Goal: Task Accomplishment & Management: Manage account settings

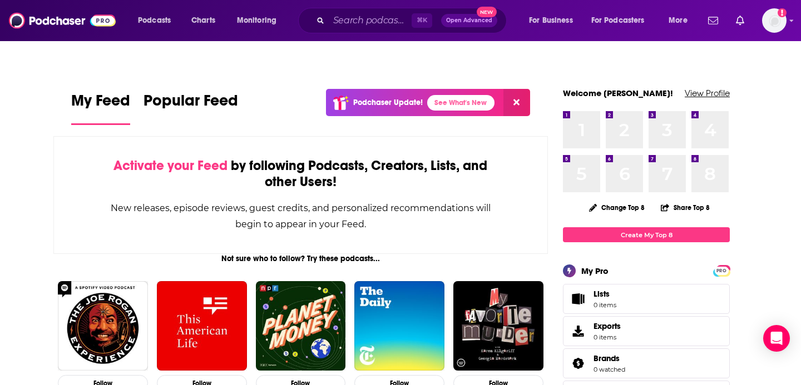
click at [717, 88] on link "View Profile" at bounding box center [706, 93] width 45 height 11
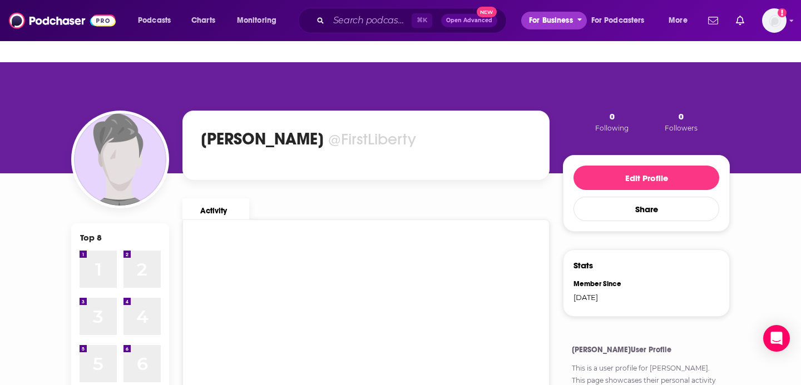
click at [548, 21] on span "For Business" at bounding box center [551, 21] width 44 height 16
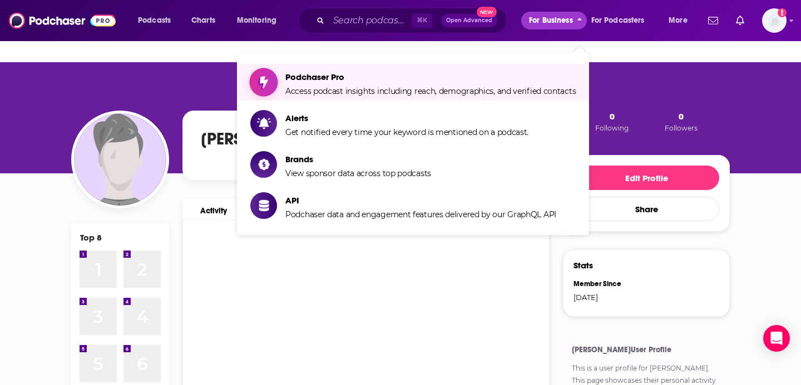
click at [508, 72] on span "Podchaser Pro" at bounding box center [430, 77] width 290 height 11
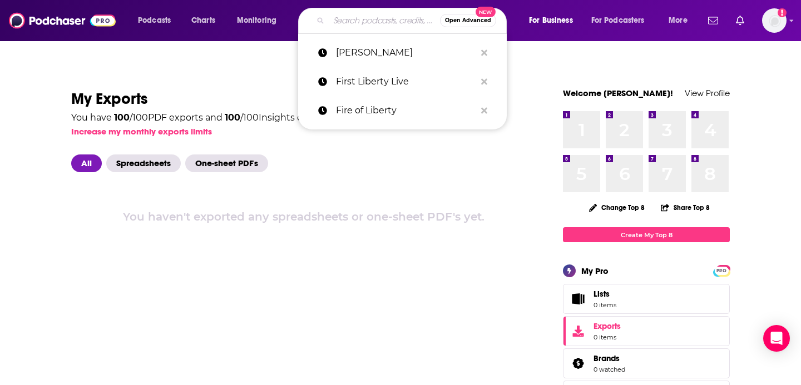
click at [355, 24] on input "Search podcasts, credits, & more..." at bounding box center [384, 21] width 111 height 18
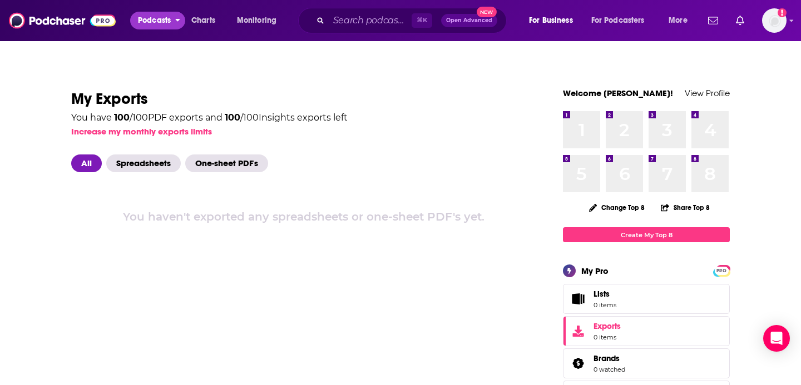
click at [166, 21] on span "Podcasts" at bounding box center [154, 21] width 33 height 16
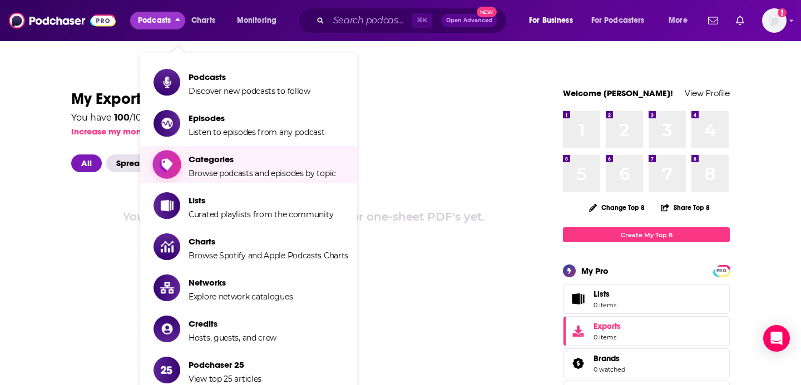
click at [212, 154] on span "Categories" at bounding box center [261, 159] width 147 height 11
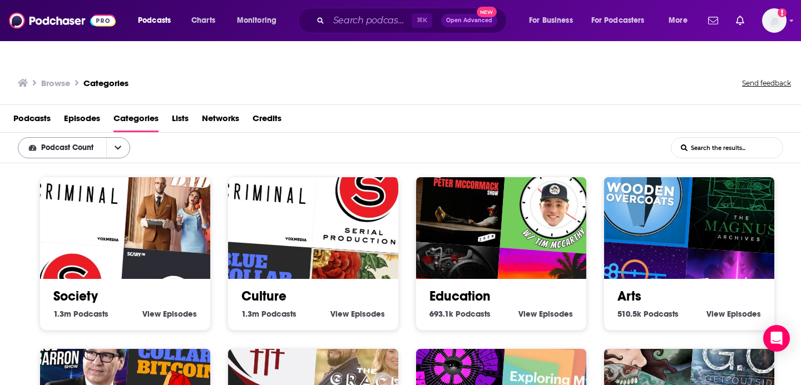
click at [120, 146] on icon "open menu" at bounding box center [118, 148] width 7 height 4
click at [104, 78] on h1 "Categories" at bounding box center [105, 83] width 45 height 11
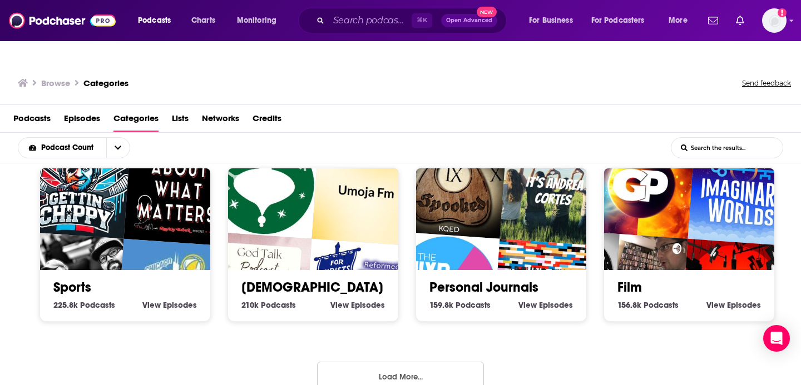
scroll to position [519, 0]
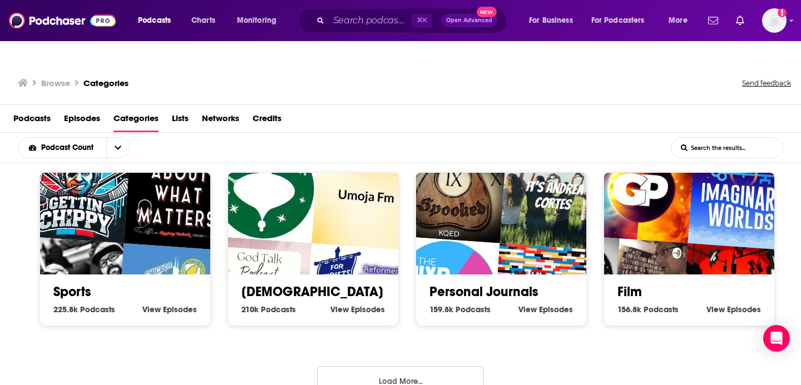
click at [431, 366] on button "Load More..." at bounding box center [400, 381] width 167 height 30
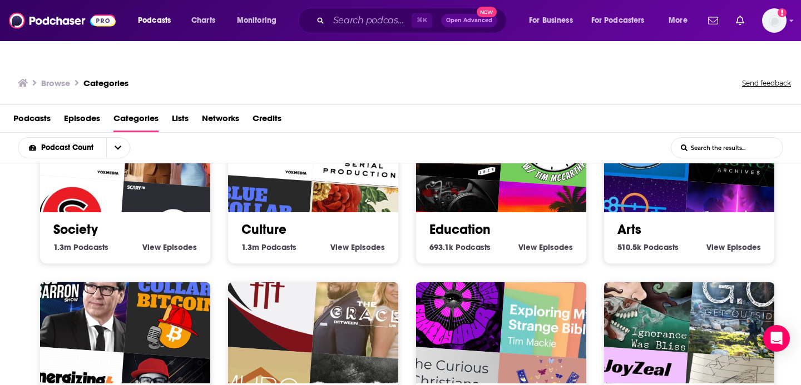
scroll to position [0, 0]
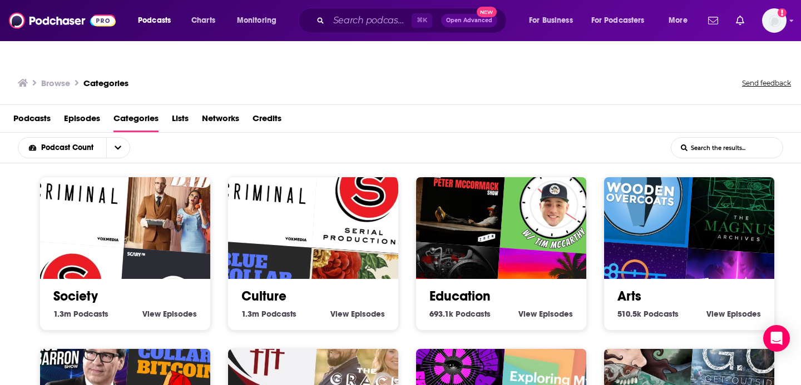
click at [215, 110] on span "Networks" at bounding box center [220, 121] width 37 height 23
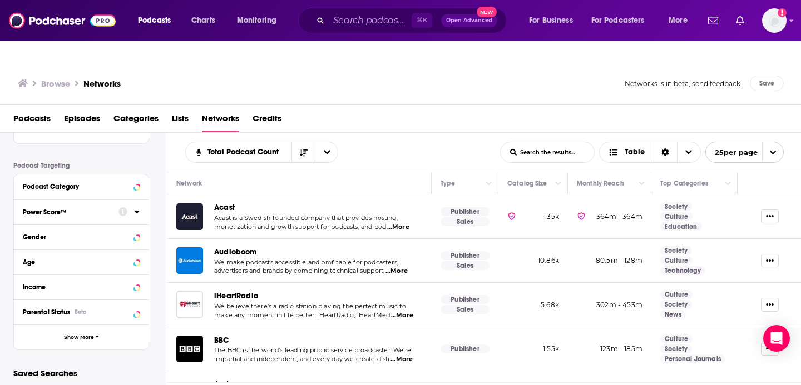
scroll to position [90, 0]
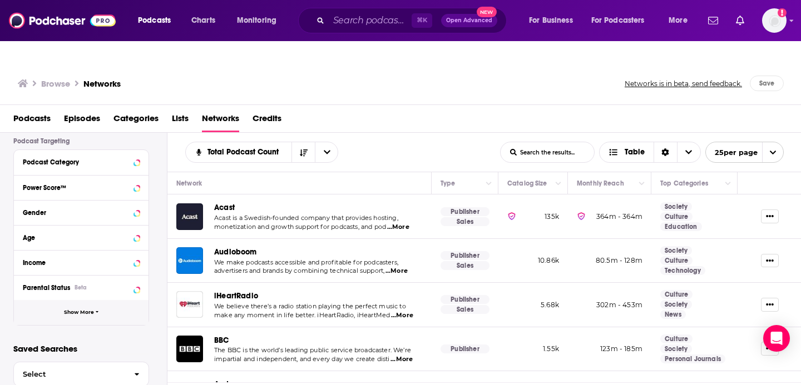
click at [90, 310] on span "Show More" at bounding box center [79, 313] width 30 height 6
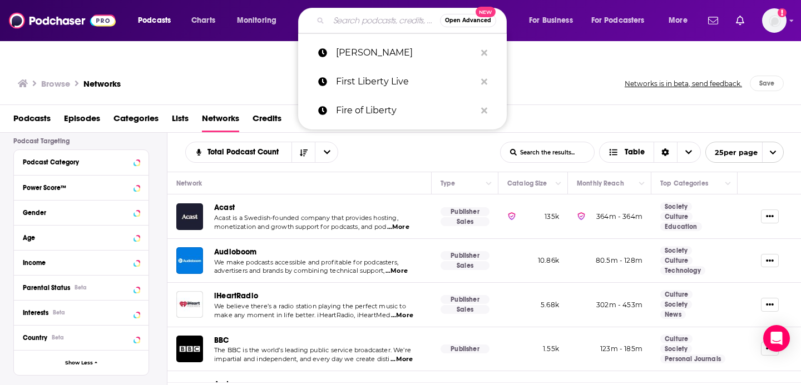
click at [370, 20] on input "Search podcasts, credits, & more..." at bounding box center [384, 21] width 111 height 18
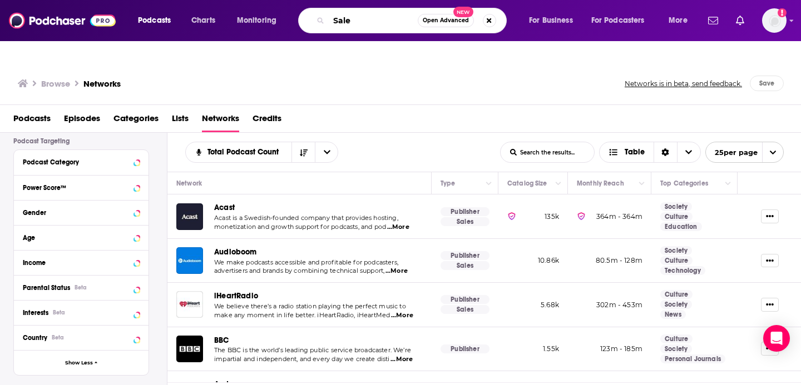
type input "Salem"
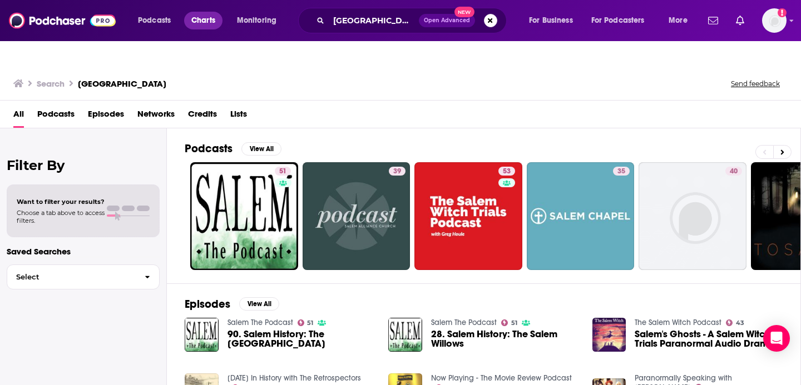
click at [208, 21] on span "Charts" at bounding box center [203, 21] width 24 height 16
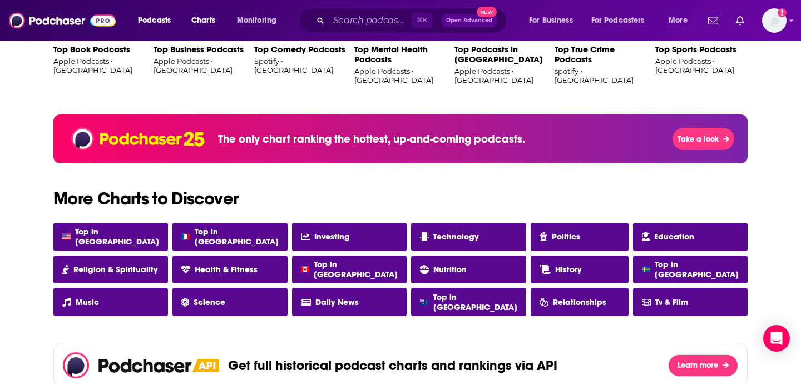
scroll to position [868, 0]
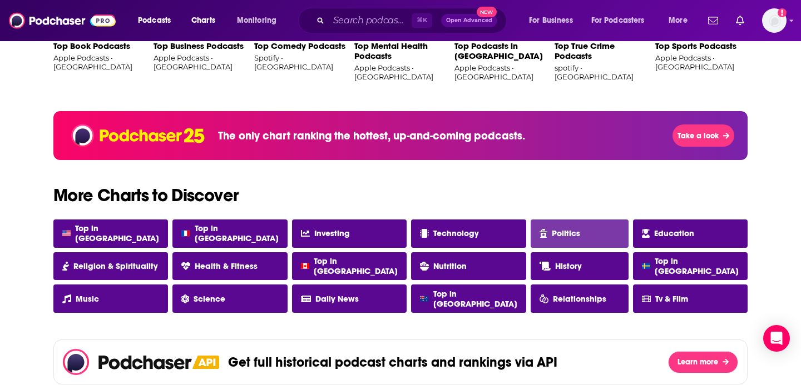
click at [552, 229] on span "Politics" at bounding box center [566, 234] width 28 height 10
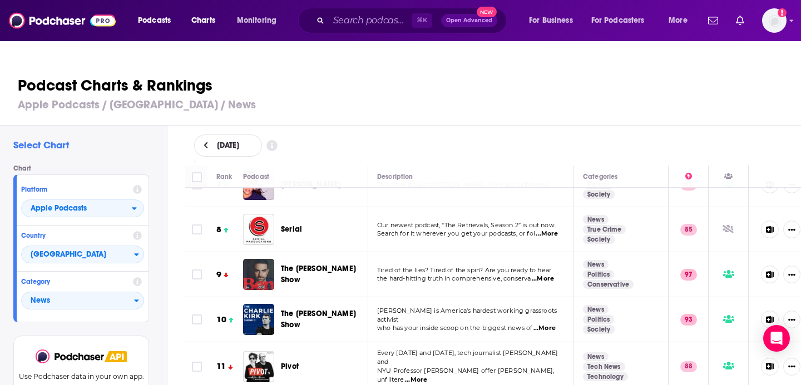
scroll to position [301, 0]
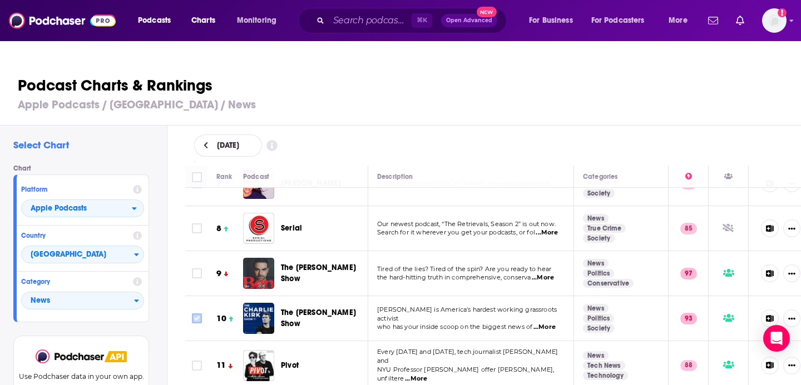
click at [196, 314] on input "Toggle select row" at bounding box center [197, 319] width 10 height 10
checkbox input "true"
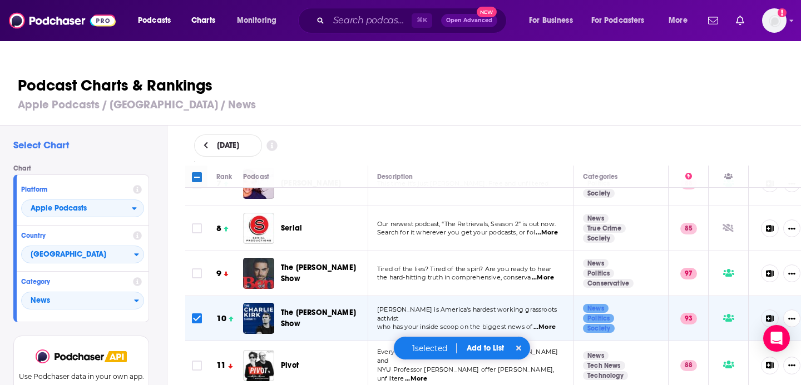
click at [479, 349] on button "Add to List" at bounding box center [485, 348] width 55 height 9
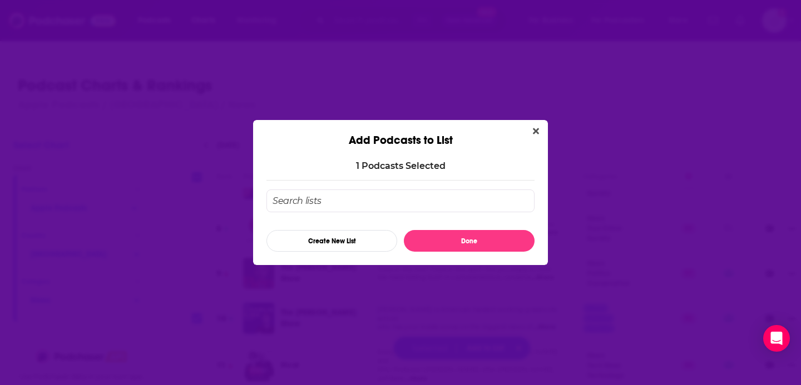
click at [357, 199] on input "Add Podcast To List" at bounding box center [400, 201] width 268 height 23
type input "L"
click at [344, 243] on button "Create New List" at bounding box center [331, 241] width 131 height 22
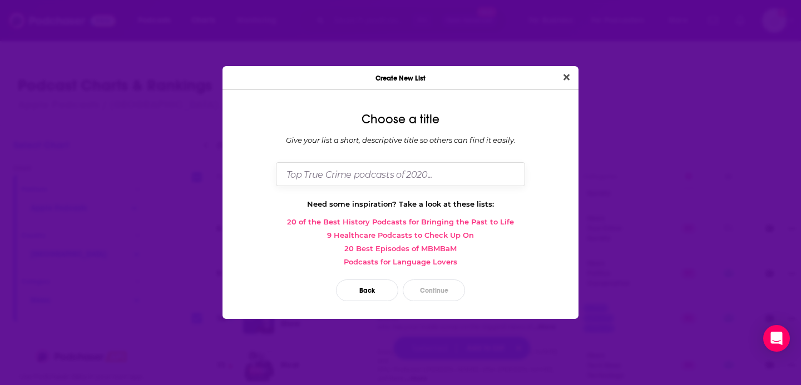
click at [354, 176] on input "Dialog" at bounding box center [400, 174] width 249 height 24
type input "L"
type input "Top Conservative News"
click at [439, 291] on button "Continue" at bounding box center [434, 291] width 62 height 22
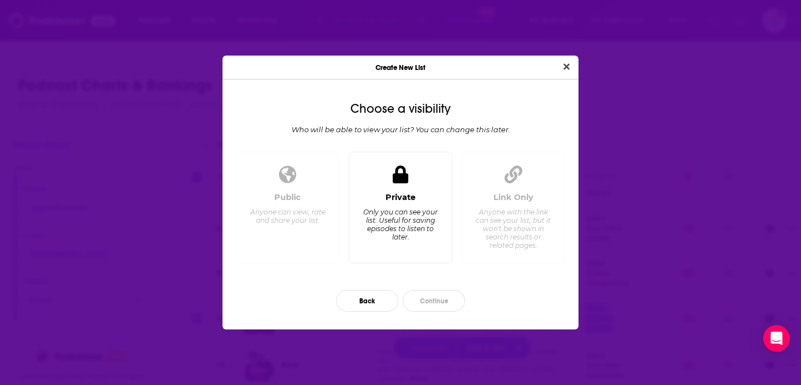
click at [391, 200] on div "Private" at bounding box center [400, 197] width 30 height 10
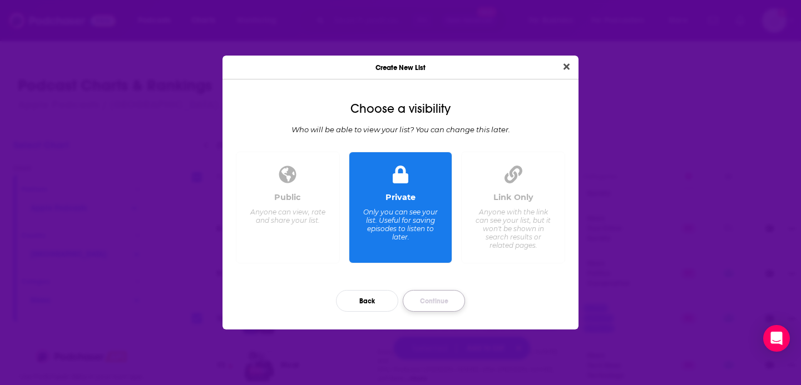
click at [435, 302] on button "Continue" at bounding box center [434, 301] width 62 height 22
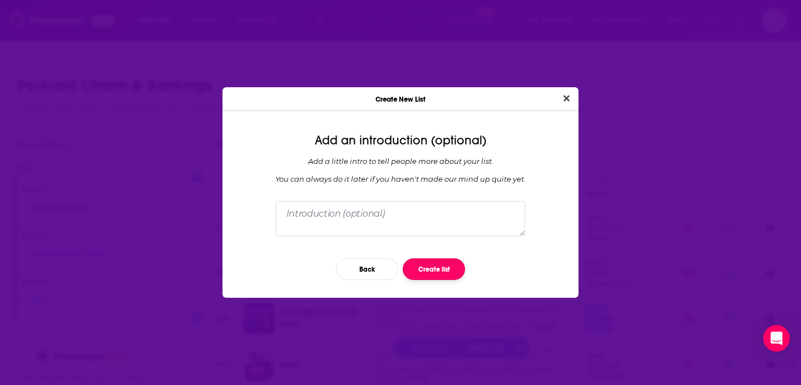
click at [421, 269] on button "Create list" at bounding box center [434, 270] width 62 height 22
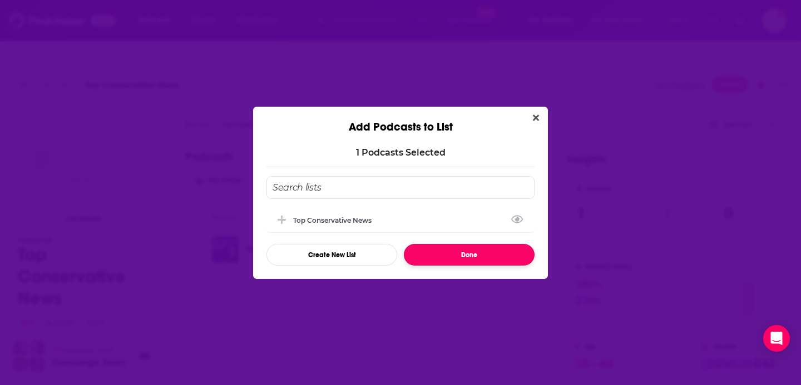
click at [499, 255] on button "Done" at bounding box center [469, 255] width 131 height 22
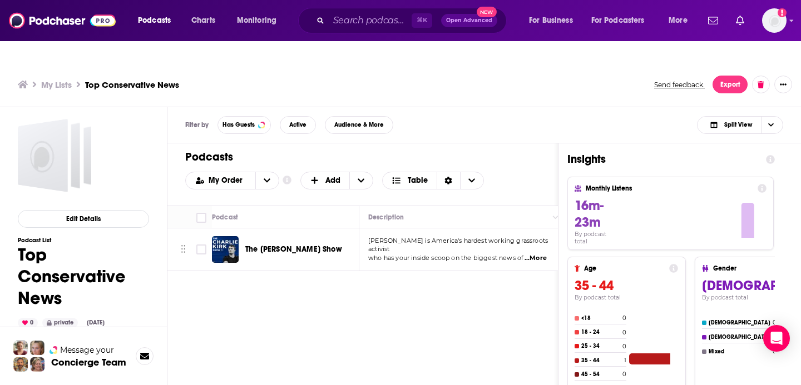
scroll to position [81, 0]
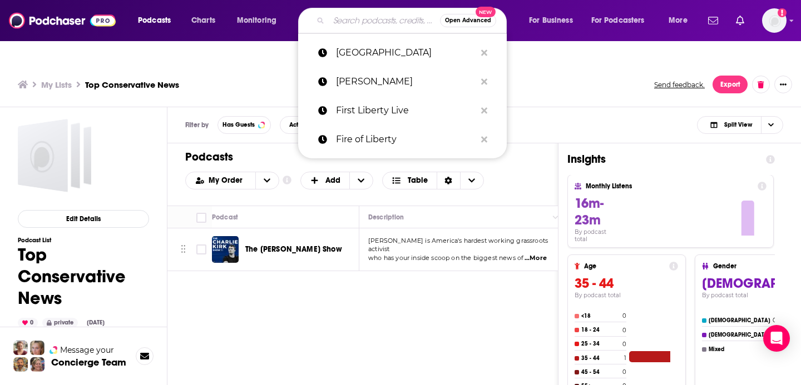
click at [345, 21] on input "Search podcasts, credits, & more..." at bounding box center [384, 21] width 111 height 18
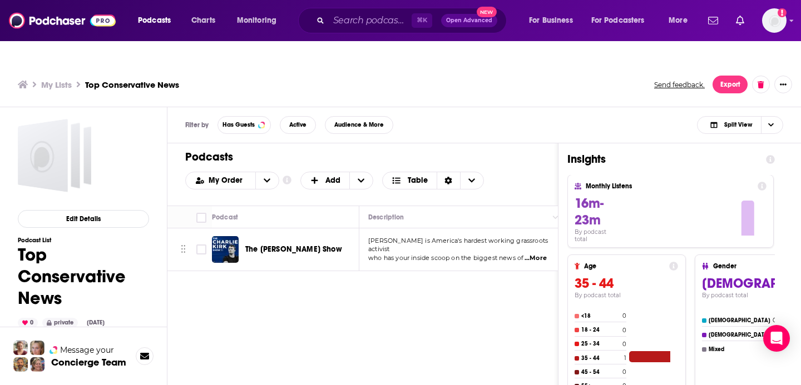
click at [549, 34] on div "Podcasts Charts Monitoring ⌘ K Open Advanced New For Business For Podcasters Mo…" at bounding box center [400, 20] width 801 height 41
click at [269, 172] on button "open menu" at bounding box center [266, 180] width 23 height 17
click at [245, 233] on span "Power Score" at bounding box center [239, 236] width 62 height 6
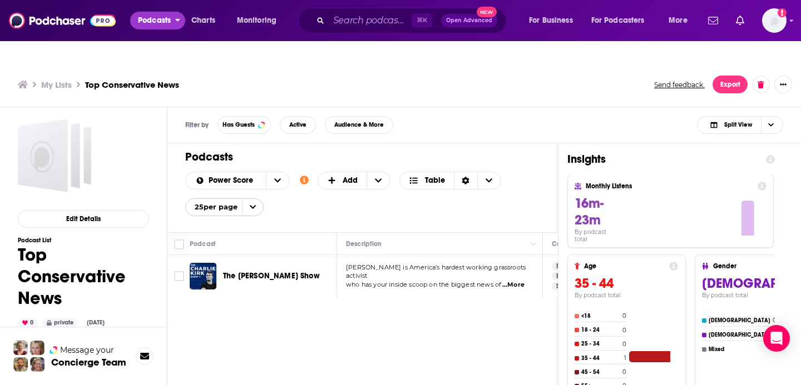
click at [157, 21] on span "Podcasts" at bounding box center [154, 21] width 33 height 16
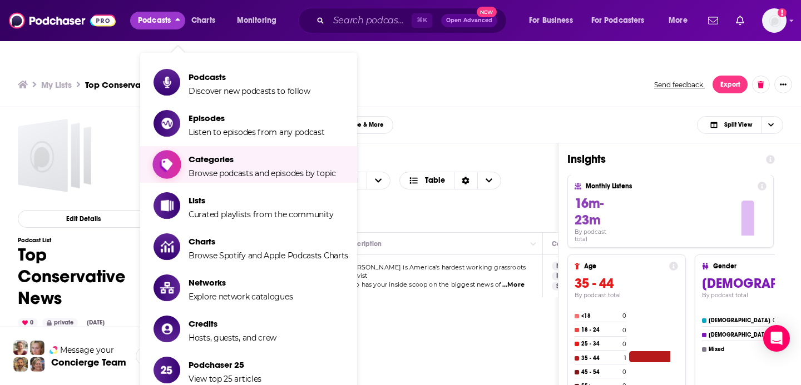
click at [219, 154] on span "Categories" at bounding box center [261, 159] width 147 height 11
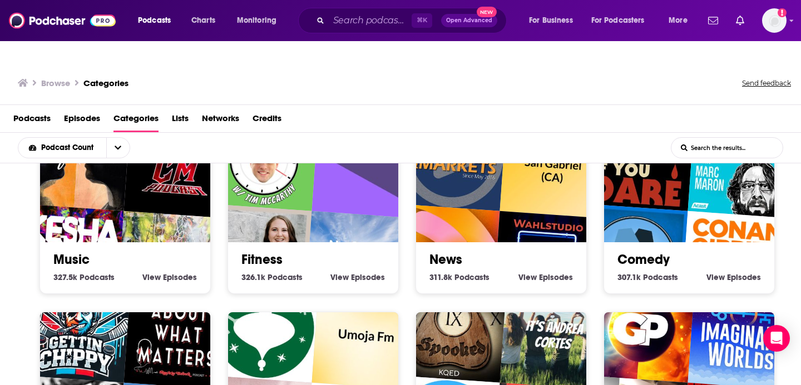
scroll to position [386, 0]
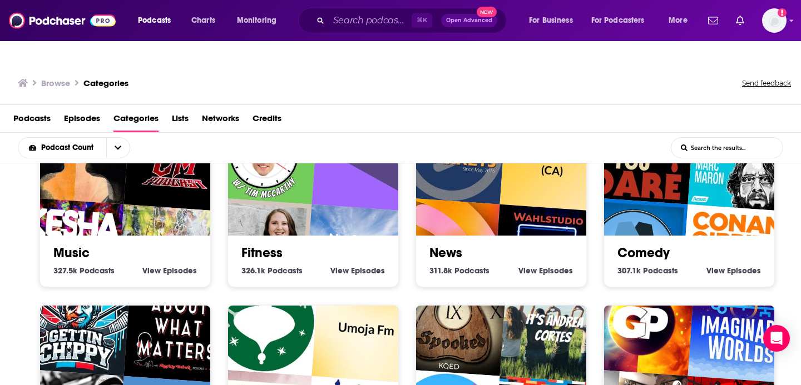
click at [447, 241] on div "News 311.8k News Podcasts View News Episodes" at bounding box center [501, 257] width 152 height 42
click at [446, 245] on link "News" at bounding box center [445, 253] width 33 height 17
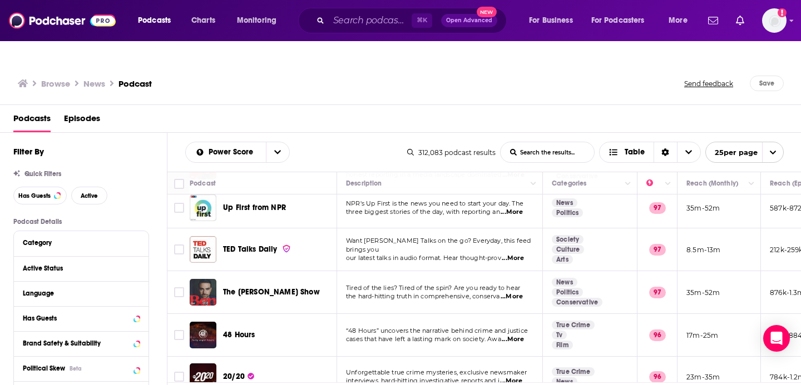
scroll to position [176, 0]
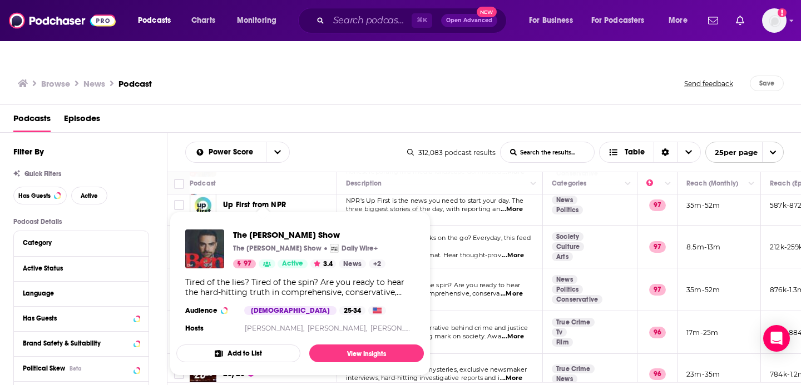
click at [310, 345] on span "The Ben Shapiro Show The Ben Shapiro Show Daily Wire+ 97 Active 3.4 News + 2 Ti…" at bounding box center [299, 294] width 247 height 164
click at [252, 345] on button "Add to List" at bounding box center [238, 354] width 124 height 18
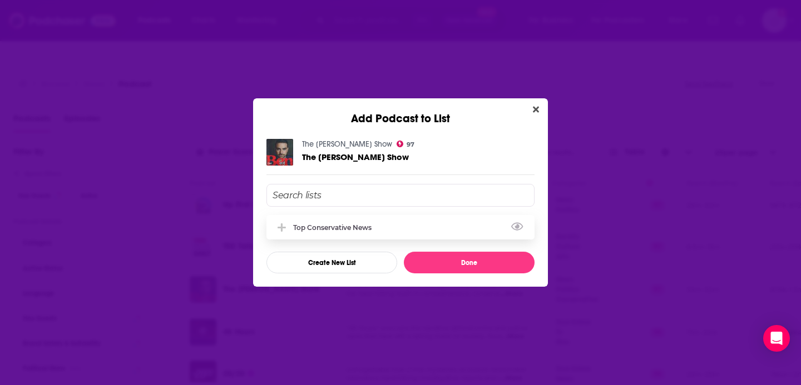
click at [345, 226] on div "Top Conservative News" at bounding box center [335, 228] width 85 height 8
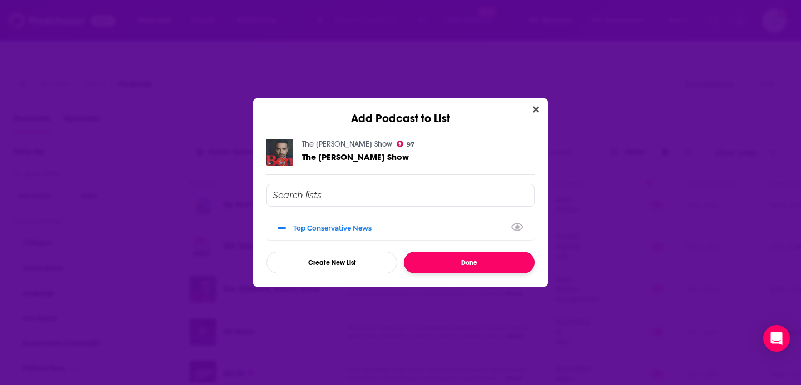
click at [438, 261] on button "Done" at bounding box center [469, 263] width 131 height 22
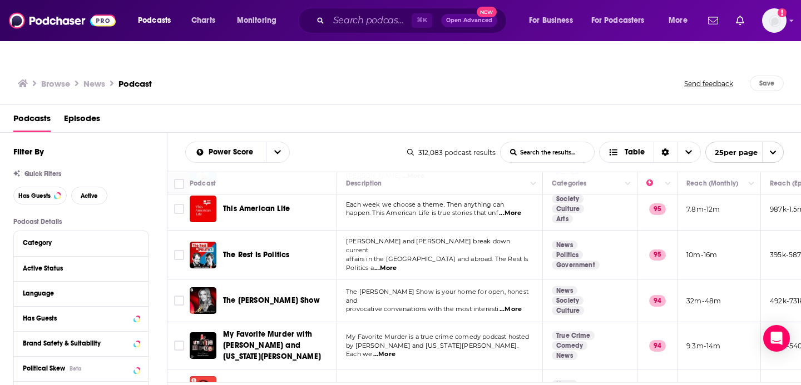
scroll to position [428, 0]
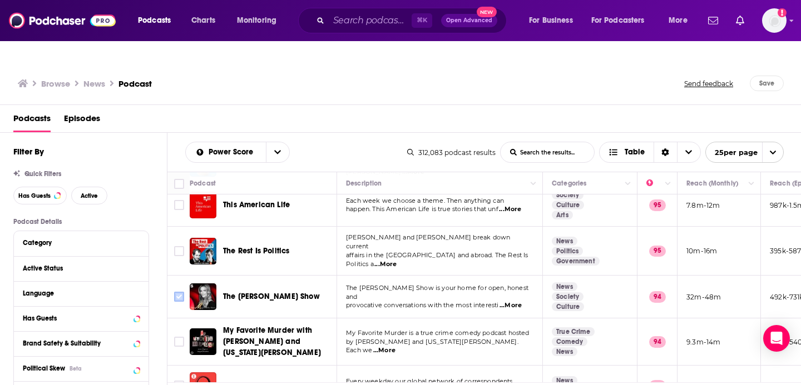
click at [182, 292] on input "Toggle select row" at bounding box center [179, 297] width 10 height 10
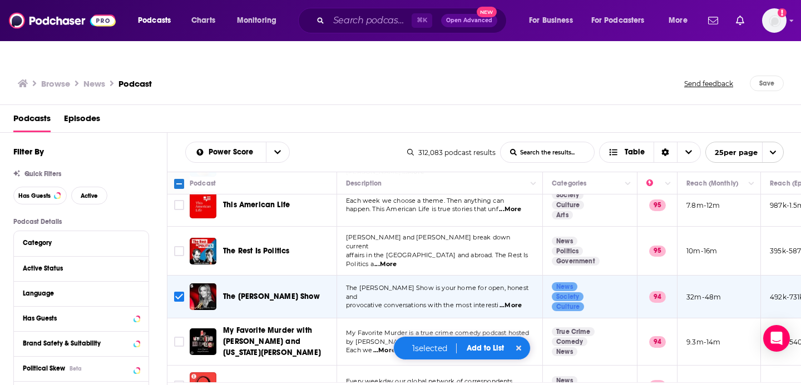
click at [484, 349] on button "Add to List" at bounding box center [485, 348] width 55 height 9
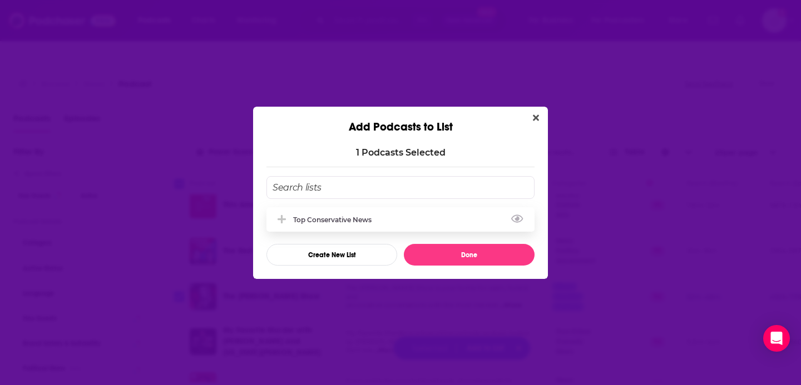
click at [358, 221] on div "Top Conservative News" at bounding box center [335, 220] width 85 height 8
click at [455, 257] on button "Done" at bounding box center [469, 255] width 131 height 22
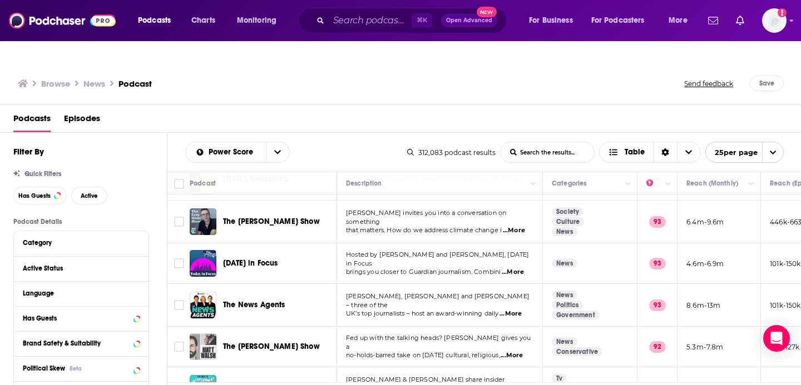
scroll to position [862, 0]
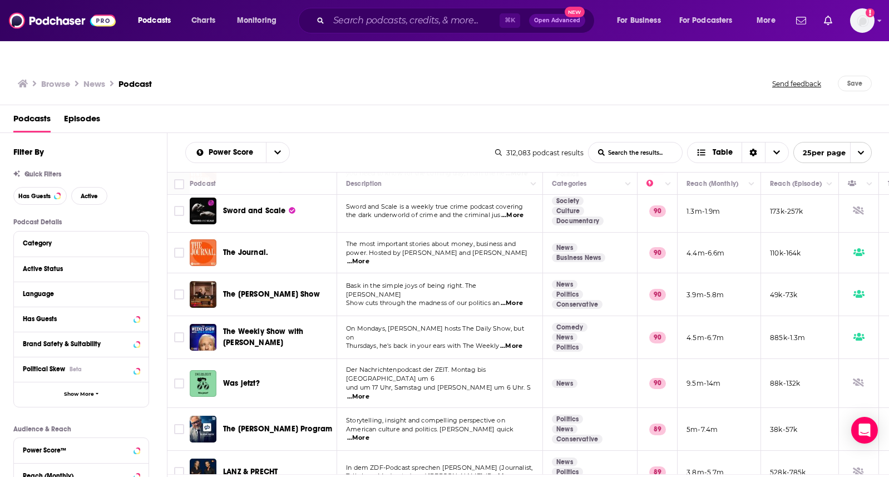
scroll to position [222, 0]
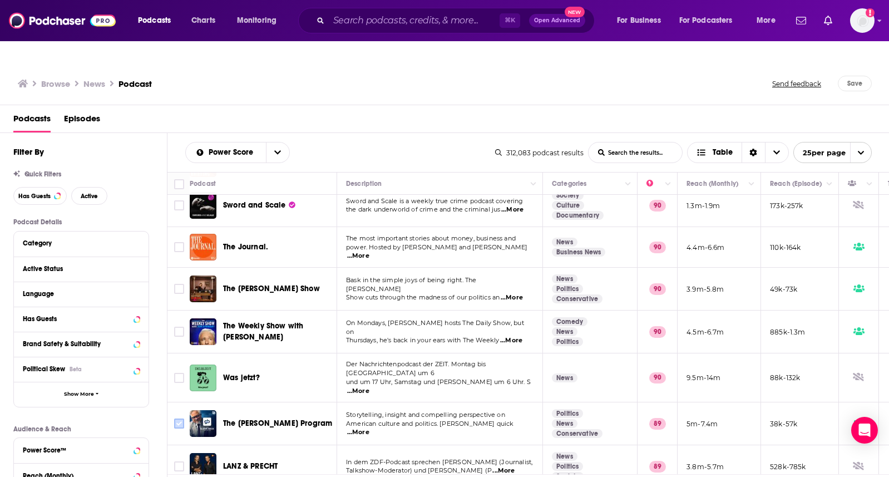
click at [177, 385] on input "Toggle select row" at bounding box center [179, 423] width 10 height 10
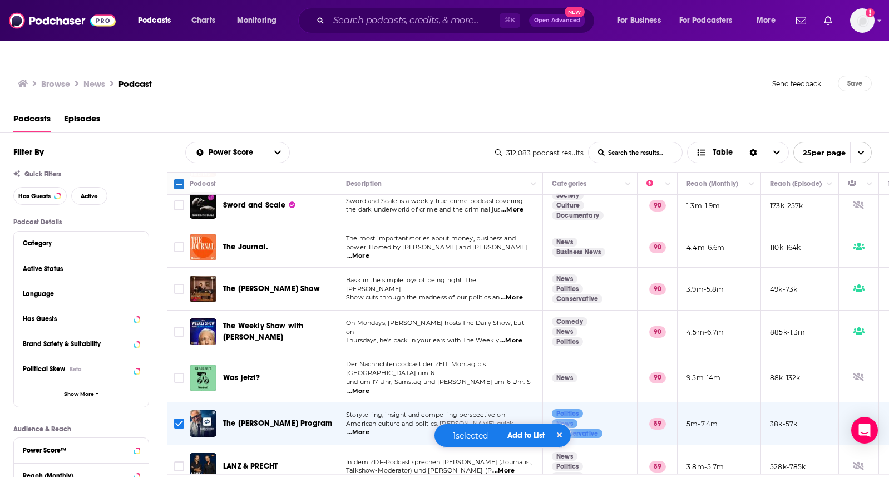
click at [532, 385] on button "Add to List" at bounding box center [525, 434] width 55 height 9
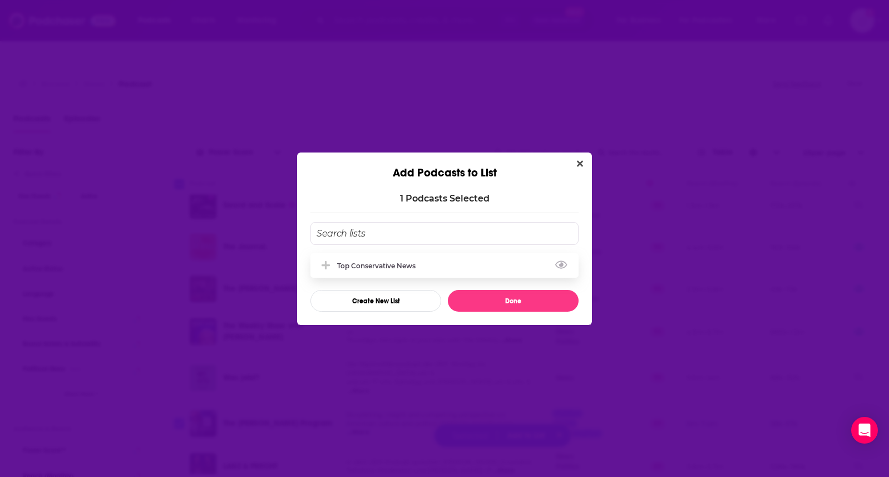
click at [371, 266] on div "Top Conservative News" at bounding box center [379, 265] width 85 height 8
click at [498, 301] on button "Done" at bounding box center [513, 301] width 131 height 22
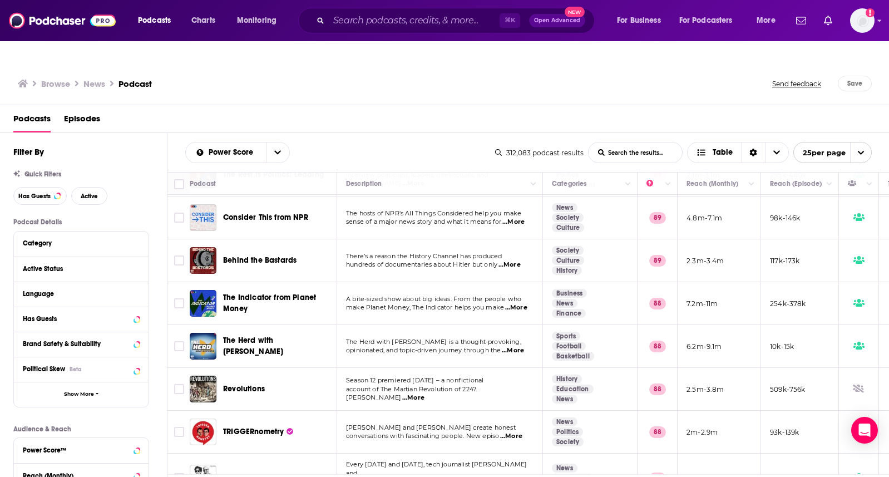
scroll to position [771, 0]
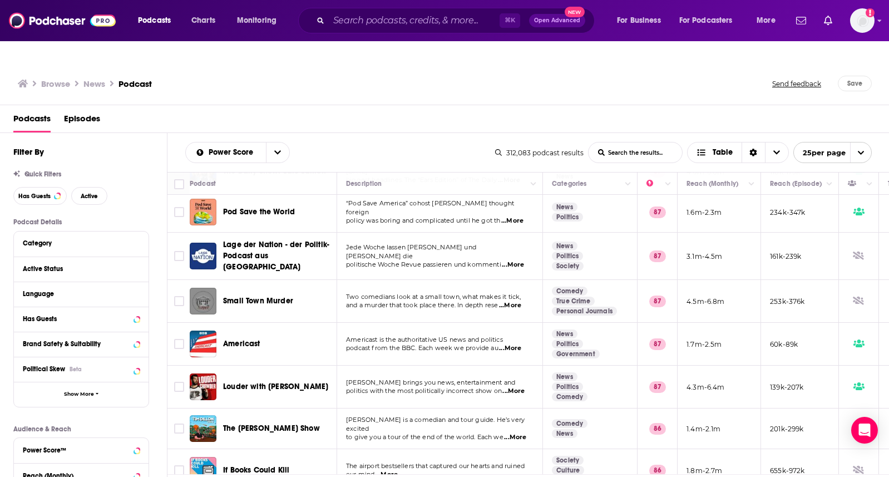
scroll to position [313, 0]
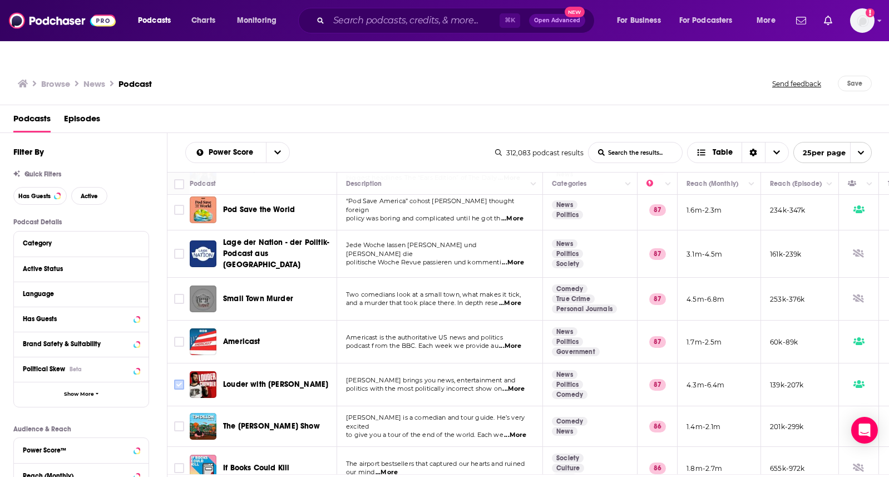
click at [178, 379] on input "Toggle select row" at bounding box center [179, 384] width 10 height 10
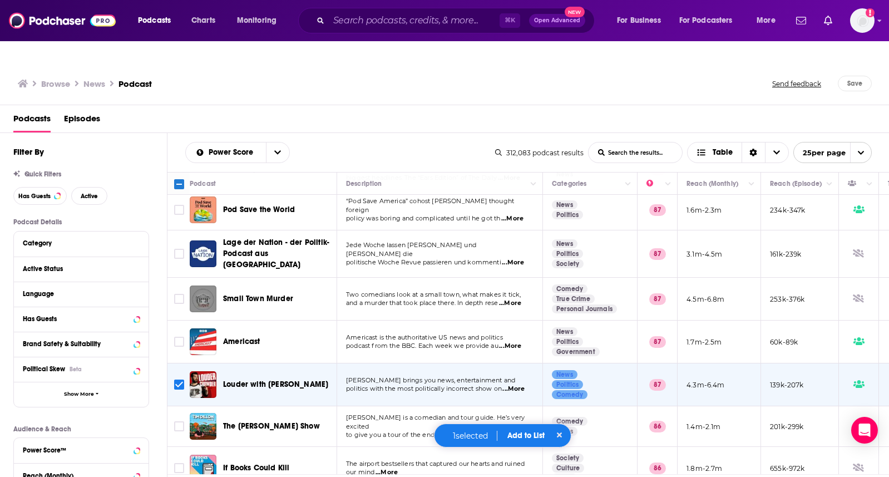
click at [514, 385] on button "Add to List" at bounding box center [525, 434] width 55 height 9
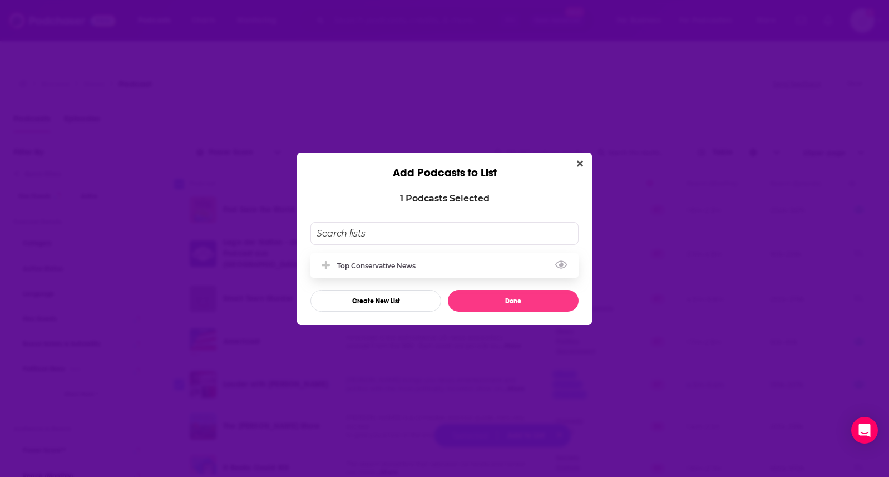
click at [323, 264] on icon "Add Podcast To List" at bounding box center [325, 265] width 8 height 10
click at [480, 302] on button "Done" at bounding box center [513, 301] width 131 height 22
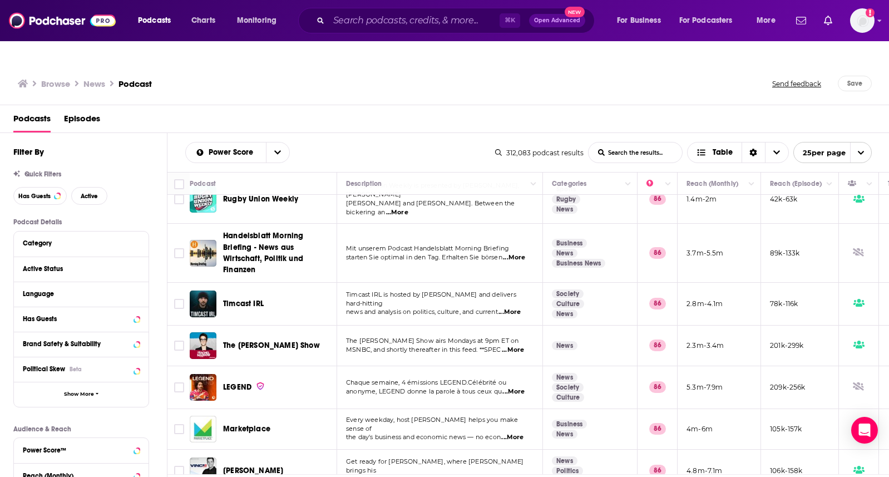
scroll to position [775, 0]
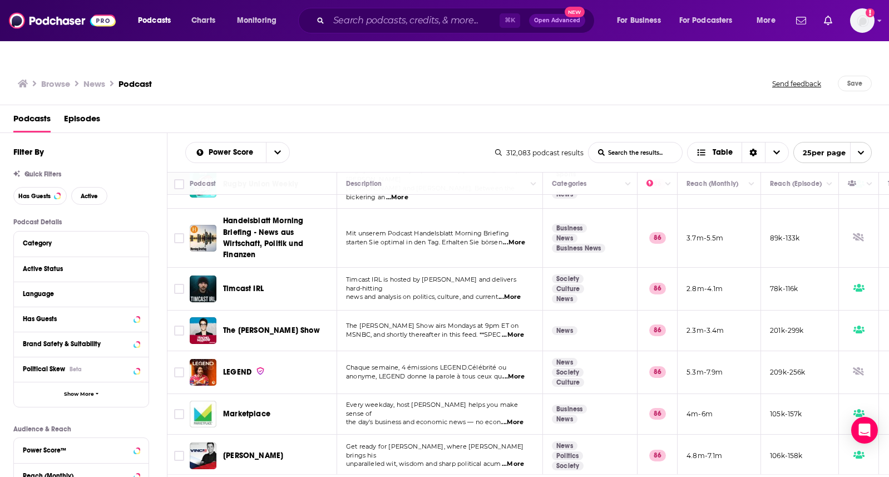
click at [373, 385] on span "Get ready for [PERSON_NAME], where [PERSON_NAME] brings his" at bounding box center [434, 450] width 177 height 17
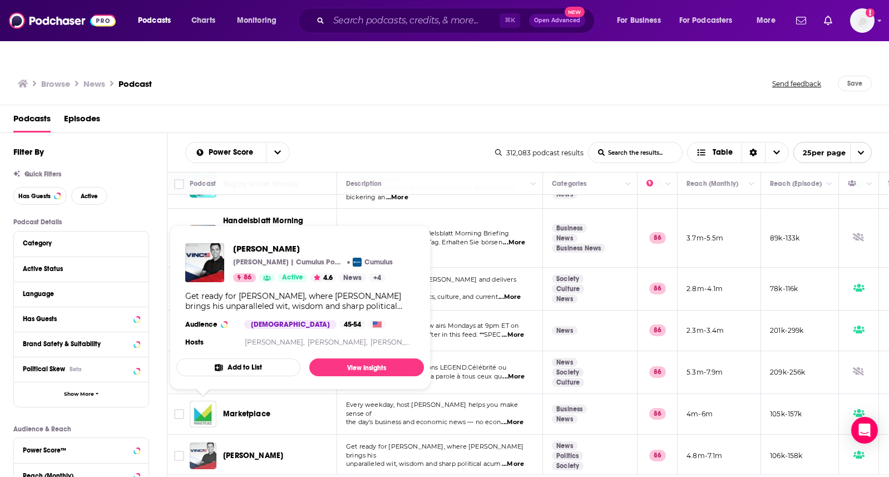
click at [204, 385] on img "VINCE" at bounding box center [203, 455] width 27 height 27
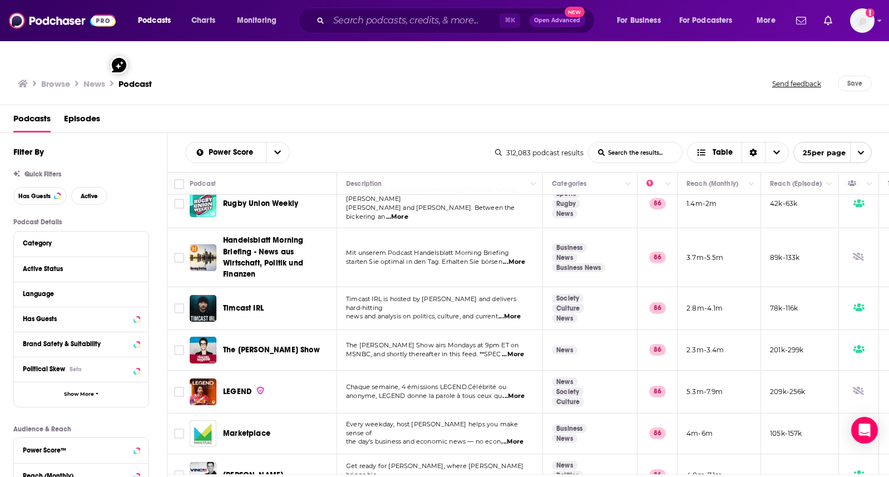
scroll to position [775, 0]
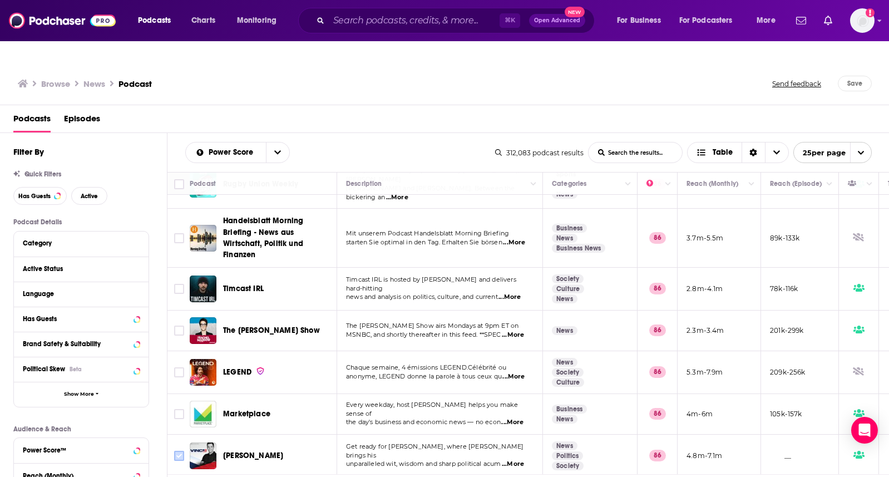
click at [180, 385] on input "Toggle select row" at bounding box center [179, 455] width 10 height 10
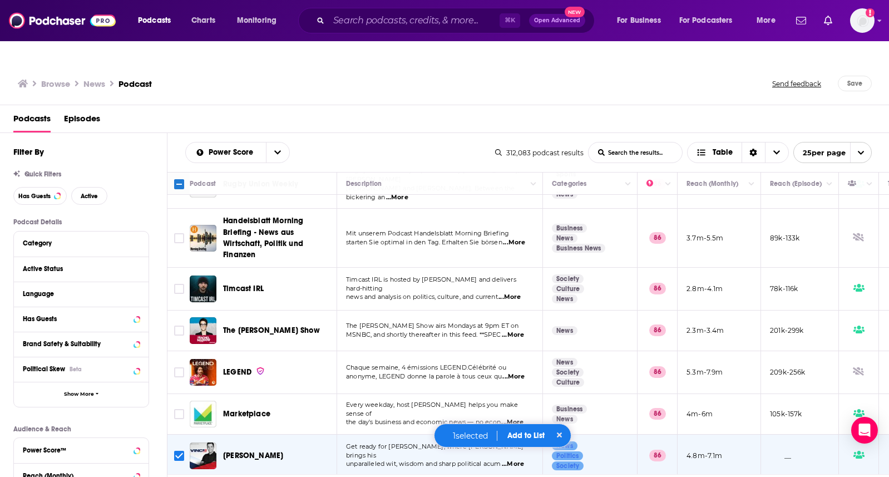
click at [525, 385] on button "Add to List" at bounding box center [525, 434] width 55 height 9
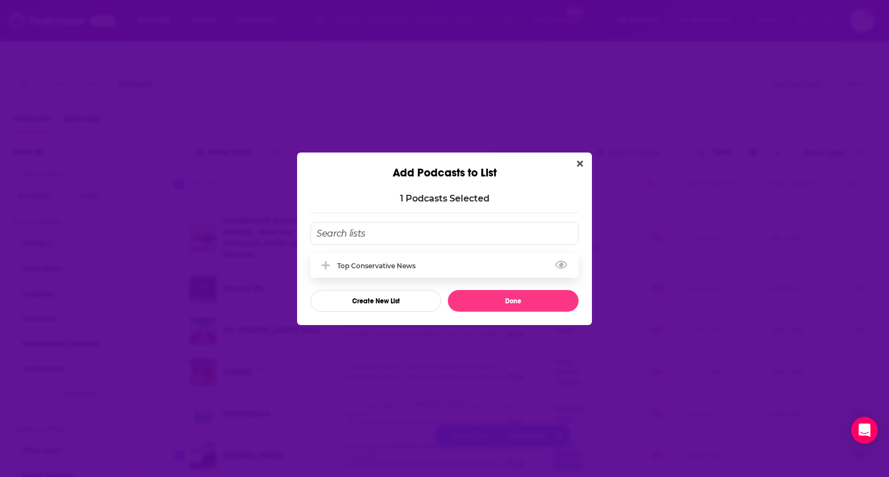
click at [404, 264] on div "Top Conservative News" at bounding box center [379, 265] width 85 height 8
click at [502, 298] on button "Done" at bounding box center [513, 301] width 131 height 22
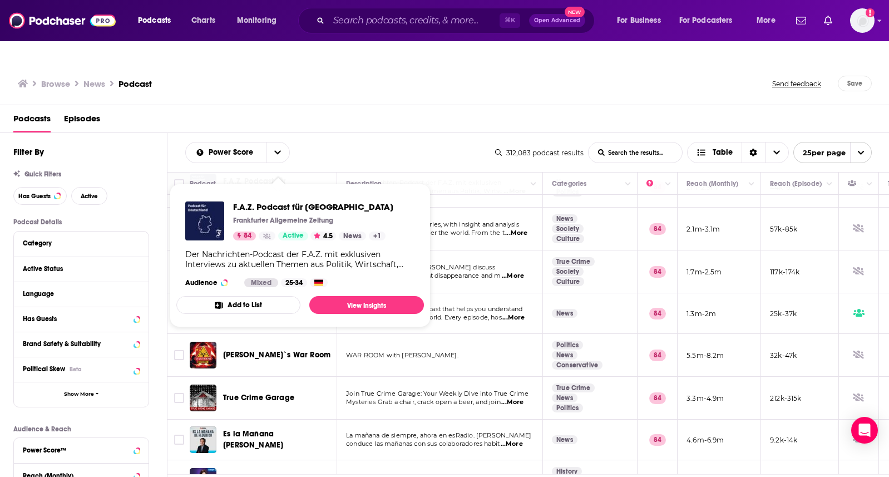
scroll to position [768, 0]
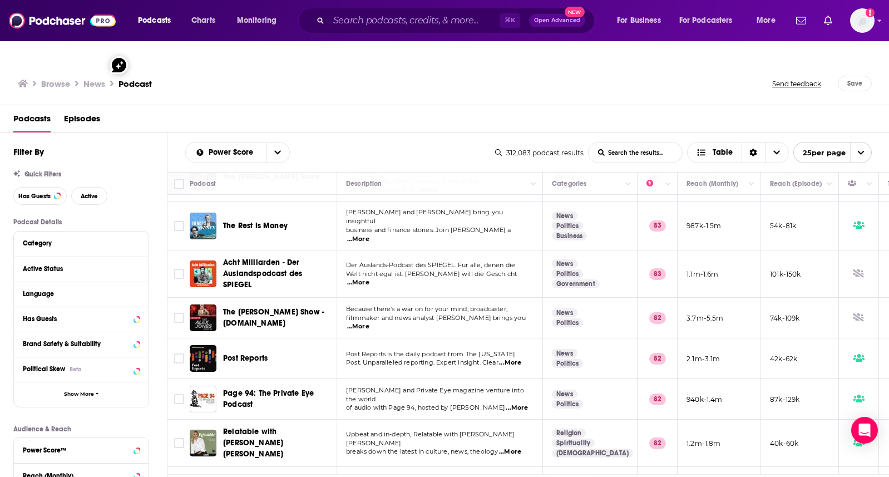
scroll to position [762, 0]
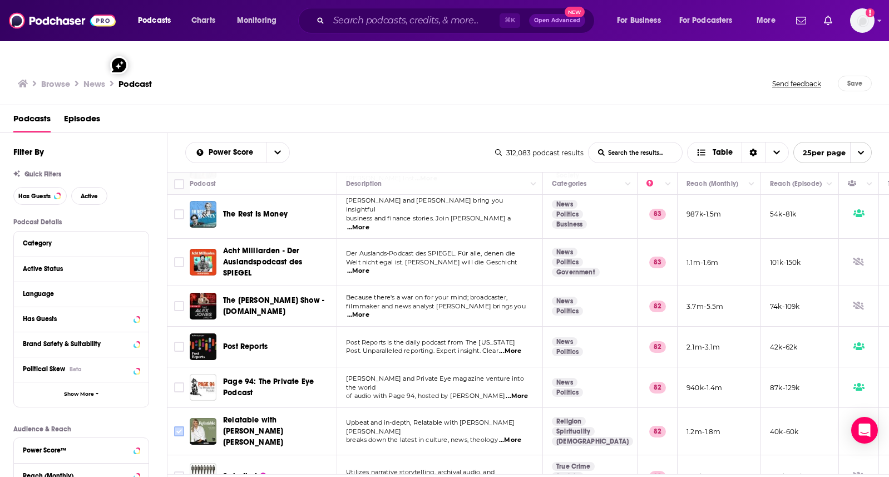
click at [180, 385] on input "Toggle select row" at bounding box center [179, 431] width 10 height 10
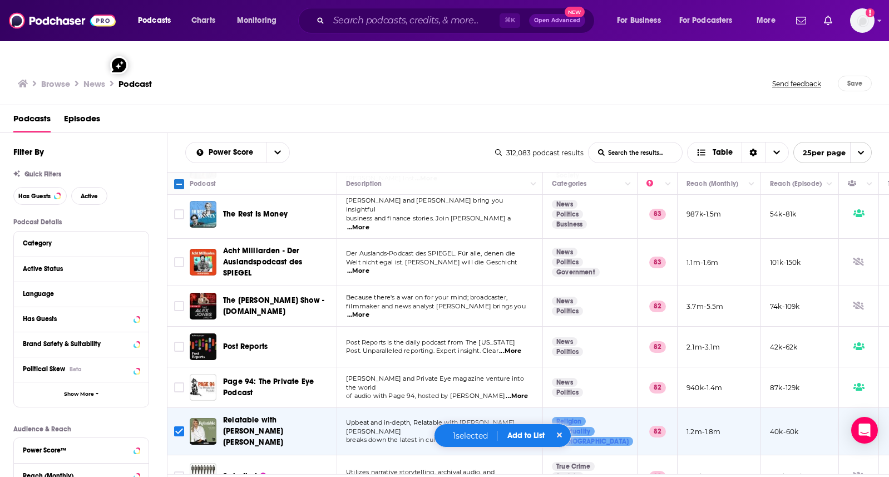
click at [518, 385] on button "Add to List" at bounding box center [525, 434] width 55 height 9
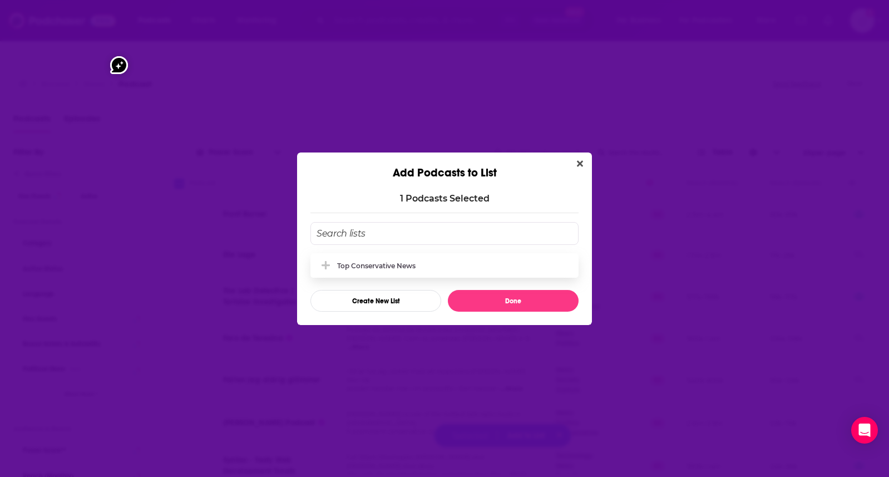
scroll to position [762, 0]
click at [405, 267] on div "Top Conservative News" at bounding box center [379, 265] width 85 height 8
click at [497, 301] on button "Done" at bounding box center [513, 301] width 131 height 22
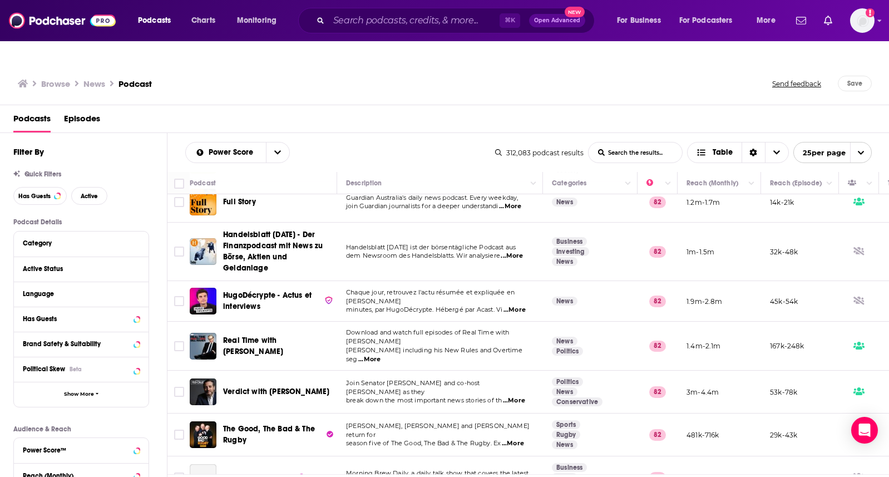
scroll to position [314, 0]
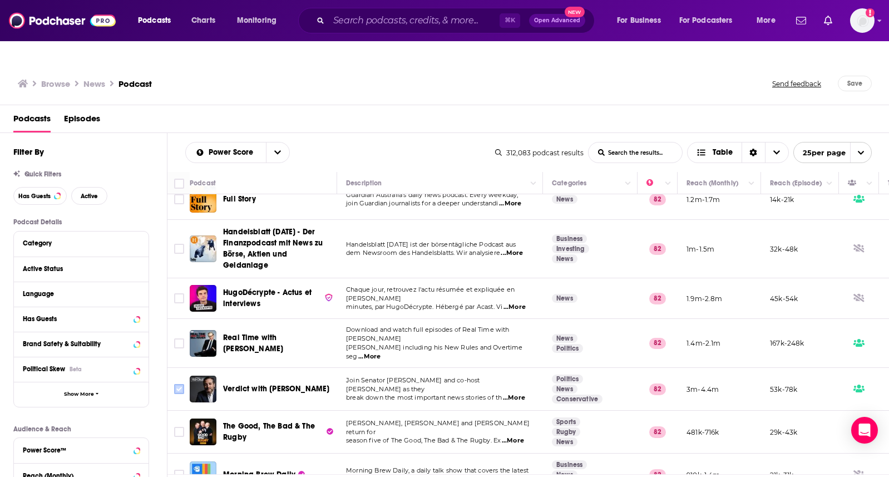
click at [178, 384] on input "Toggle select row" at bounding box center [179, 389] width 10 height 10
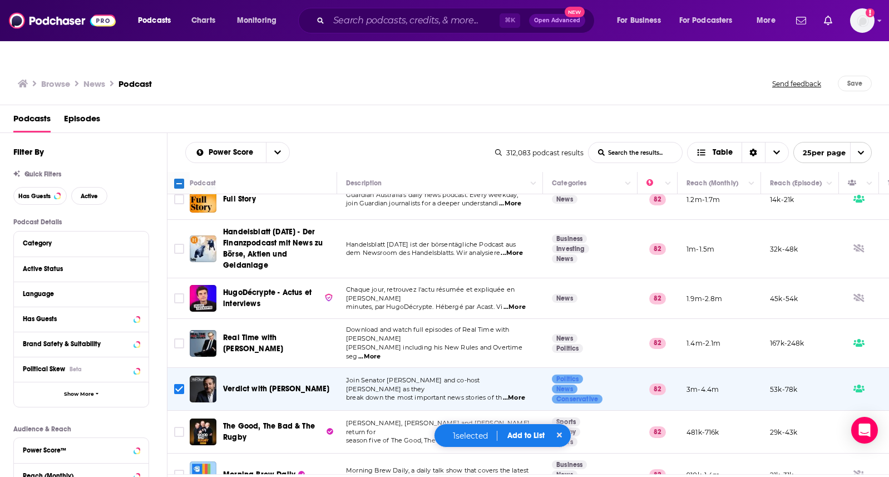
click at [516, 431] on button "Add to List" at bounding box center [525, 434] width 55 height 9
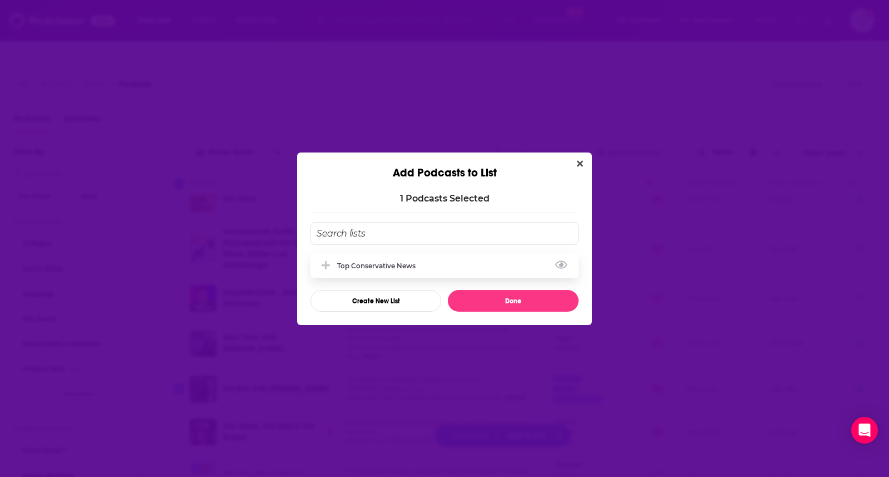
click at [402, 265] on div "Top Conservative News" at bounding box center [379, 265] width 85 height 8
click at [489, 301] on button "Done" at bounding box center [513, 301] width 131 height 22
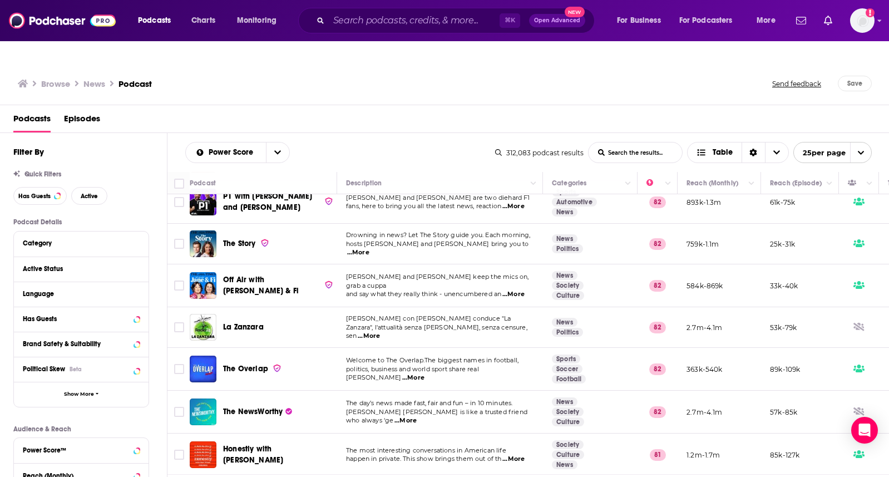
scroll to position [771, 0]
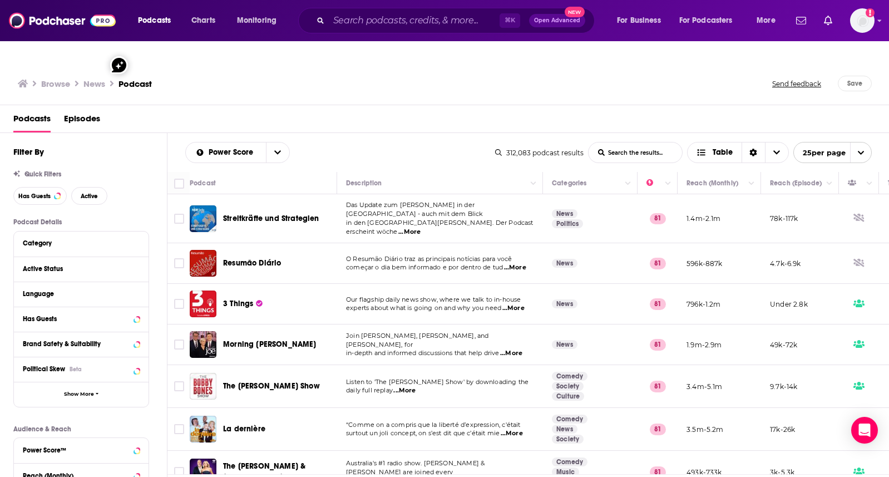
click at [364, 304] on span "experts about what is going on and why you need" at bounding box center [423, 308] width 155 height 8
click at [366, 295] on span "Our flagship daily news show, where we talk to in-house" at bounding box center [433, 299] width 175 height 8
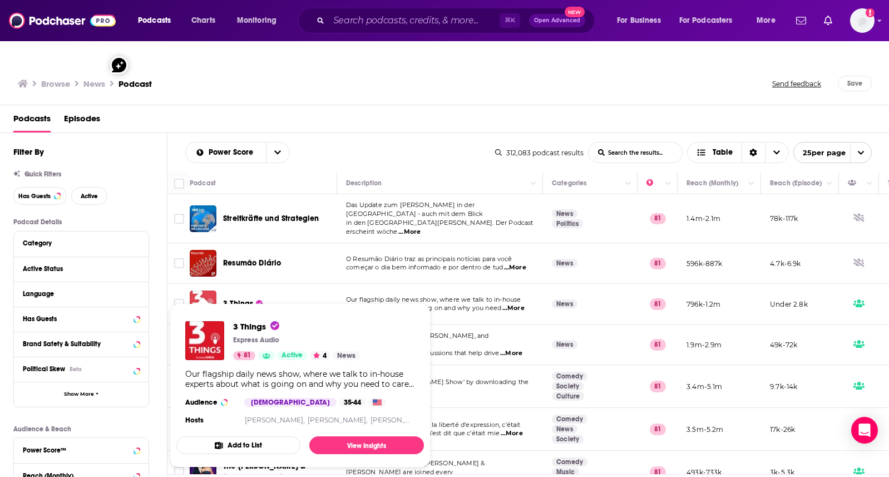
click at [210, 290] on img "3 Things" at bounding box center [203, 303] width 27 height 27
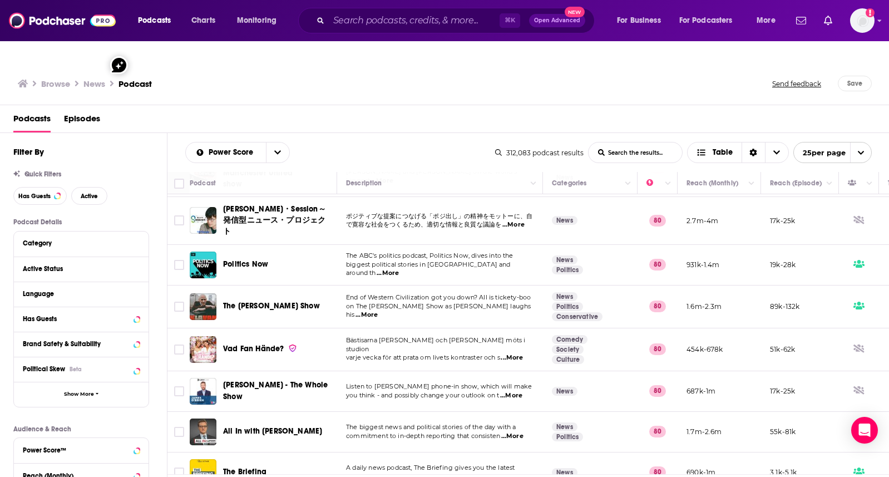
scroll to position [768, 0]
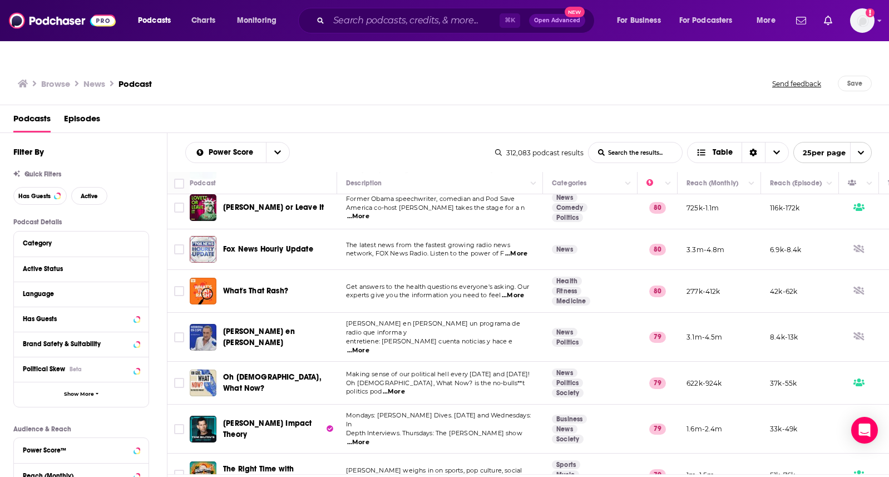
scroll to position [757, 0]
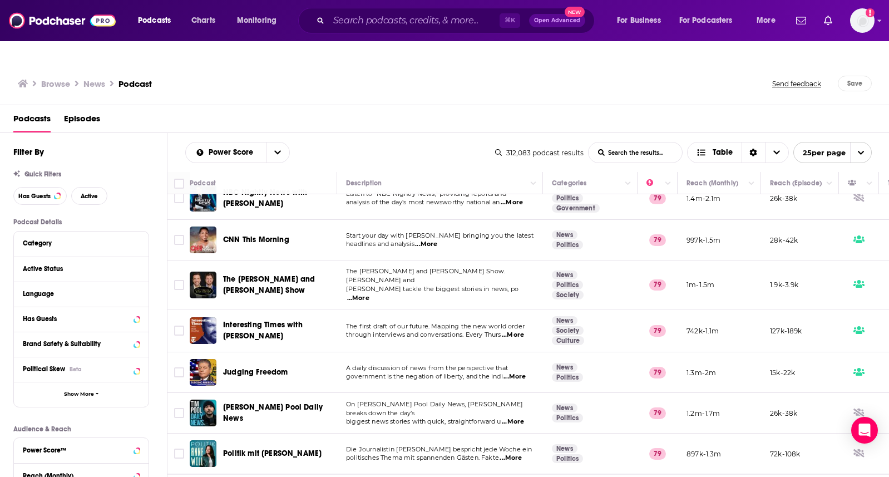
scroll to position [19, 0]
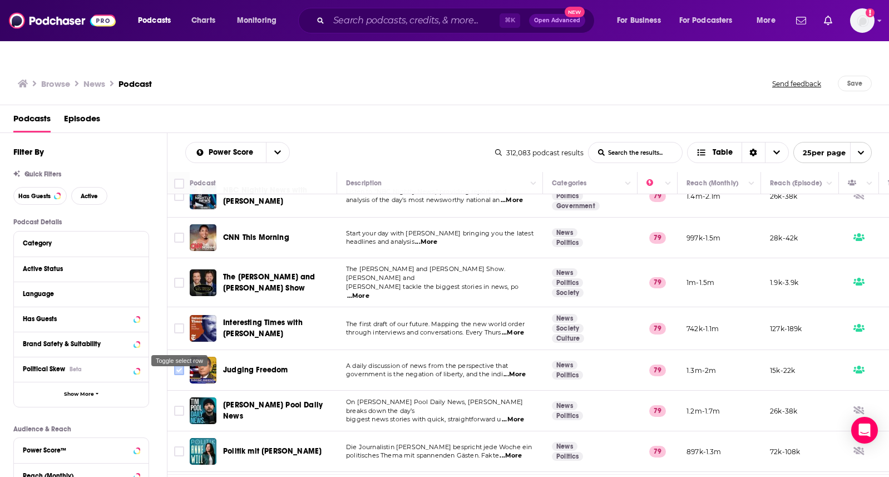
click at [179, 365] on input "Toggle select row" at bounding box center [179, 370] width 10 height 10
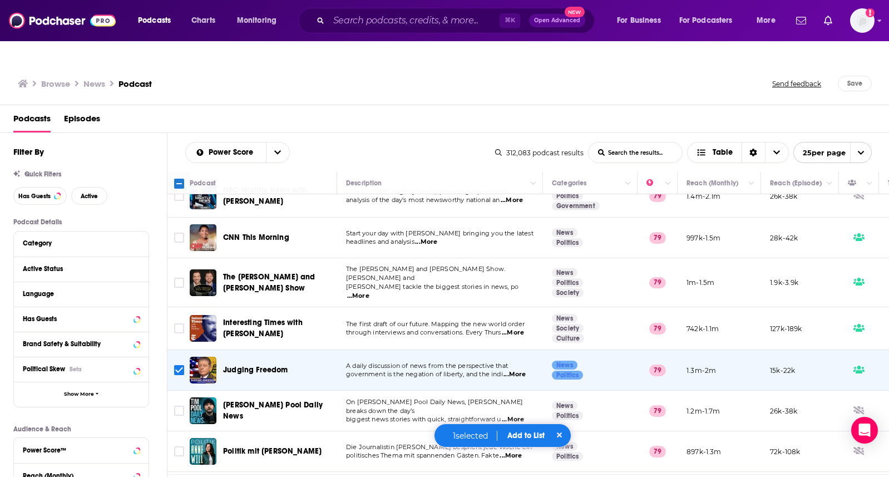
click at [510, 433] on button "Add to List" at bounding box center [525, 434] width 55 height 9
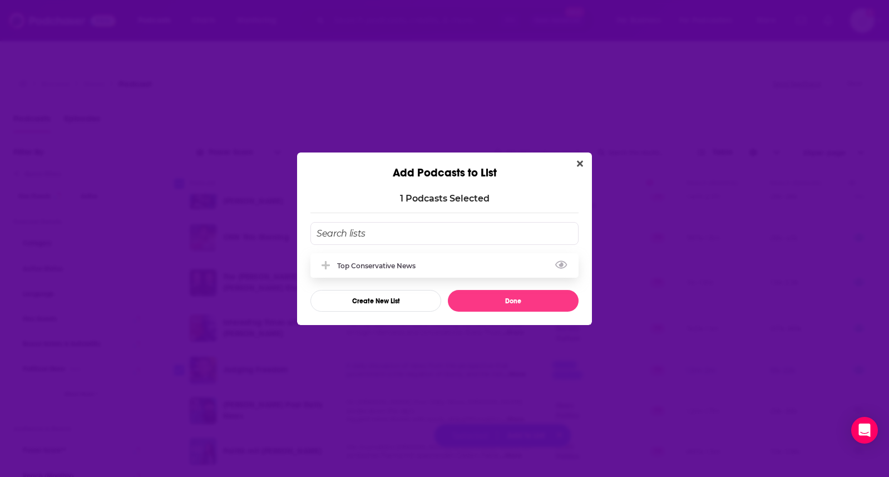
click at [391, 264] on div "Top Conservative News" at bounding box center [379, 265] width 85 height 8
click at [478, 302] on button "Done" at bounding box center [513, 301] width 131 height 22
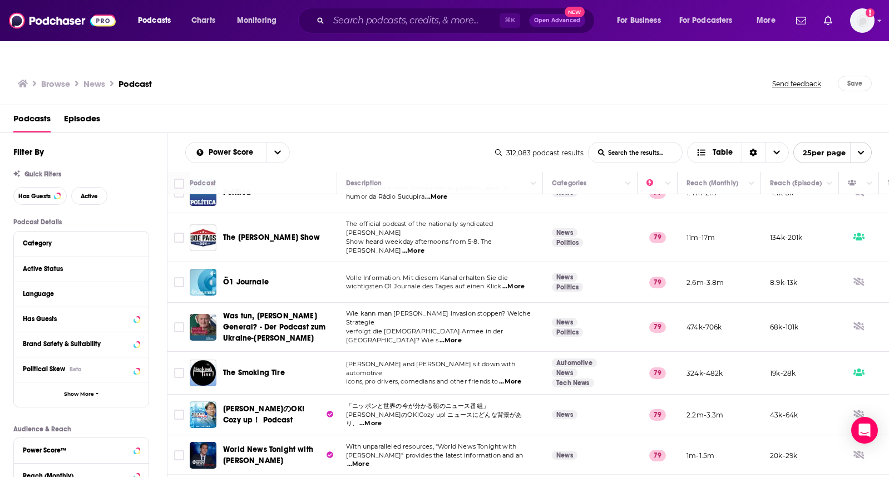
scroll to position [757, 0]
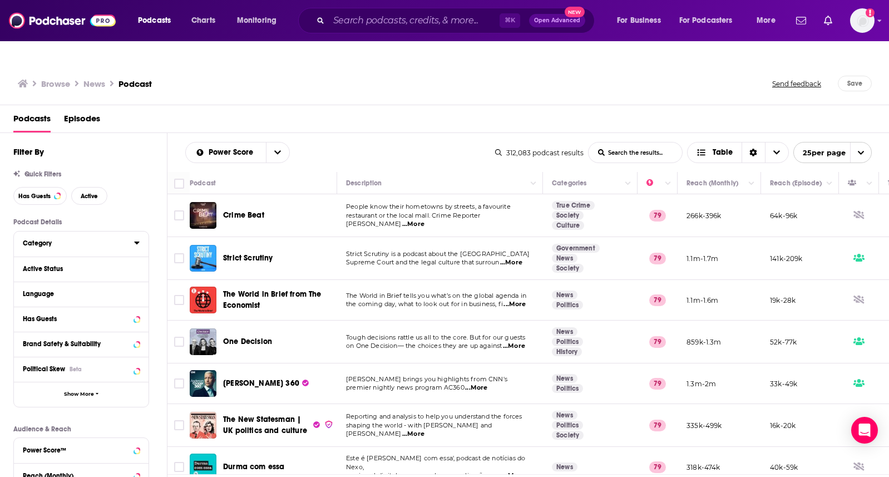
click at [136, 238] on icon at bounding box center [137, 242] width 6 height 9
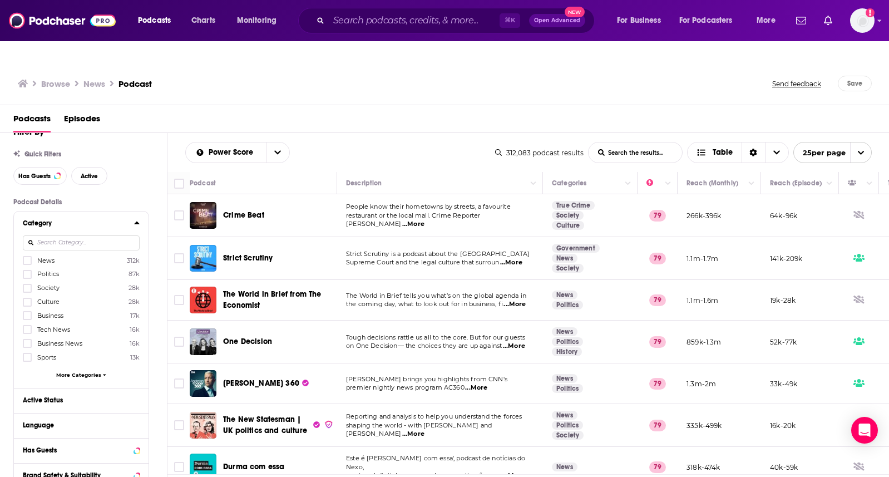
scroll to position [25, 0]
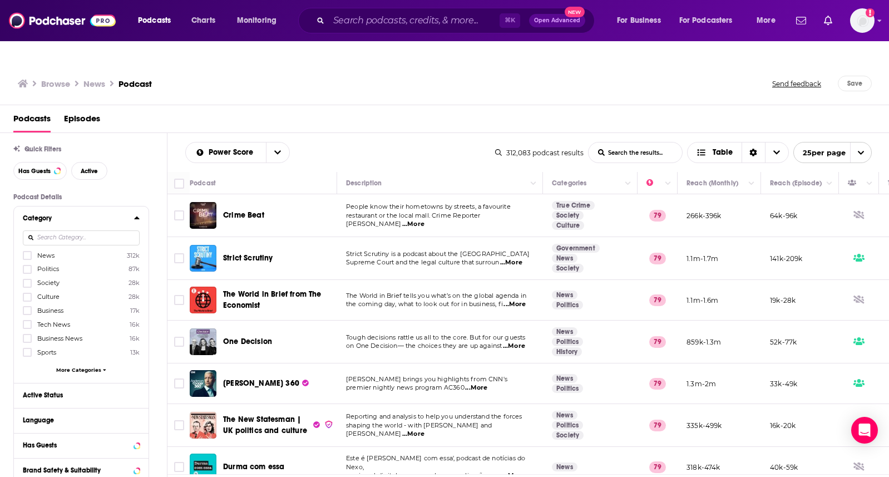
click at [81, 366] on span "More Categories" at bounding box center [78, 369] width 45 height 6
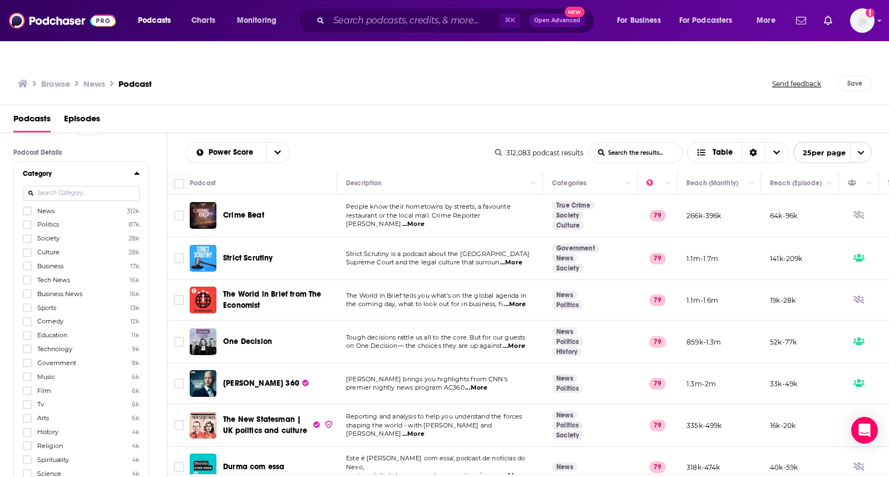
scroll to position [72, 0]
click at [26, 439] on icon at bounding box center [27, 442] width 7 height 7
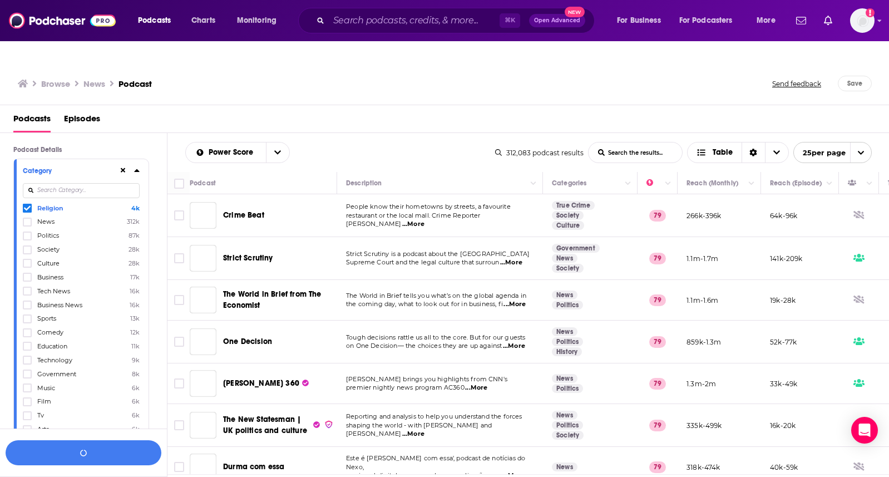
scroll to position [100, 0]
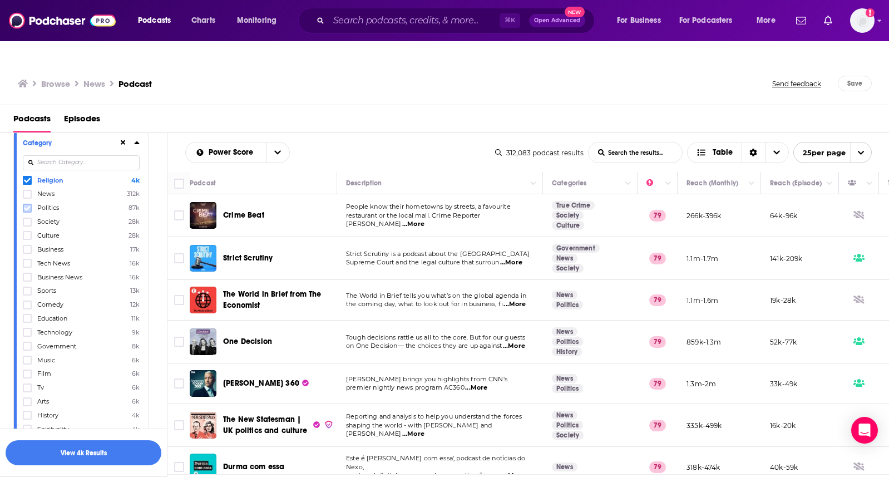
click at [27, 205] on icon at bounding box center [27, 208] width 7 height 7
click at [26, 341] on label at bounding box center [27, 345] width 9 height 9
click at [25, 425] on icon at bounding box center [27, 428] width 7 height 7
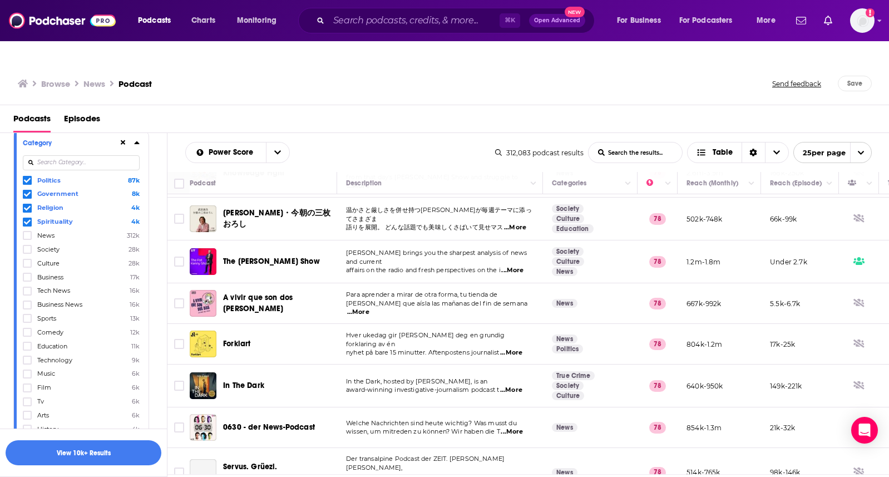
scroll to position [762, 0]
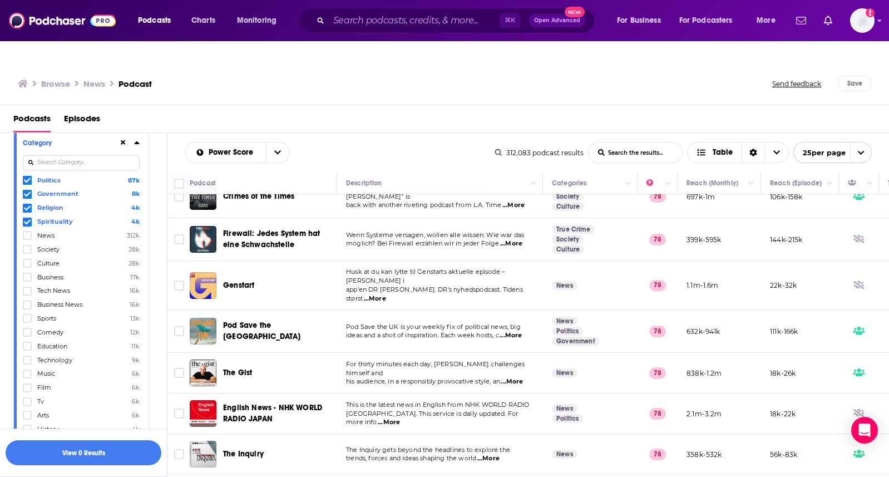
scroll to position [760, 0]
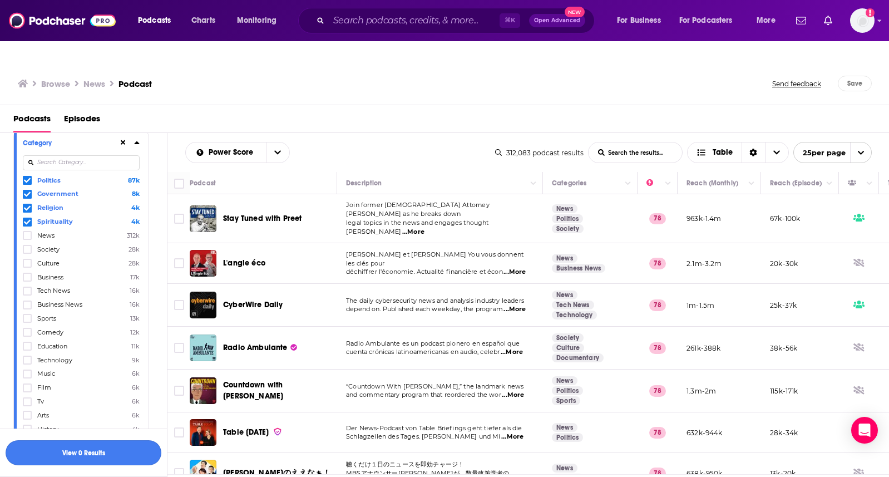
click at [96, 445] on button "View 0 Results" at bounding box center [84, 452] width 156 height 25
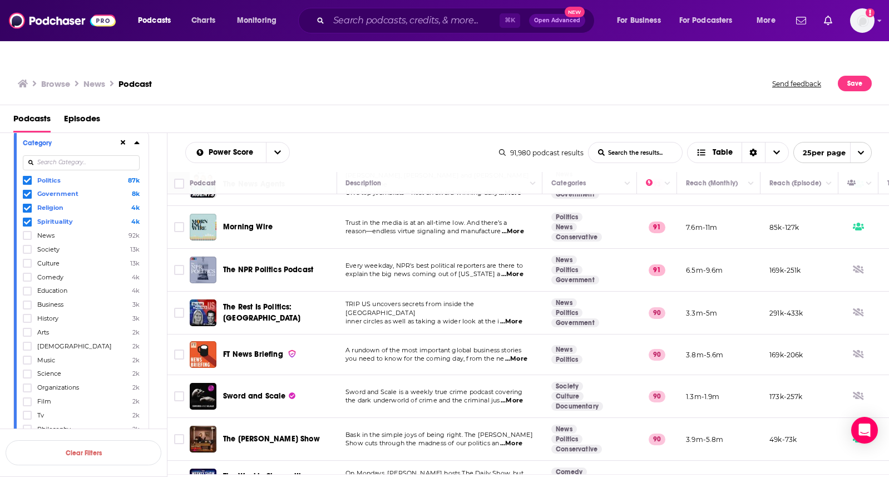
scroll to position [777, 1]
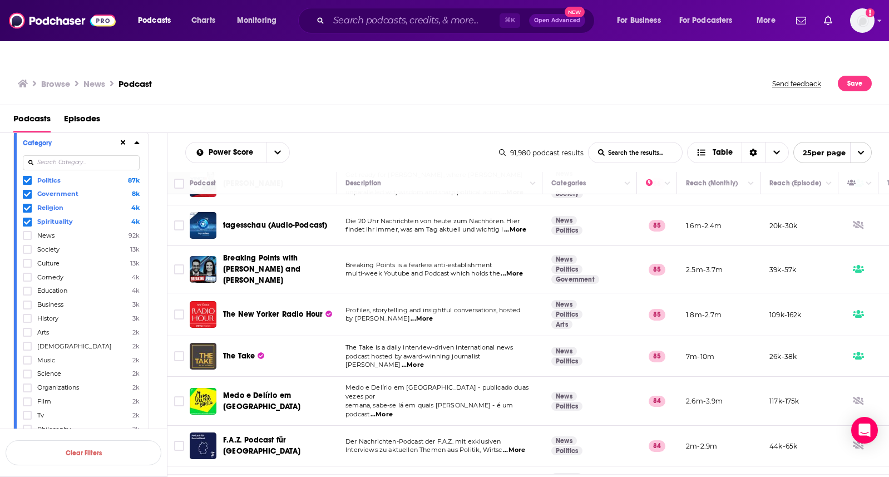
scroll to position [771, 1]
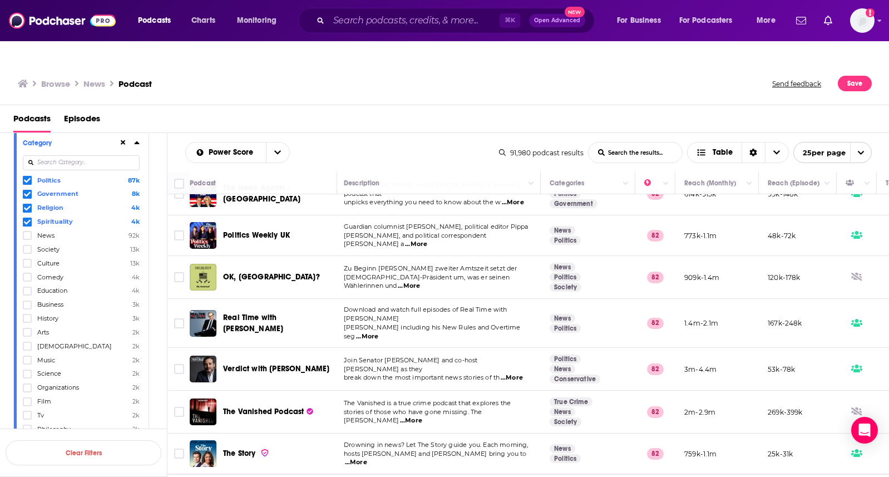
scroll to position [760, 2]
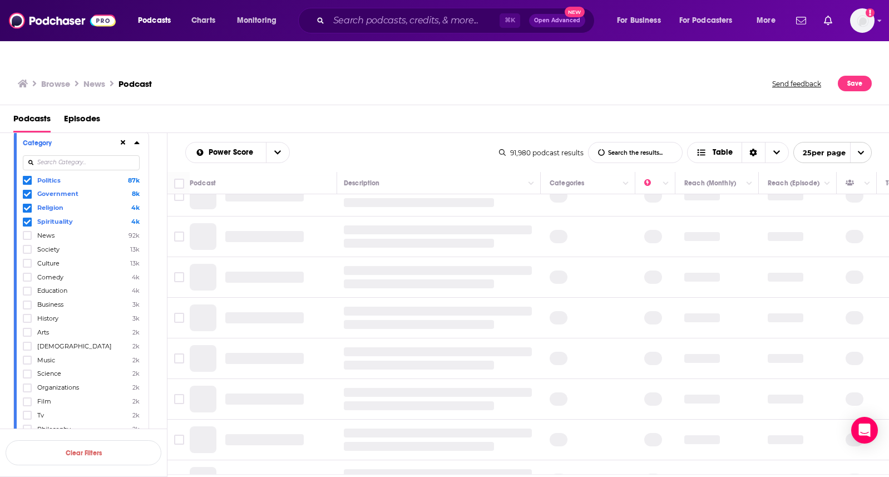
scroll to position [0, 2]
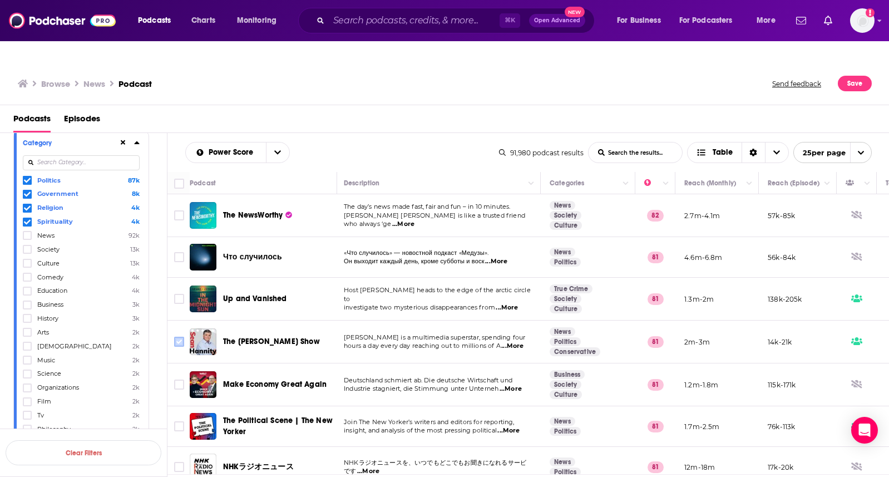
click at [177, 336] on input "Toggle select row" at bounding box center [179, 341] width 10 height 10
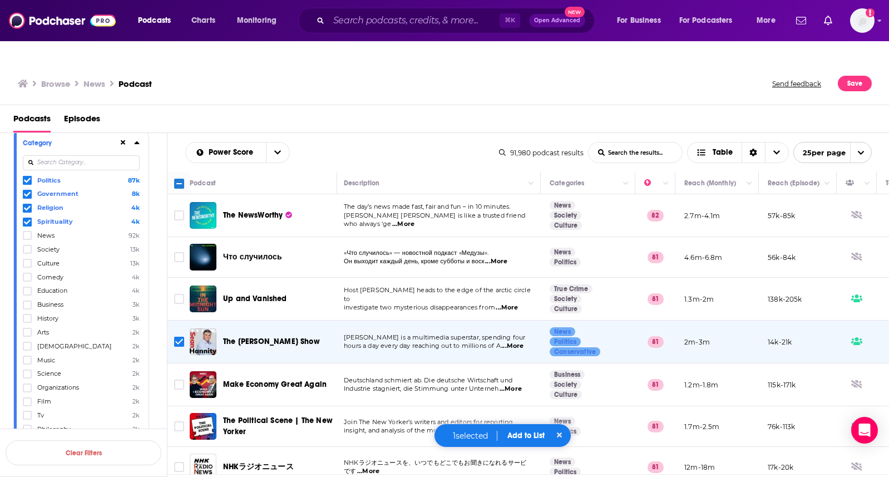
click at [524, 431] on button "Add to List" at bounding box center [525, 434] width 55 height 9
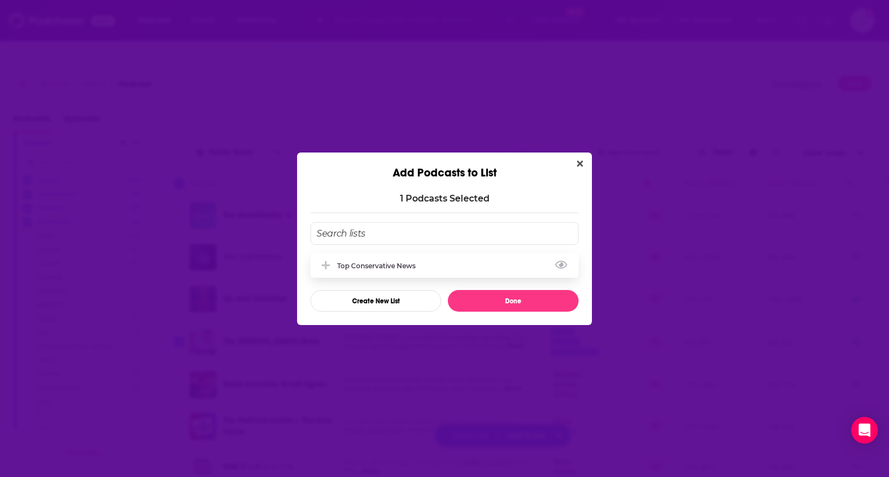
click at [389, 263] on div "Top Conservative News" at bounding box center [379, 265] width 85 height 8
click at [485, 296] on button "Done" at bounding box center [513, 301] width 131 height 22
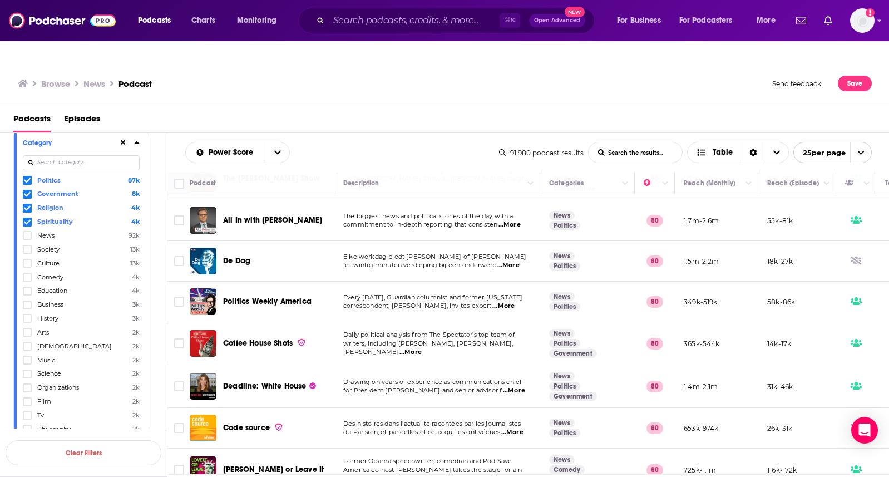
scroll to position [757, 3]
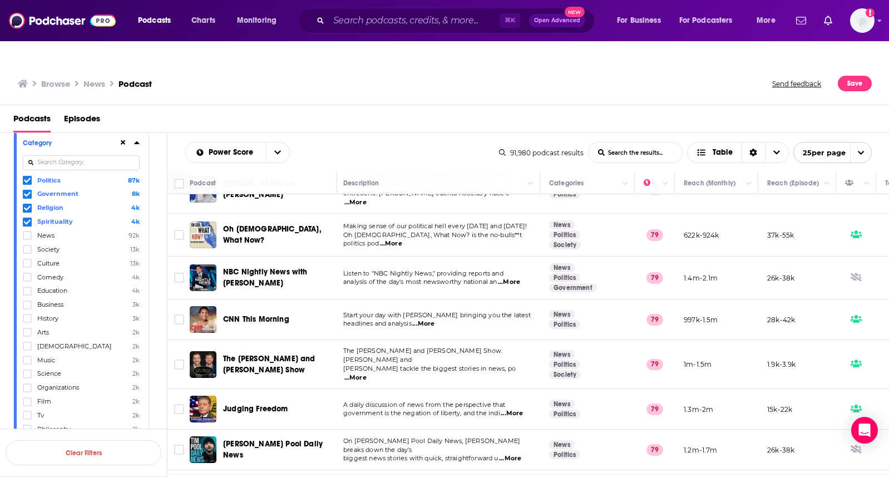
scroll to position [34, 3]
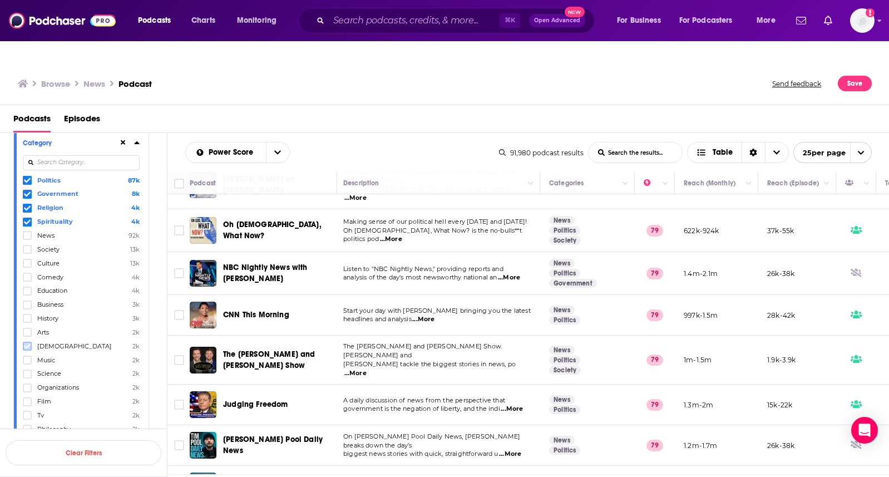
click at [27, 343] on icon at bounding box center [27, 346] width 7 height 7
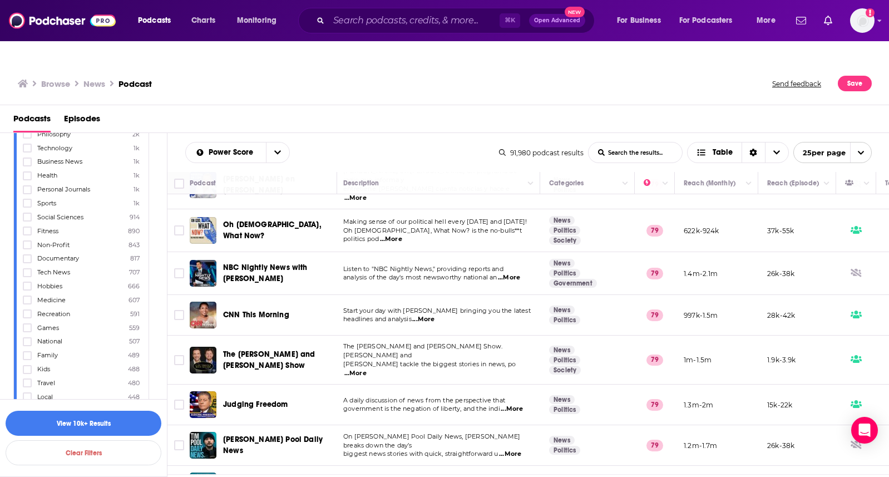
scroll to position [396, 0]
click at [27, 351] on icon at bounding box center [27, 353] width 7 height 5
click at [29, 384] on icon at bounding box center [27, 386] width 7 height 5
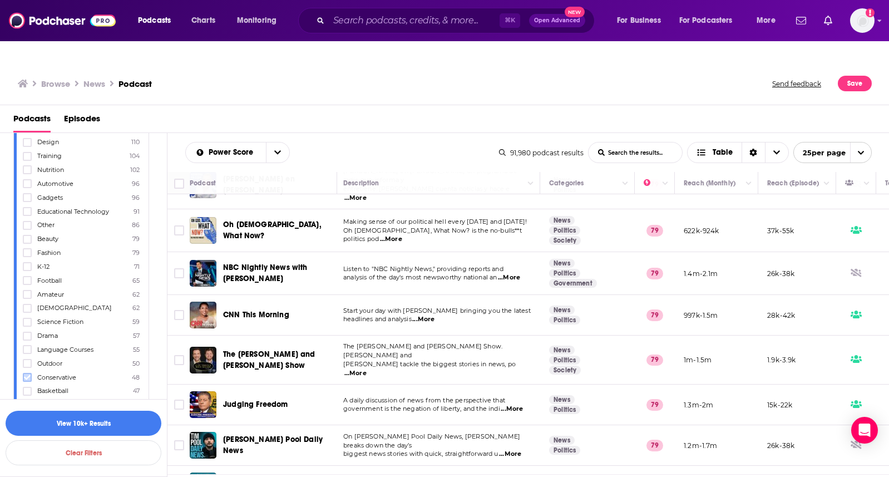
click at [29, 375] on icon at bounding box center [27, 377] width 7 height 5
click at [28, 364] on icon at bounding box center [27, 367] width 7 height 7
click at [27, 358] on icon at bounding box center [27, 361] width 7 height 7
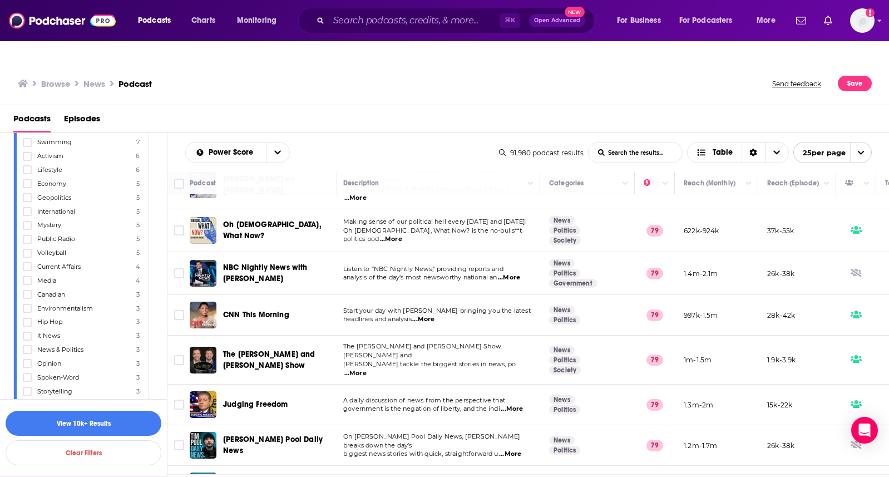
scroll to position [1839, 0]
click at [26, 344] on icon at bounding box center [27, 347] width 7 height 7
click at [28, 365] on icon at bounding box center [27, 368] width 7 height 7
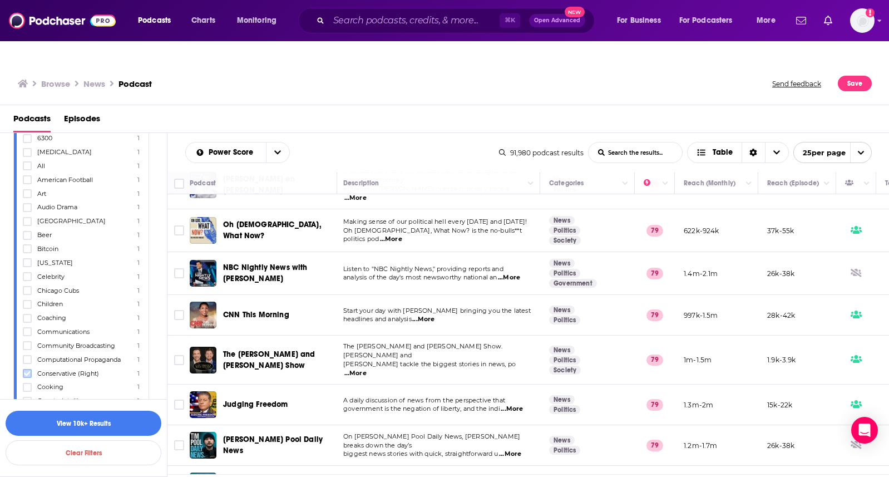
click at [28, 370] on icon at bounding box center [27, 373] width 7 height 7
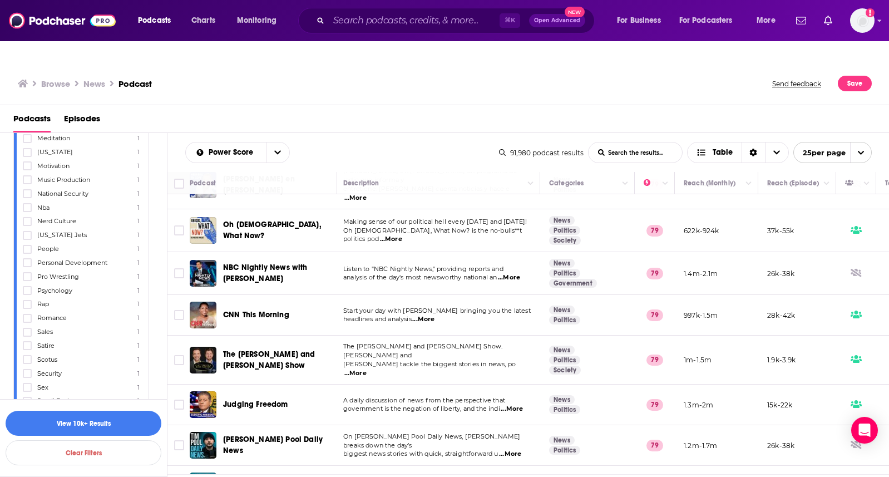
scroll to position [3369, 0]
click at [28, 353] on icon at bounding box center [27, 356] width 7 height 7
click at [27, 361] on icon at bounding box center [27, 364] width 7 height 7
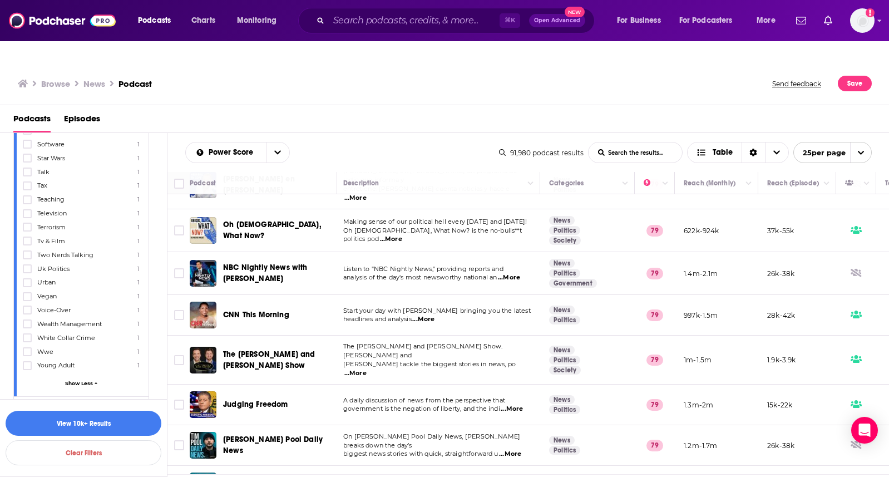
scroll to position [3671, 0]
click at [110, 424] on button "View 10k+ Results" at bounding box center [84, 422] width 156 height 25
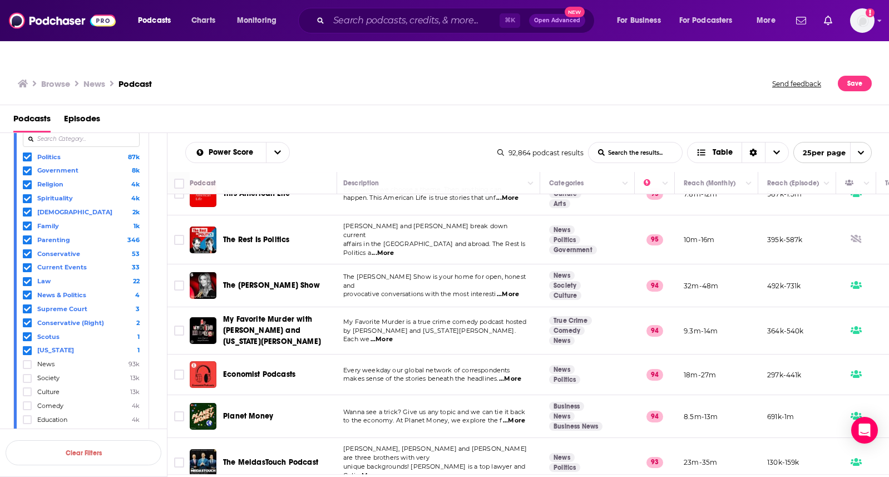
scroll to position [133, 0]
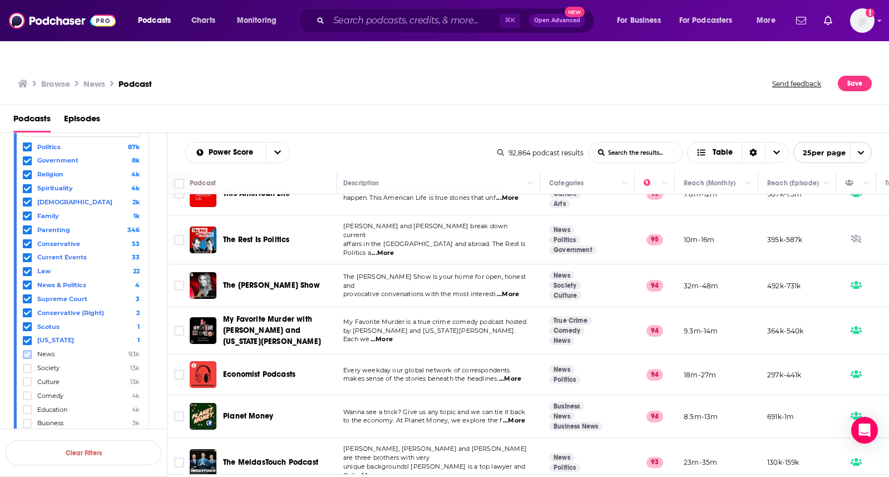
click at [28, 351] on icon at bounding box center [27, 353] width 7 height 5
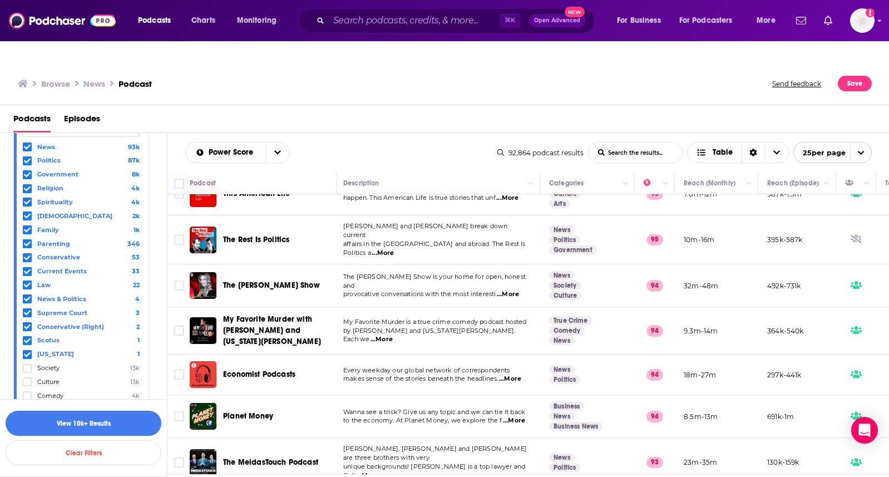
click at [94, 429] on button "View 10k+ Results" at bounding box center [84, 422] width 156 height 25
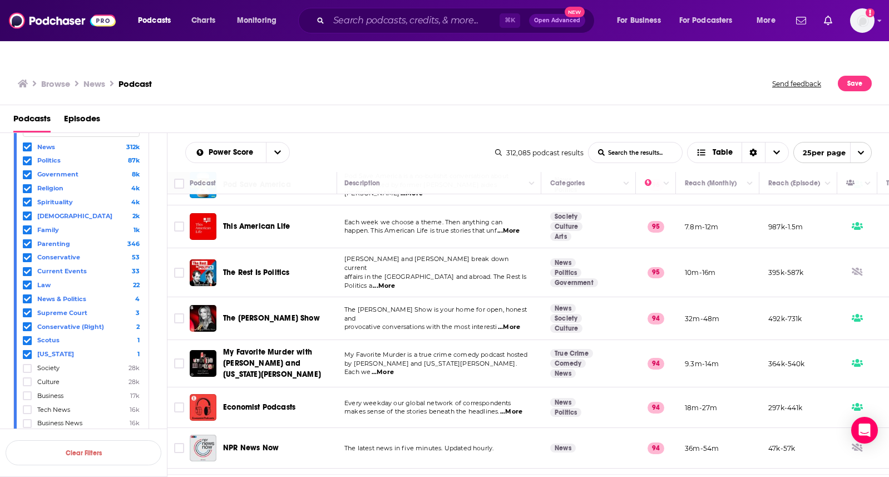
scroll to position [408, 2]
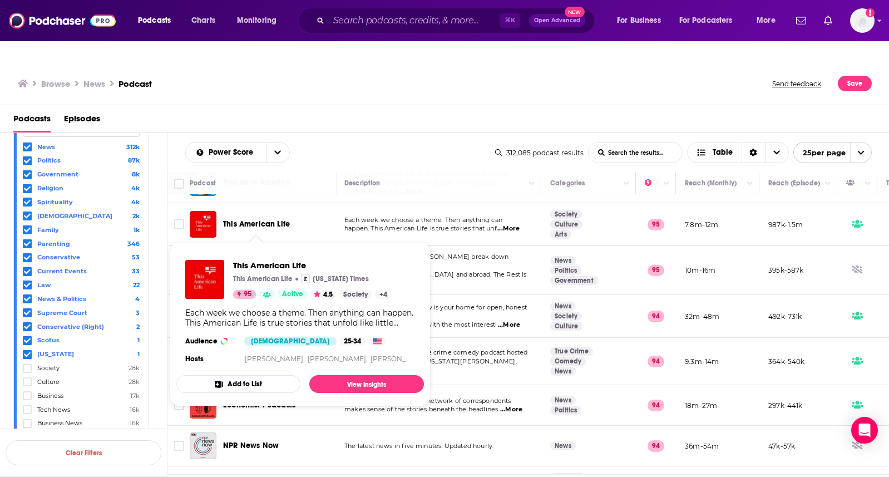
click at [263, 219] on span "This American Life" at bounding box center [256, 223] width 67 height 9
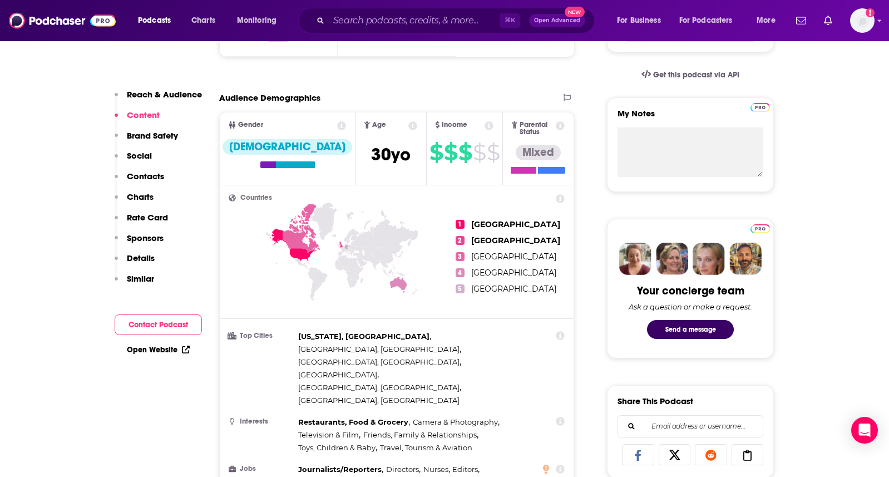
scroll to position [196, 0]
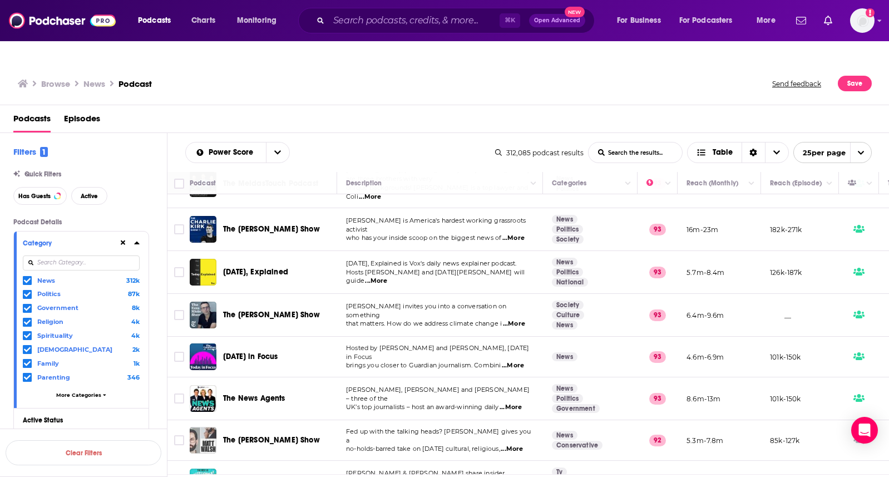
scroll to position [771, 0]
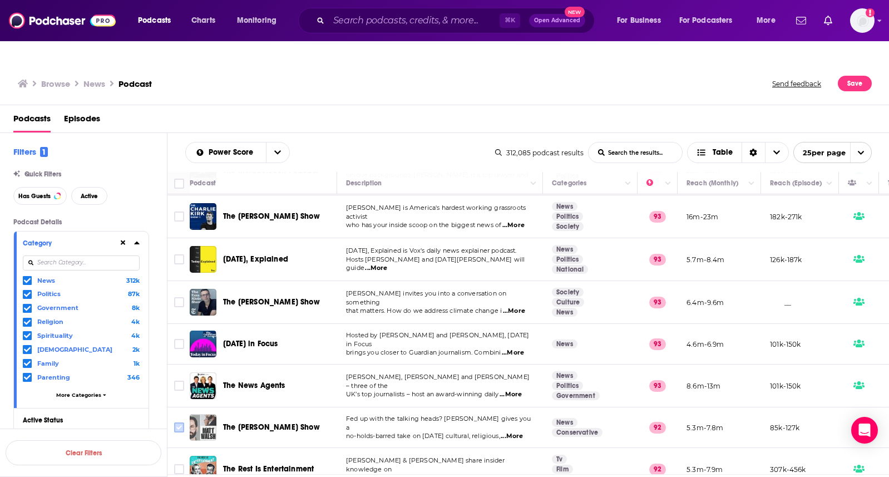
click at [178, 422] on input "Toggle select row" at bounding box center [179, 427] width 10 height 10
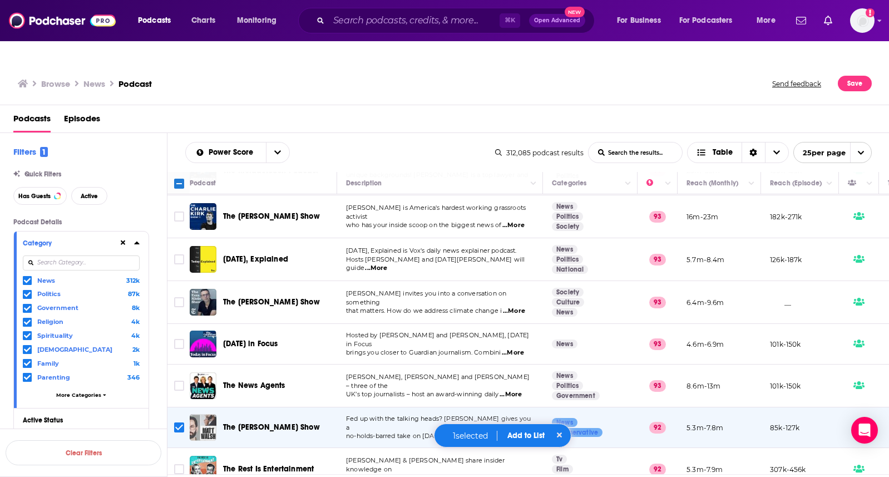
click at [530, 432] on button "Add to List" at bounding box center [525, 434] width 55 height 9
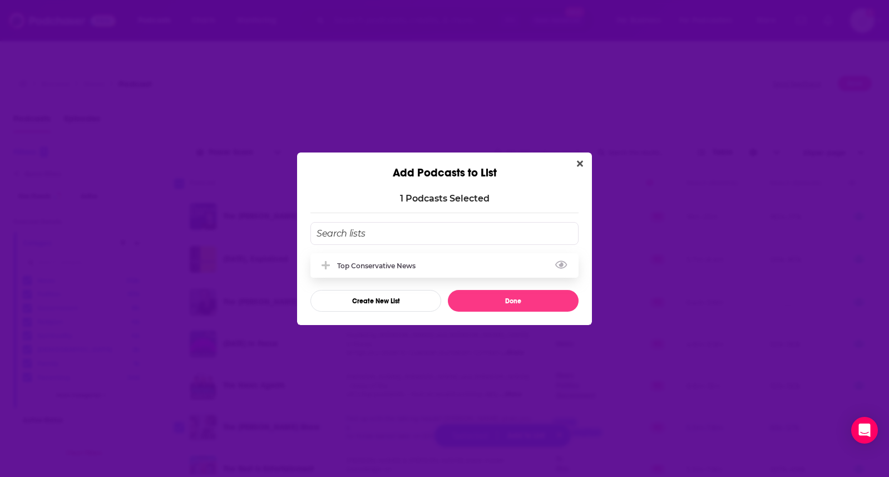
click at [377, 266] on div "Top Conservative News" at bounding box center [379, 265] width 85 height 8
click at [484, 300] on button "Done" at bounding box center [513, 301] width 131 height 22
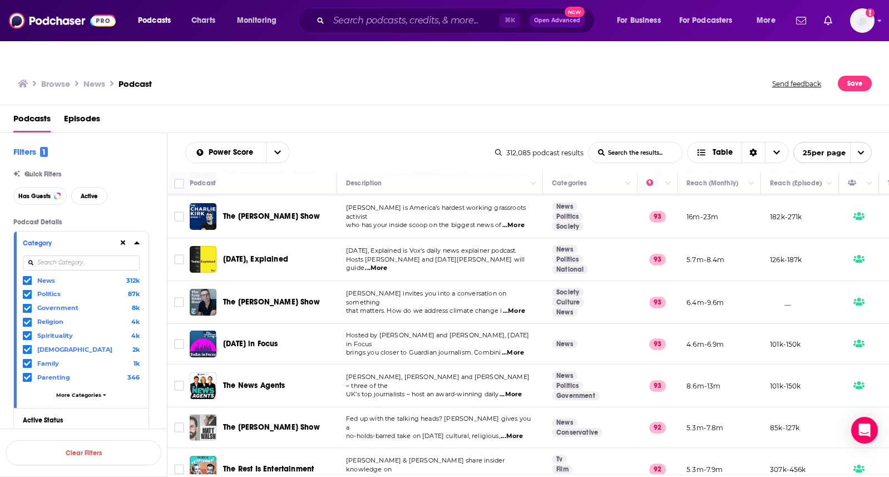
scroll to position [771, 8]
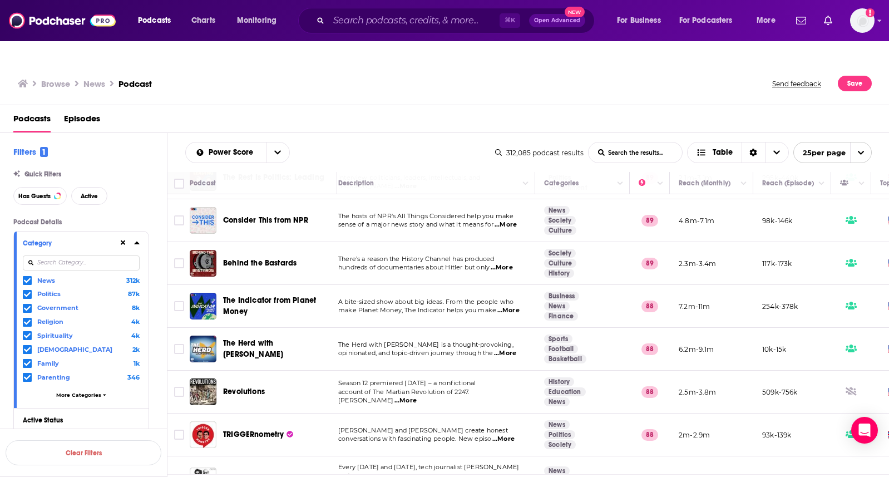
scroll to position [771, 8]
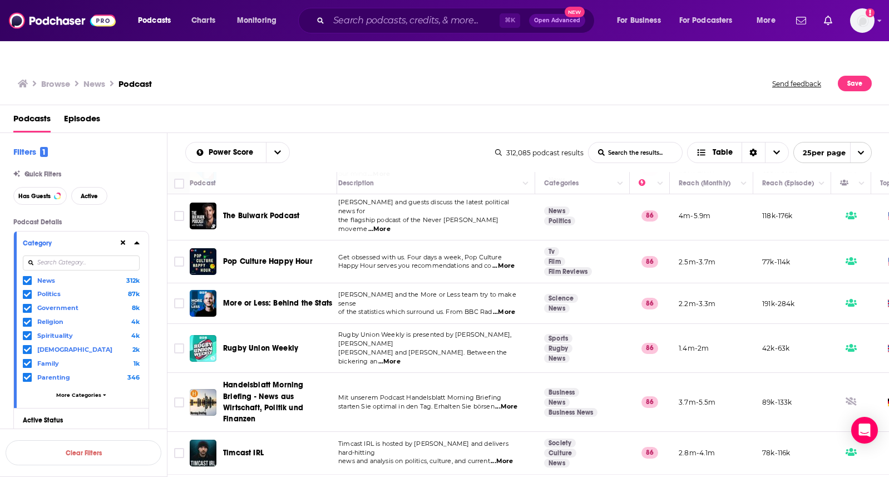
scroll to position [628, 8]
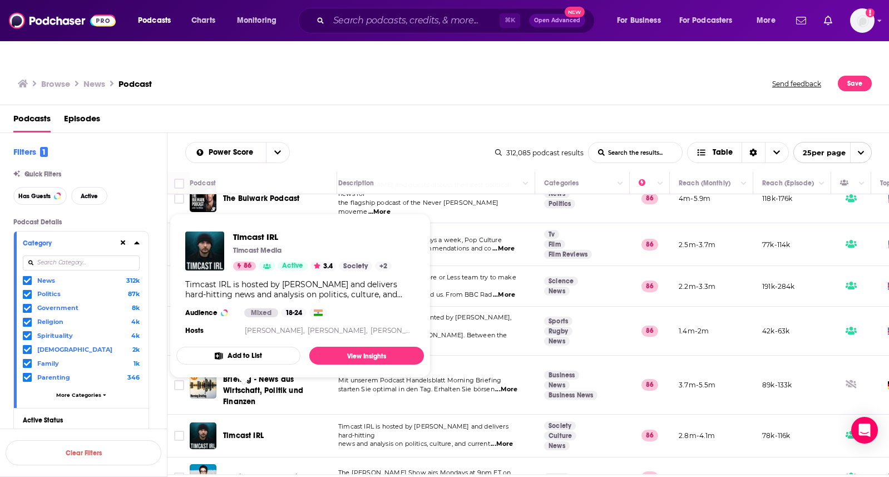
click at [234, 430] on span "Timcast IRL" at bounding box center [243, 434] width 41 height 9
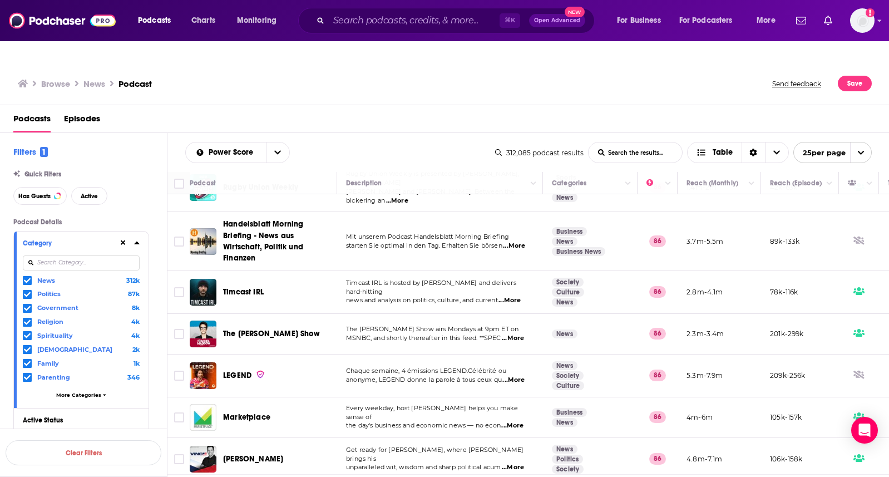
scroll to position [775, 0]
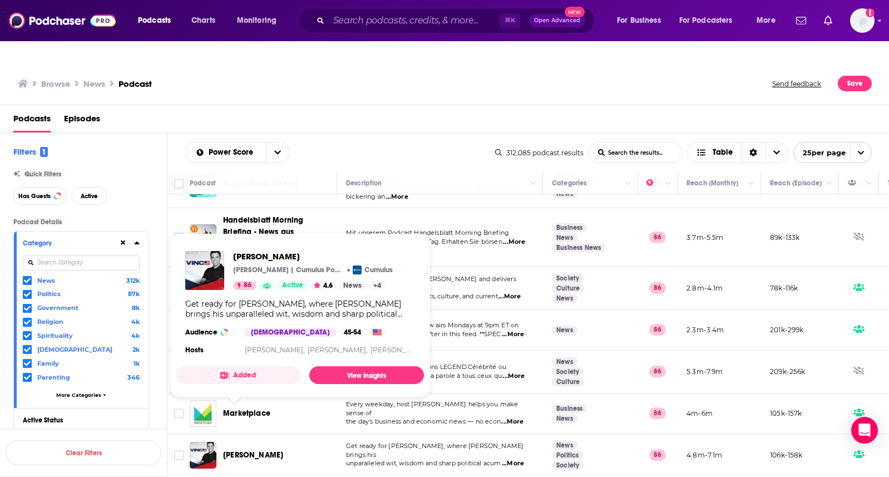
click at [239, 450] on span "[PERSON_NAME]" at bounding box center [253, 454] width 60 height 9
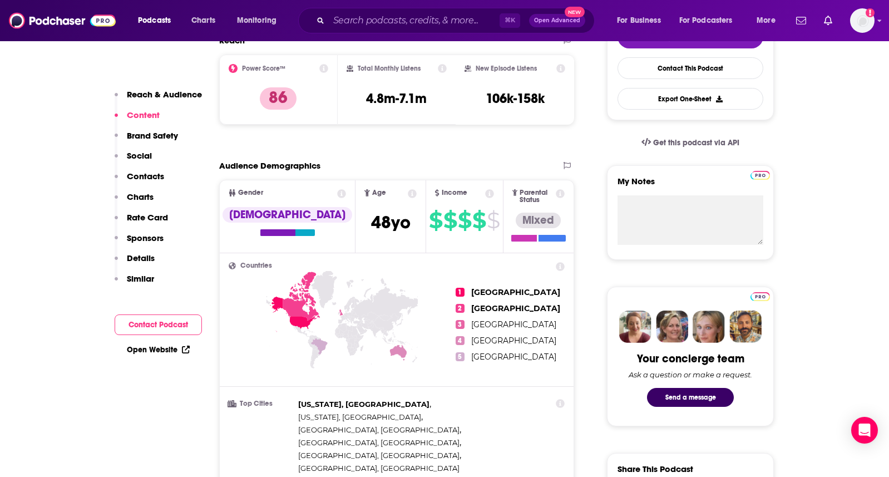
scroll to position [253, 0]
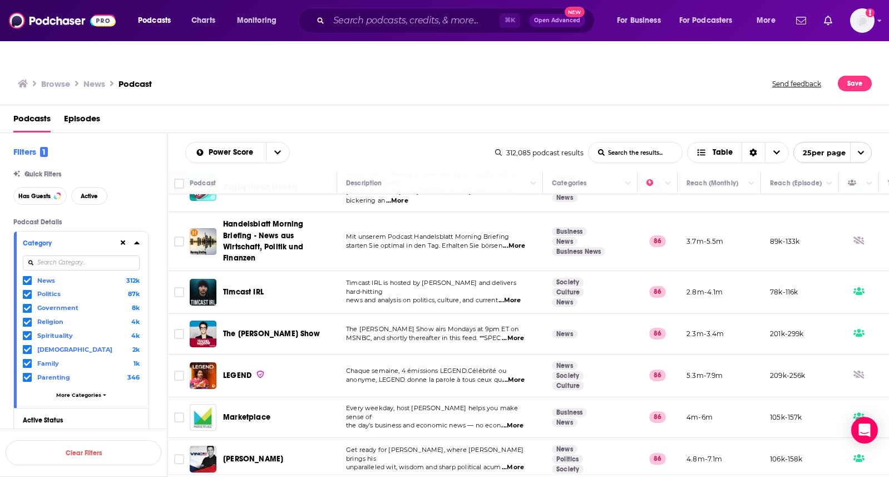
scroll to position [775, 0]
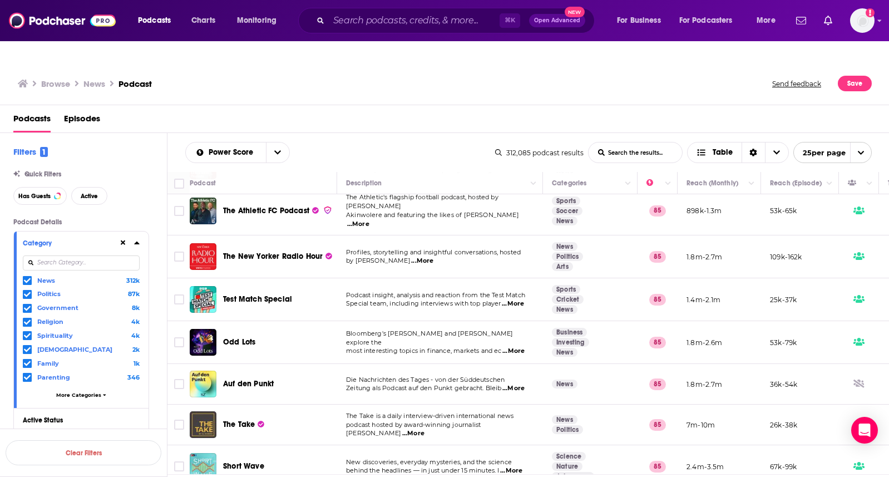
scroll to position [306, 0]
click at [27, 305] on icon at bounding box center [27, 308] width 7 height 7
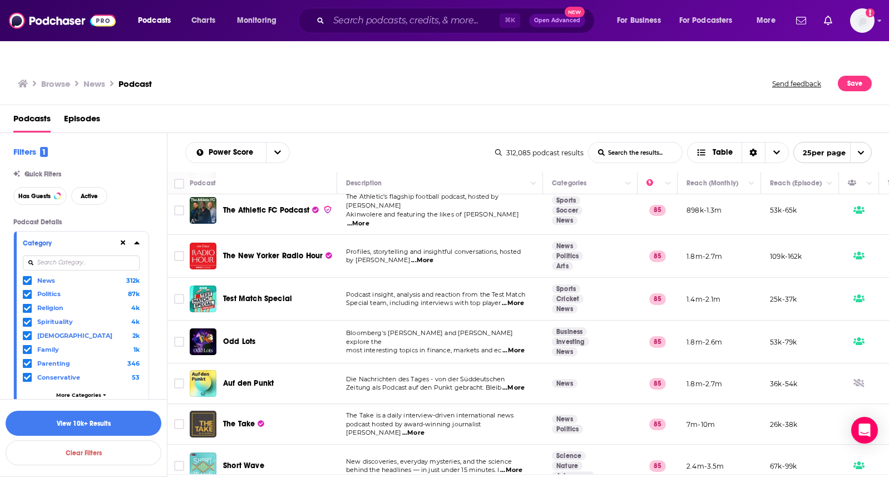
click at [25, 277] on icon at bounding box center [27, 280] width 7 height 7
click at [120, 419] on button "View 10k+ Results" at bounding box center [84, 422] width 156 height 25
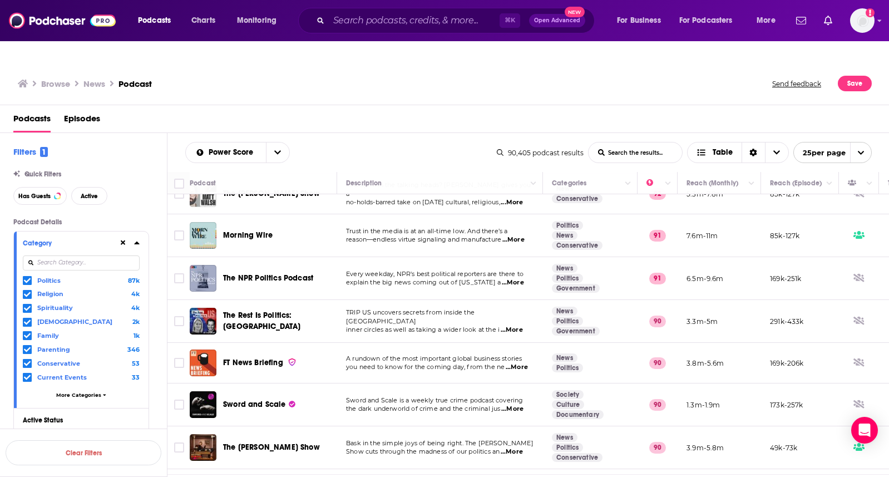
scroll to position [775, 0]
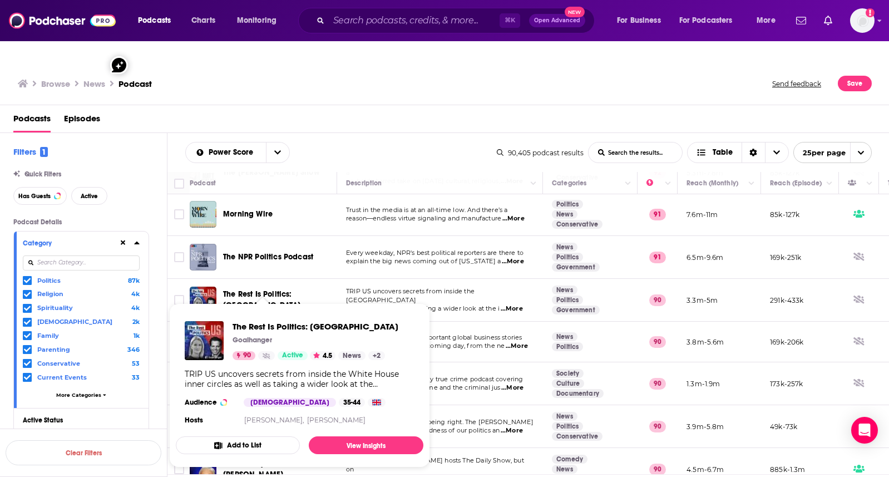
click at [279, 289] on span "The Rest Is Politics: [GEOGRAPHIC_DATA]" at bounding box center [261, 299] width 77 height 21
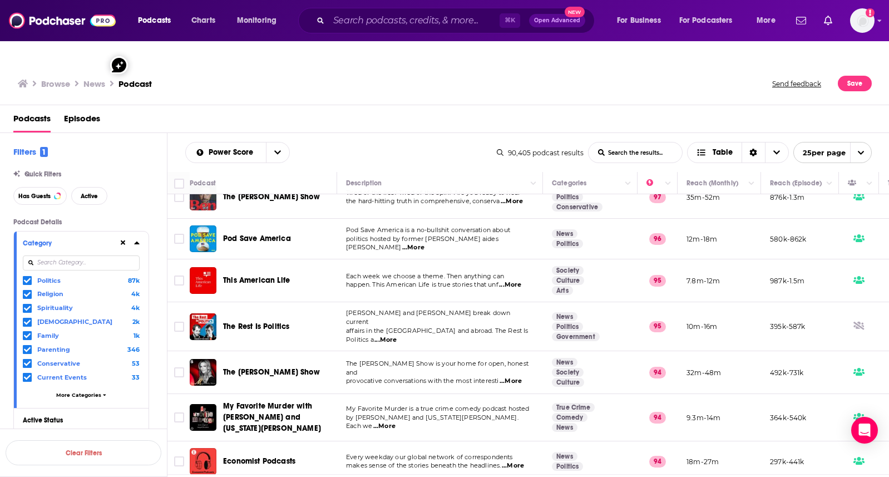
scroll to position [227, 0]
click at [405, 279] on span "happen. This American Life is true stories that unf" at bounding box center [422, 283] width 152 height 8
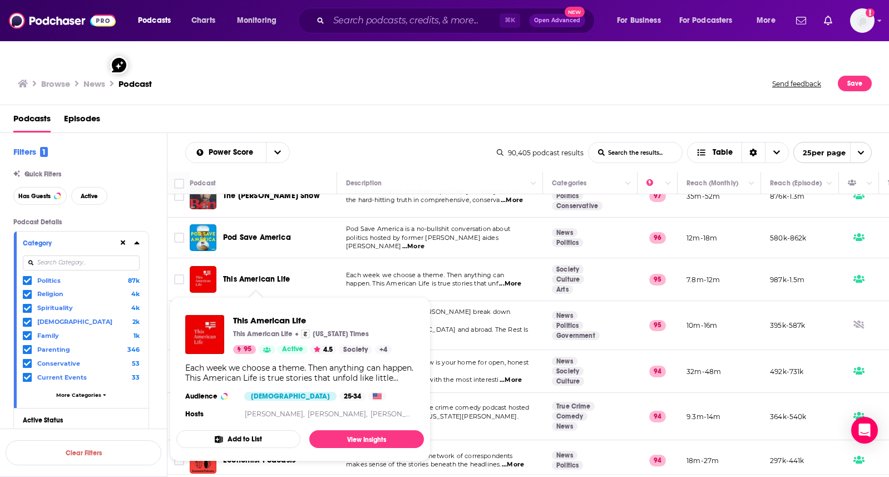
click at [270, 274] on span "This American Life" at bounding box center [256, 278] width 67 height 9
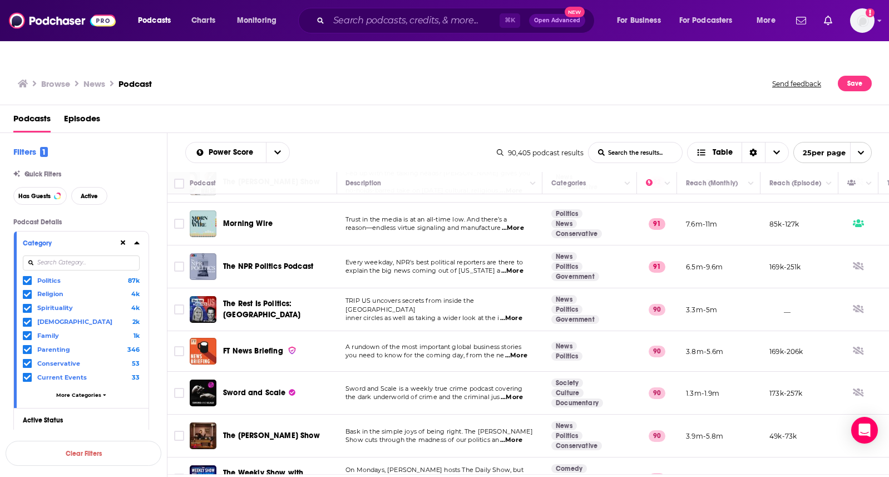
scroll to position [775, 1]
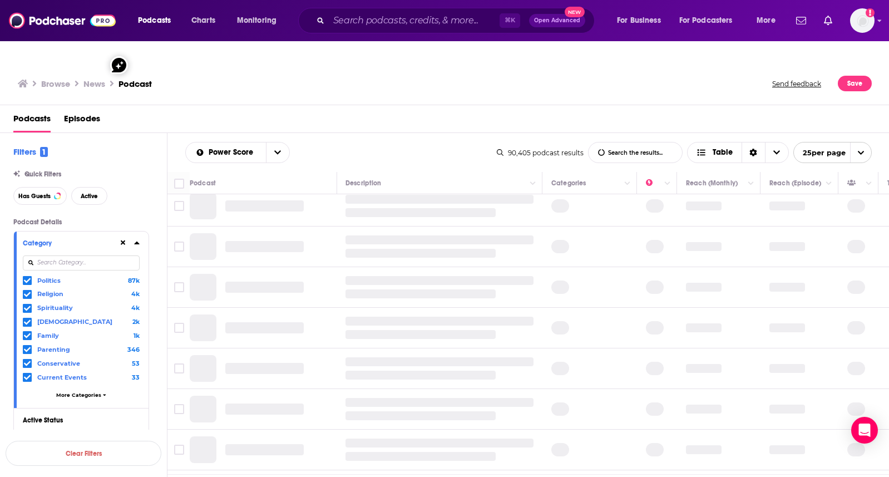
scroll to position [0, 1]
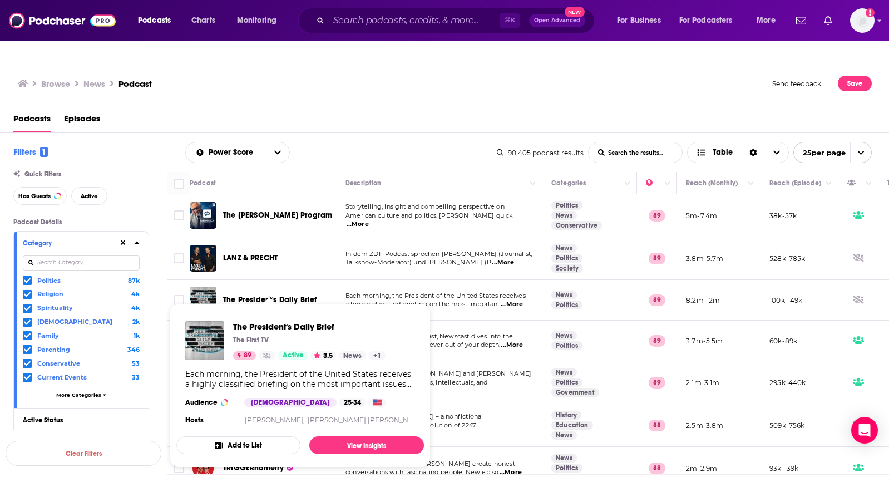
click at [251, 296] on span "The President's Daily Brief The First TV 89 Active 3.5 News + 1 Each morning, t…" at bounding box center [300, 384] width 261 height 177
click at [241, 296] on span "The President's Daily Brief The First TV 89 Active 3.5 News + 1 Each morning, t…" at bounding box center [300, 384] width 261 height 177
click at [361, 436] on link "View Insights" at bounding box center [366, 445] width 115 height 18
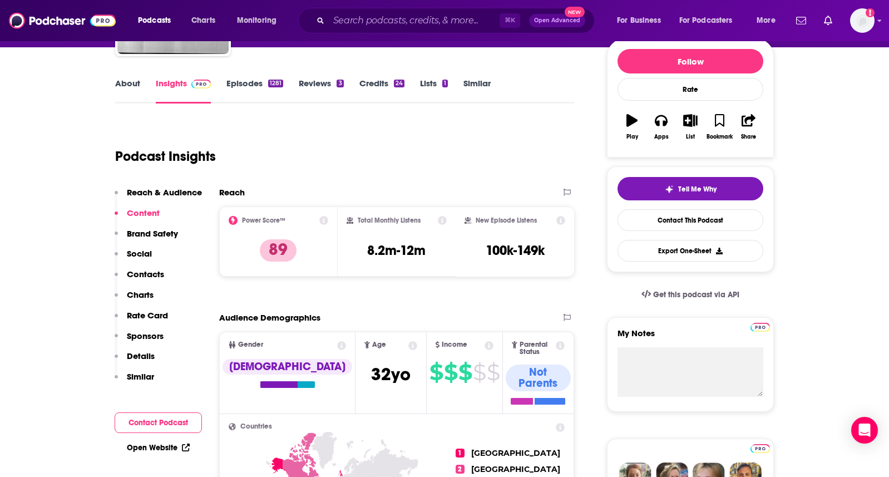
scroll to position [126, 0]
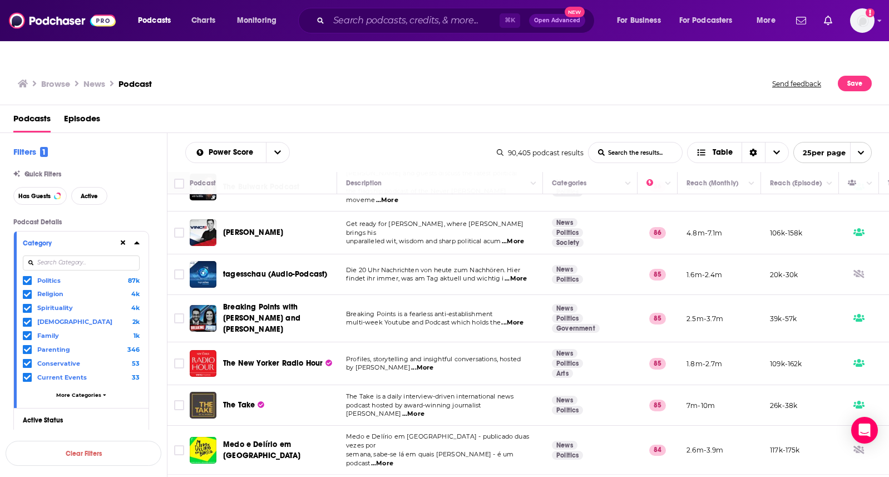
scroll to position [771, 0]
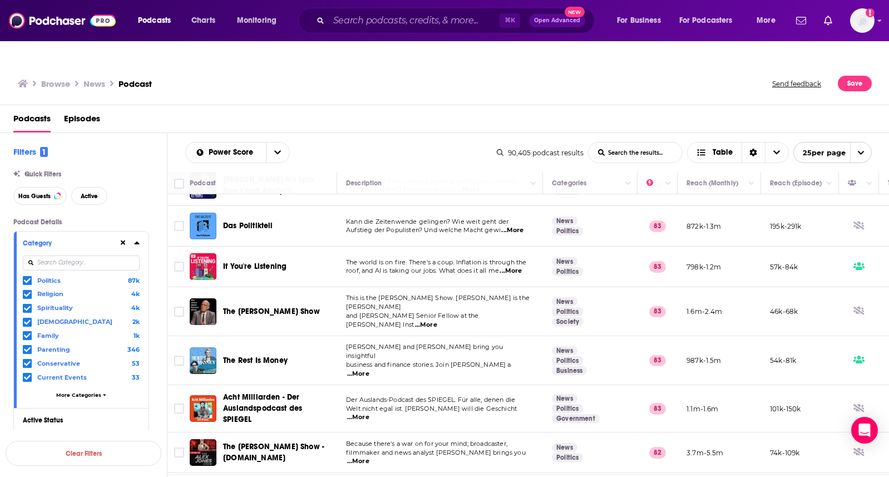
scroll to position [281, 0]
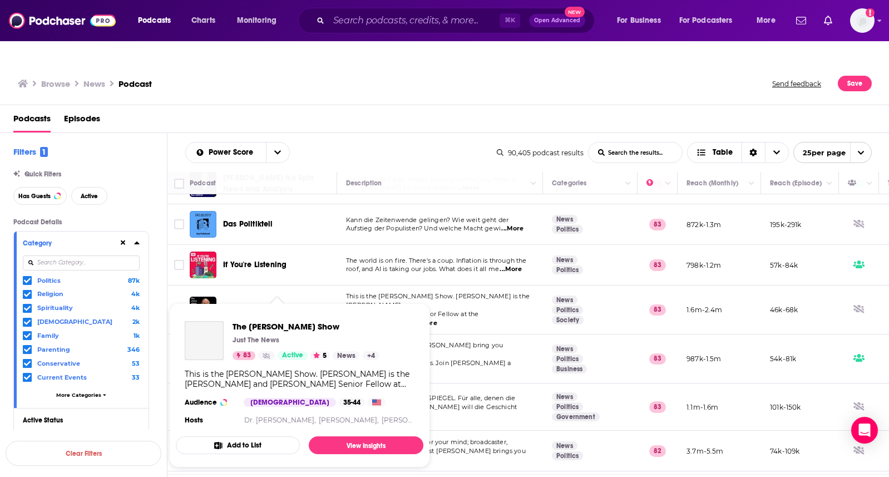
click at [280, 303] on span "The Victor Davis Hanson Show Just The News 83 Active 5 News + 4 This is the Vic…" at bounding box center [299, 385] width 247 height 164
click at [365, 436] on link "View Insights" at bounding box center [366, 445] width 115 height 18
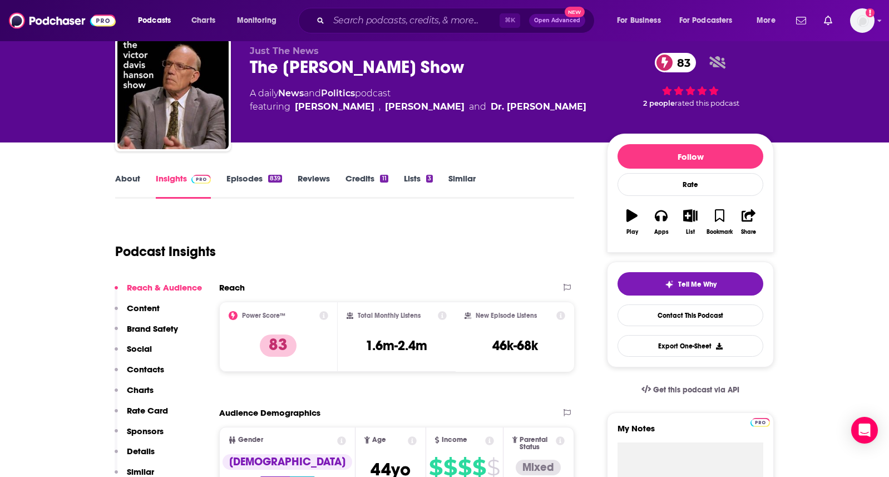
scroll to position [26, 0]
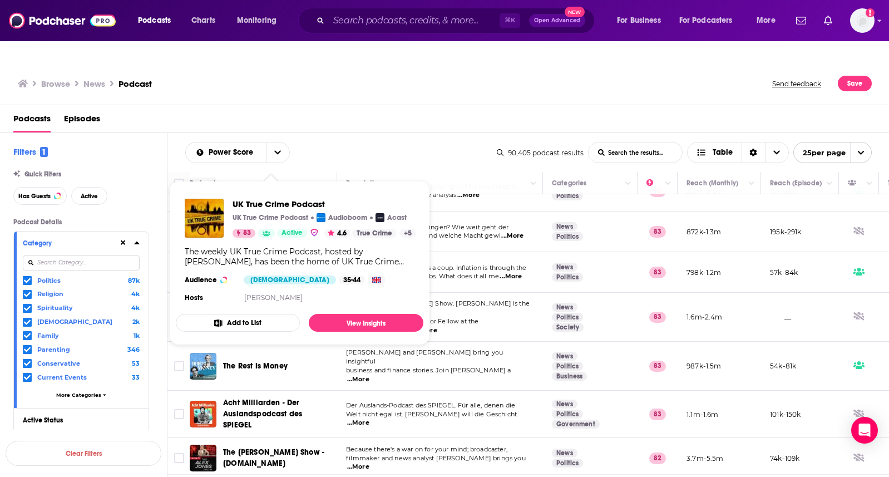
scroll to position [332, 0]
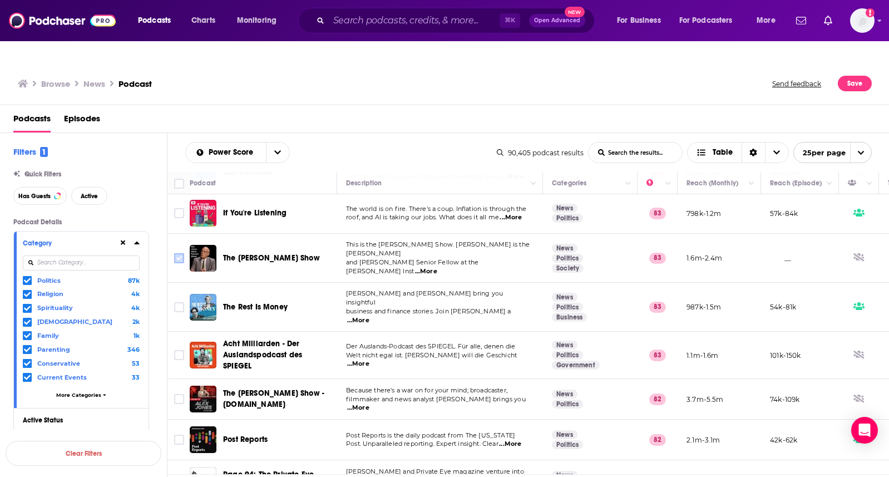
click at [177, 253] on input "Toggle select row" at bounding box center [179, 258] width 10 height 10
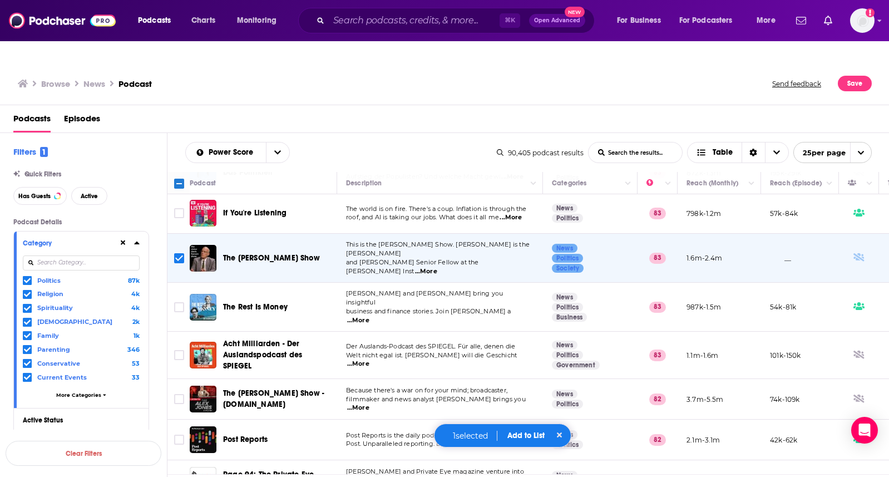
click at [530, 431] on button "Add to List" at bounding box center [525, 434] width 55 height 9
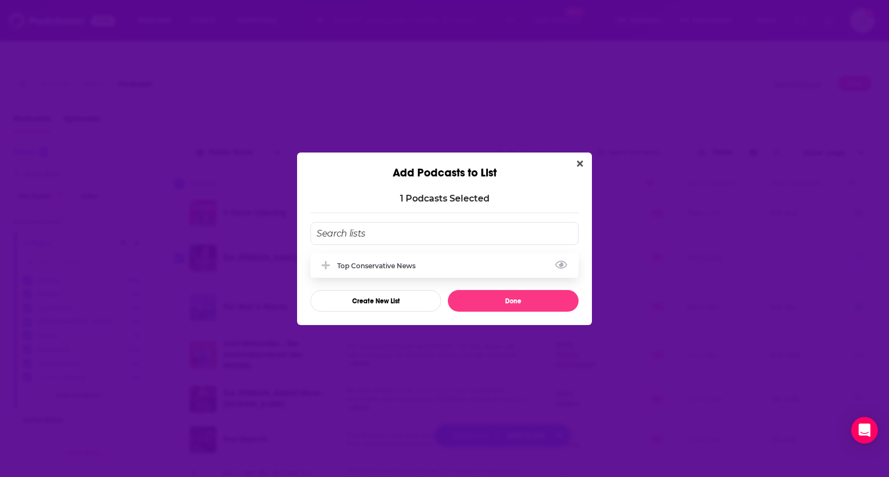
click at [401, 264] on div "Top Conservative News" at bounding box center [379, 265] width 85 height 8
click at [482, 302] on button "Done" at bounding box center [513, 301] width 131 height 22
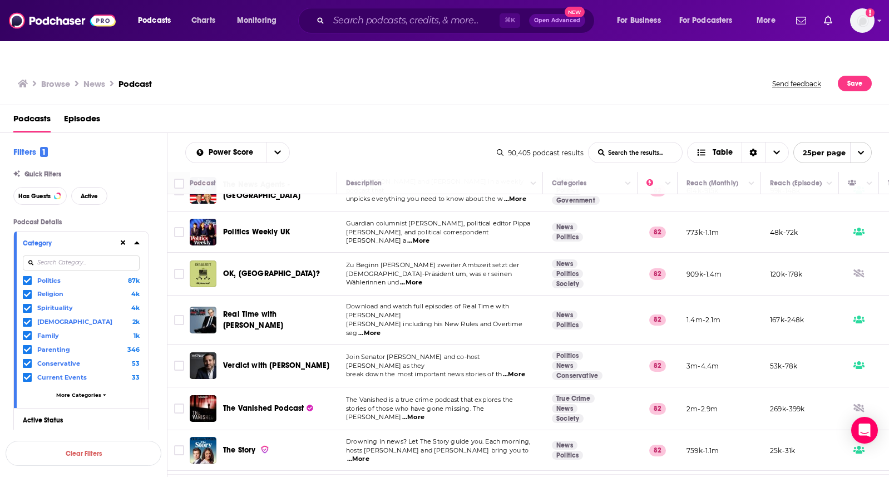
scroll to position [760, 0]
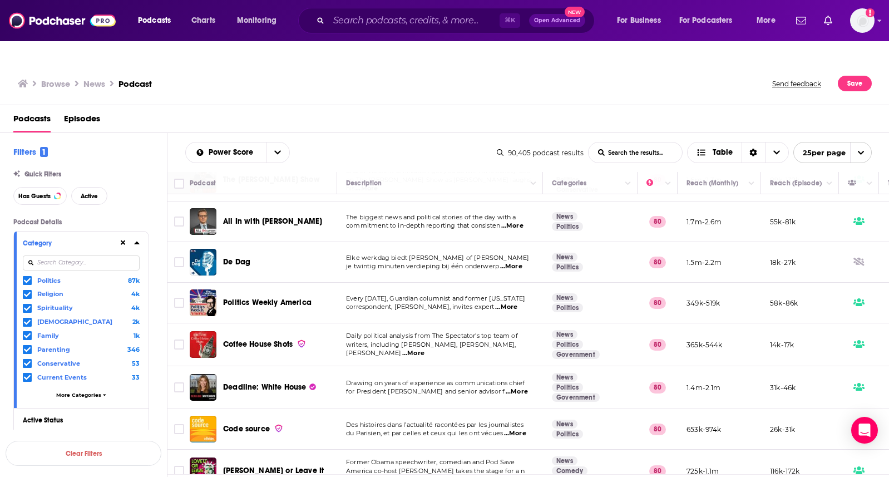
scroll to position [757, 0]
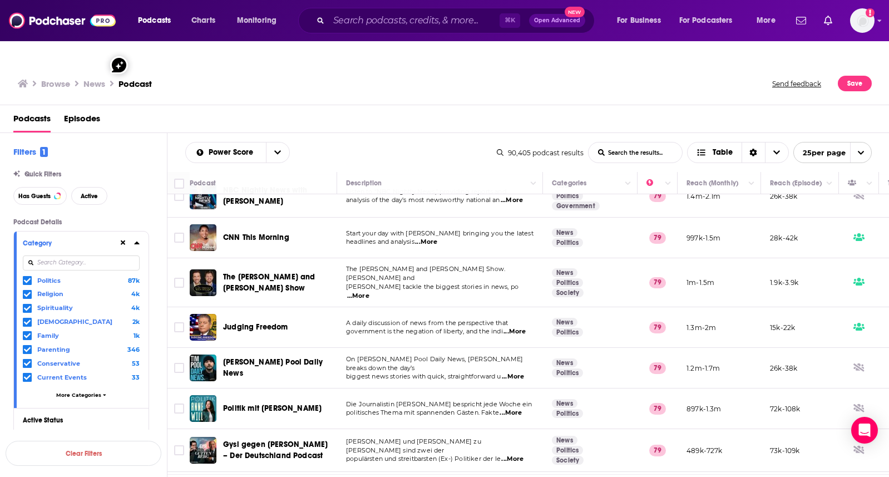
scroll to position [116, 0]
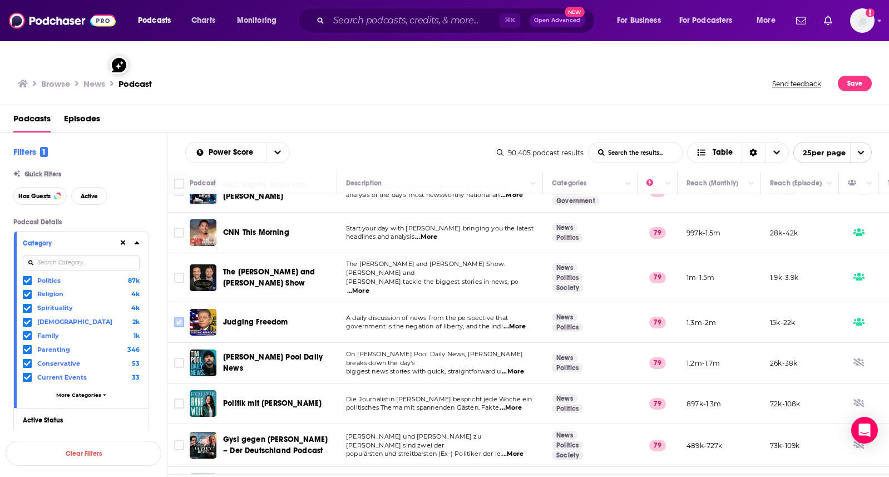
click at [181, 317] on input "Toggle select row" at bounding box center [179, 322] width 10 height 10
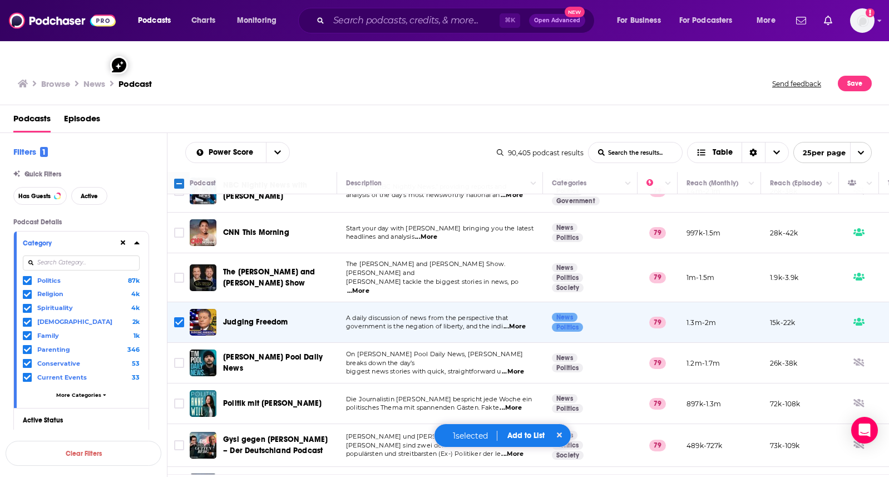
click at [524, 433] on button "Add to List" at bounding box center [525, 434] width 55 height 9
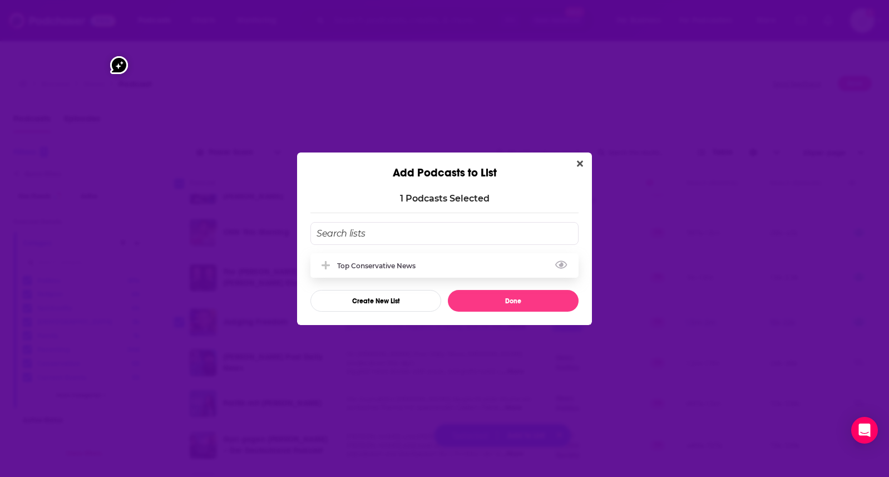
click at [394, 262] on div "Top Conservative News" at bounding box center [379, 265] width 85 height 8
click at [471, 301] on button "Done" at bounding box center [513, 301] width 131 height 22
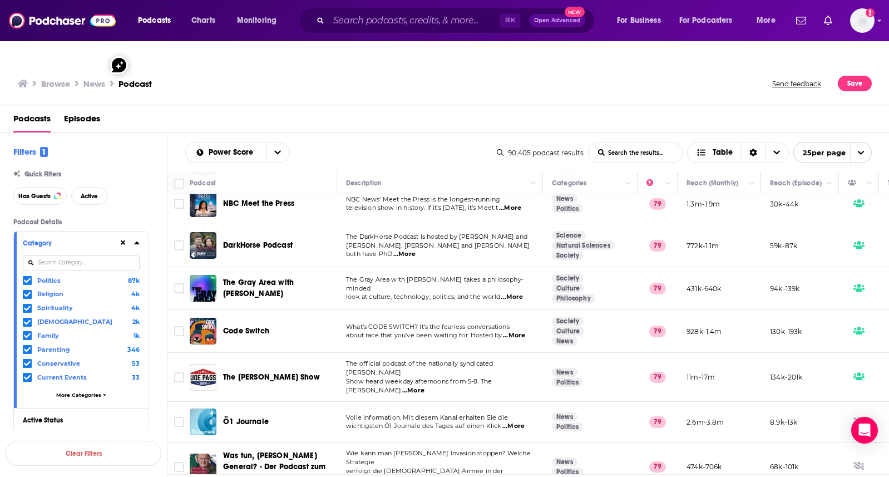
scroll to position [400, 0]
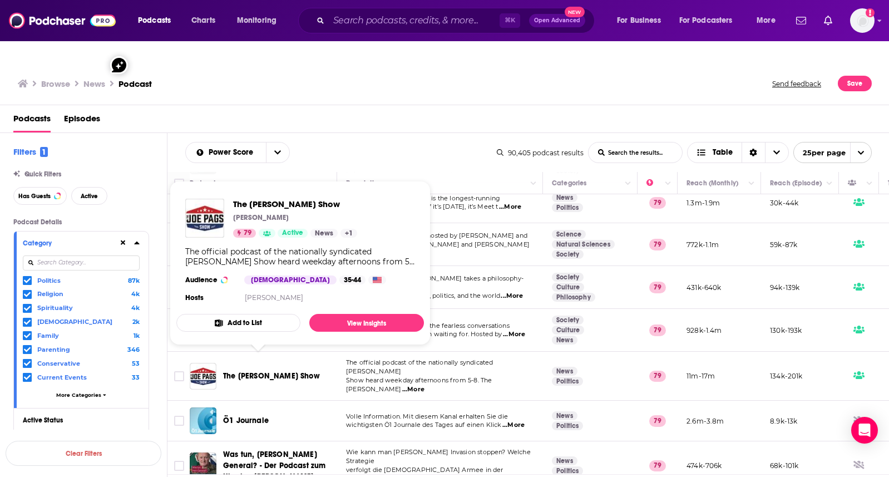
click at [277, 371] on span "The [PERSON_NAME] Show" at bounding box center [271, 375] width 97 height 9
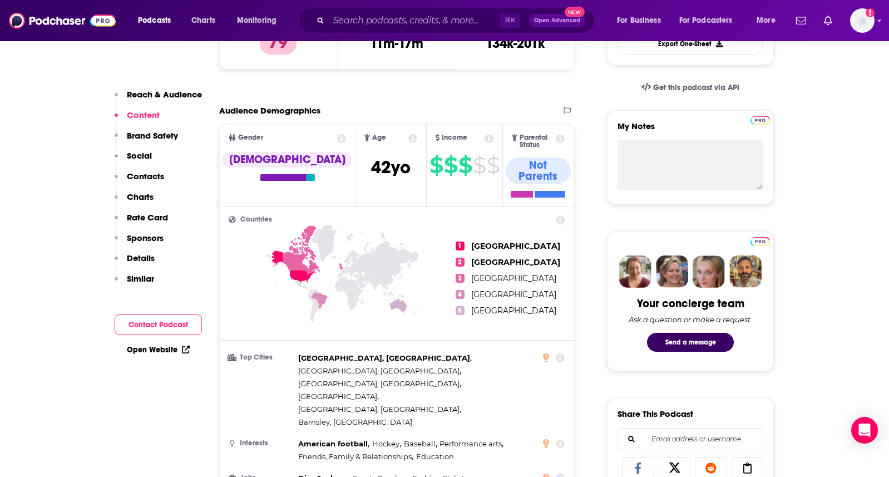
scroll to position [354, 0]
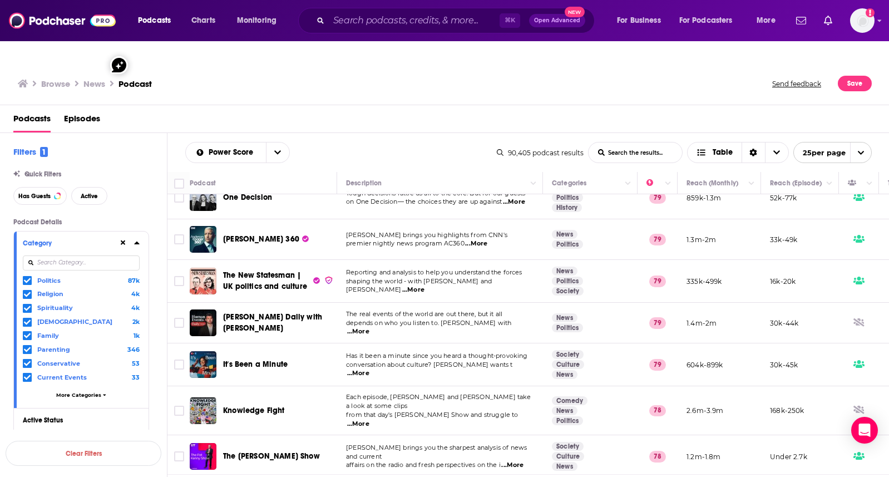
scroll to position [760, 0]
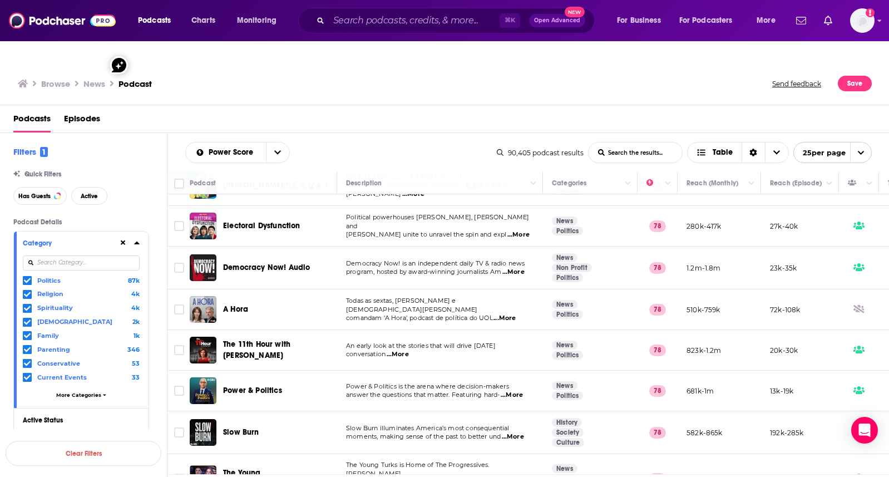
scroll to position [760, 0]
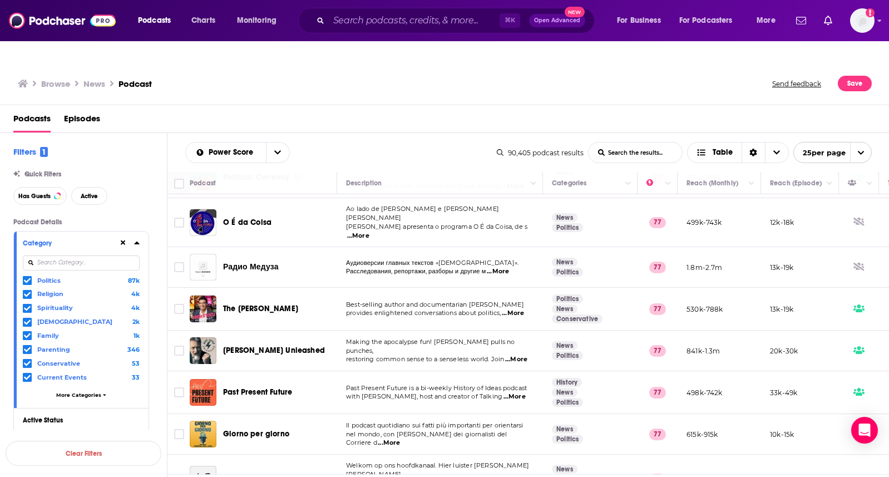
scroll to position [80, 0]
click at [181, 303] on input "Toggle select row" at bounding box center [179, 308] width 10 height 10
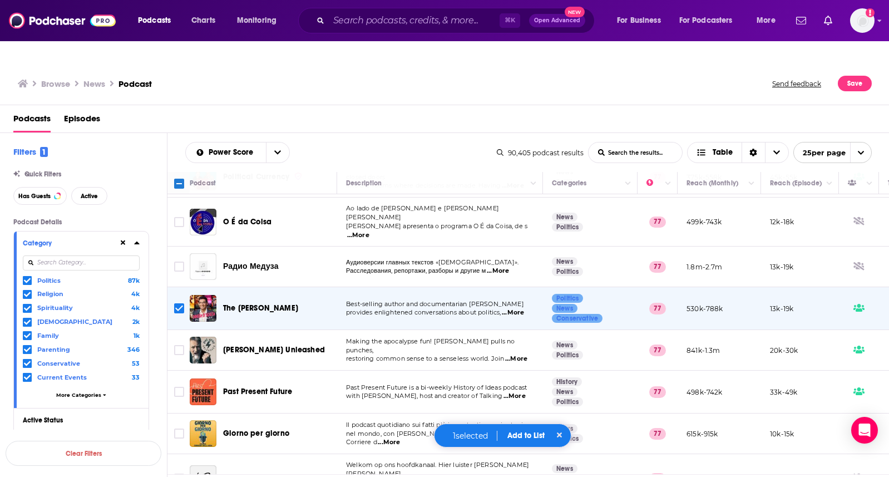
click at [523, 432] on button "Add to List" at bounding box center [525, 434] width 55 height 9
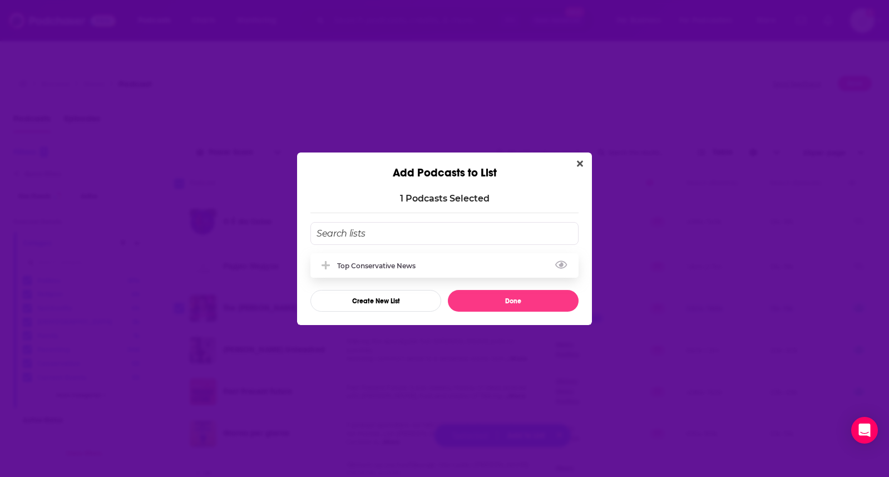
click at [415, 263] on div "Top Conservative News" at bounding box center [379, 265] width 85 height 8
click at [489, 304] on button "Done" at bounding box center [513, 301] width 131 height 22
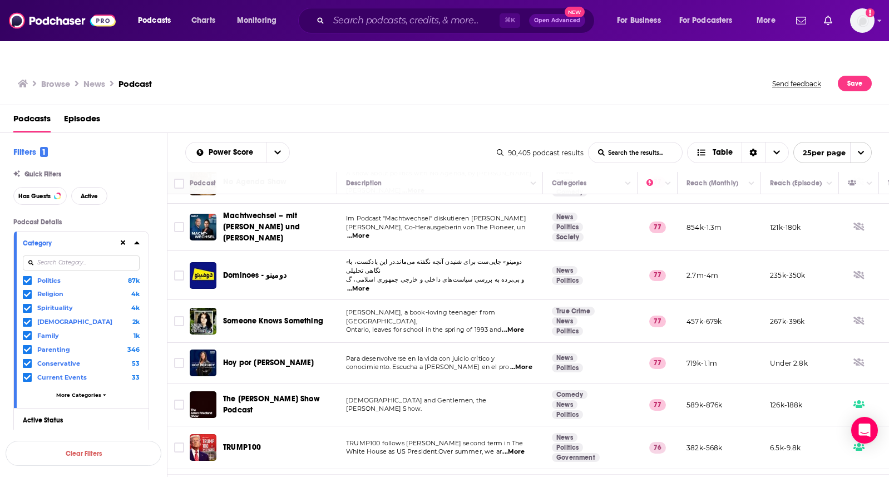
scroll to position [555, 0]
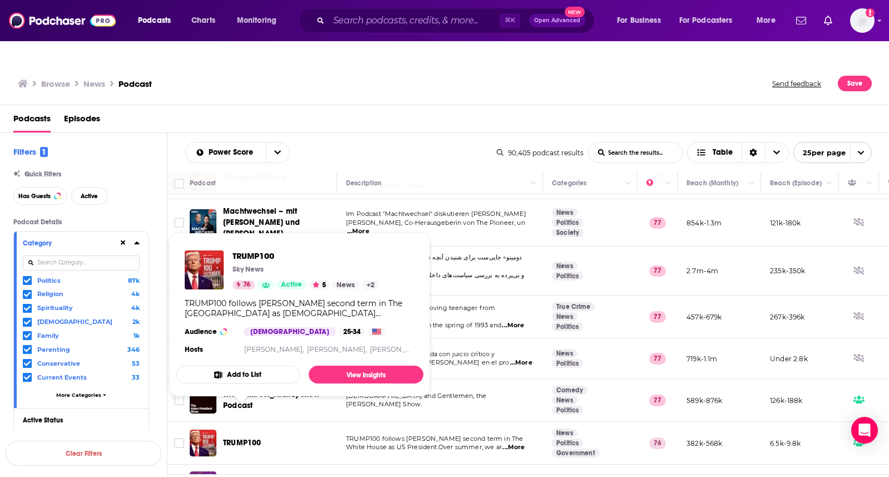
click at [251, 438] on span "TRUMP100" at bounding box center [242, 442] width 38 height 9
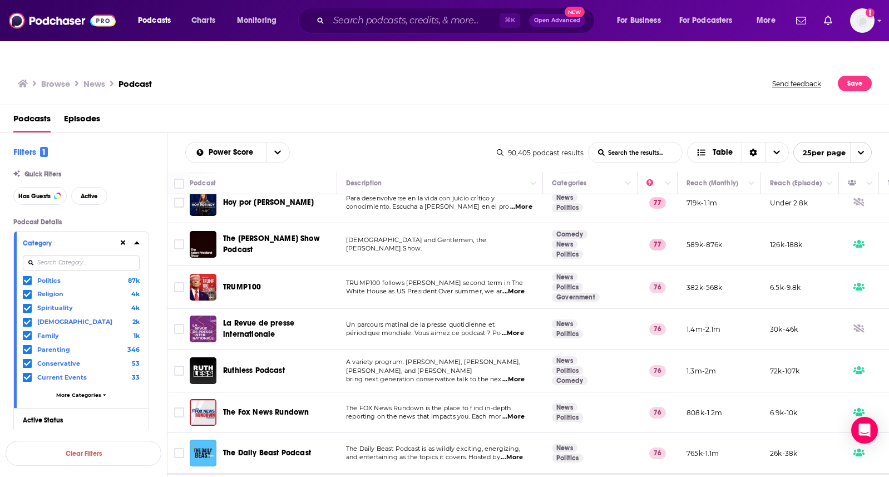
scroll to position [718, 0]
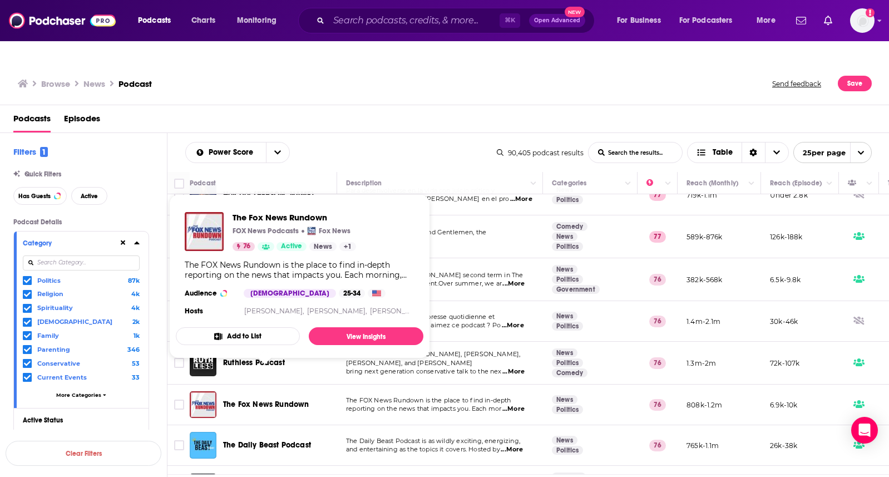
click at [292, 399] on span "The Fox News Rundown" at bounding box center [266, 403] width 86 height 9
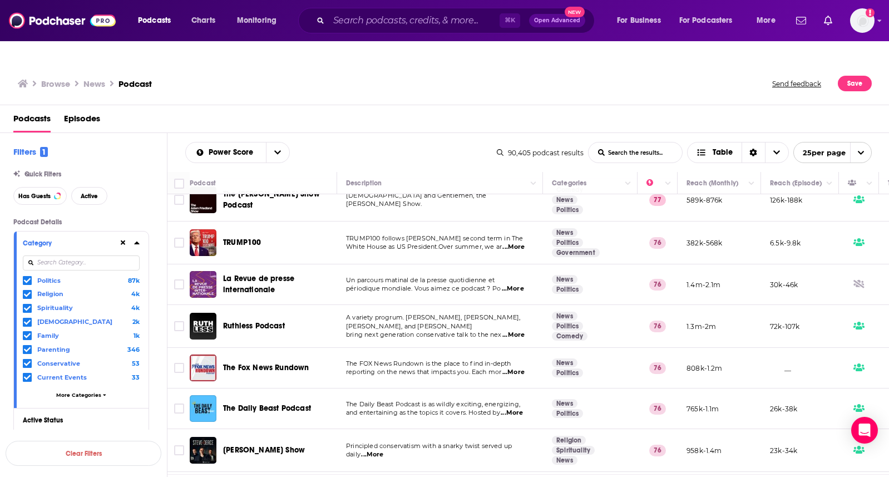
scroll to position [764, 0]
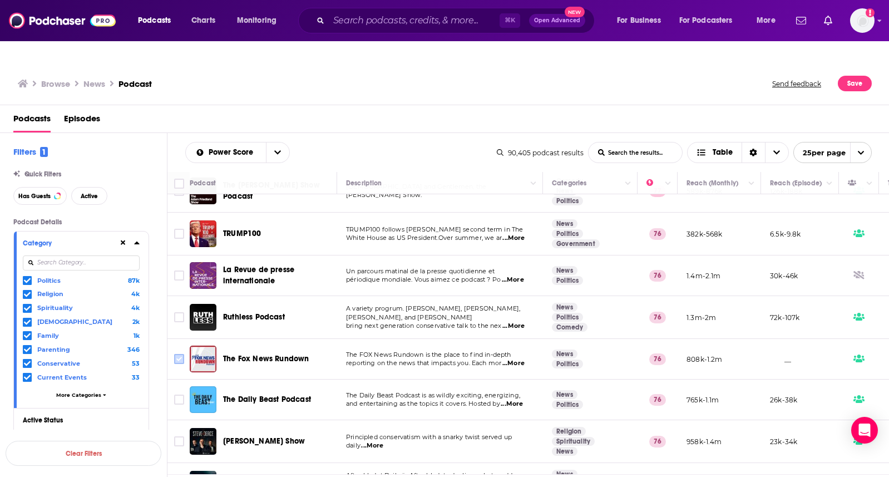
click at [180, 354] on input "Toggle select row" at bounding box center [179, 359] width 10 height 10
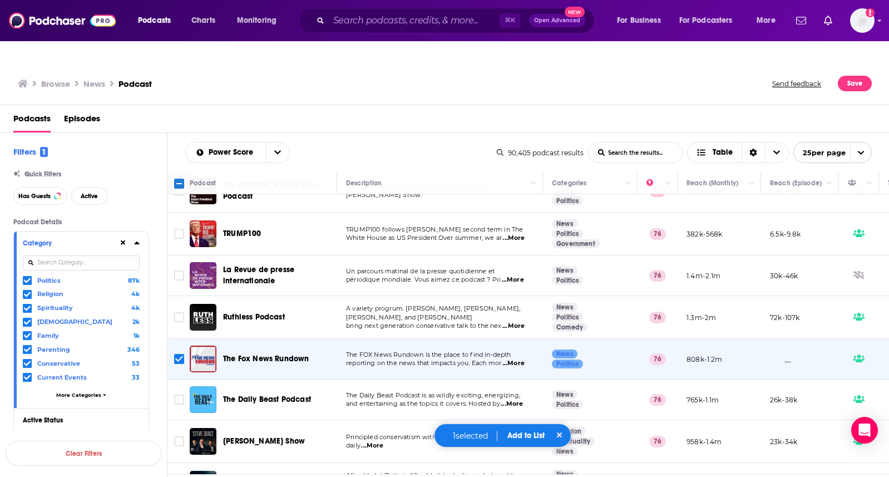
click at [518, 426] on div "1 selected Add to List" at bounding box center [503, 435] width 138 height 24
click at [525, 432] on button "Add to List" at bounding box center [525, 434] width 55 height 9
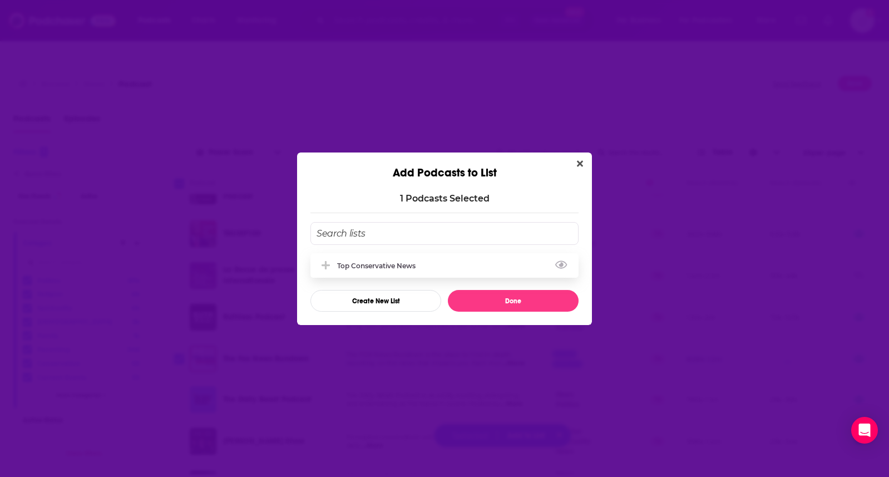
click at [398, 264] on div "Top Conservative News" at bounding box center [379, 265] width 85 height 8
click at [491, 305] on button "Done" at bounding box center [513, 301] width 131 height 22
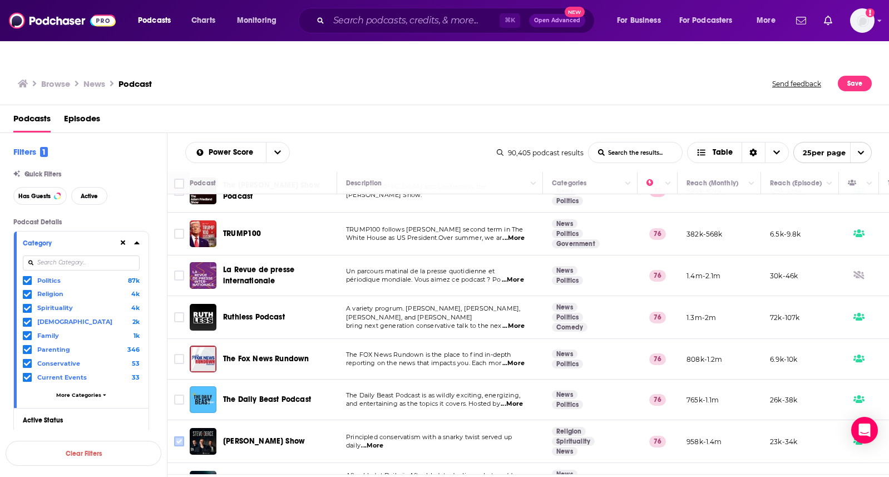
click at [180, 436] on input "Toggle select row" at bounding box center [179, 441] width 10 height 10
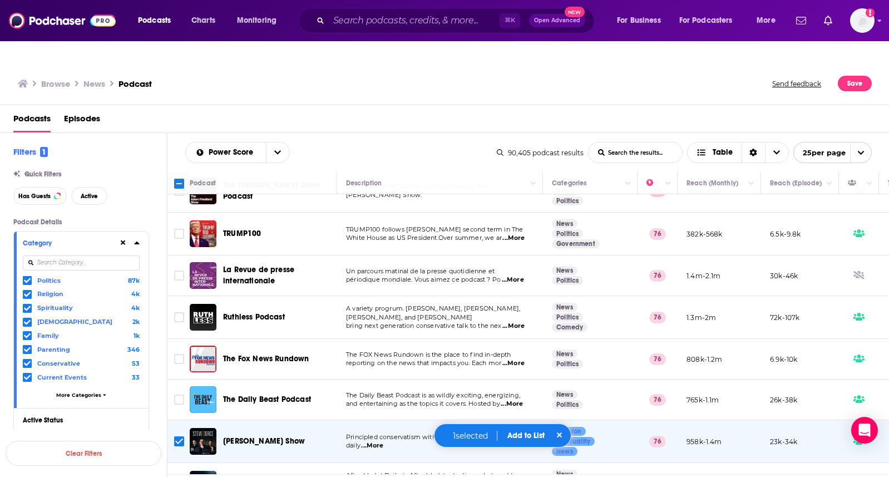
click at [521, 431] on button "Add to List" at bounding box center [525, 434] width 55 height 9
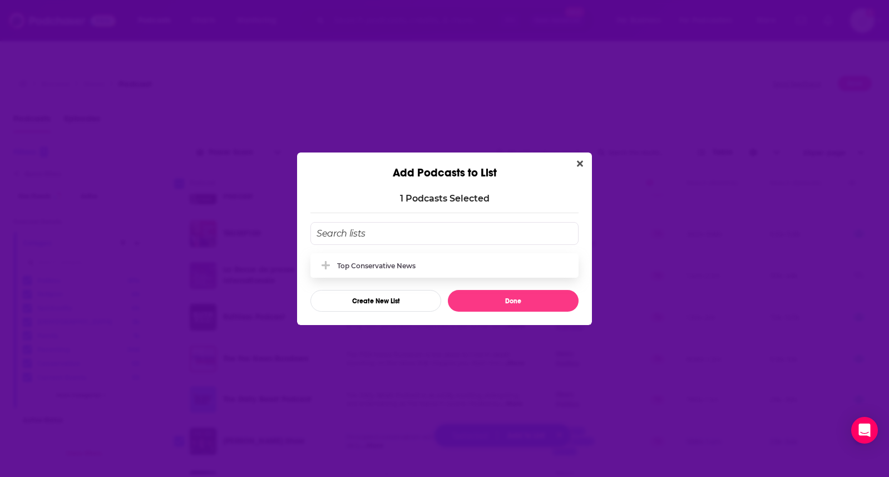
click at [409, 266] on div "Top Conservative News" at bounding box center [376, 265] width 78 height 8
click at [384, 264] on div "Top Conservative News" at bounding box center [379, 265] width 85 height 8
click at [479, 301] on button "Done" at bounding box center [513, 301] width 131 height 22
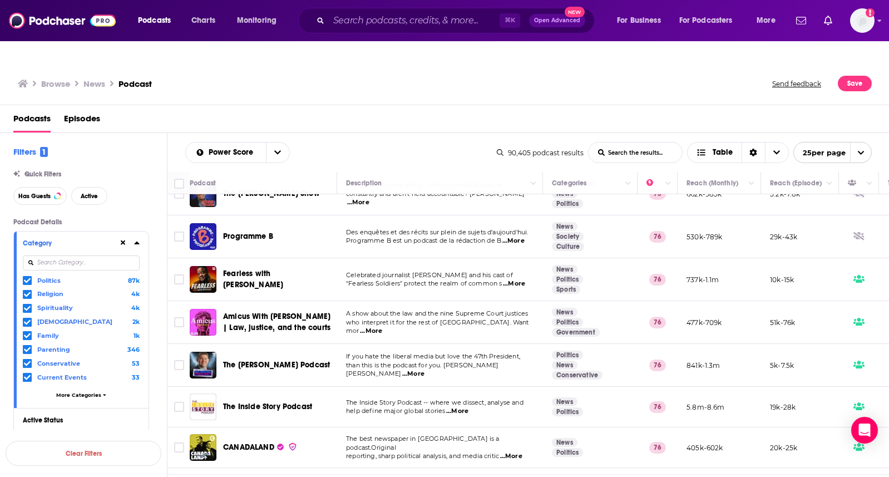
scroll to position [527, 1]
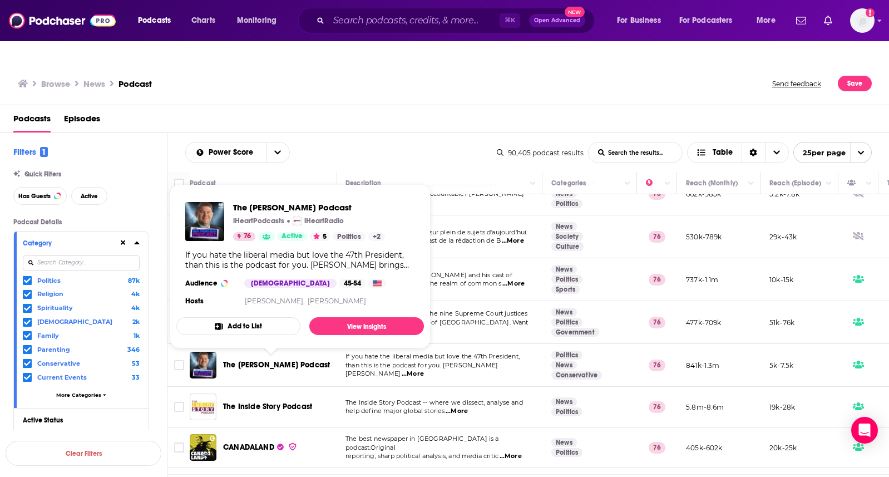
click at [264, 360] on span "The Ben Ferguson Podcast" at bounding box center [276, 364] width 107 height 9
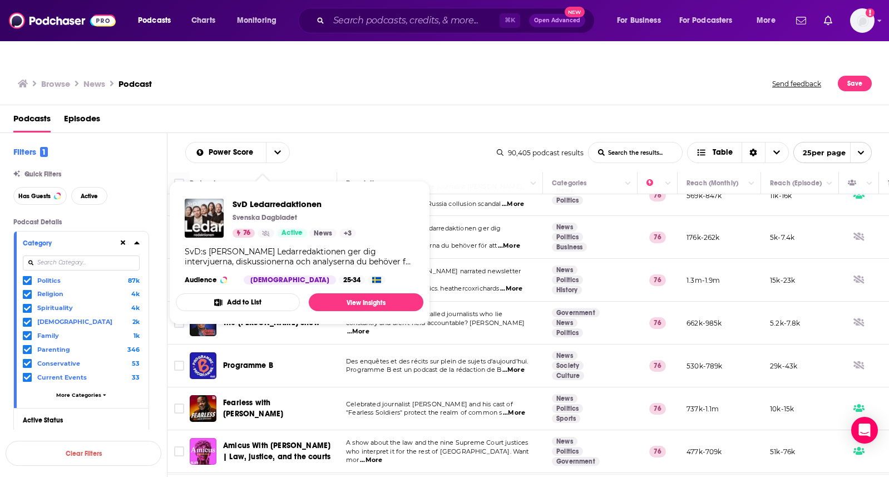
scroll to position [488, 0]
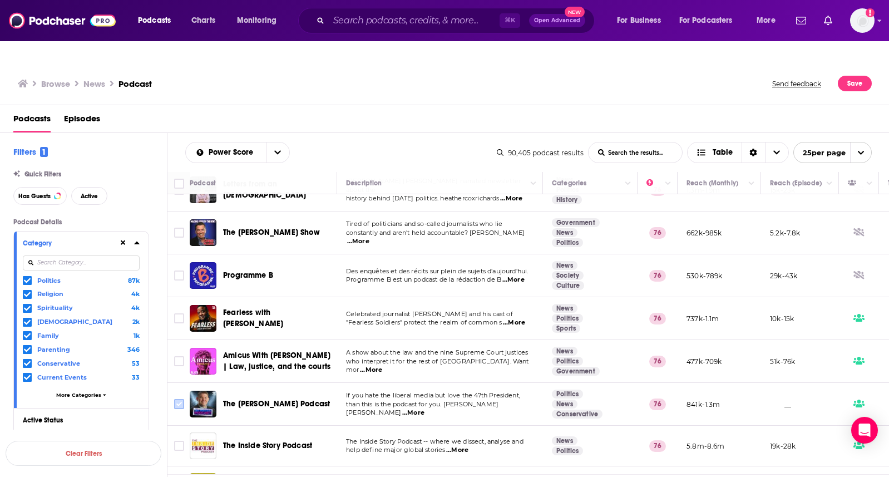
click at [179, 399] on input "Toggle select row" at bounding box center [179, 404] width 10 height 10
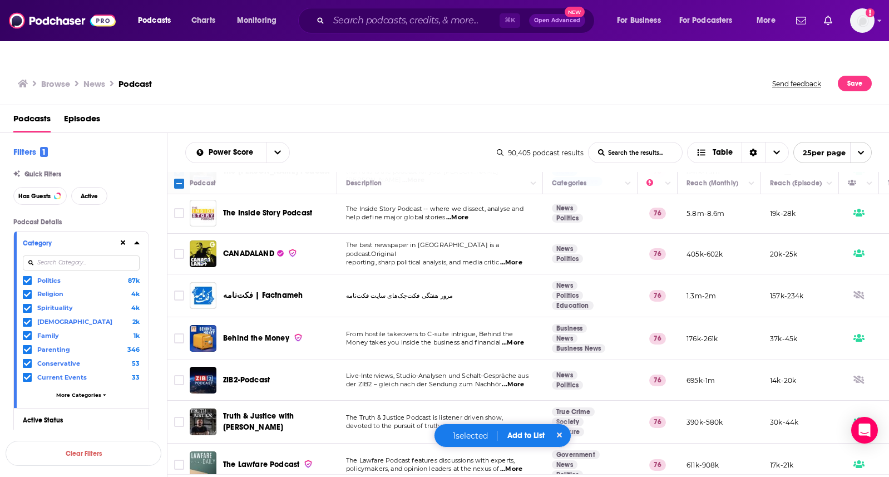
scroll to position [773, 0]
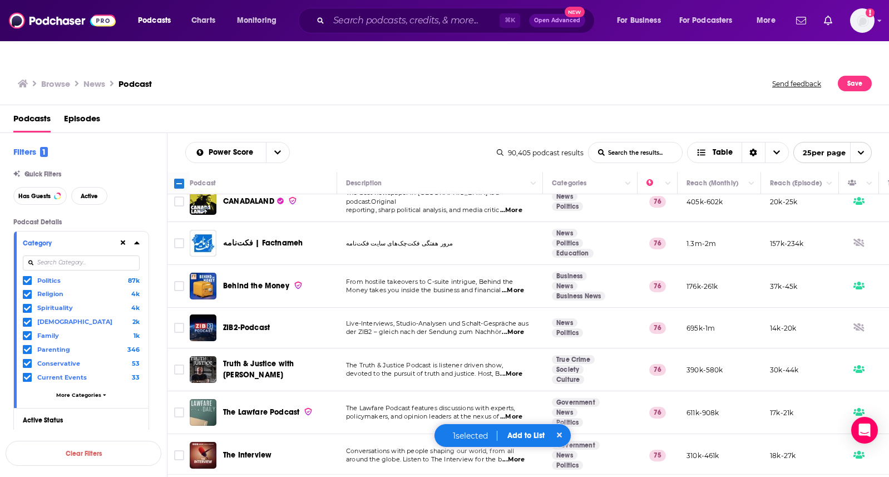
click at [518, 434] on button "Add to List" at bounding box center [525, 434] width 55 height 9
click at [519, 434] on div "Add Podcasts to List 1 Podcast s Selected Top Conservative News Create New List…" at bounding box center [444, 238] width 889 height 477
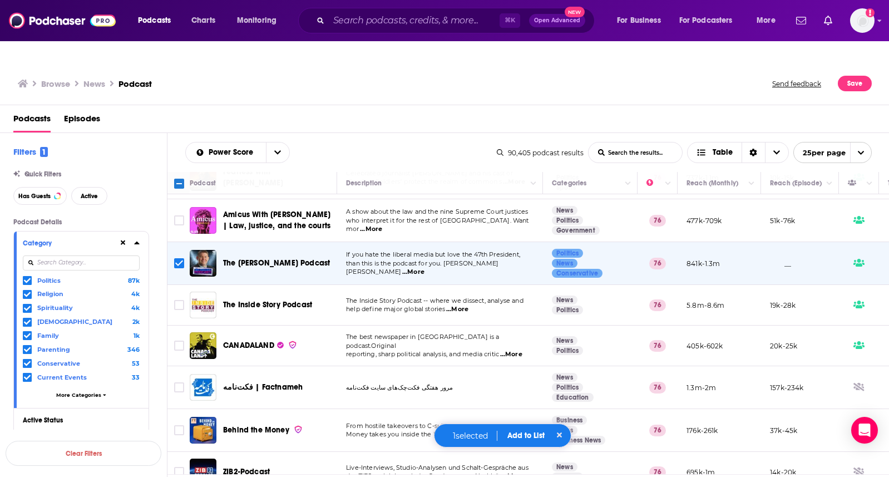
scroll to position [626, 0]
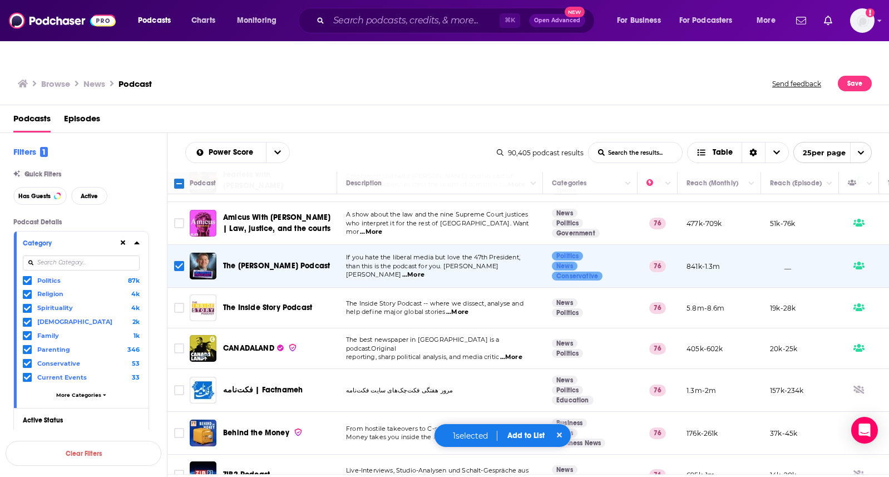
click at [525, 430] on div "1 selected Add to List" at bounding box center [503, 435] width 138 height 24
click at [525, 433] on button "Add to List" at bounding box center [525, 434] width 55 height 9
click at [532, 434] on button "Add to List" at bounding box center [525, 434] width 55 height 9
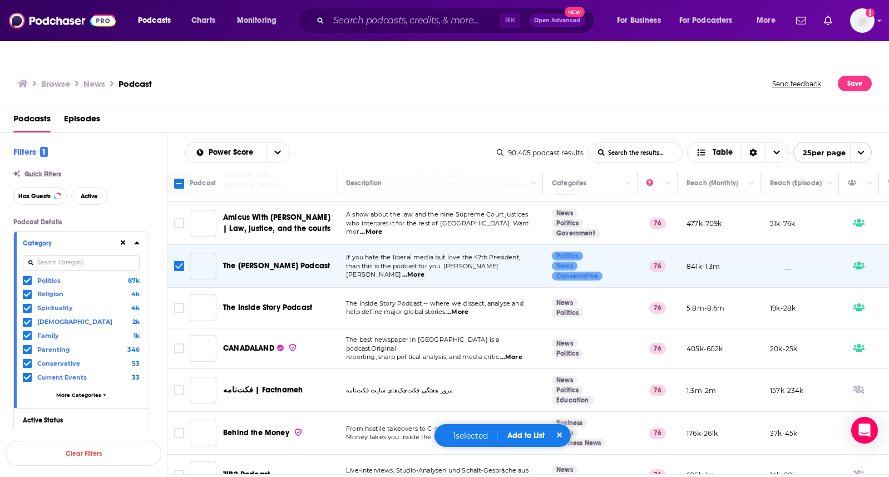
click at [515, 429] on div "Add Podcasts to List 1 Podcast s Selected Top Conservative News Create New List…" at bounding box center [444, 238] width 889 height 477
click at [178, 240] on div "Add Podcasts to List 1 Podcast s Selected Top Conservative News Create New List…" at bounding box center [444, 238] width 889 height 477
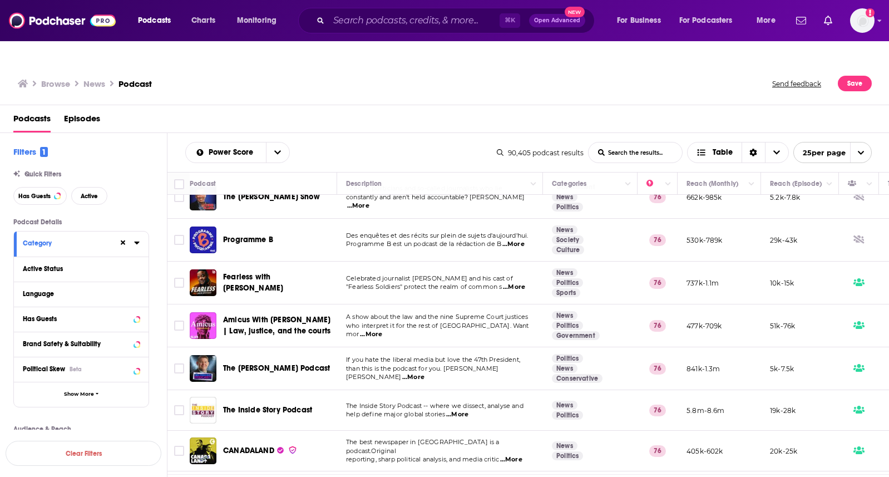
scroll to position [525, 0]
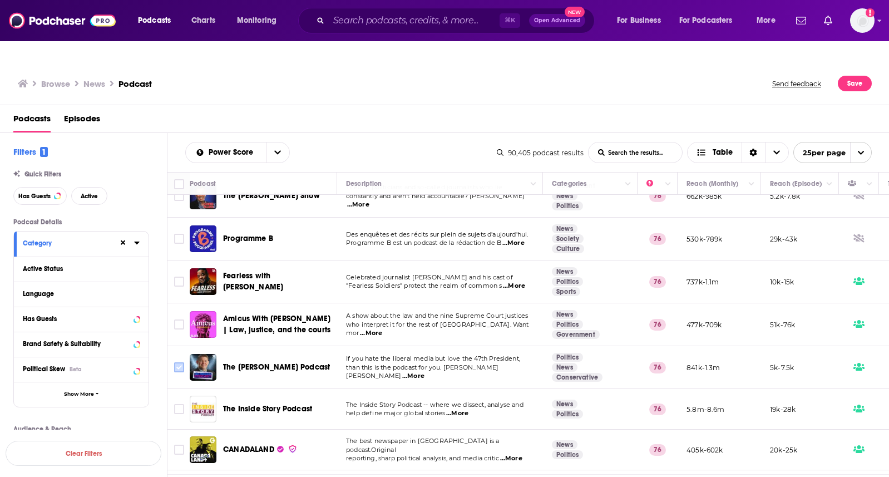
click at [181, 362] on input "Toggle select row" at bounding box center [179, 367] width 10 height 10
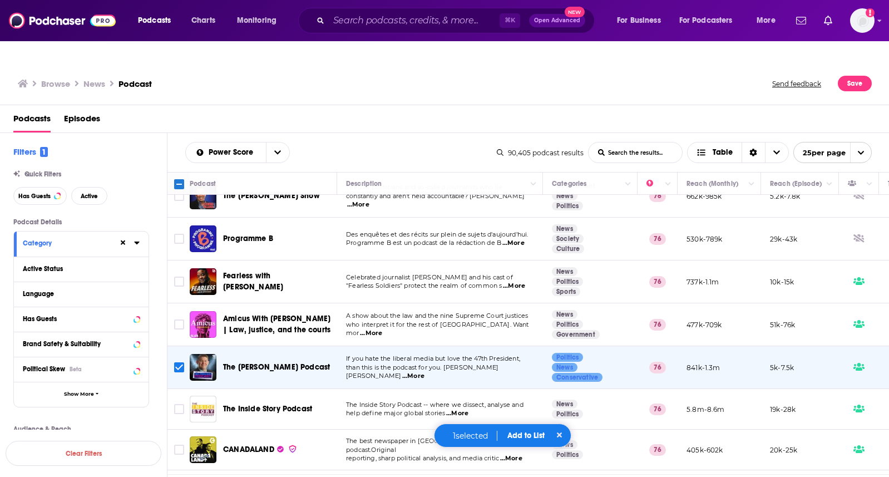
click at [519, 434] on button "Add to List" at bounding box center [525, 434] width 55 height 9
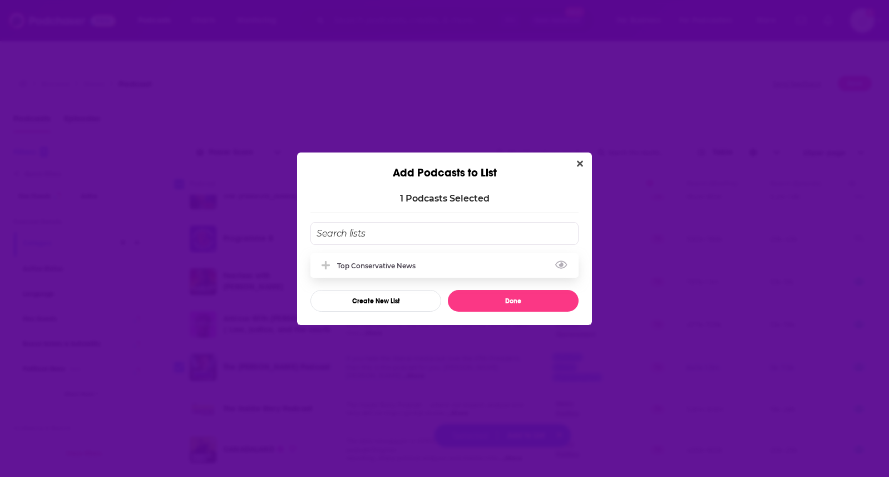
click at [410, 267] on div "Top Conservative News" at bounding box center [379, 265] width 85 height 8
click at [470, 293] on button "Done" at bounding box center [513, 301] width 131 height 22
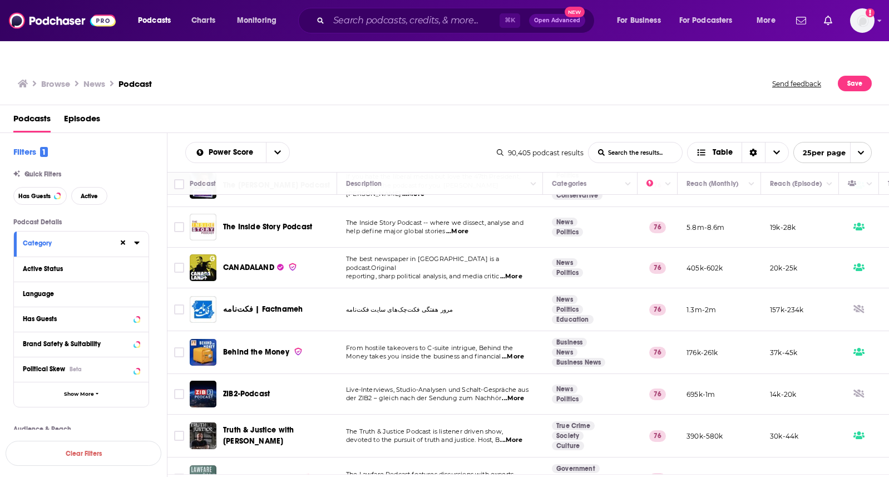
scroll to position [773, 0]
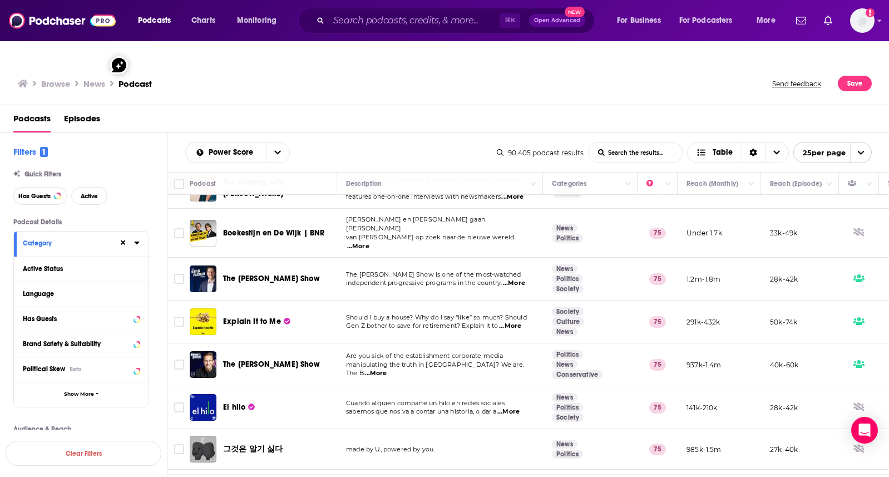
scroll to position [112, 0]
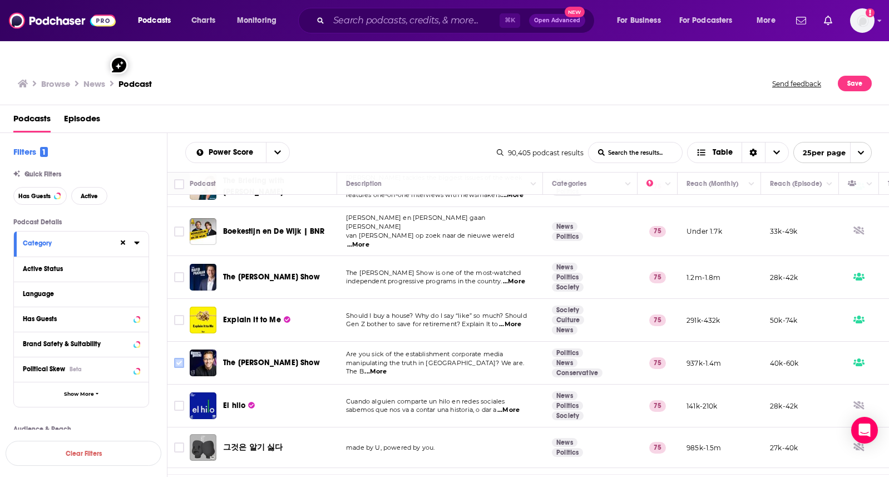
click at [181, 358] on input "Toggle select row" at bounding box center [179, 363] width 10 height 10
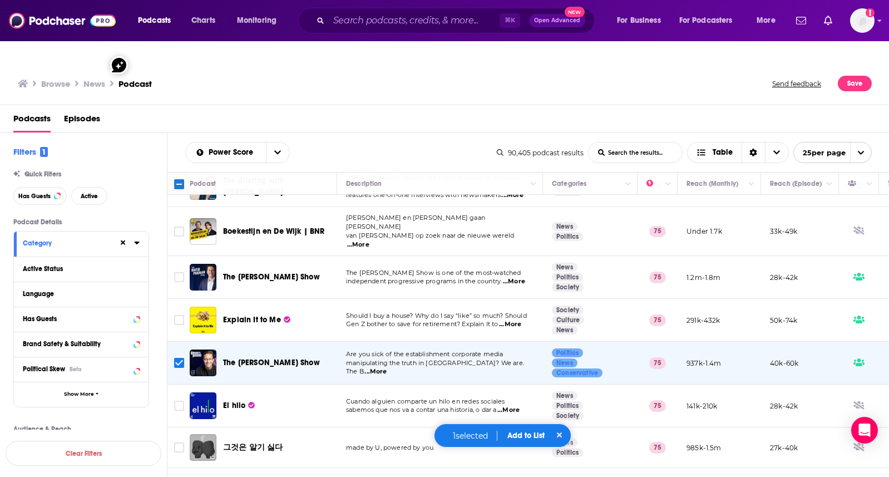
click at [521, 435] on button "Add to List" at bounding box center [525, 434] width 55 height 9
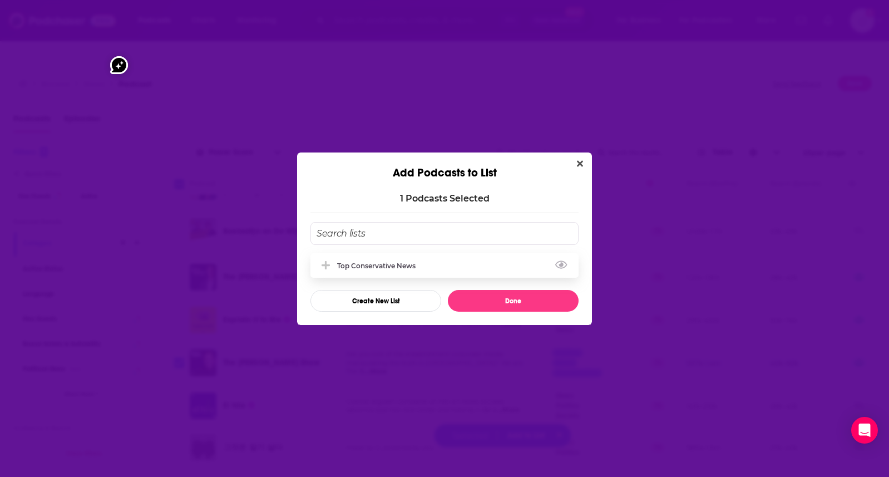
click at [400, 260] on div "Top Conservative News" at bounding box center [444, 265] width 268 height 24
click at [477, 303] on button "Done" at bounding box center [513, 301] width 131 height 22
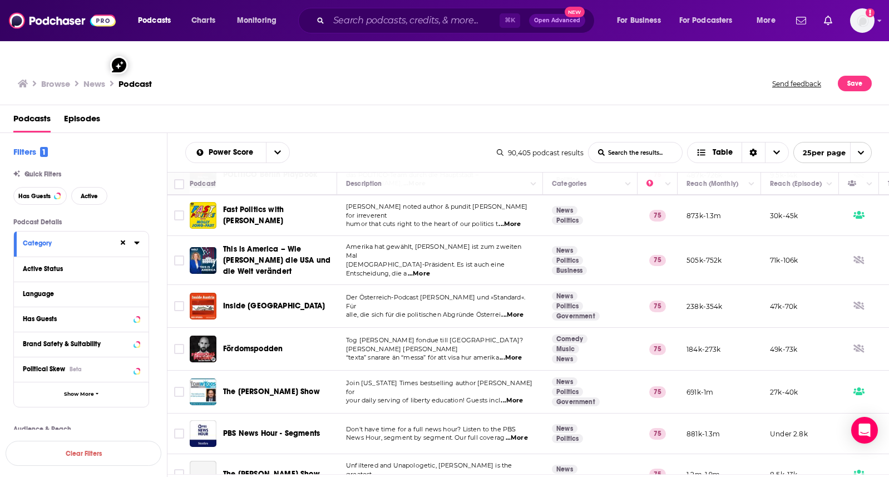
scroll to position [766, 0]
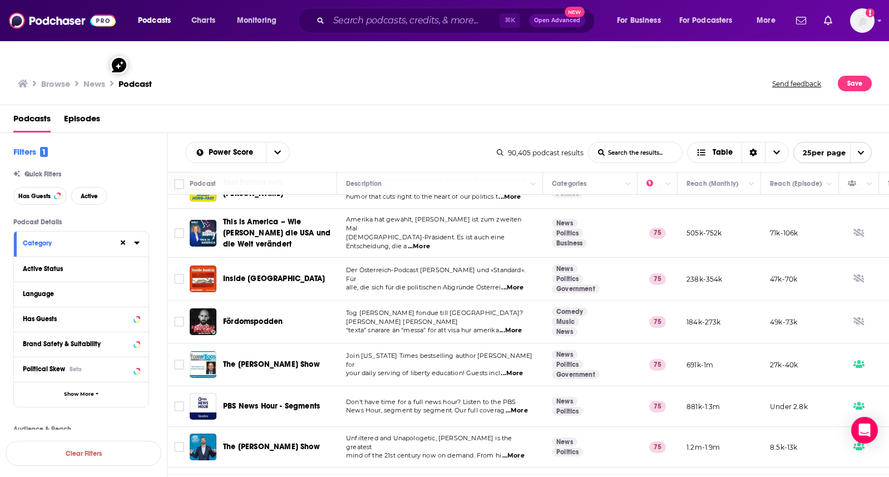
click at [597, 476] on link at bounding box center [599, 486] width 18 height 13
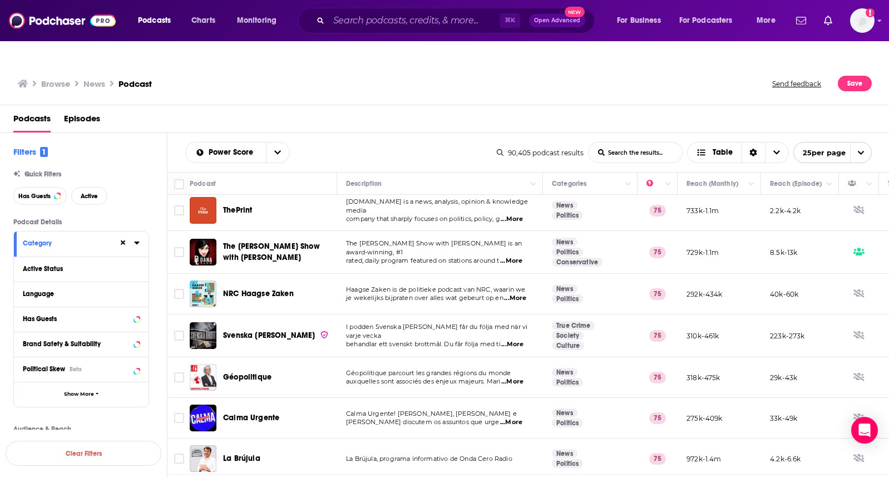
scroll to position [8, 0]
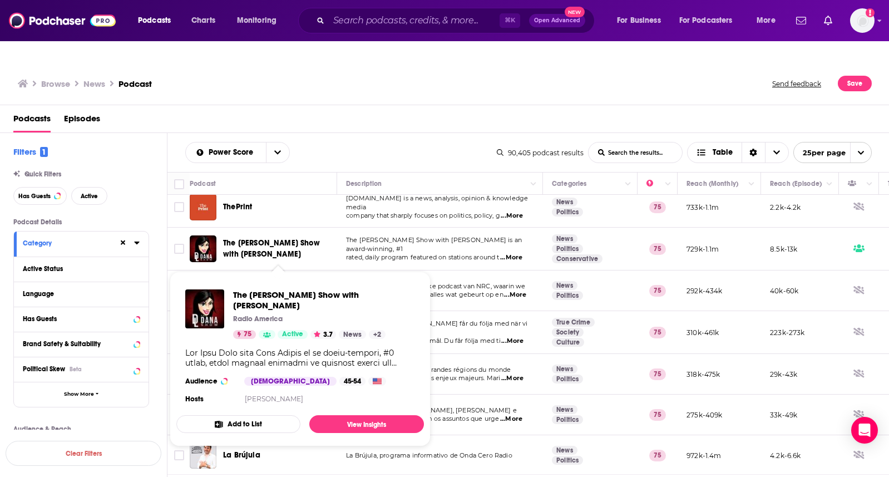
click at [231, 238] on span "The Dana Show with Dana Loesch" at bounding box center [271, 248] width 97 height 21
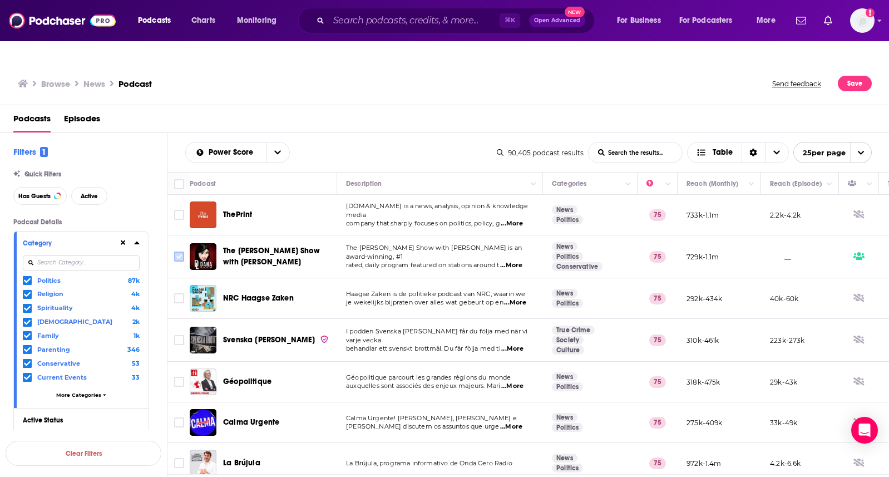
click at [180, 251] on input "Toggle select row" at bounding box center [179, 256] width 10 height 10
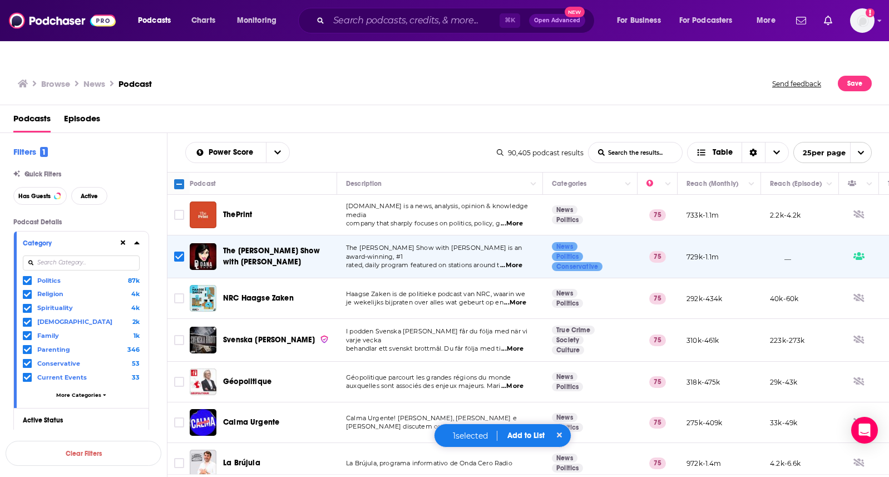
click at [522, 433] on button "Add to List" at bounding box center [525, 434] width 55 height 9
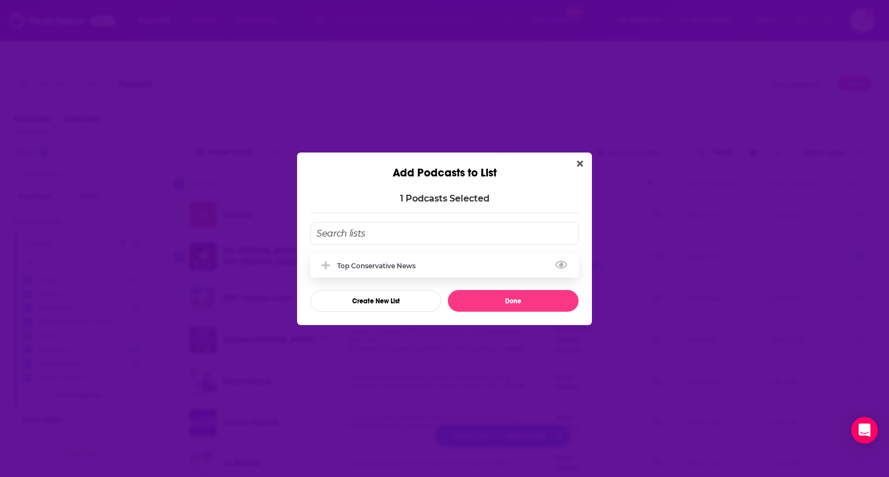
click at [389, 261] on div "Top Conservative News" at bounding box center [379, 265] width 85 height 8
click at [487, 301] on button "Done" at bounding box center [513, 301] width 131 height 22
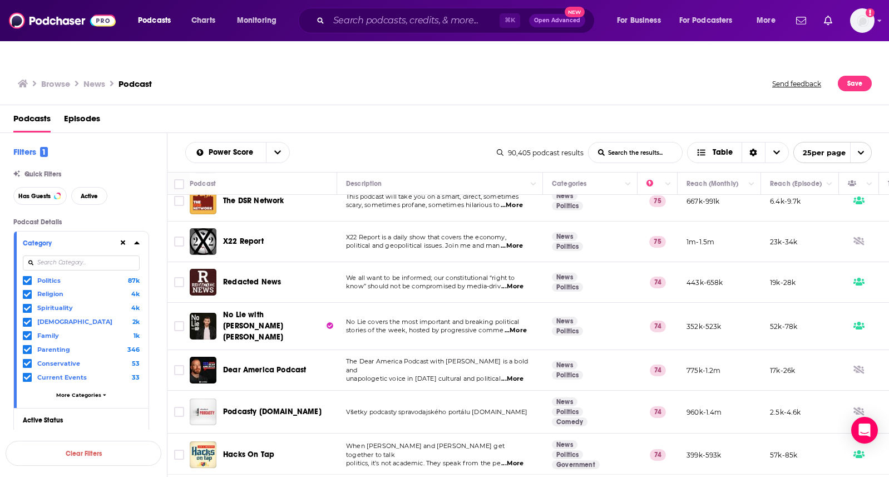
scroll to position [391, 0]
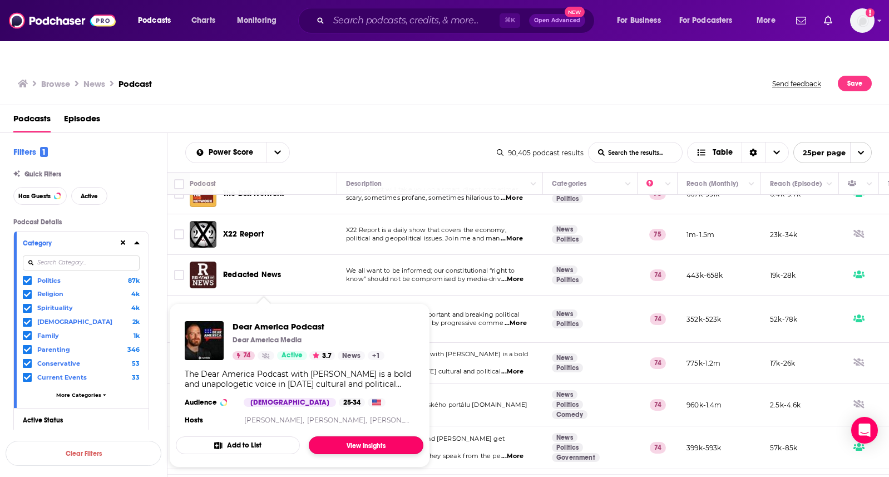
click at [382, 436] on link "View Insights" at bounding box center [366, 445] width 115 height 18
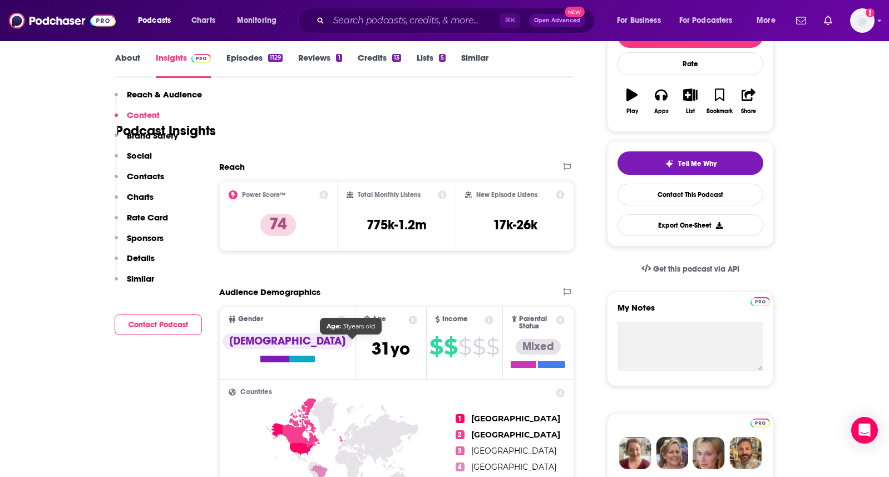
scroll to position [135, 0]
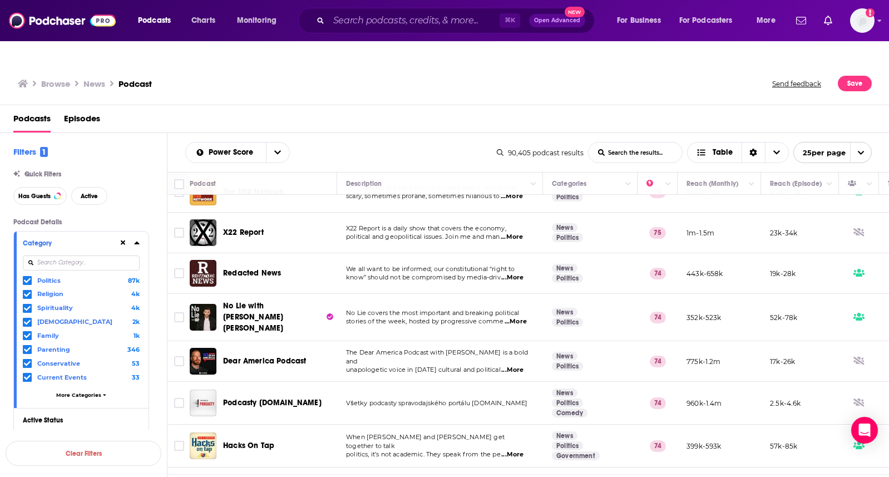
scroll to position [396, 0]
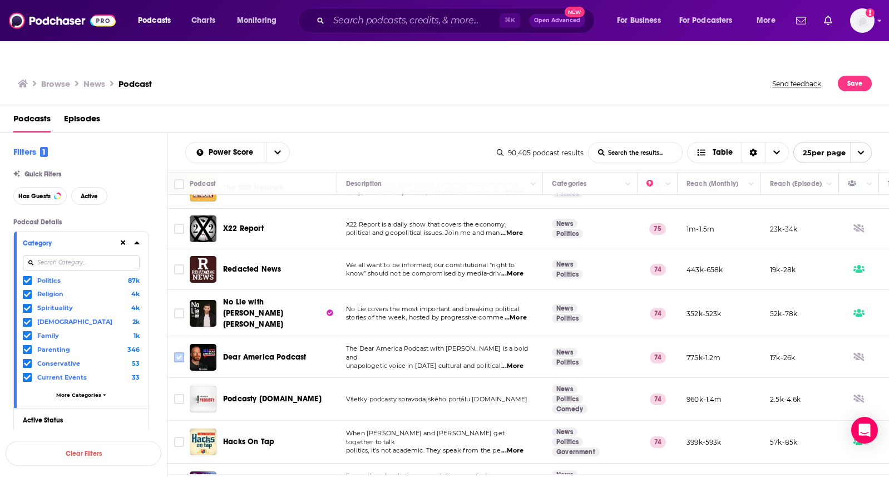
click at [181, 352] on input "Toggle select row" at bounding box center [179, 357] width 10 height 10
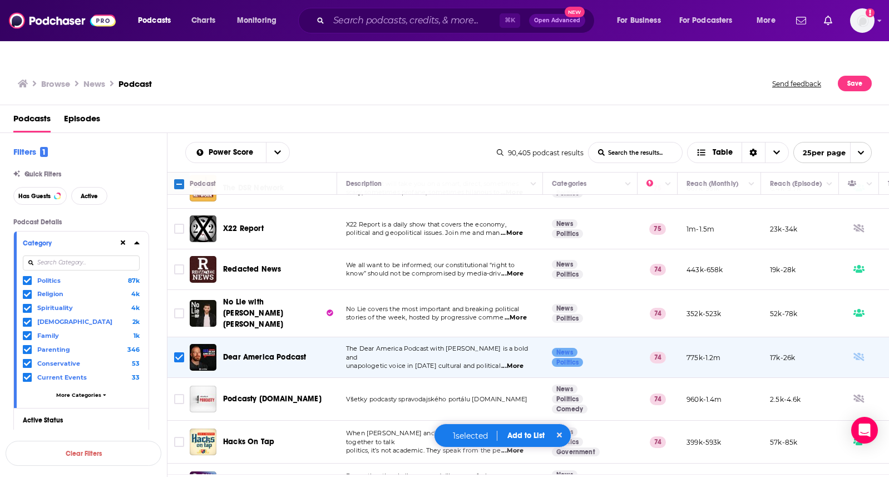
click at [520, 431] on button "Add to List" at bounding box center [525, 434] width 55 height 9
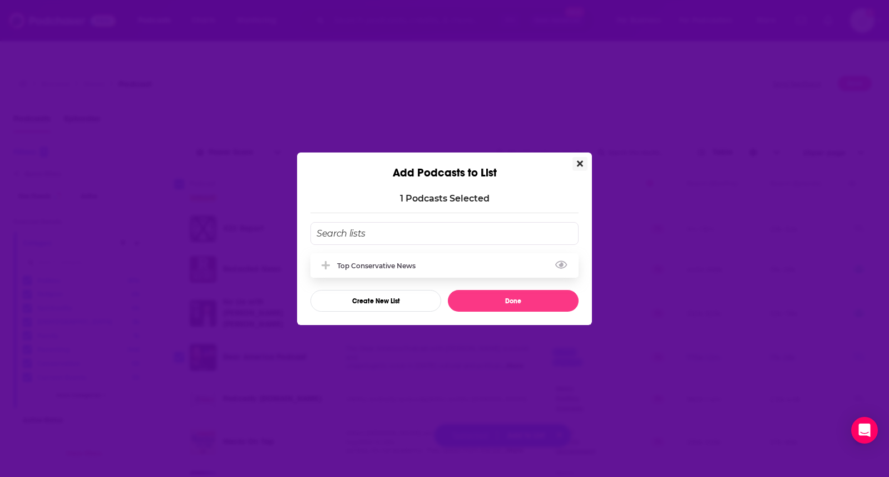
click at [411, 269] on div "Top Conservative News" at bounding box center [379, 265] width 85 height 8
click at [469, 295] on button "Done" at bounding box center [513, 301] width 131 height 22
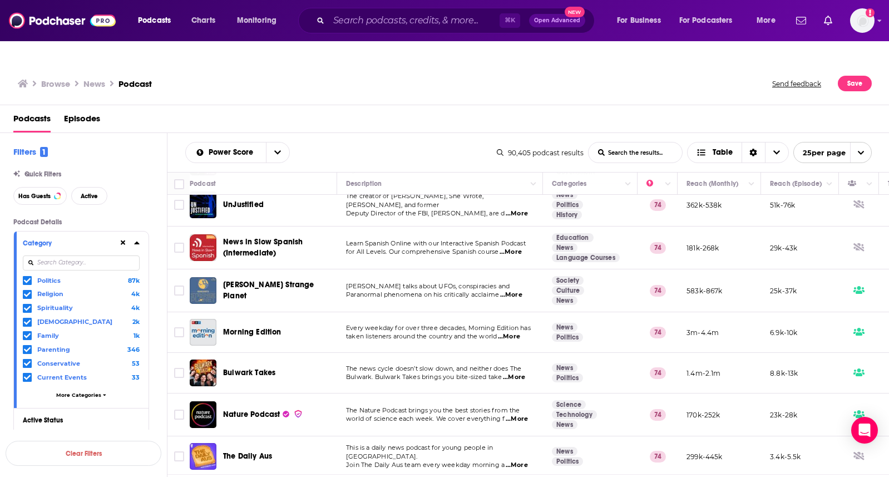
scroll to position [755, 0]
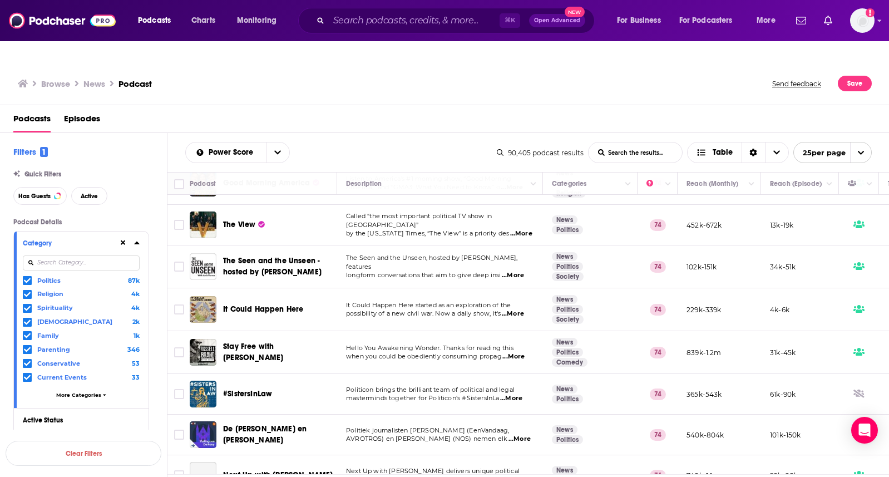
scroll to position [289, 0]
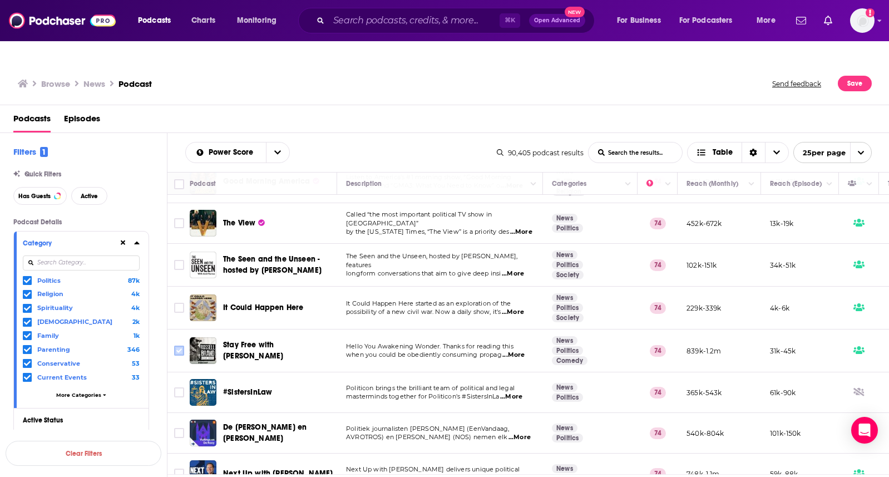
click at [179, 345] on input "Toggle select row" at bounding box center [179, 350] width 10 height 10
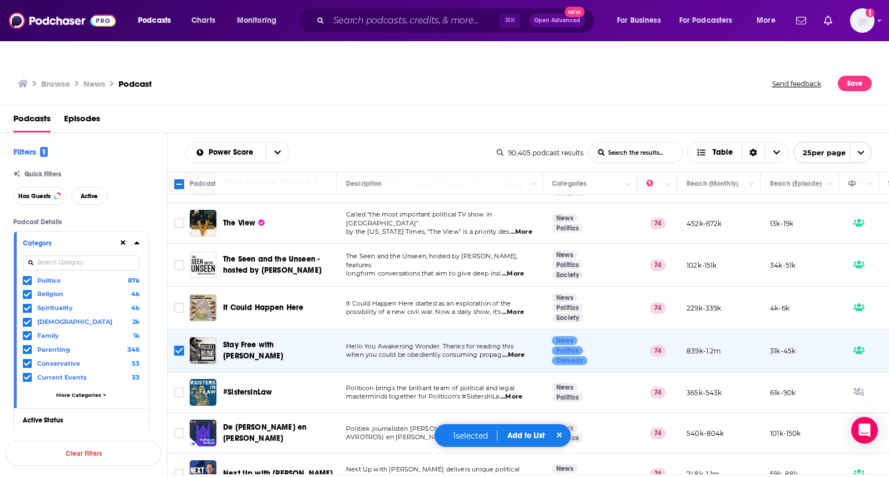
click at [526, 436] on button "Add to List" at bounding box center [525, 434] width 55 height 9
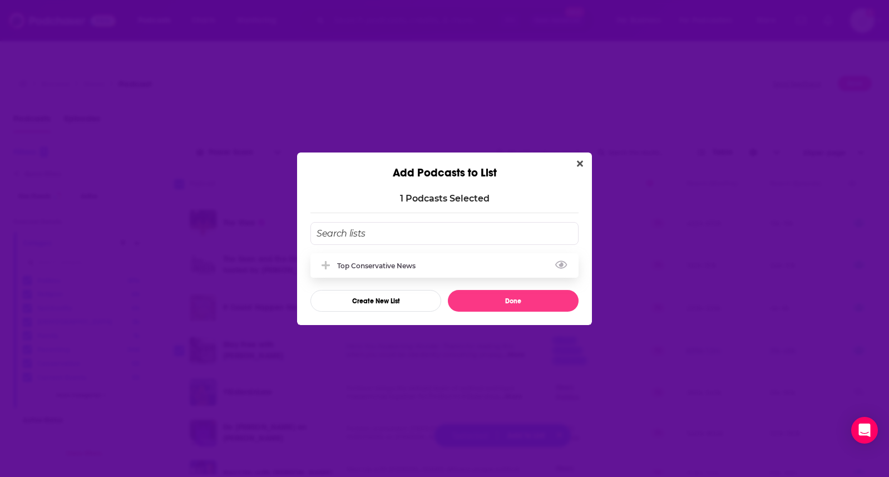
click at [396, 261] on div "Top Conservative News" at bounding box center [379, 265] width 85 height 8
click at [486, 299] on button "Done" at bounding box center [513, 301] width 131 height 22
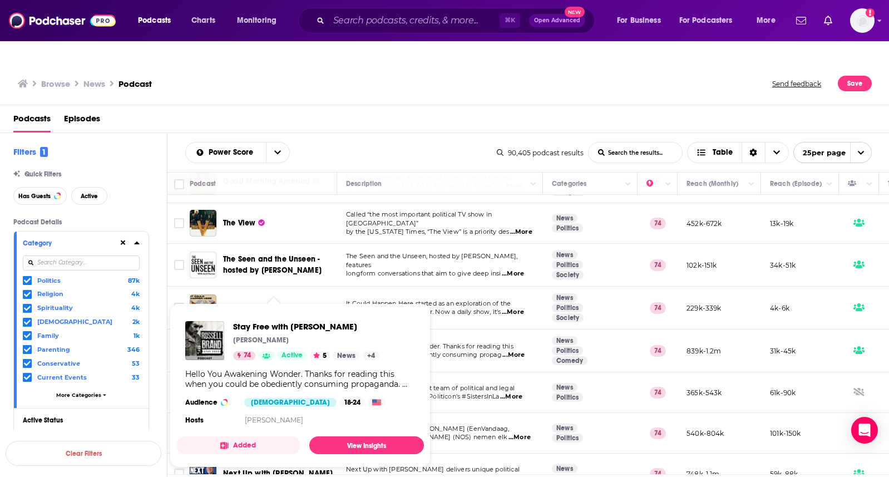
click at [305, 326] on div "Stay Free with Russell Brand Russell Brand 74 Active 5 News + 4" at bounding box center [306, 340] width 146 height 39
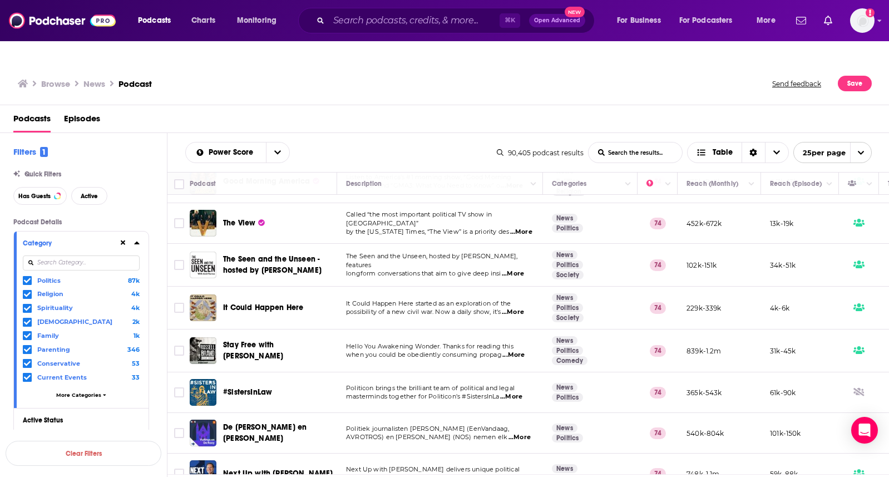
click at [371, 420] on td "Politiek journalisten Joost Vullings (EenVandaag, AVROTROS) en Marleen de Rooy …" at bounding box center [440, 433] width 206 height 41
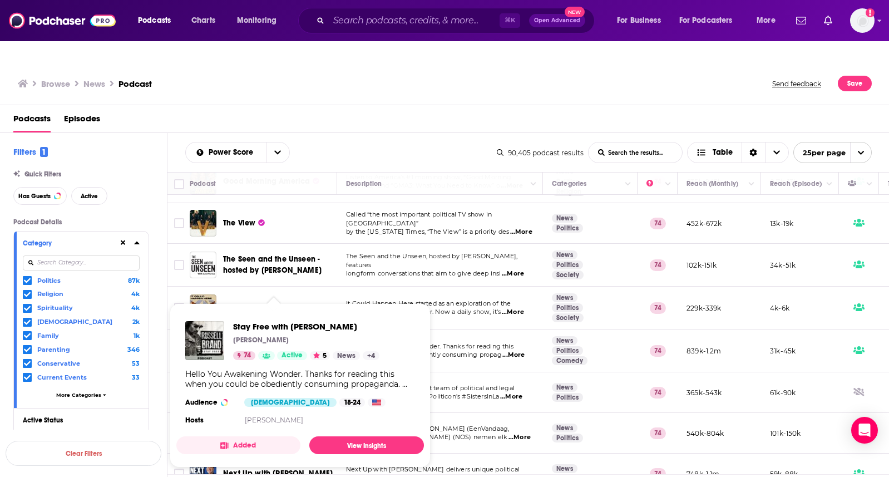
click at [282, 326] on div "Stay Free with Russell Brand Russell Brand 74 Active 5 News + 4" at bounding box center [306, 340] width 146 height 39
click at [369, 436] on link "View Insights" at bounding box center [366, 445] width 115 height 18
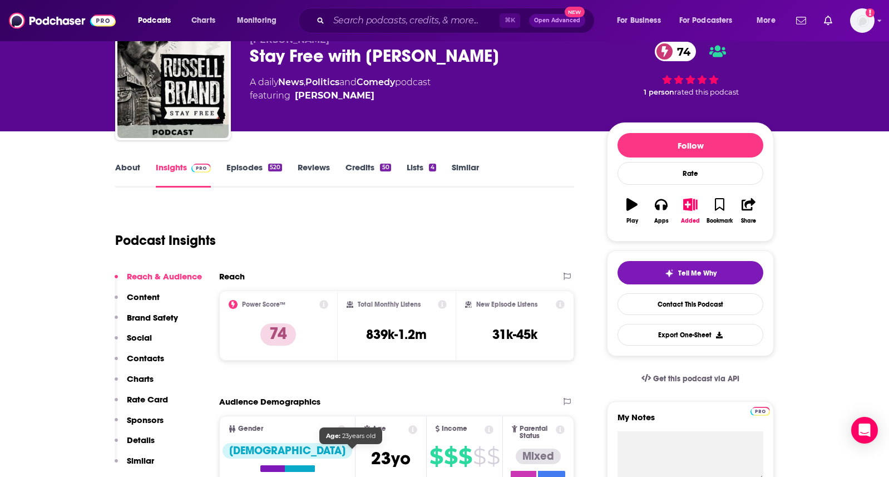
scroll to position [53, 0]
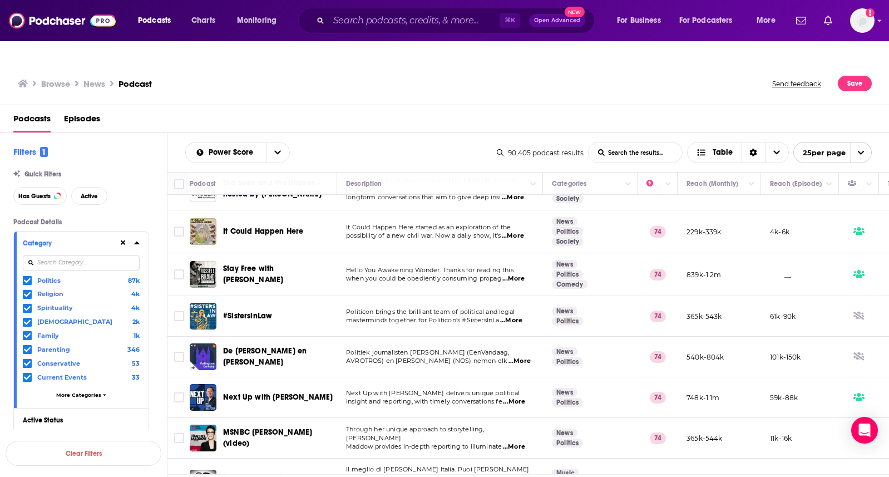
scroll to position [377, 0]
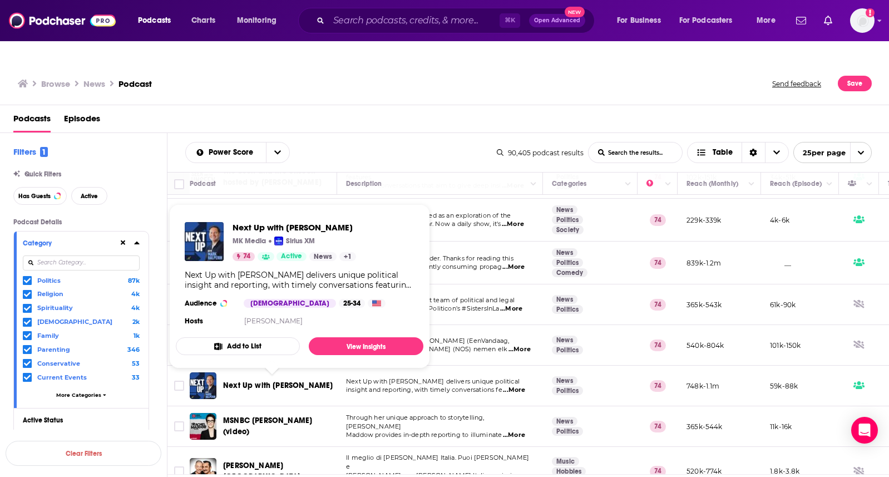
click at [294, 380] on span "Next Up with Mark Halperin" at bounding box center [278, 384] width 110 height 9
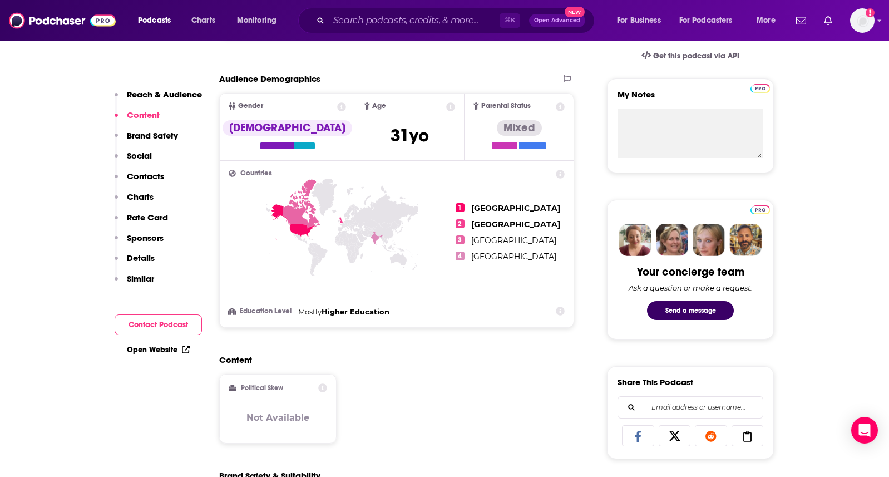
scroll to position [386, 0]
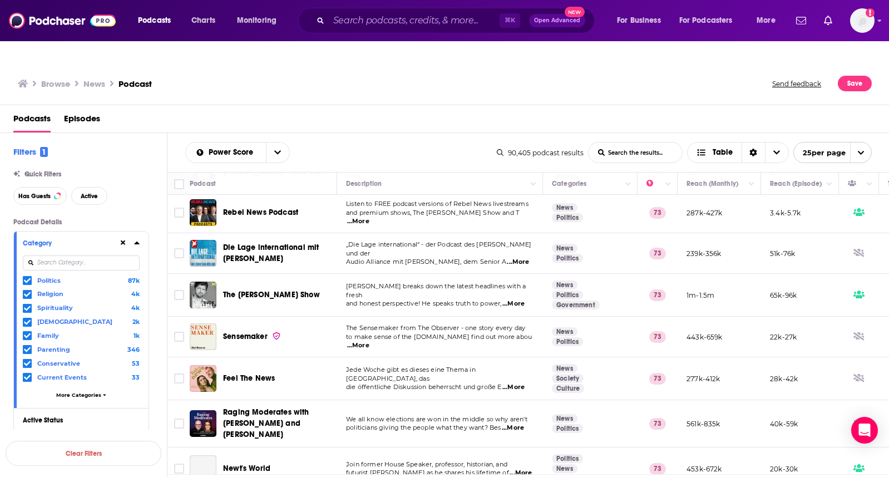
scroll to position [764, 0]
click at [602, 476] on link at bounding box center [599, 486] width 18 height 13
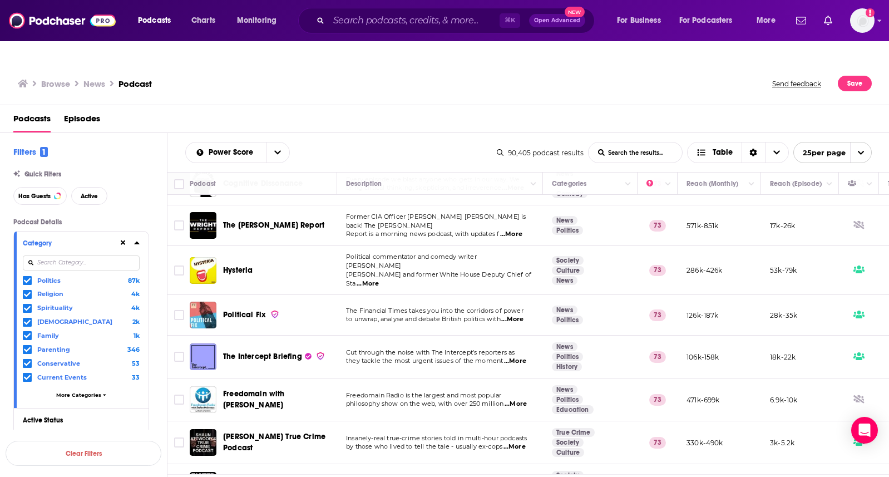
scroll to position [780, 0]
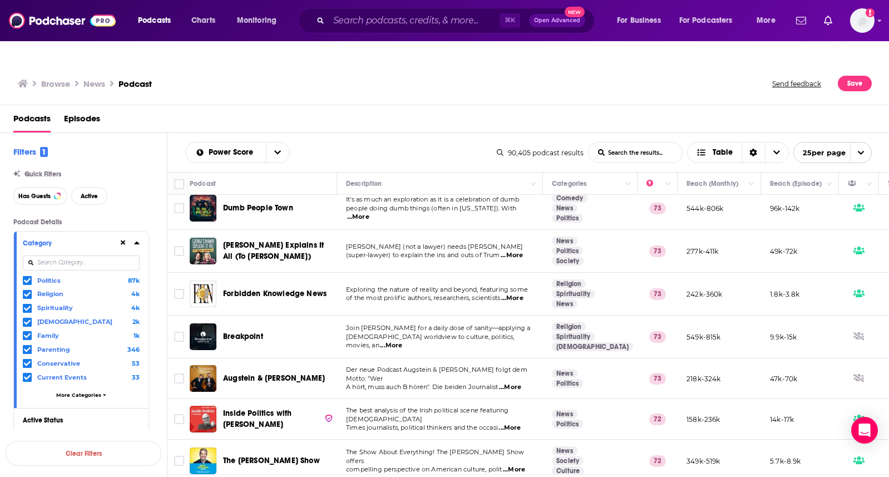
scroll to position [11, 0]
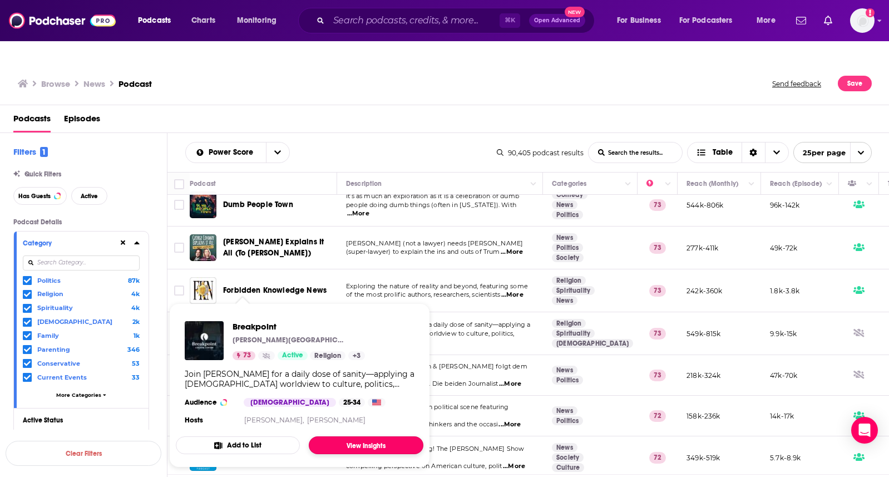
click at [370, 436] on link "View Insights" at bounding box center [366, 445] width 115 height 18
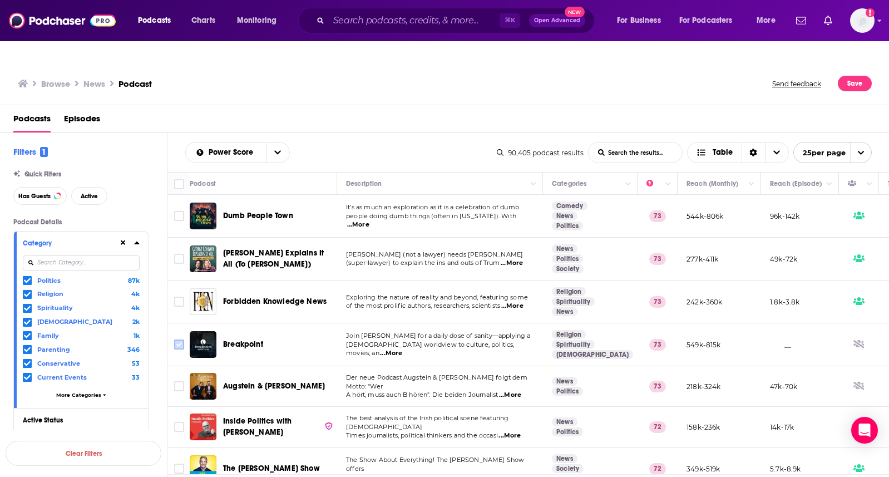
click at [180, 339] on input "Toggle select row" at bounding box center [179, 344] width 10 height 10
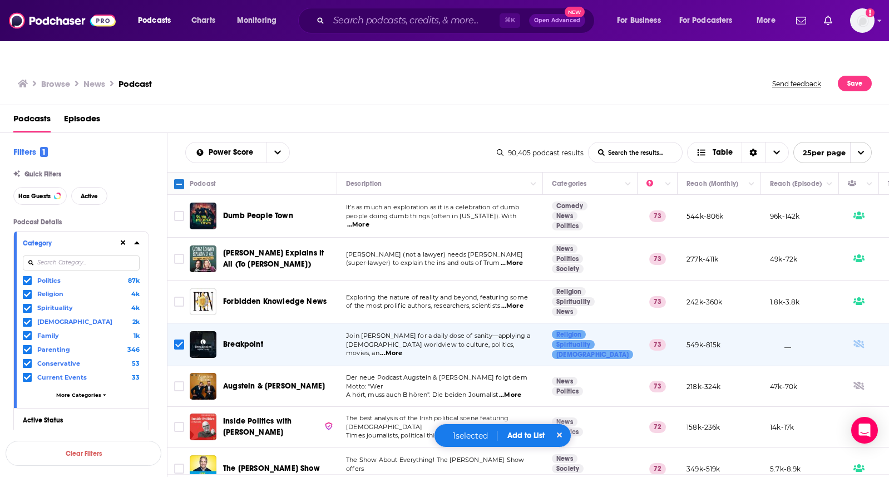
click at [530, 434] on button "Add to List" at bounding box center [525, 434] width 55 height 9
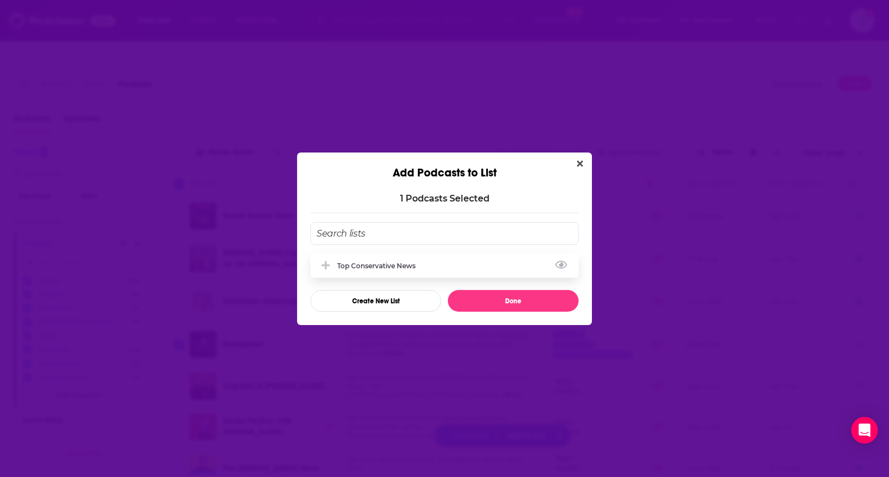
click at [403, 267] on div "Top Conservative News" at bounding box center [379, 265] width 85 height 8
click at [474, 298] on button "Done" at bounding box center [513, 301] width 131 height 22
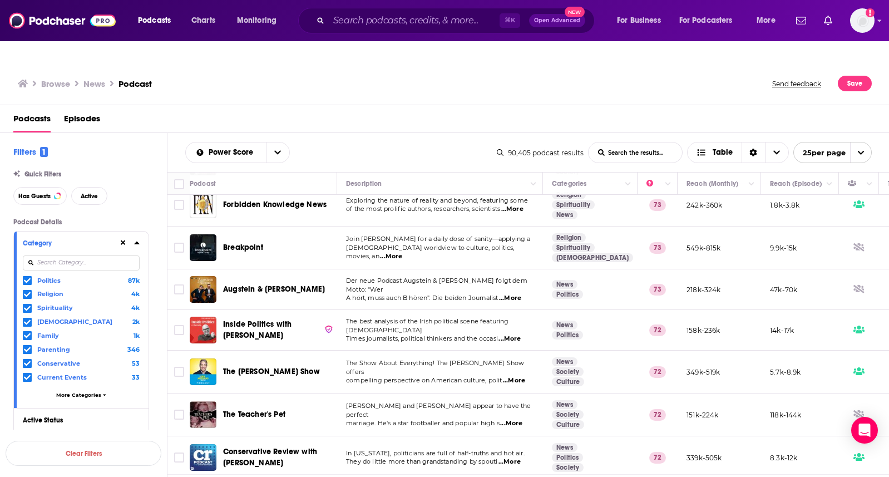
scroll to position [106, 0]
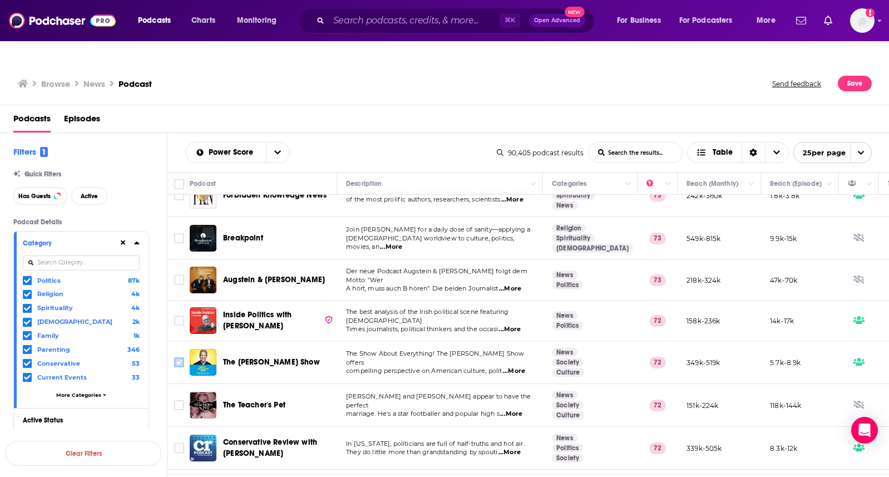
click at [181, 357] on input "Toggle select row" at bounding box center [179, 362] width 10 height 10
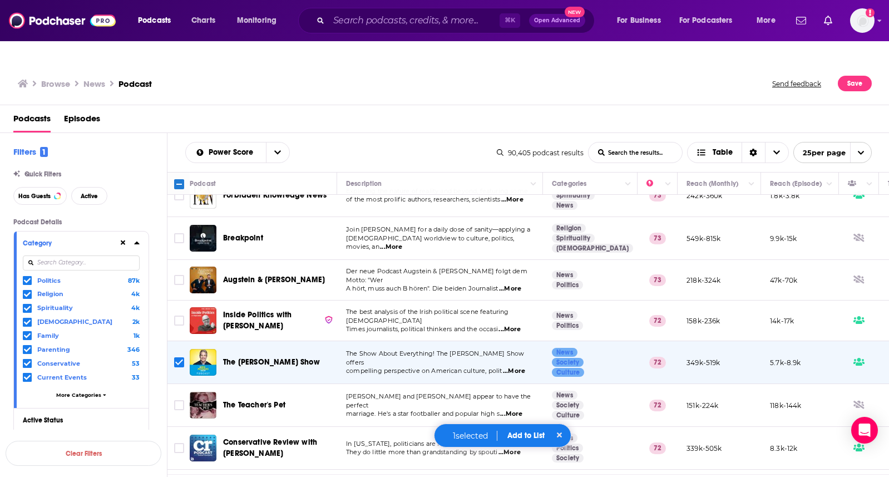
click at [527, 436] on button "Add to List" at bounding box center [525, 434] width 55 height 9
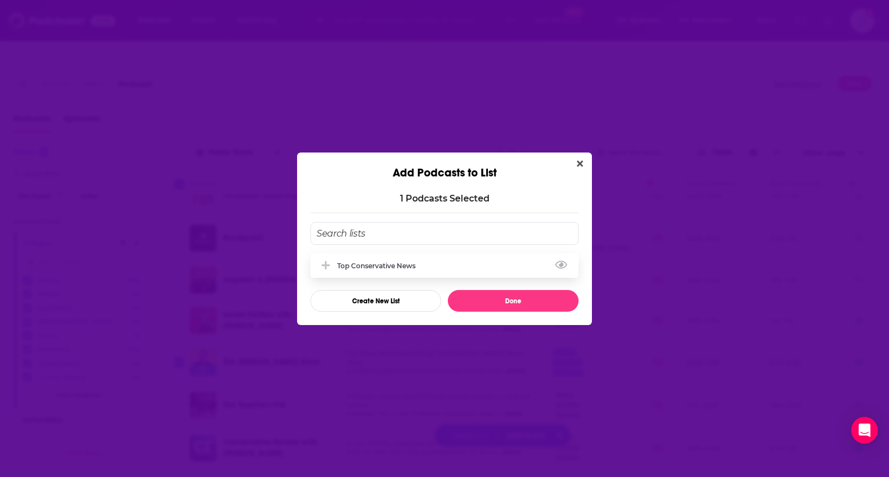
click at [408, 265] on div "Top Conservative News" at bounding box center [379, 265] width 85 height 8
click at [492, 295] on button "Done" at bounding box center [513, 301] width 131 height 22
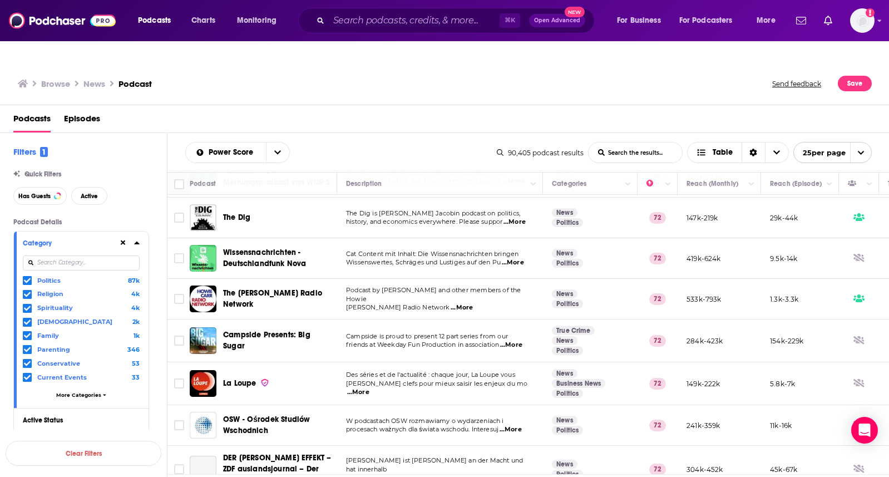
scroll to position [768, 0]
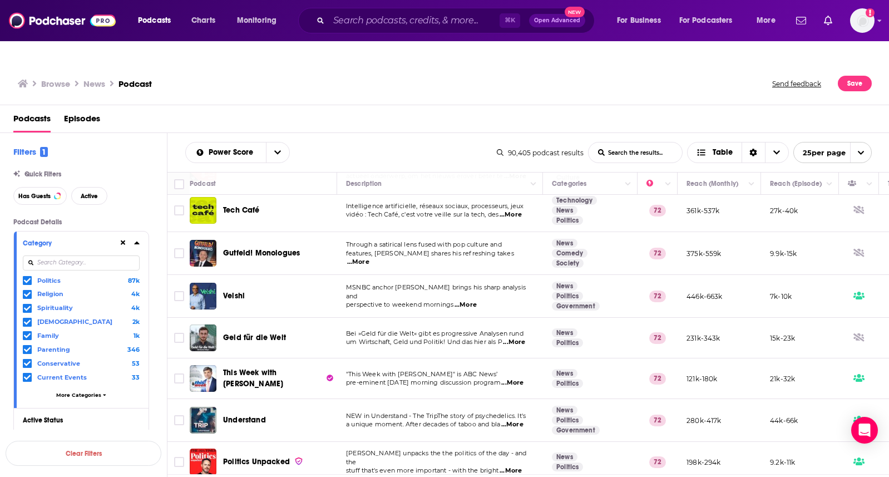
scroll to position [768, 0]
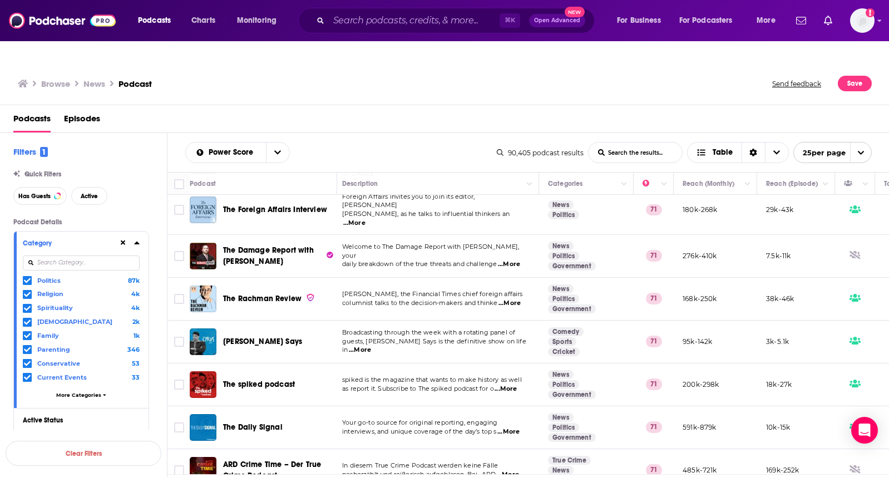
scroll to position [691, 4]
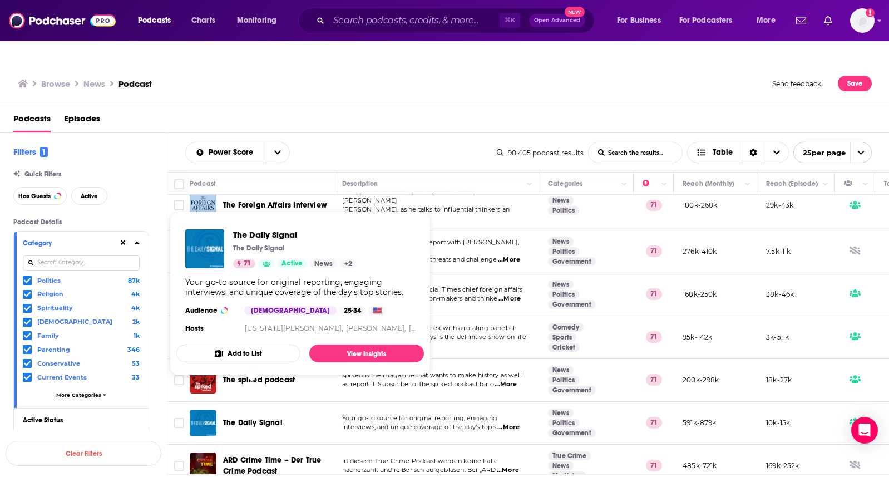
click at [272, 418] on span "The Daily Signal" at bounding box center [252, 422] width 59 height 9
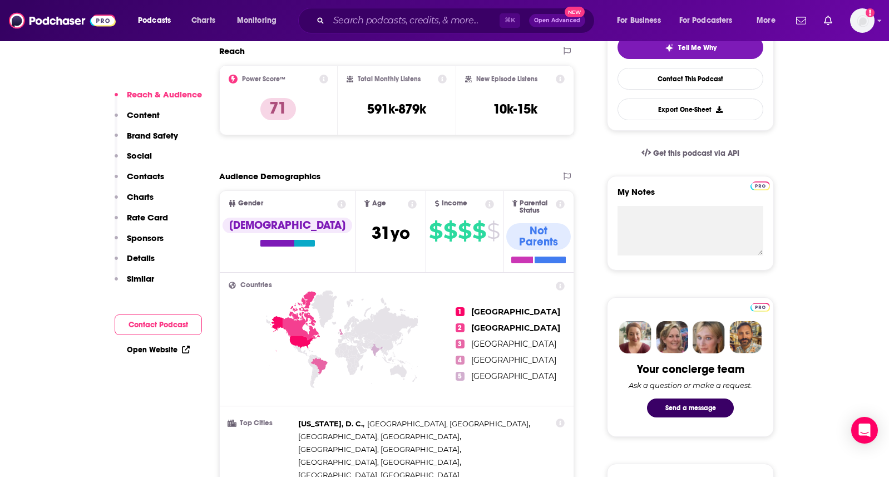
scroll to position [295, 0]
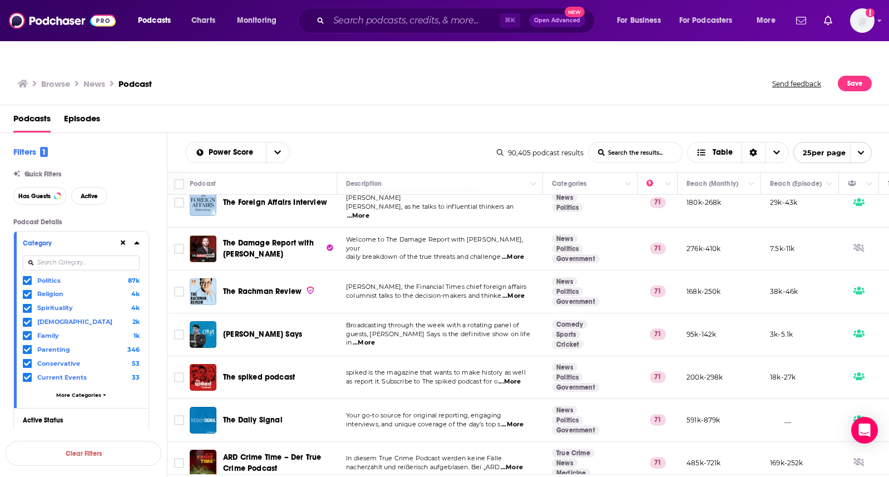
scroll to position [694, 0]
click at [180, 414] on input "Toggle select row" at bounding box center [179, 419] width 10 height 10
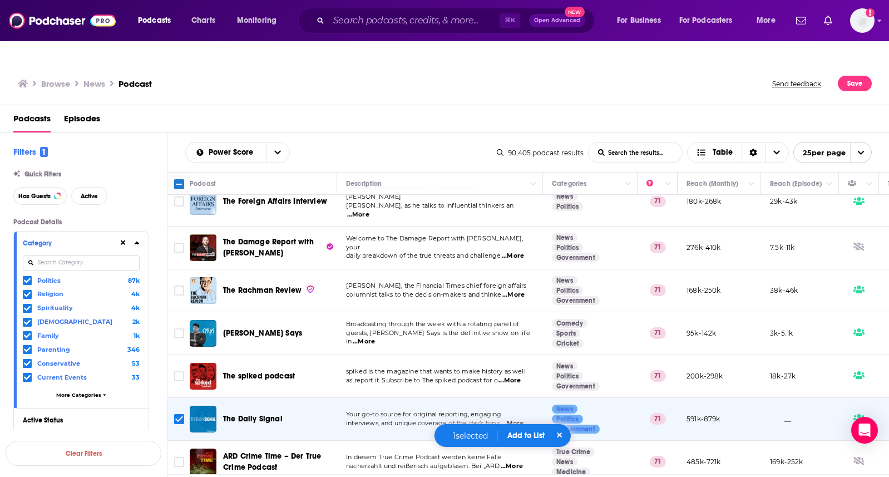
click at [529, 433] on button "Add to List" at bounding box center [525, 434] width 55 height 9
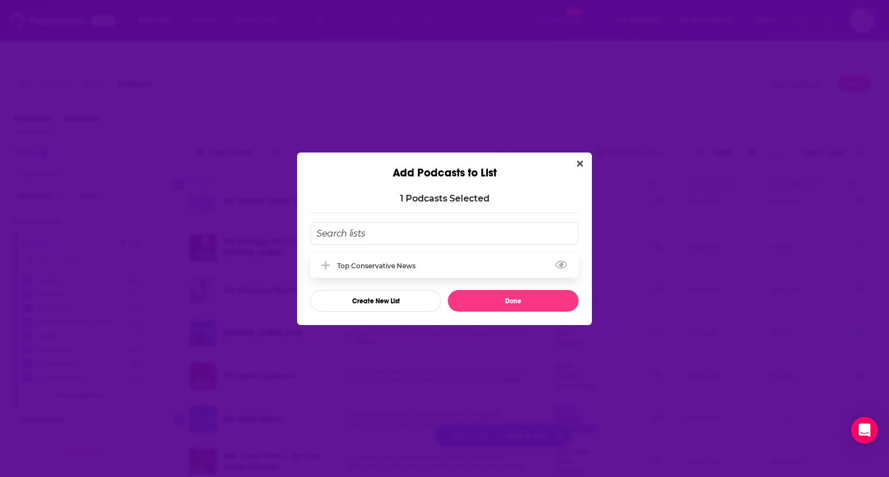
click at [398, 262] on div "Top Conservative News" at bounding box center [379, 265] width 85 height 8
click at [492, 296] on button "Done" at bounding box center [513, 301] width 131 height 22
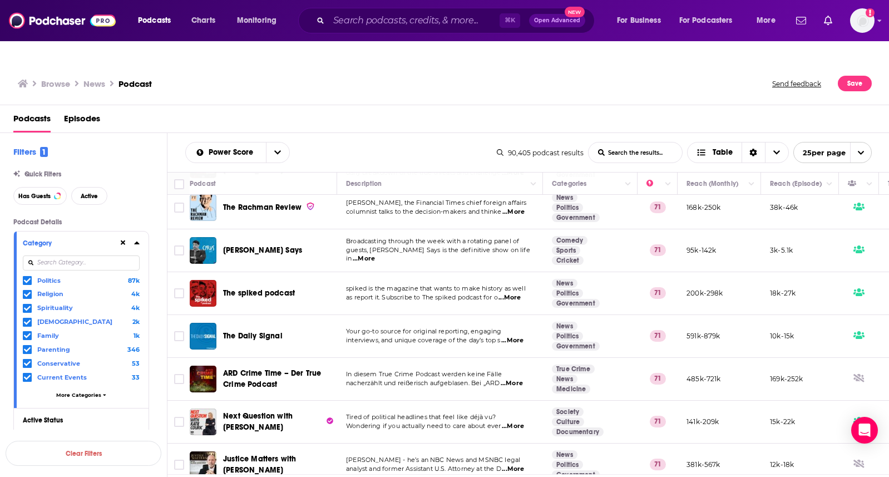
scroll to position [797, 0]
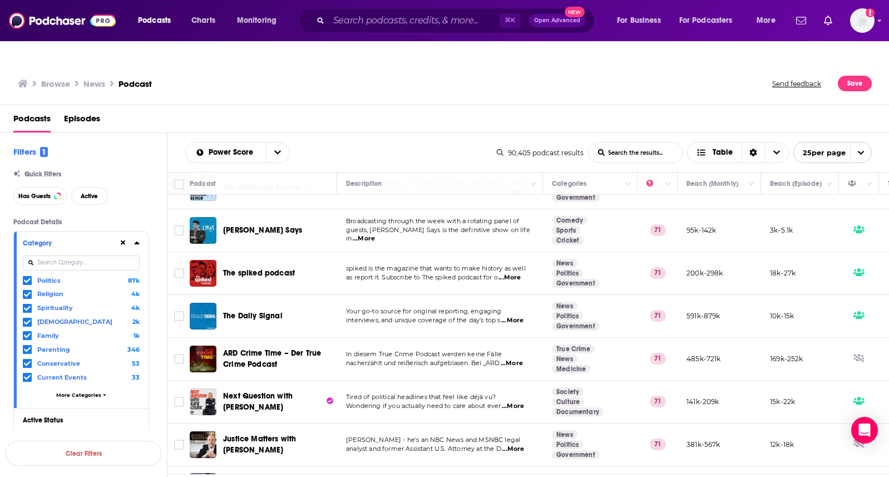
click at [595, 476] on link at bounding box center [599, 486] width 18 height 13
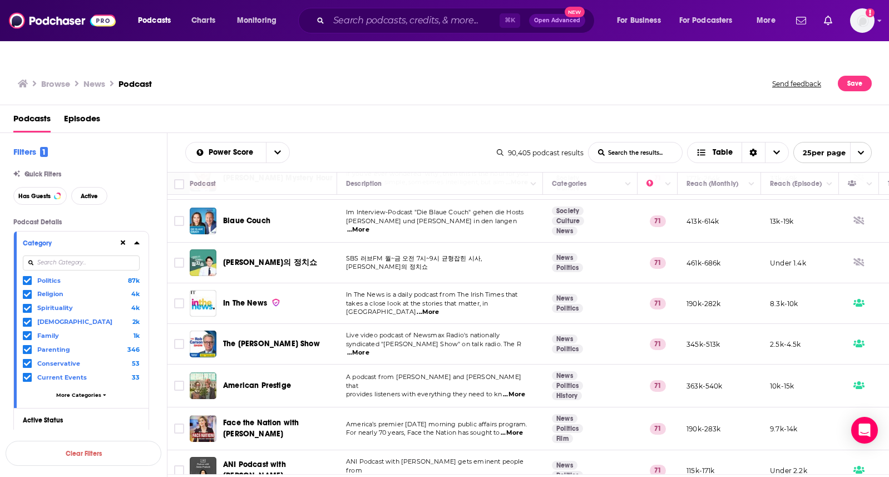
scroll to position [733, 0]
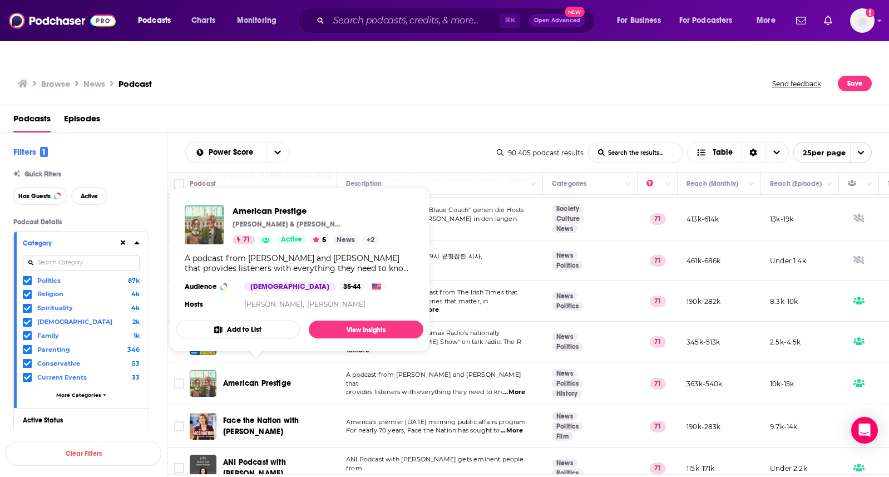
click at [271, 378] on span "American Prestige" at bounding box center [257, 382] width 68 height 9
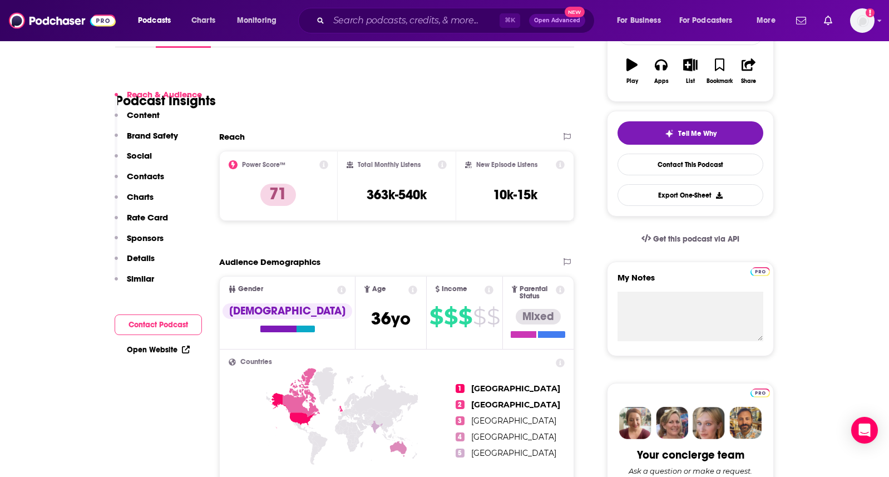
scroll to position [182, 0]
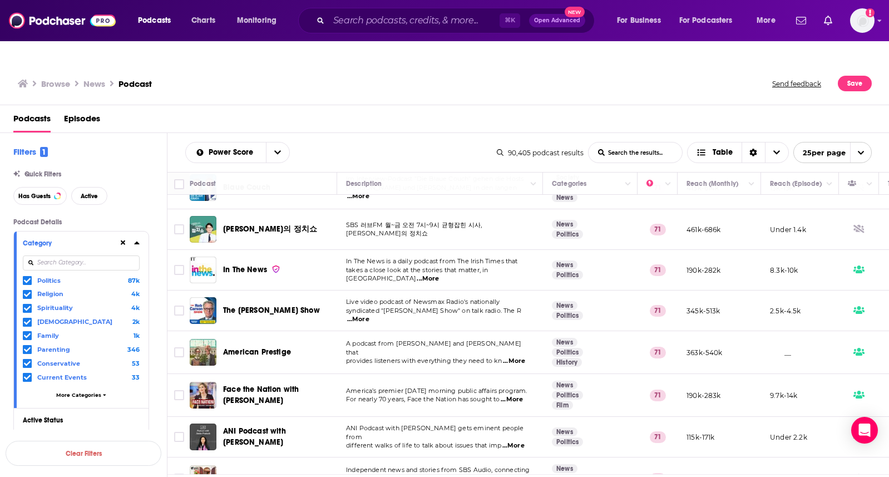
scroll to position [773, 0]
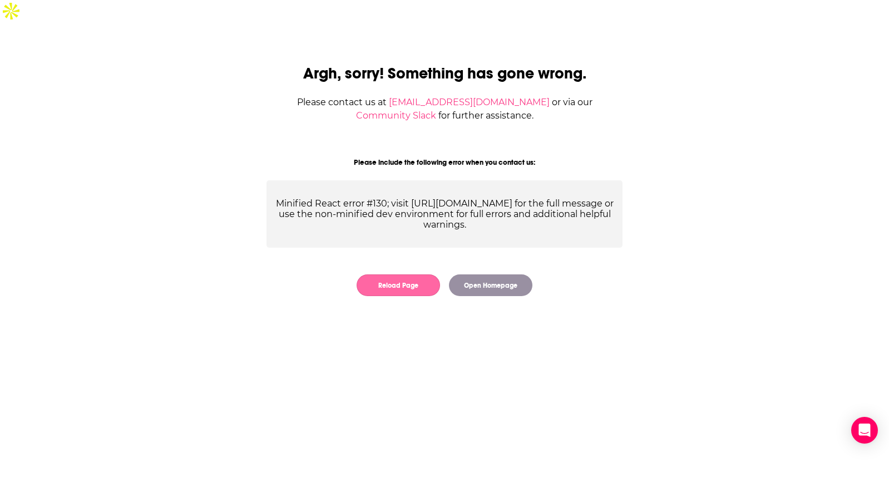
click at [403, 274] on button "Reload Page" at bounding box center [397, 285] width 83 height 22
click at [405, 274] on button "Reload Page" at bounding box center [397, 285] width 83 height 22
click at [400, 274] on button "Reload Page" at bounding box center [397, 285] width 83 height 22
click at [414, 274] on button "Reload Page" at bounding box center [397, 285] width 83 height 22
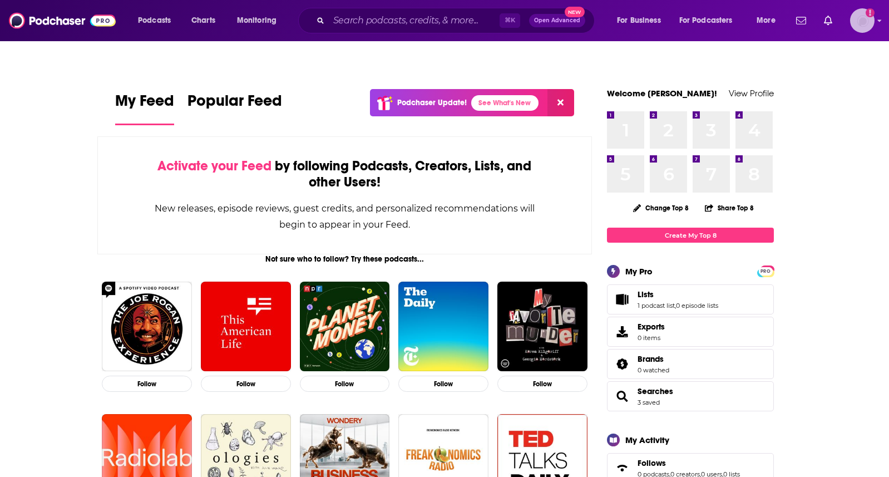
click at [863, 24] on img "Logged in as FirstLiberty" at bounding box center [862, 20] width 24 height 24
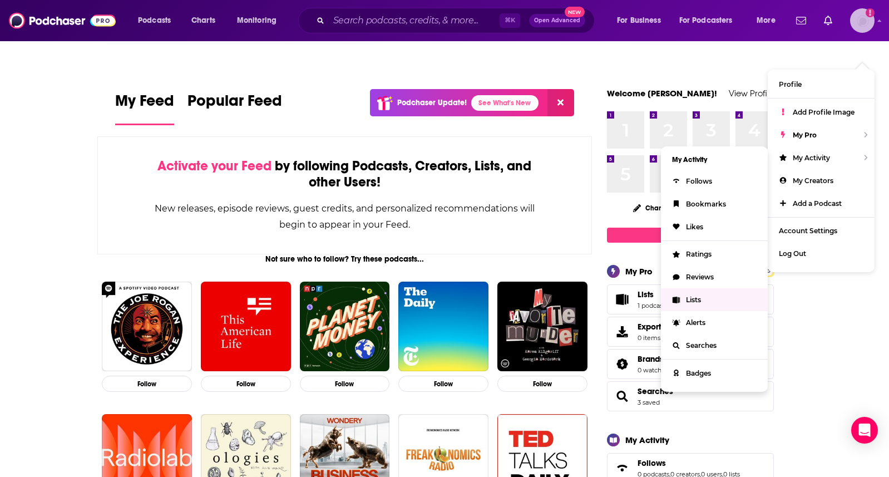
click at [701, 295] on span "Lists" at bounding box center [693, 299] width 15 height 8
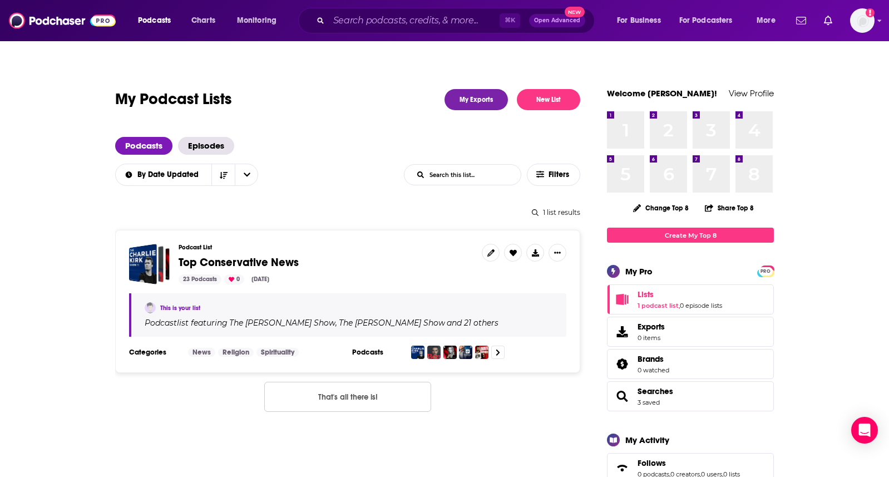
click at [182, 304] on link "This is your list" at bounding box center [180, 307] width 40 height 7
click at [656, 301] on link "1 podcast list" at bounding box center [657, 305] width 41 height 8
click at [206, 274] on div "23 Podcasts" at bounding box center [199, 279] width 43 height 10
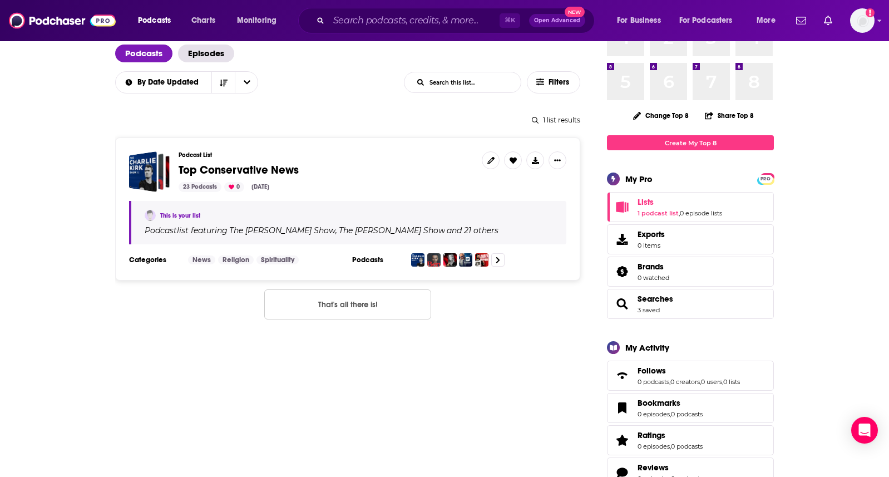
scroll to position [92, 0]
click at [496, 257] on icon at bounding box center [497, 260] width 4 height 7
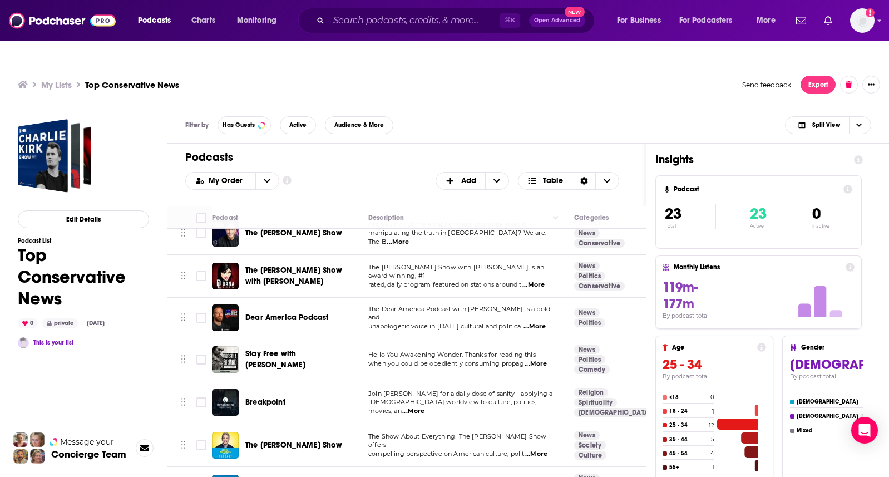
scroll to position [706, 2]
click at [464, 177] on span "Add" at bounding box center [468, 181] width 15 height 8
click at [466, 196] on span "Add Podcasts" at bounding box center [472, 199] width 57 height 6
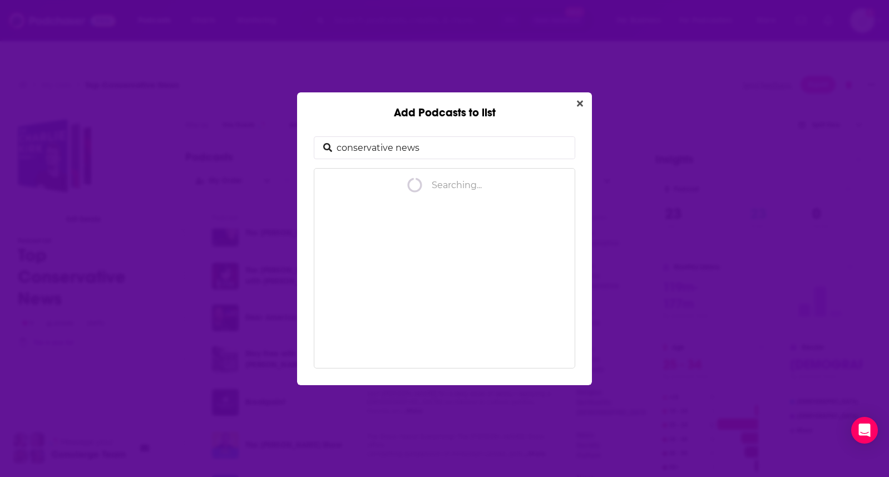
type input "conservative news"
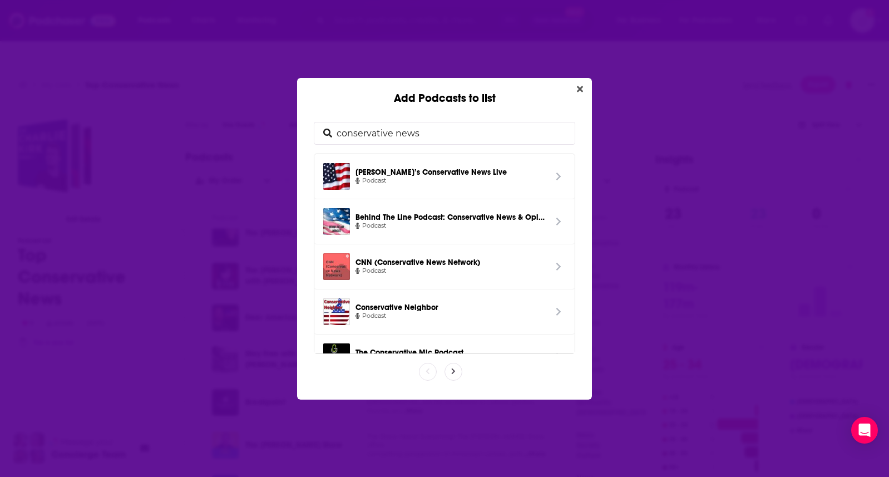
drag, startPoint x: 588, startPoint y: 394, endPoint x: 647, endPoint y: 432, distance: 69.6
click at [647, 432] on div "Add Podcasts to list conservative news Joel’s Conservative News Live Podcast Be…" at bounding box center [444, 238] width 889 height 477
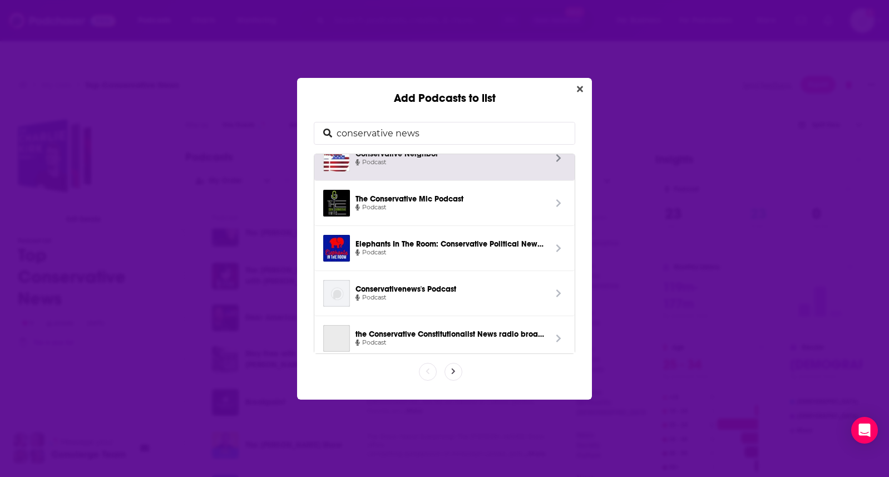
scroll to position [161, 0]
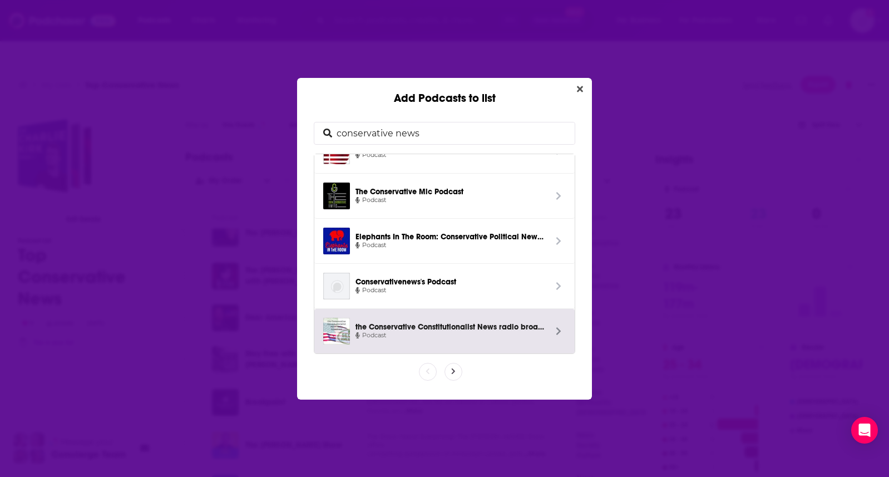
click at [447, 325] on span "the Conservative Constitutionalist News radio broadcast" at bounding box center [450, 325] width 190 height 9
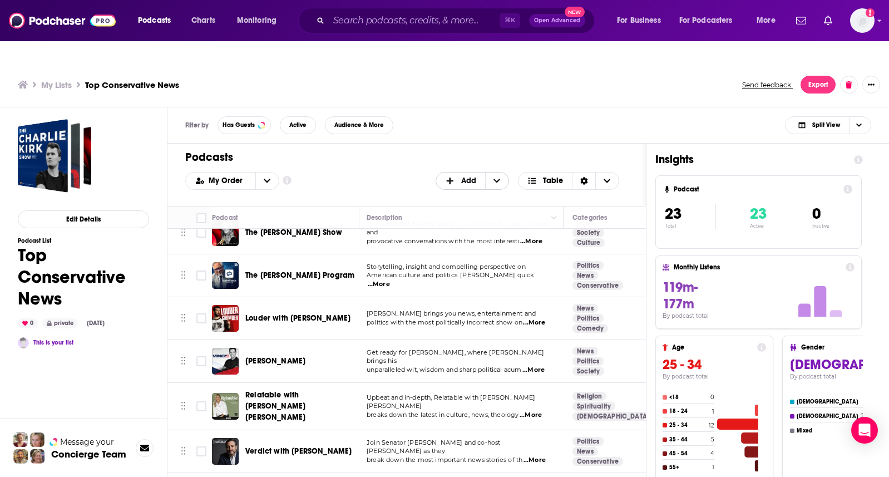
scroll to position [0, 2]
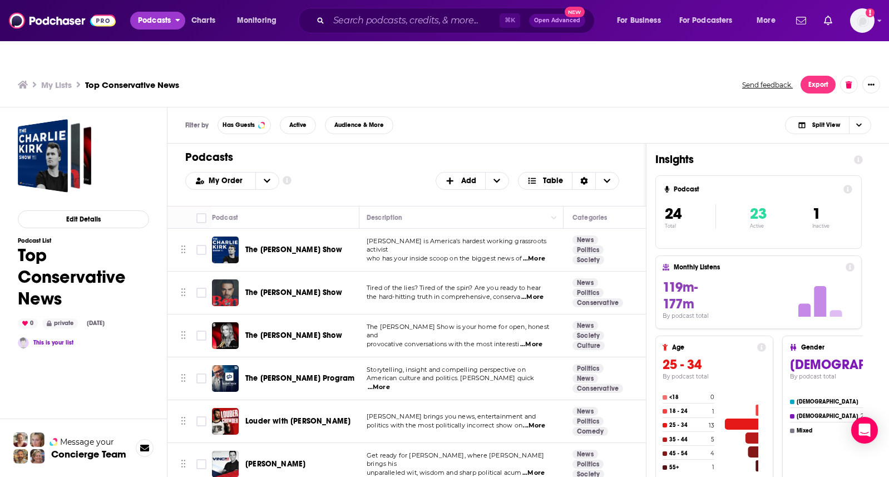
click at [169, 23] on span "Podcasts" at bounding box center [154, 21] width 33 height 16
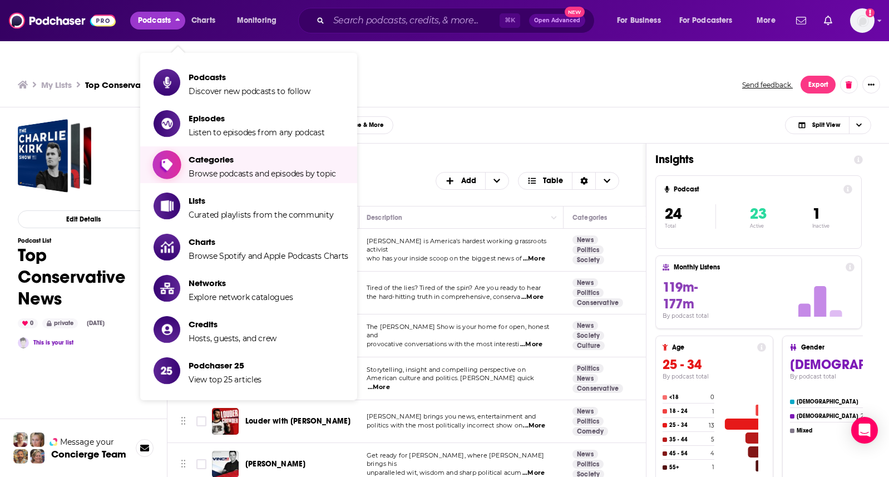
click at [239, 154] on span "Categories" at bounding box center [261, 159] width 147 height 11
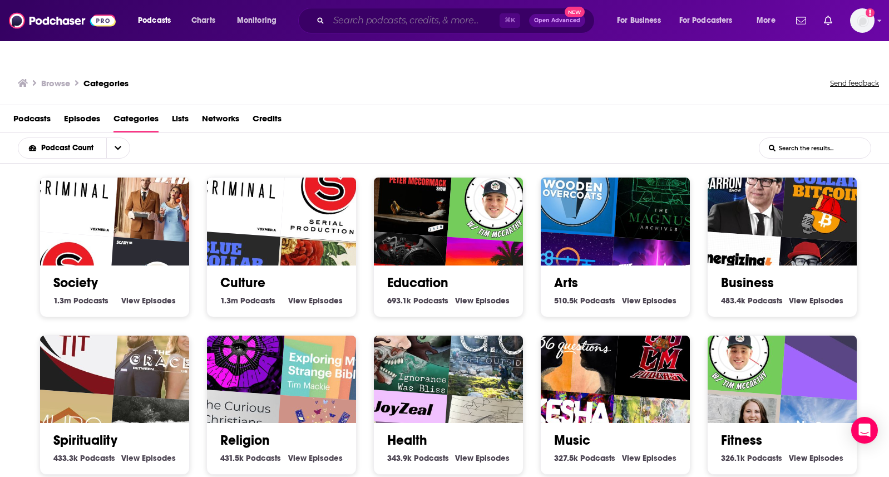
click at [354, 20] on input "Search podcasts, credits, & more..." at bounding box center [414, 21] width 171 height 18
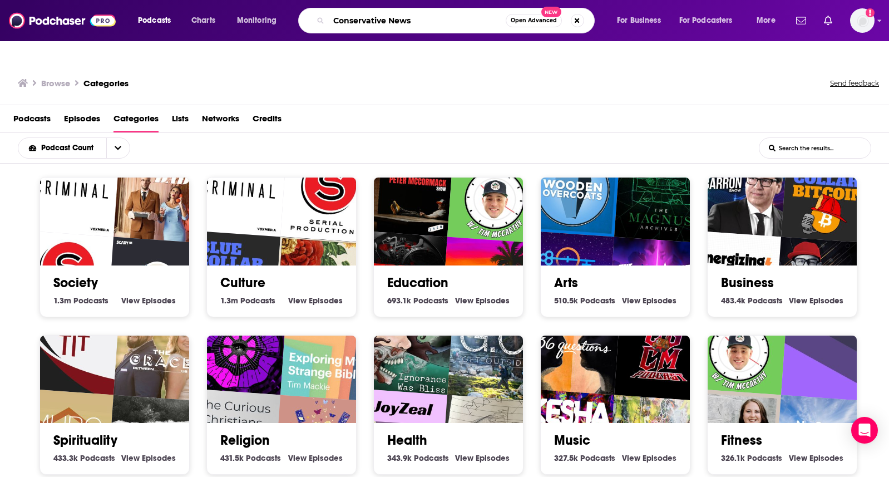
type input "Conservative News"
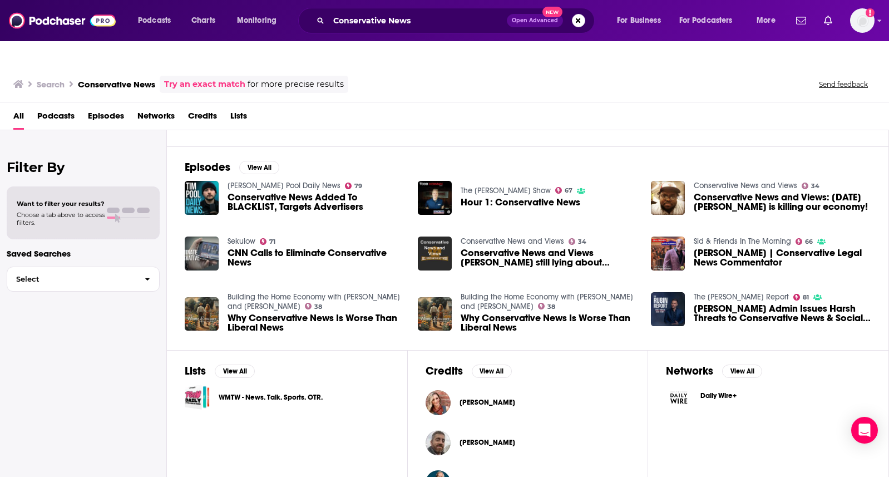
scroll to position [152, 0]
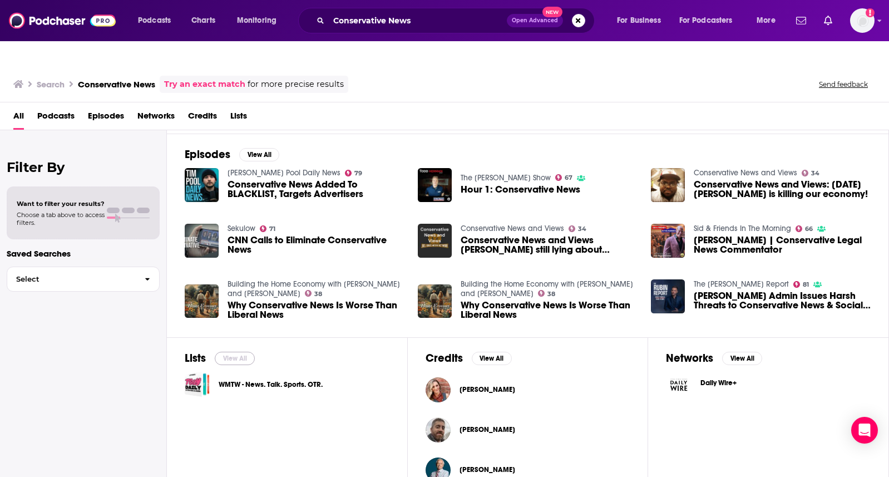
click at [242, 351] on button "View All" at bounding box center [235, 357] width 40 height 13
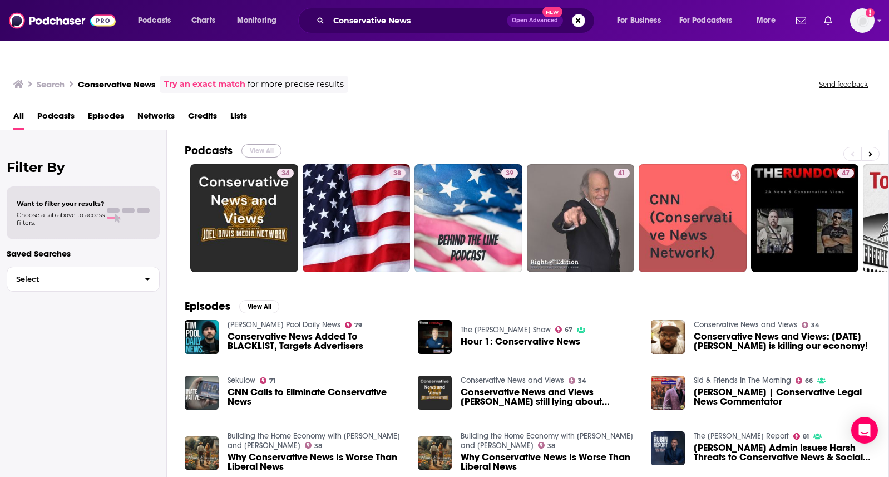
click at [257, 144] on button "View All" at bounding box center [261, 150] width 40 height 13
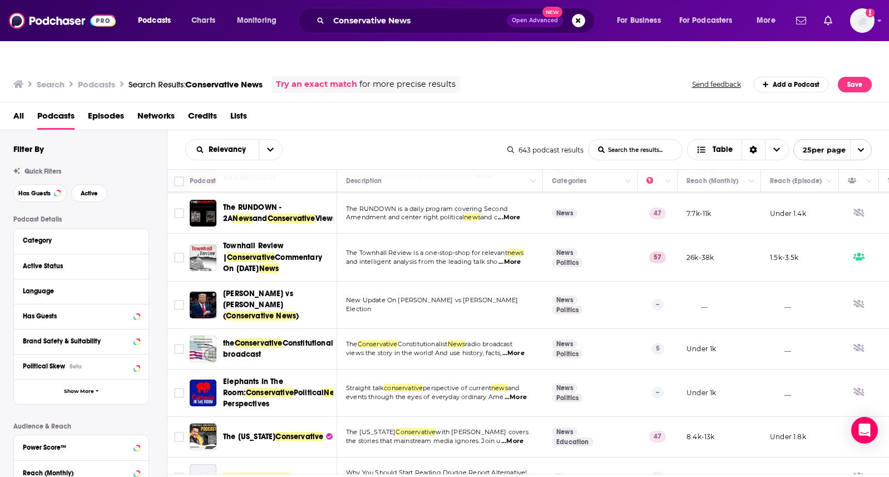
scroll to position [205, 0]
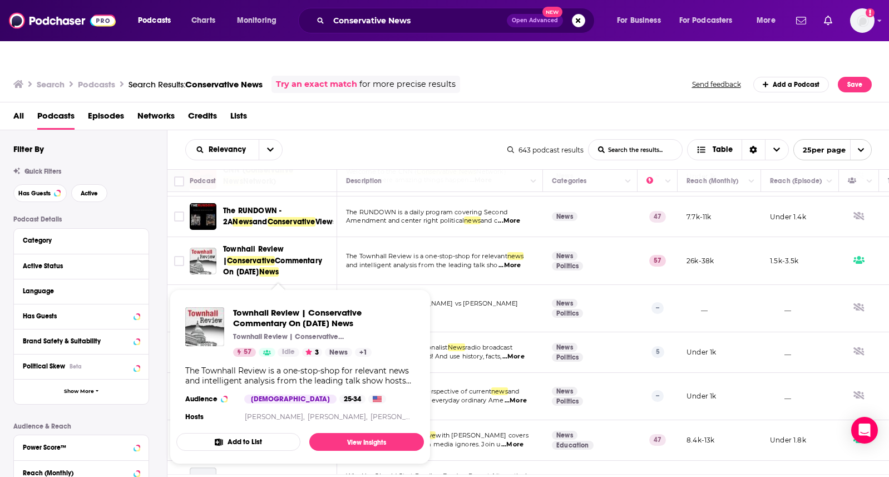
click at [251, 244] on span "Townhall Review |" at bounding box center [253, 254] width 61 height 21
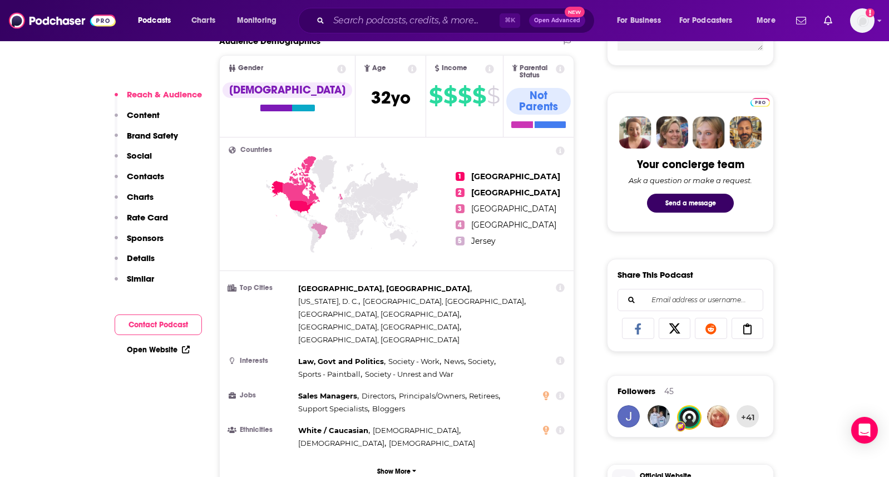
scroll to position [409, 0]
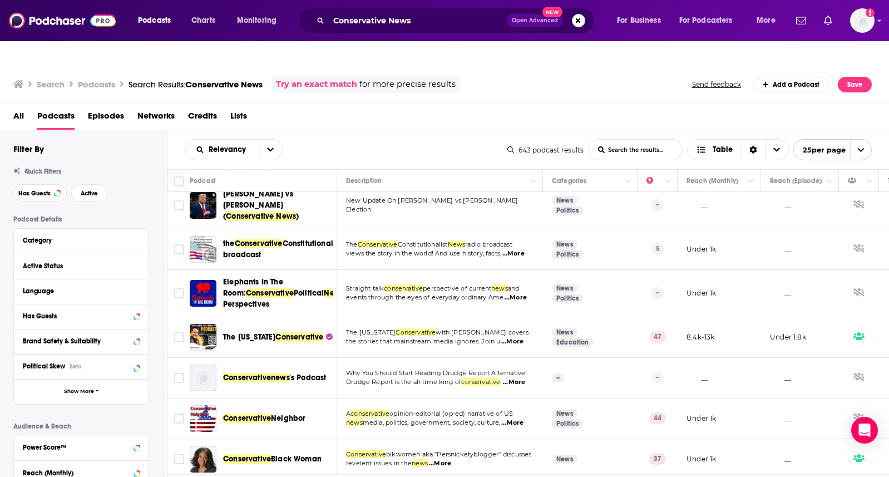
scroll to position [317, 0]
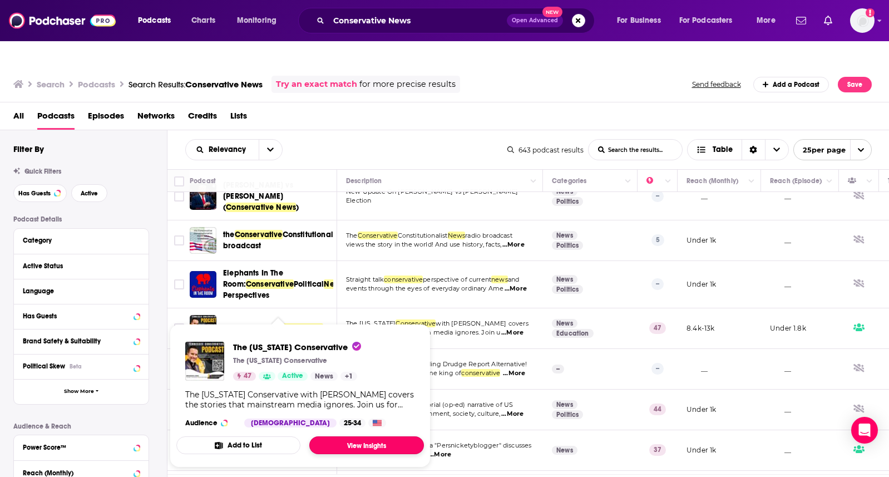
click at [375, 436] on link "View Insights" at bounding box center [366, 445] width 115 height 18
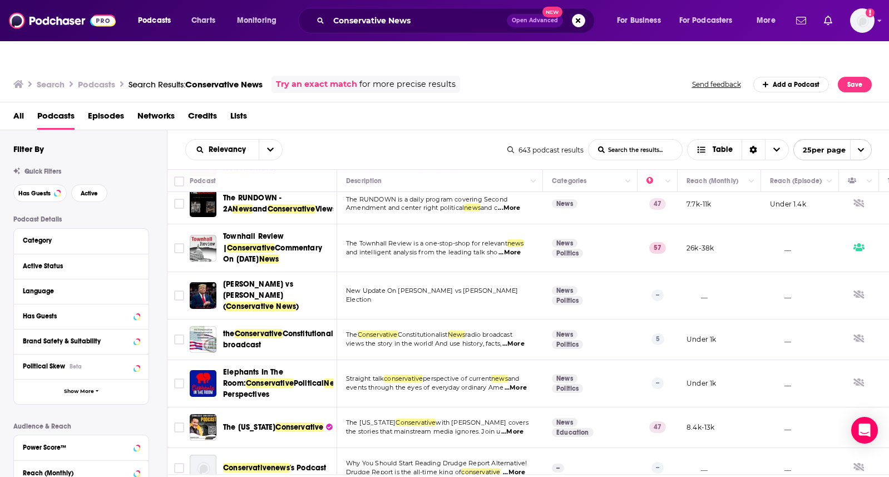
scroll to position [220, 0]
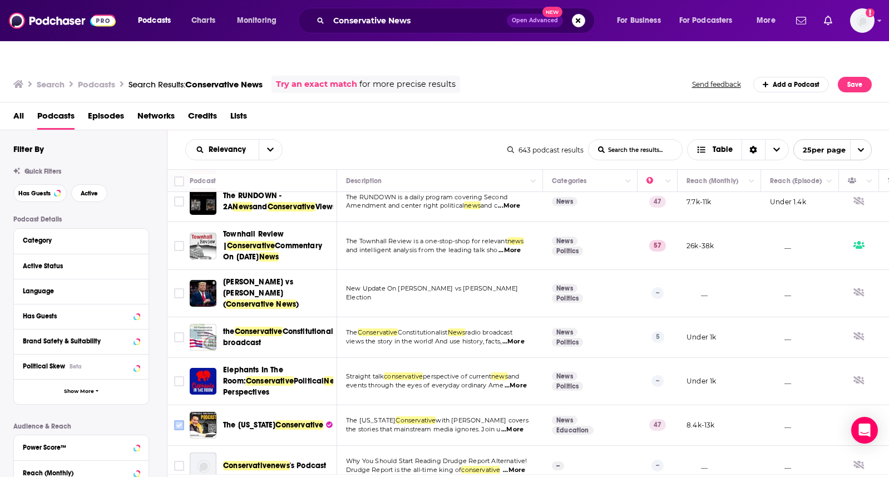
click at [176, 420] on input "Toggle select row" at bounding box center [179, 425] width 10 height 10
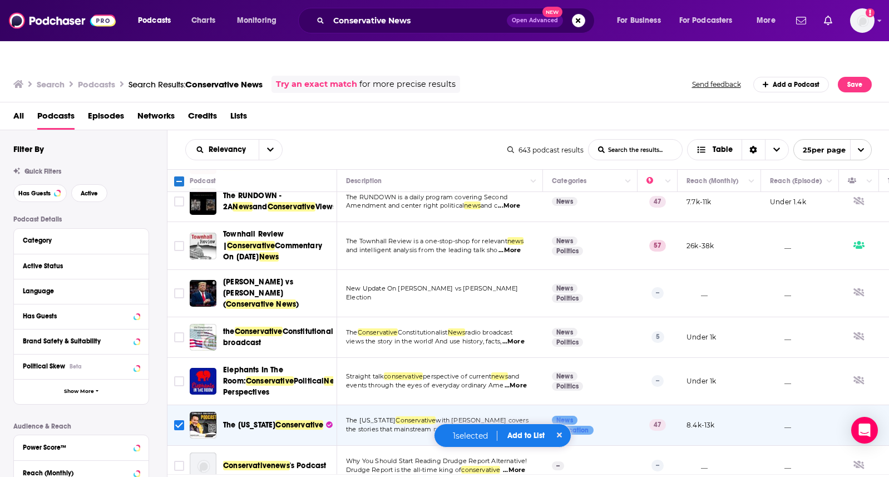
click at [524, 431] on button "Add to List" at bounding box center [525, 434] width 55 height 9
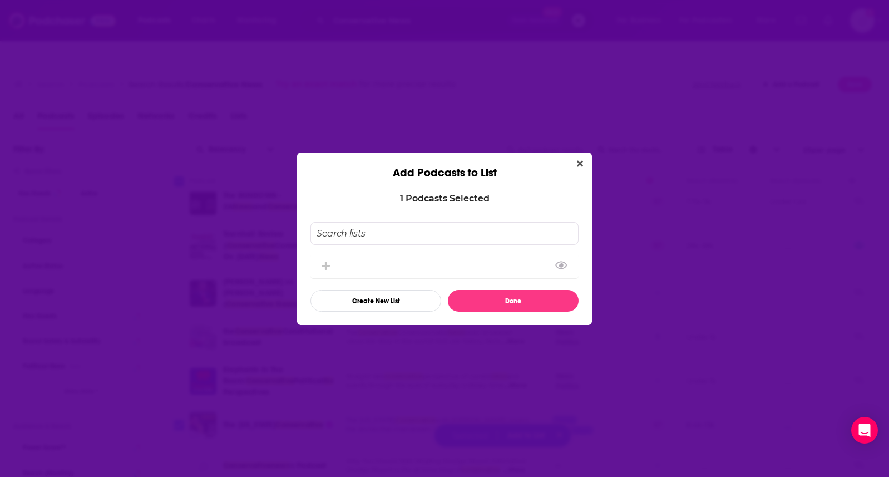
click at [344, 236] on input "Add Podcast To List" at bounding box center [444, 233] width 268 height 23
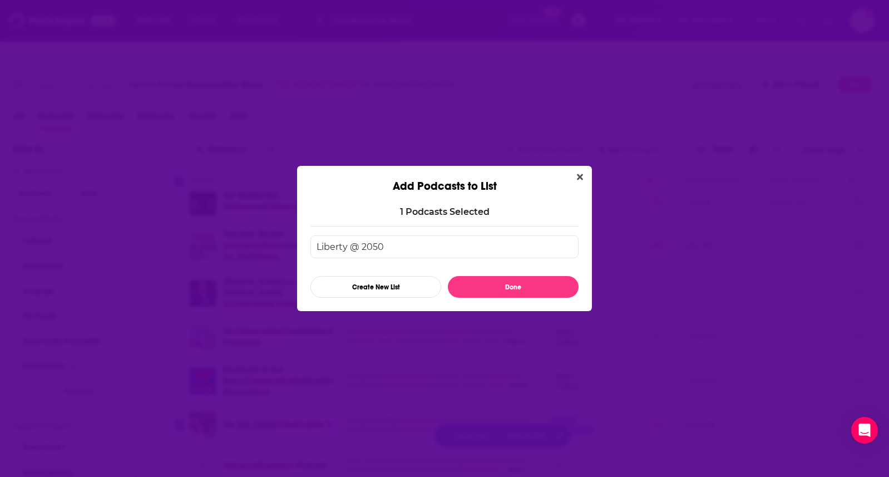
click at [431, 245] on input "Liberty @ 2050" at bounding box center [444, 246] width 268 height 23
type input "Liberty @ 2050"
click at [581, 173] on icon "Close" at bounding box center [580, 176] width 6 height 9
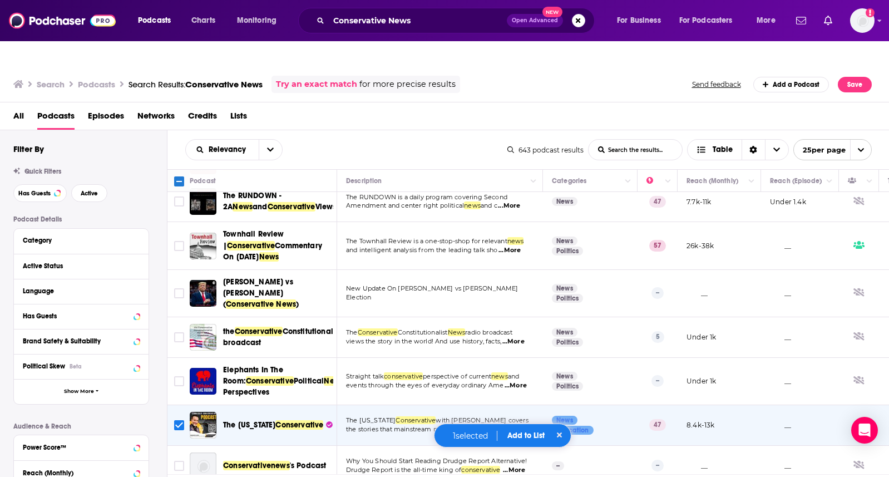
click at [528, 432] on button "Add to List" at bounding box center [525, 434] width 55 height 9
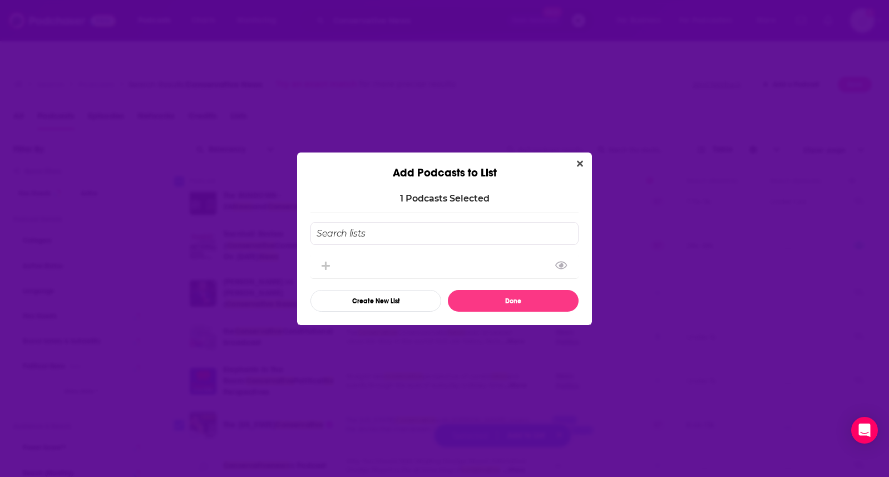
click at [374, 229] on input "Add Podcast To List" at bounding box center [444, 233] width 268 height 23
click at [396, 296] on button "Create New List" at bounding box center [375, 301] width 131 height 22
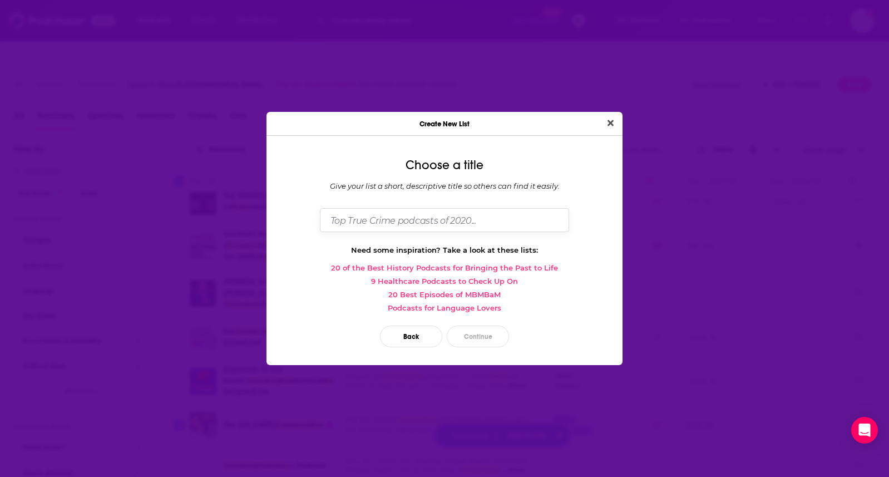
click at [410, 220] on input "Dialog" at bounding box center [444, 220] width 249 height 24
type input "LIberty 2005 2"
click at [462, 332] on button "Continue" at bounding box center [477, 336] width 62 height 22
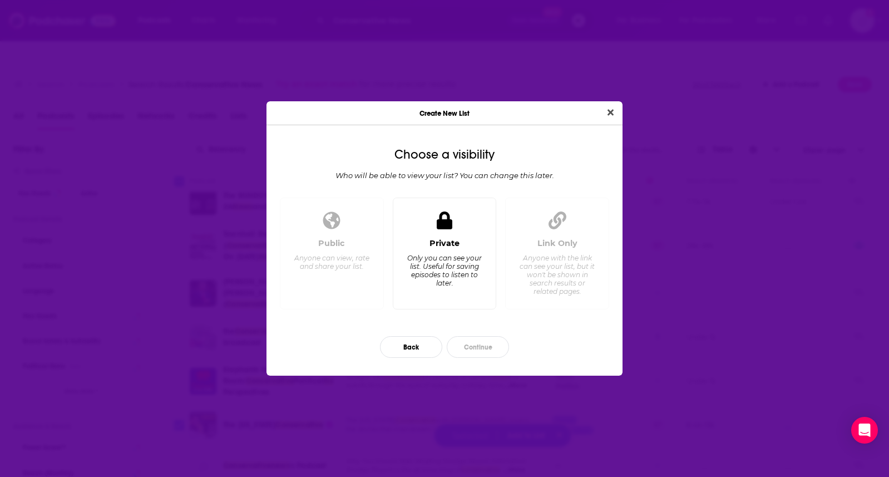
click at [451, 230] on span "Dialog" at bounding box center [444, 221] width 16 height 22
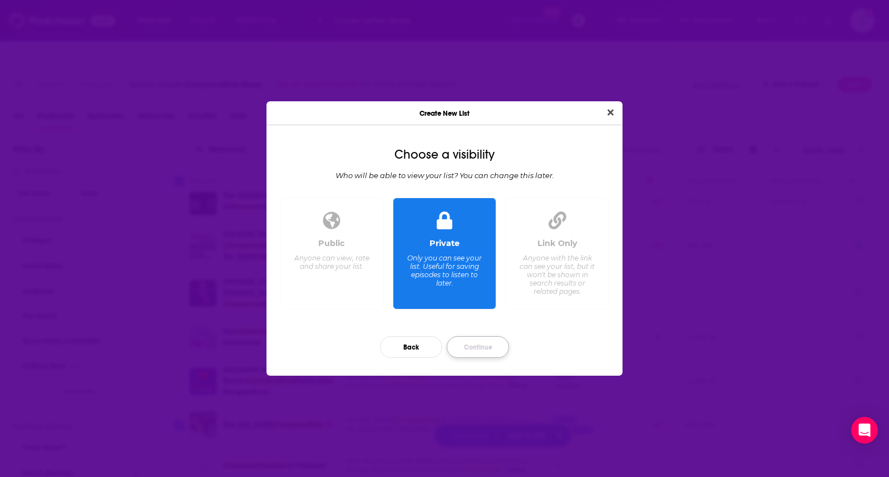
click at [484, 345] on button "Continue" at bounding box center [477, 347] width 62 height 22
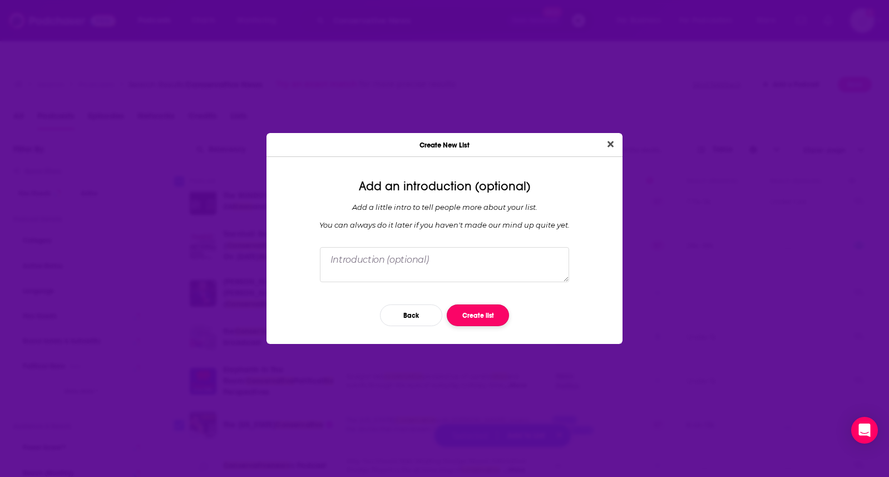
click at [477, 310] on button "Create list" at bounding box center [477, 315] width 62 height 22
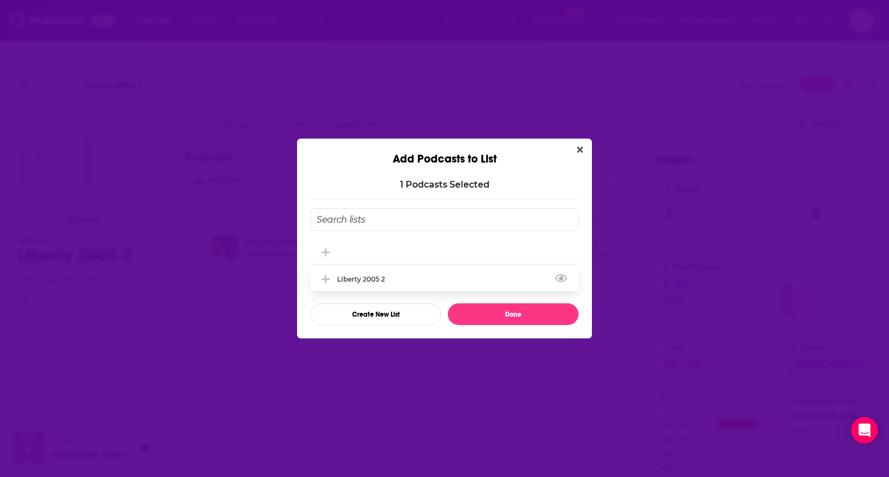
click at [381, 278] on div "LIberty 2005 2" at bounding box center [364, 279] width 54 height 8
click at [492, 307] on button "Done" at bounding box center [513, 314] width 131 height 22
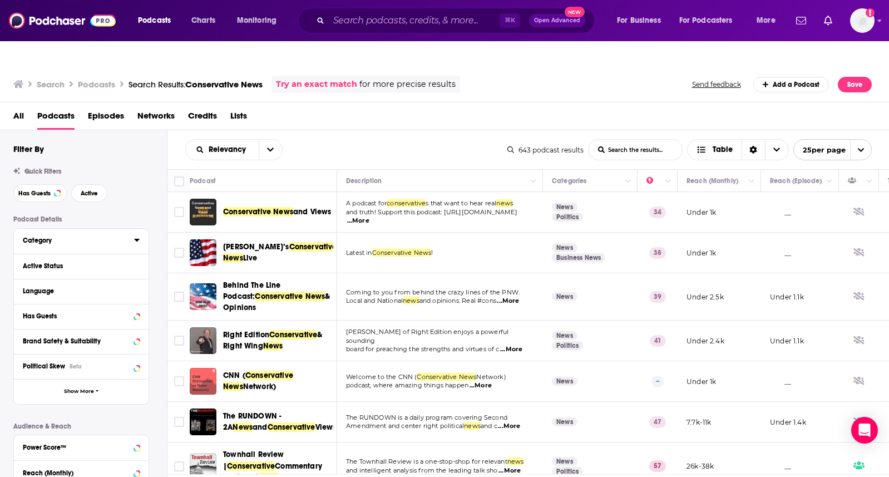
click at [137, 235] on icon at bounding box center [137, 239] width 6 height 9
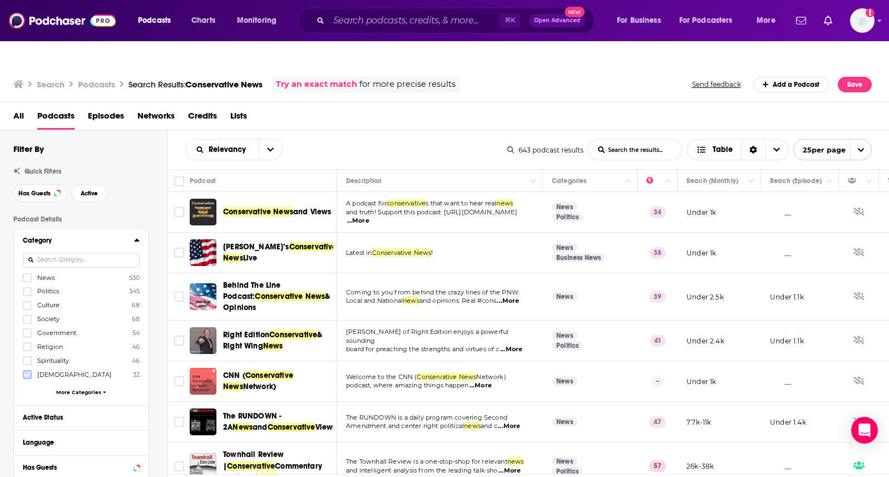
click at [26, 371] on icon at bounding box center [27, 374] width 7 height 7
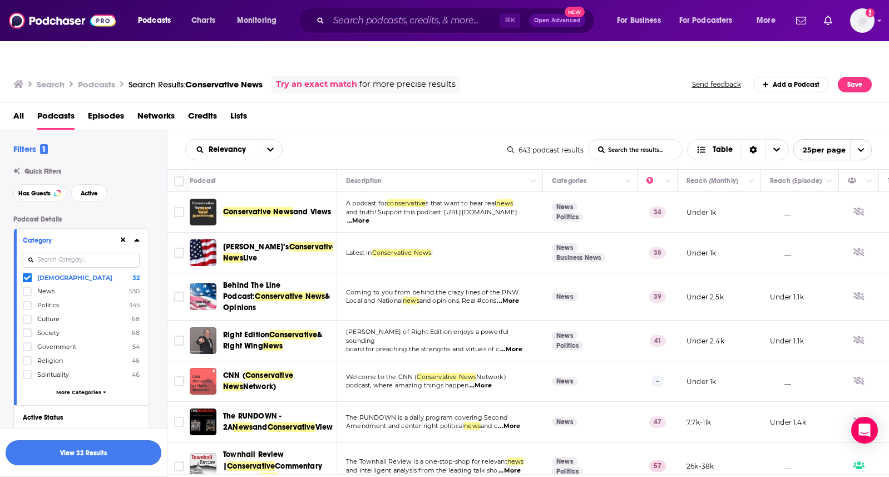
click at [98, 449] on button "View 32 Results" at bounding box center [84, 452] width 156 height 25
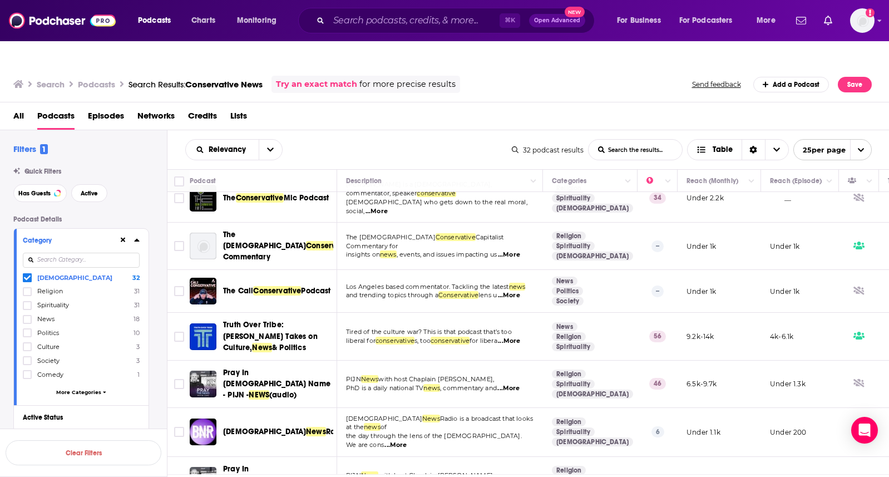
scroll to position [22, 0]
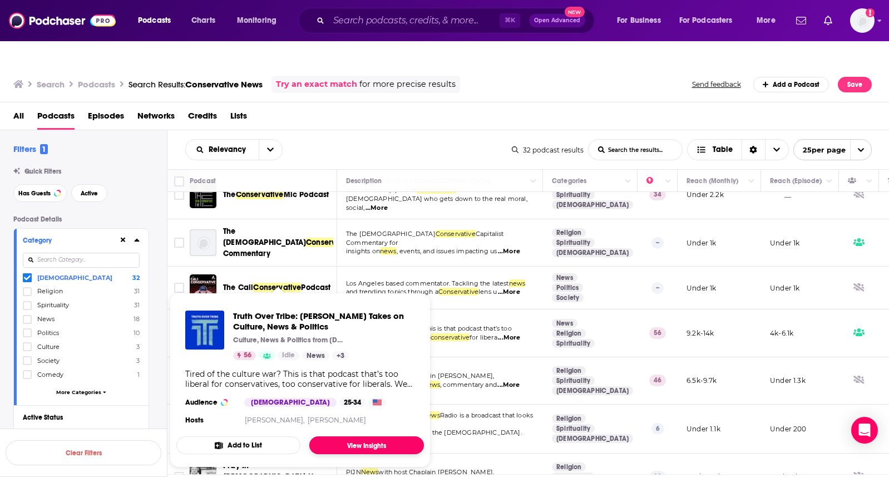
click at [351, 436] on link "View Insights" at bounding box center [366, 445] width 115 height 18
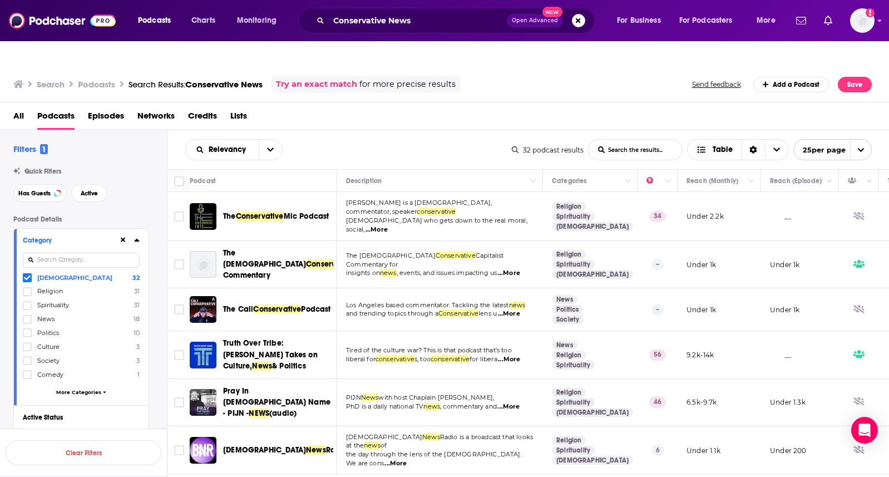
click at [26, 274] on icon at bounding box center [27, 277] width 7 height 7
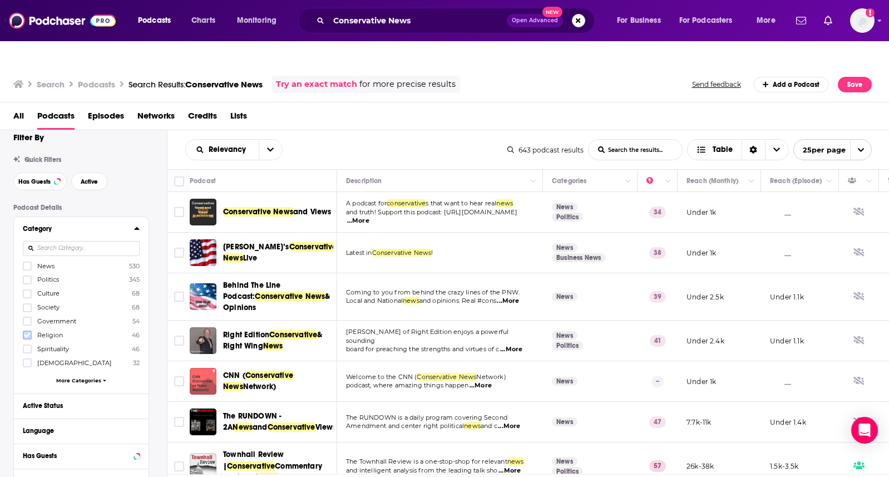
scroll to position [16, 0]
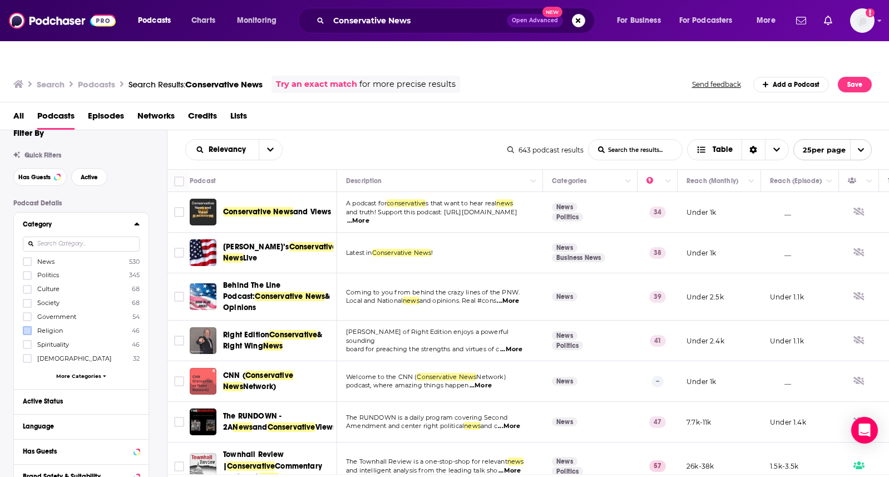
click at [66, 373] on span "More Categories" at bounding box center [78, 376] width 45 height 6
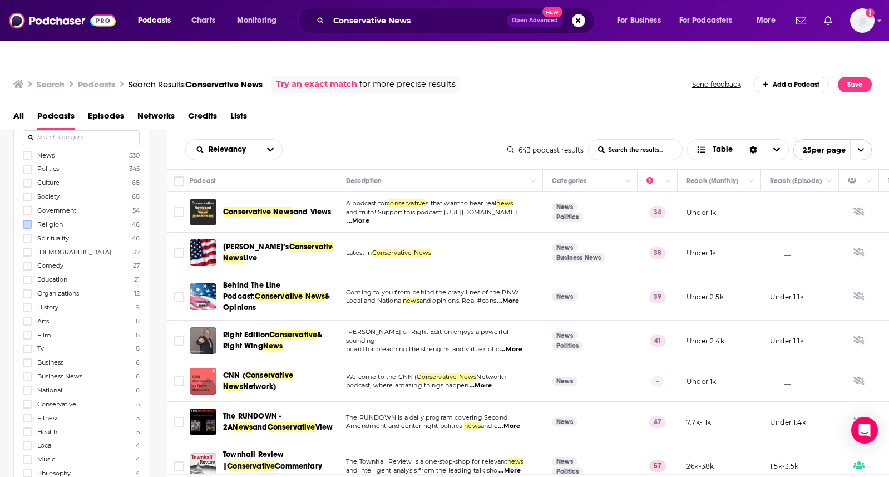
scroll to position [135, 0]
click at [28, 388] on icon at bounding box center [27, 391] width 7 height 7
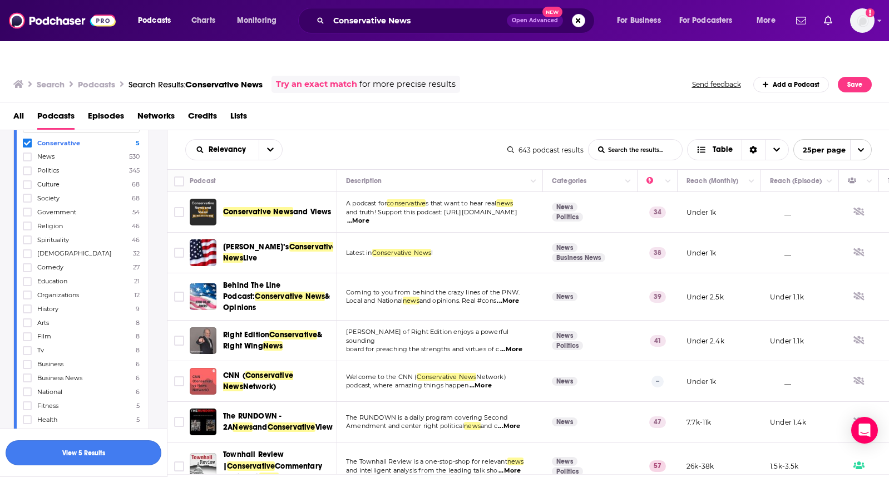
click at [120, 443] on button "View 5 Results" at bounding box center [84, 452] width 156 height 25
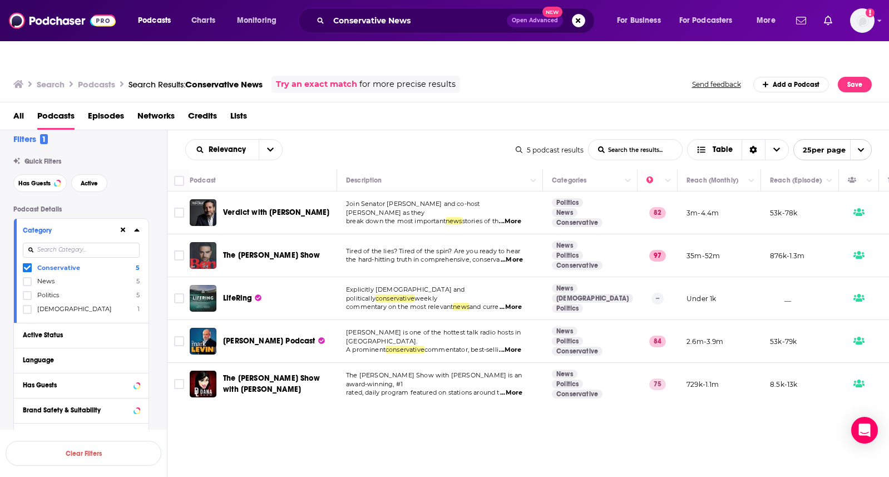
scroll to position [7, 0]
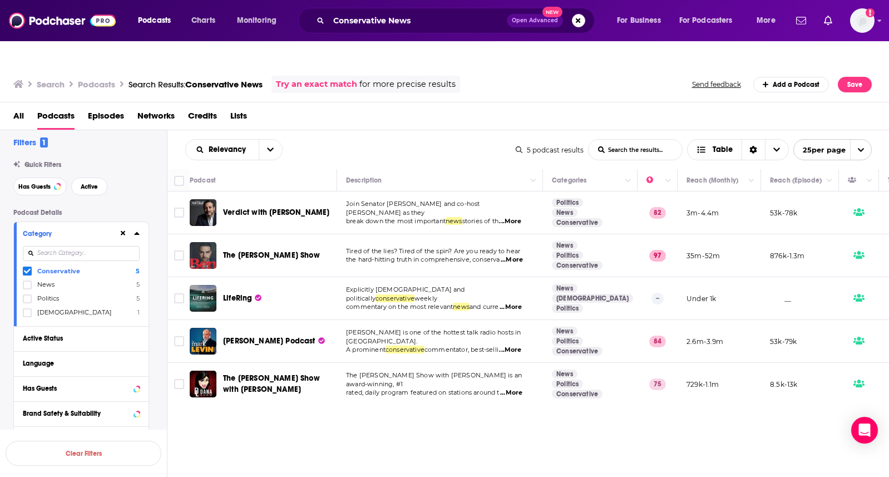
click at [28, 269] on icon at bounding box center [27, 271] width 7 height 5
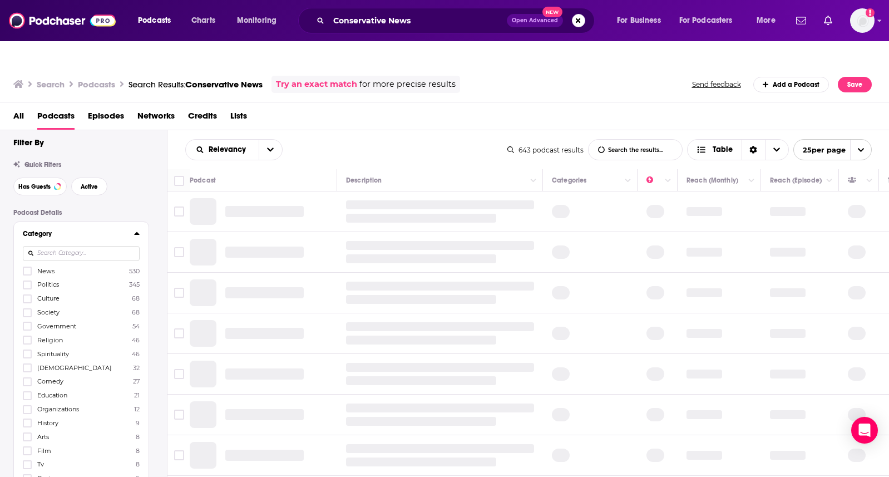
scroll to position [0, 0]
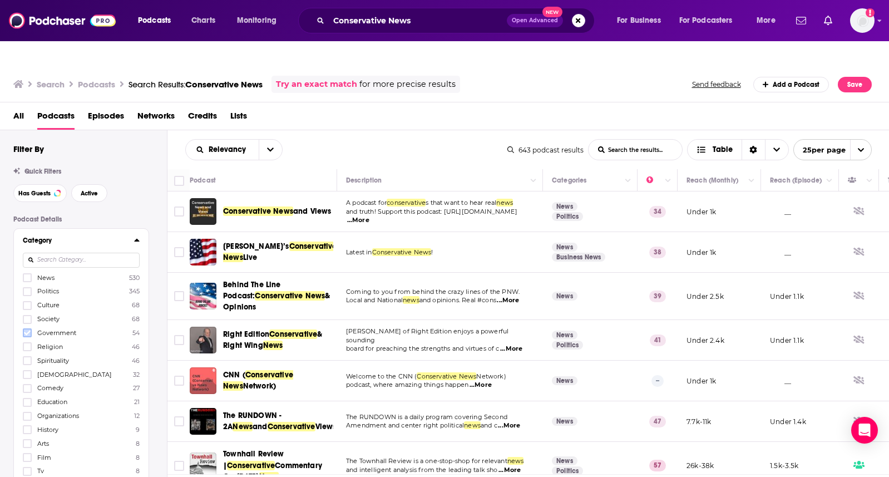
click at [29, 330] on icon at bounding box center [27, 332] width 7 height 5
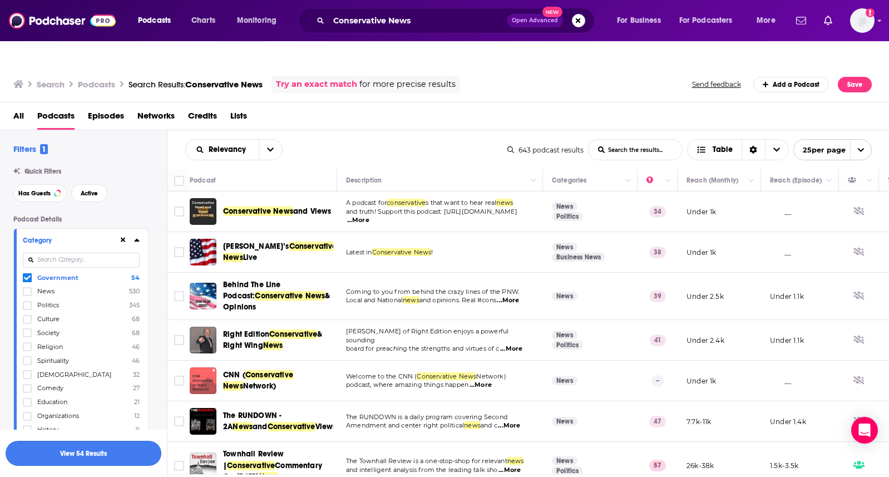
click at [108, 451] on button "View 54 Results" at bounding box center [84, 452] width 156 height 25
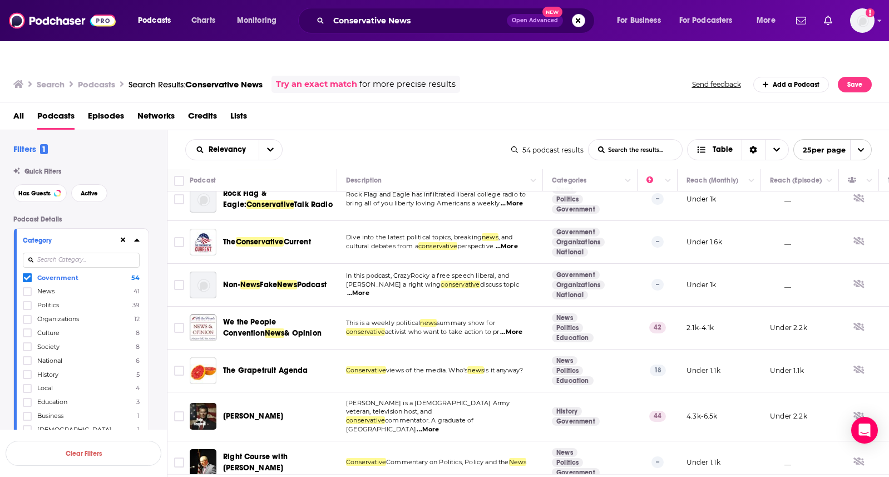
scroll to position [420, 0]
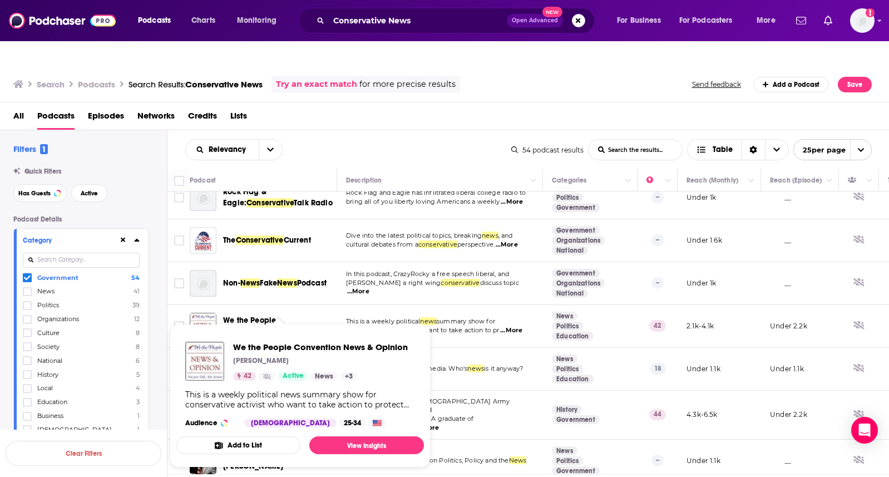
click at [250, 315] on span "We the People Convention" at bounding box center [249, 325] width 53 height 21
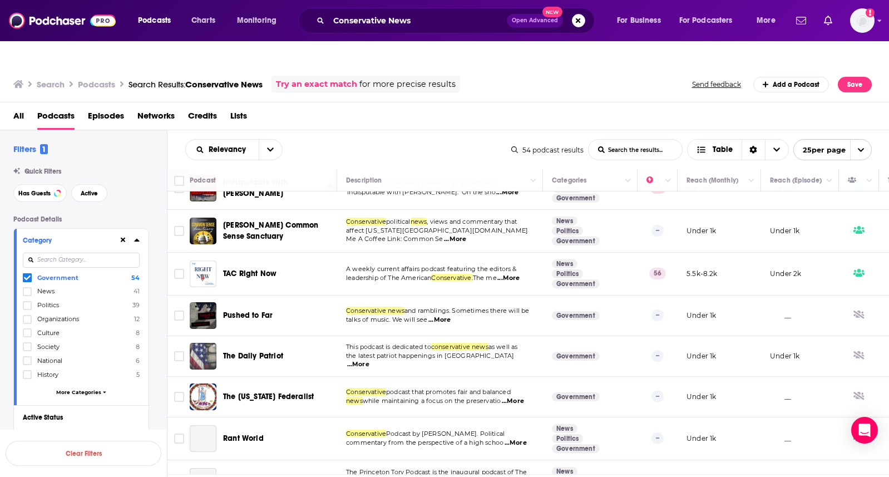
scroll to position [786, 0]
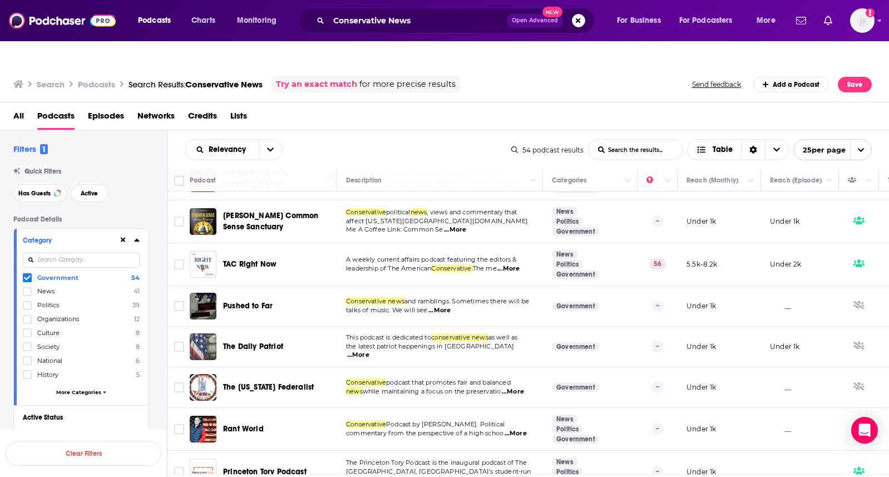
click at [27, 274] on icon at bounding box center [27, 277] width 7 height 7
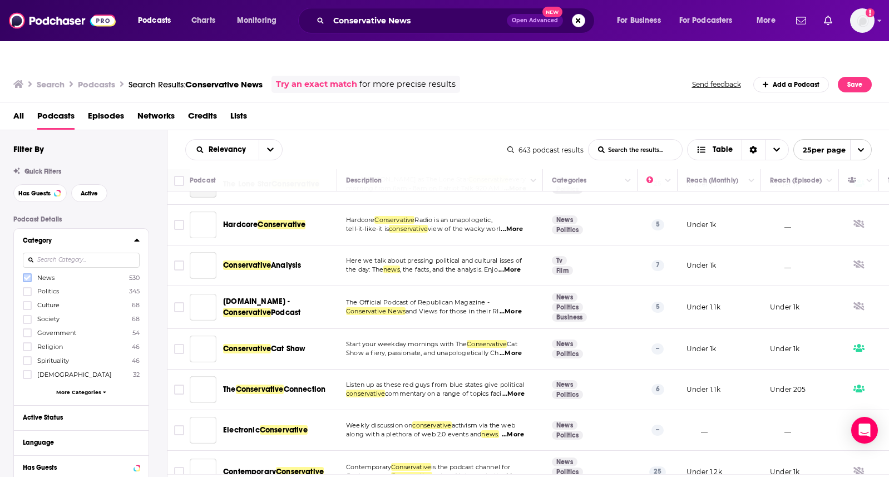
scroll to position [781, 0]
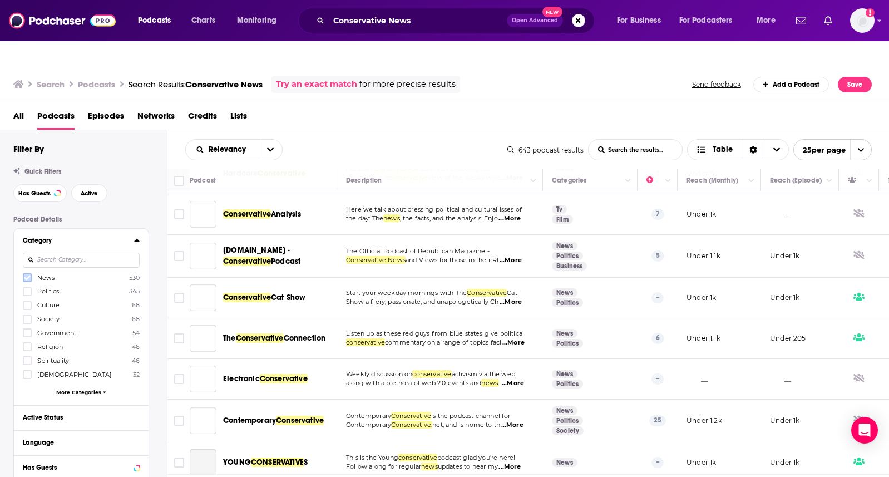
click at [26, 274] on icon at bounding box center [27, 277] width 7 height 7
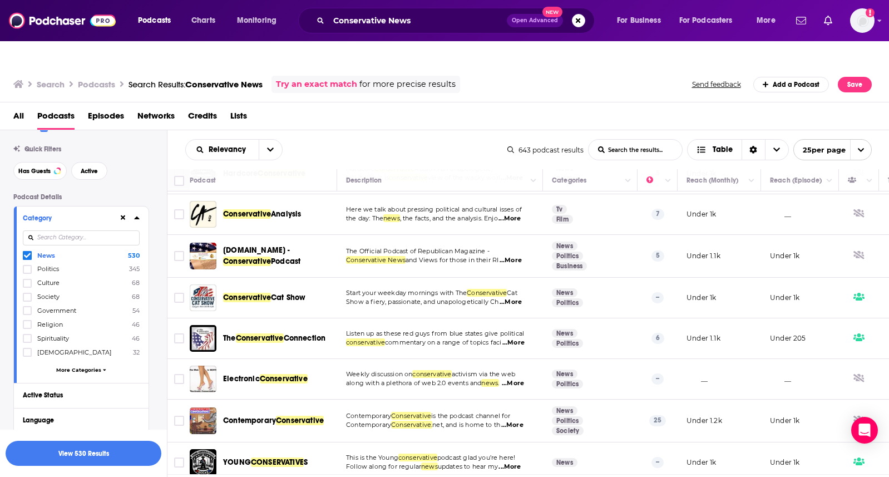
scroll to position [0, 0]
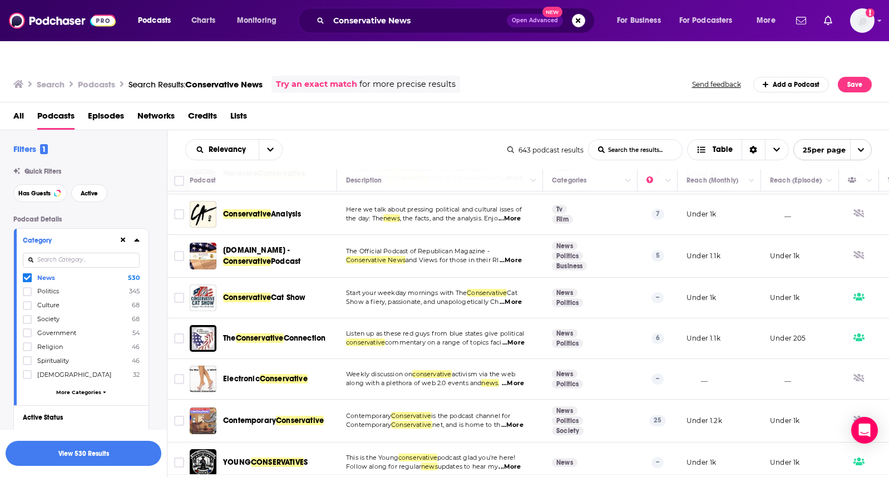
click at [75, 389] on span "More Categories" at bounding box center [78, 392] width 45 height 6
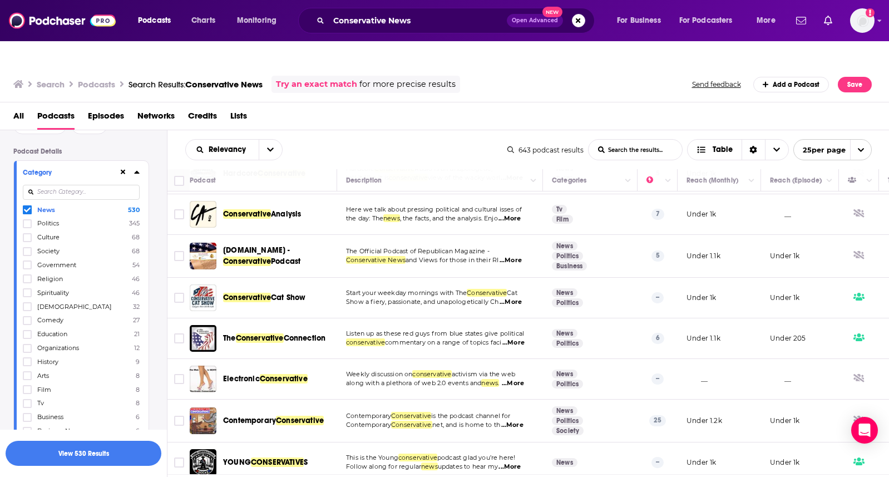
scroll to position [70, 0]
click at [28, 343] on icon at bounding box center [27, 345] width 7 height 5
click at [28, 204] on icon at bounding box center [27, 207] width 7 height 7
click at [98, 446] on button "View 12 Results" at bounding box center [84, 452] width 156 height 25
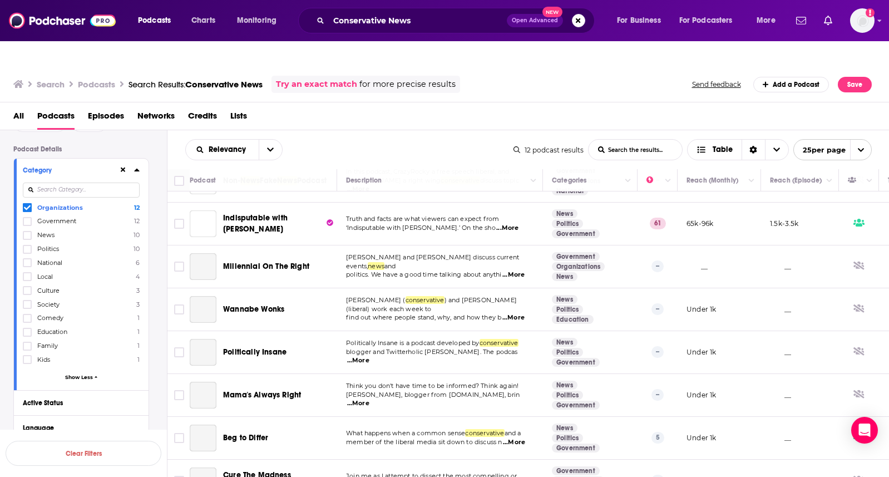
scroll to position [224, 0]
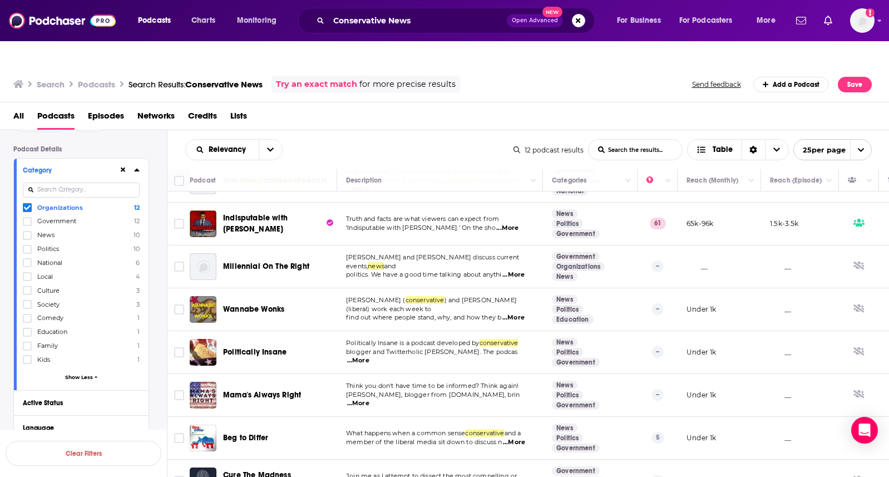
click at [26, 204] on icon at bounding box center [27, 207] width 7 height 7
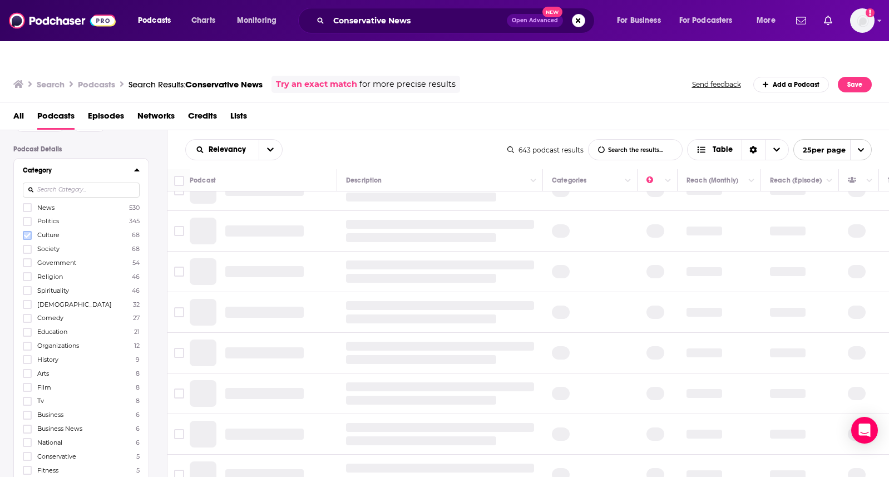
click at [28, 232] on icon at bounding box center [27, 235] width 7 height 7
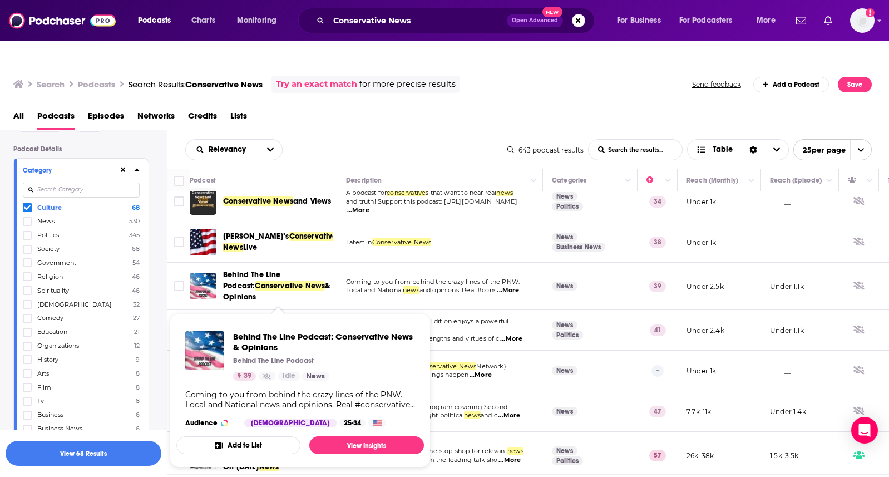
scroll to position [0, 0]
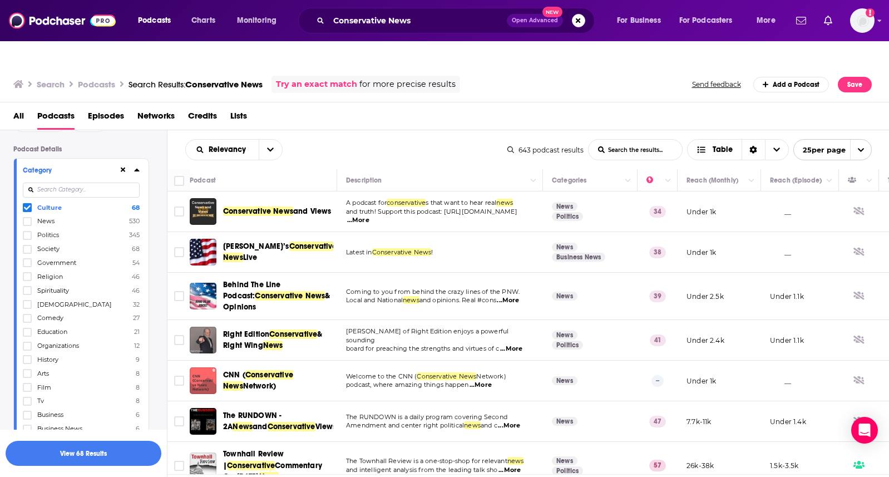
click at [26, 204] on icon at bounding box center [27, 207] width 7 height 7
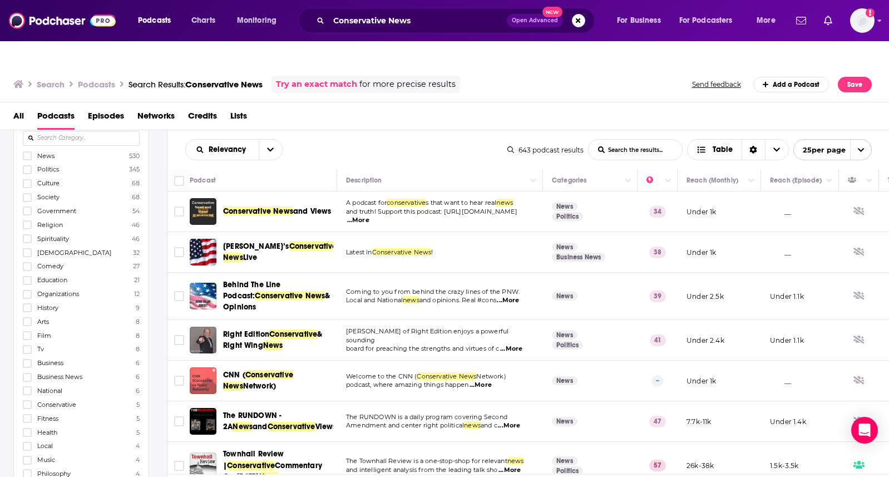
scroll to position [125, 0]
click at [27, 301] on icon at bounding box center [27, 304] width 7 height 7
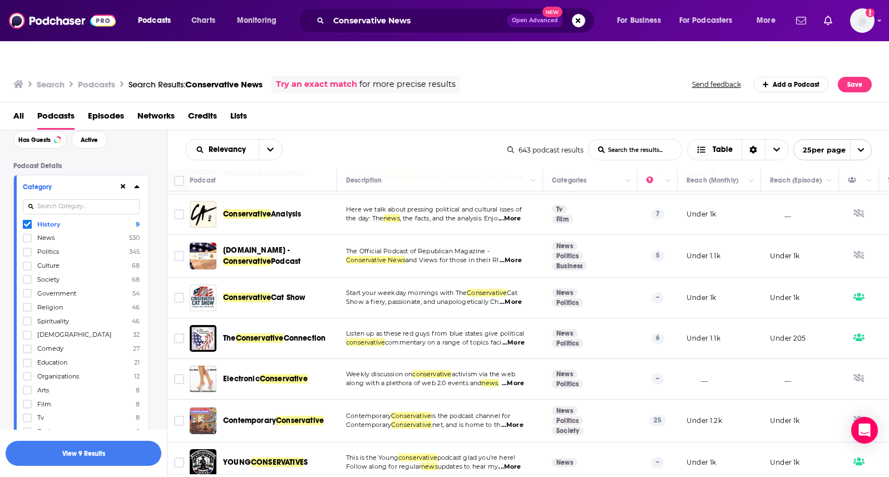
scroll to position [40, 0]
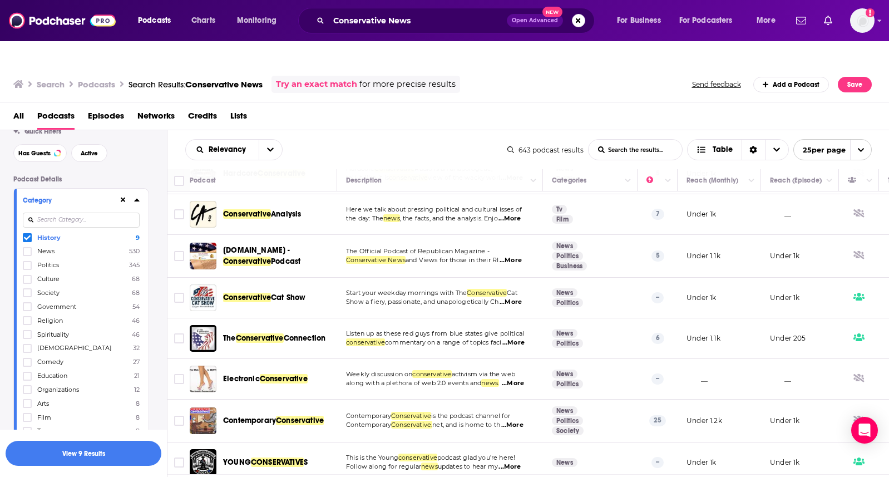
click at [26, 234] on icon at bounding box center [27, 237] width 7 height 7
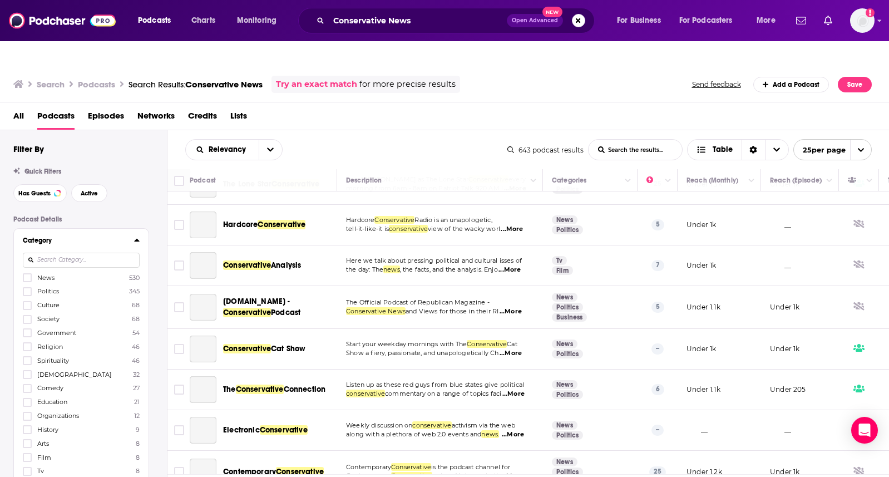
scroll to position [781, 0]
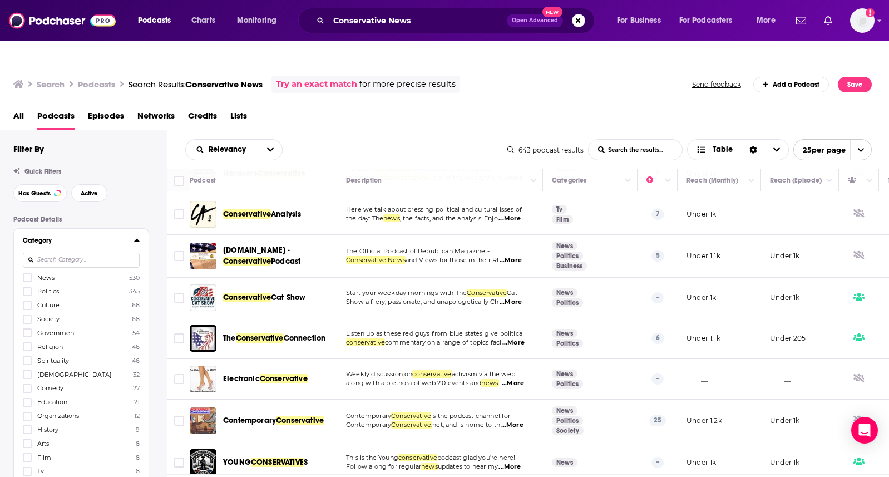
click at [48, 274] on span "News" at bounding box center [45, 278] width 17 height 8
click at [27, 281] on input "multiSelectOption-news-0" at bounding box center [27, 281] width 0 height 0
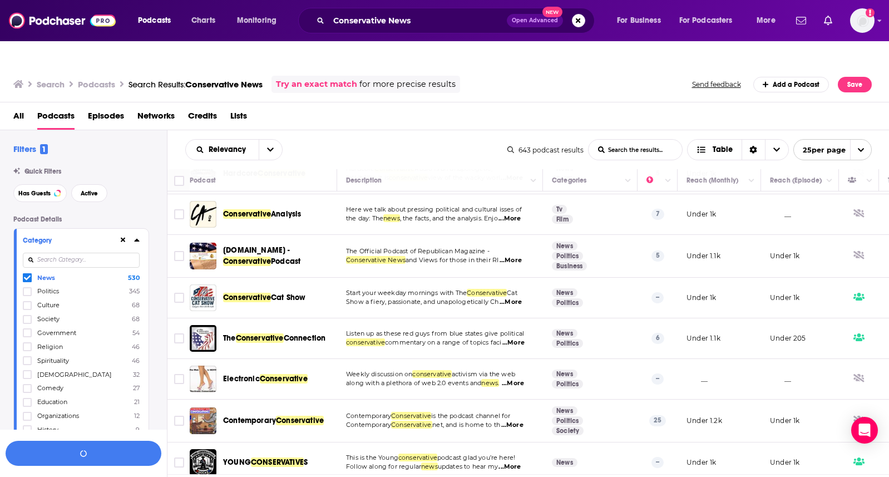
click at [48, 274] on span "News" at bounding box center [46, 278] width 18 height 8
click at [27, 280] on input "multiSelectOption-news-0" at bounding box center [27, 280] width 0 height 0
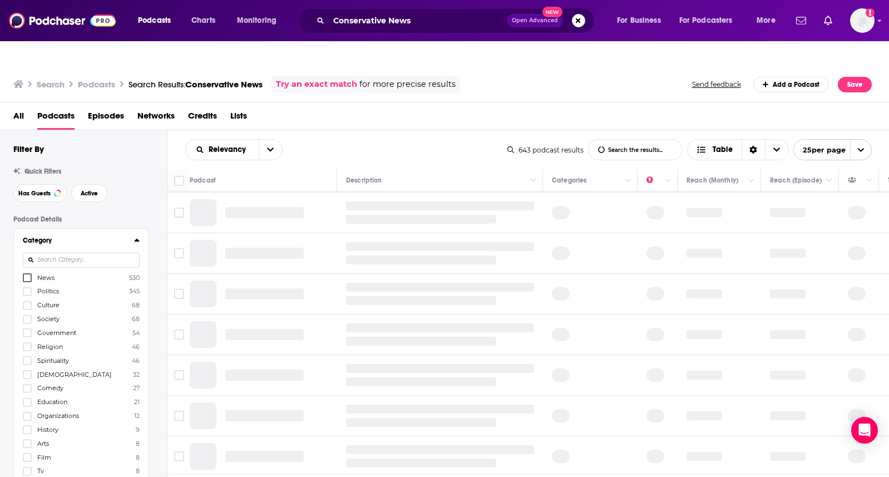
scroll to position [730, 0]
click at [29, 288] on icon at bounding box center [27, 291] width 7 height 7
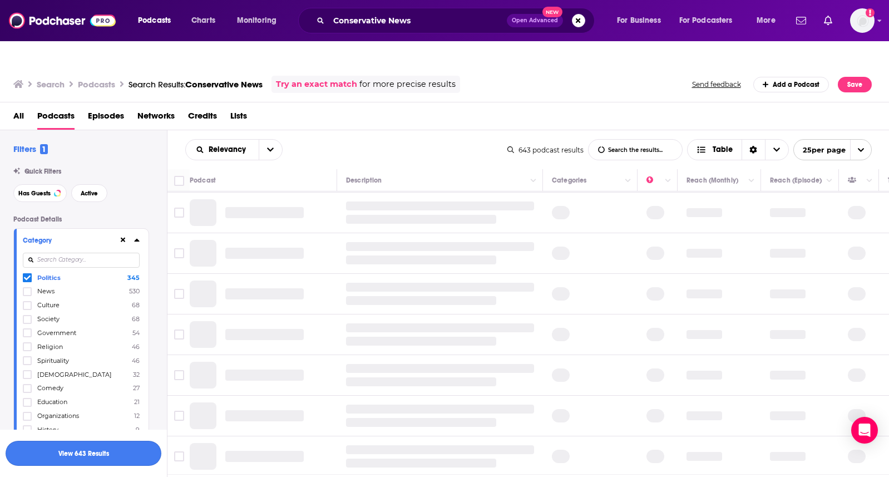
click at [100, 448] on button "View 643 Results" at bounding box center [84, 452] width 156 height 25
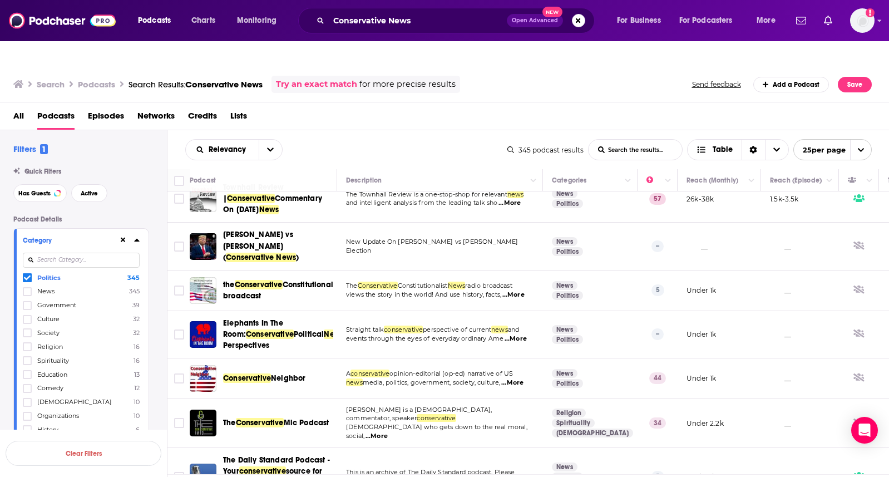
scroll to position [95, 0]
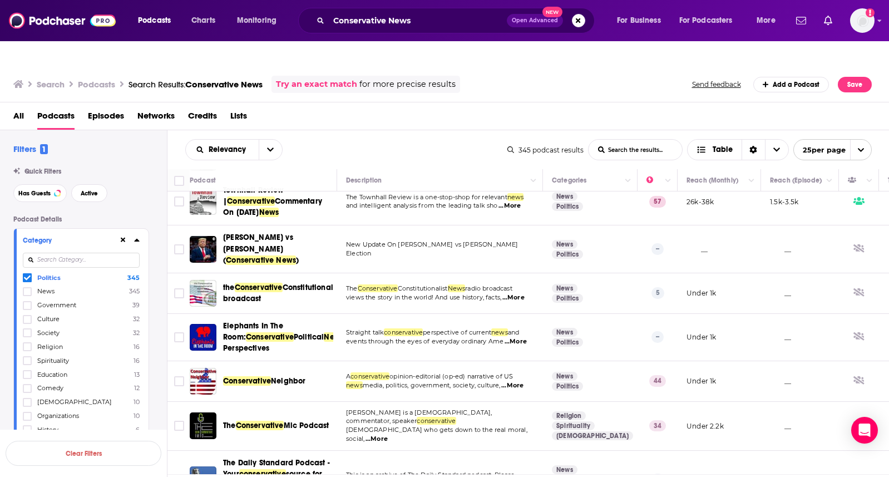
click at [664, 140] on News-list-search-input "List Search Input" at bounding box center [634, 150] width 93 height 20
click at [270, 146] on icon "open menu" at bounding box center [270, 150] width 7 height 8
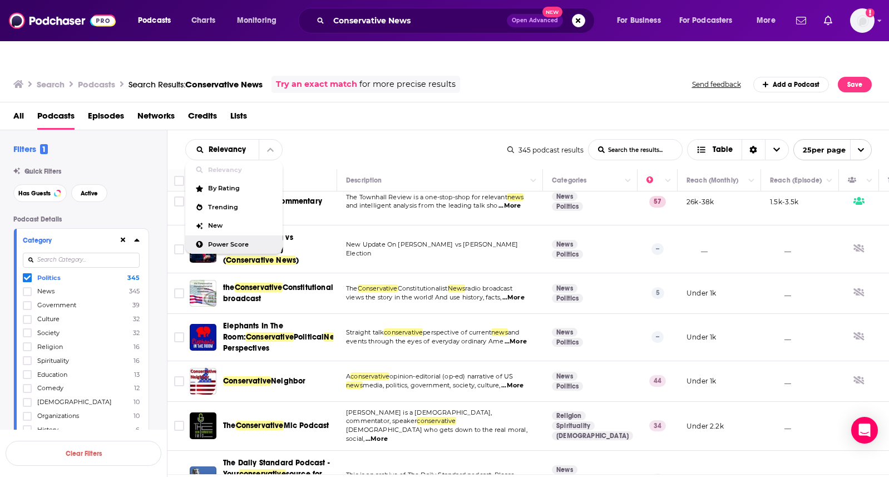
click at [240, 241] on span "Power Score" at bounding box center [241, 244] width 66 height 6
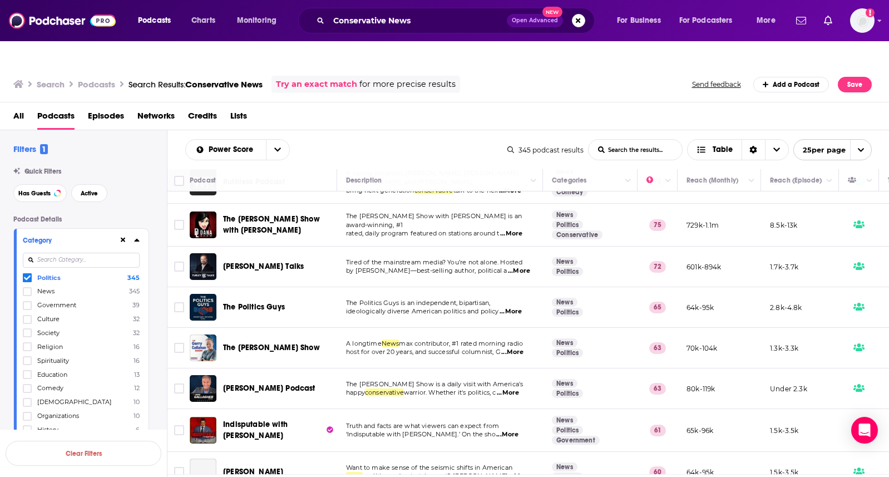
scroll to position [287, 0]
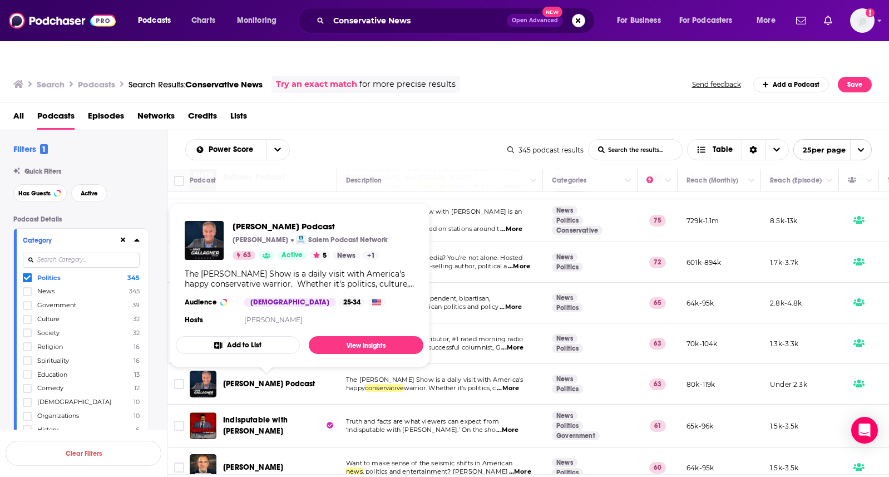
click at [281, 379] on span "[PERSON_NAME] Podcast" at bounding box center [269, 383] width 92 height 9
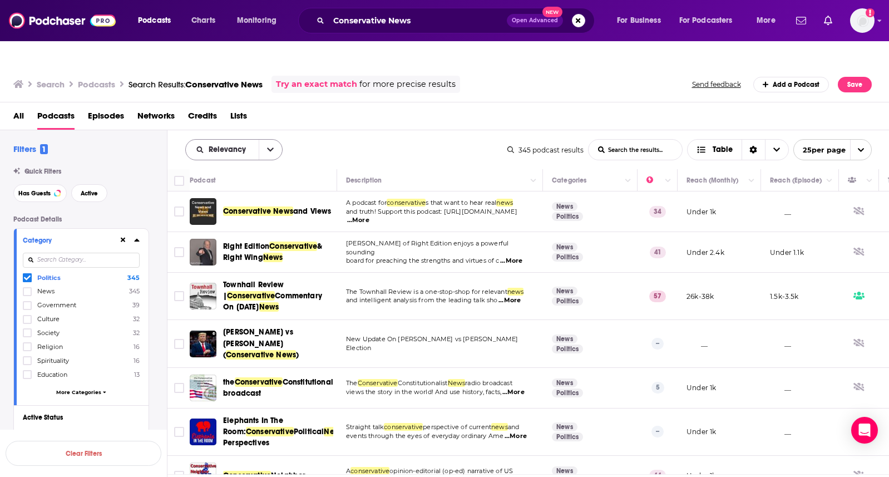
click at [268, 146] on icon "open menu" at bounding box center [270, 150] width 7 height 8
click at [233, 241] on span "Power Score" at bounding box center [241, 244] width 66 height 6
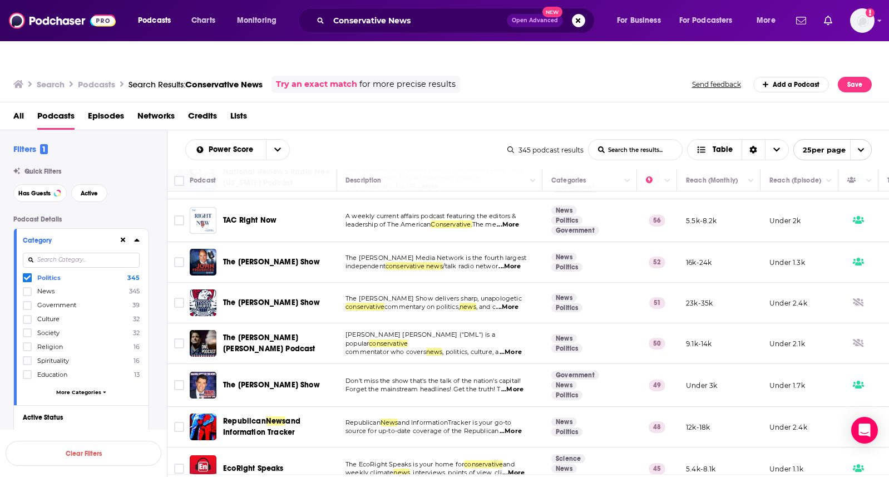
scroll to position [763, 1]
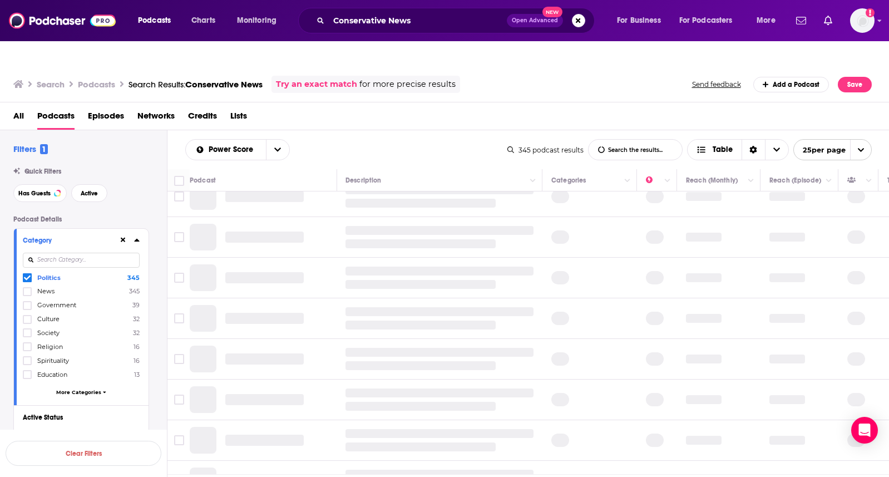
scroll to position [0, 1]
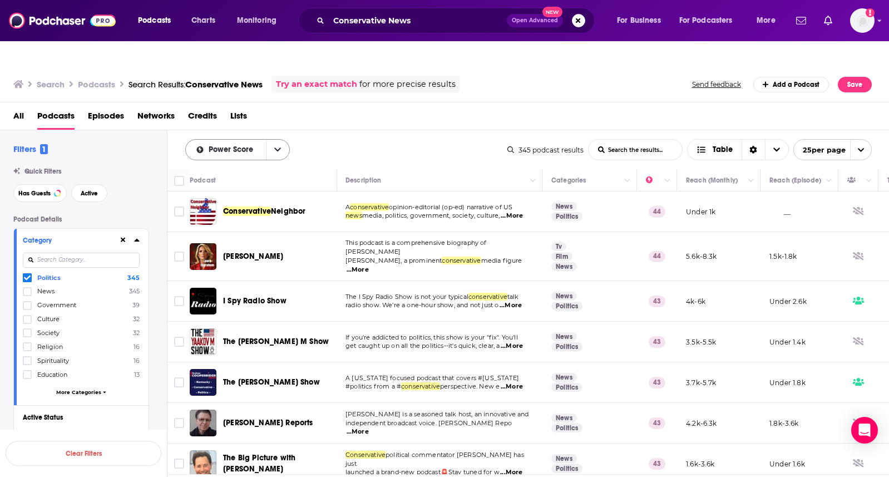
click at [275, 148] on icon "open menu" at bounding box center [277, 150] width 7 height 4
click at [232, 204] on span "Trending" at bounding box center [244, 207] width 73 height 6
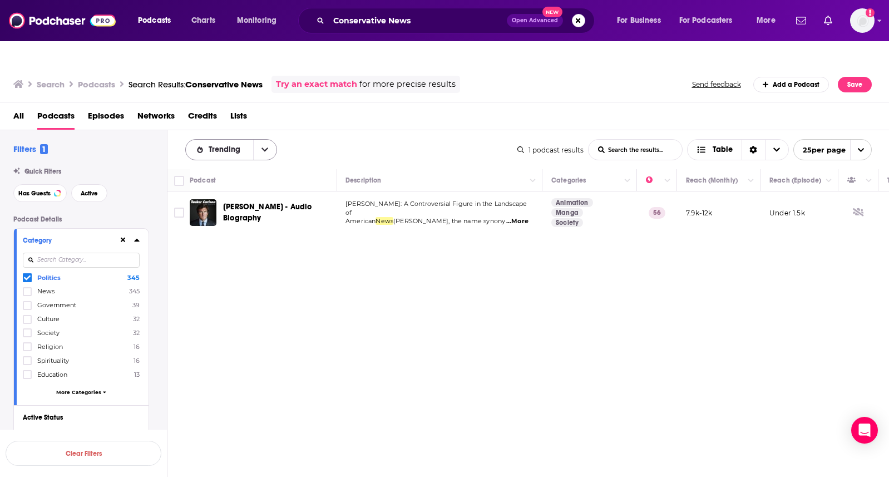
click at [262, 146] on icon "open menu" at bounding box center [264, 150] width 7 height 8
click at [236, 185] on span "By Rating" at bounding box center [238, 188] width 60 height 6
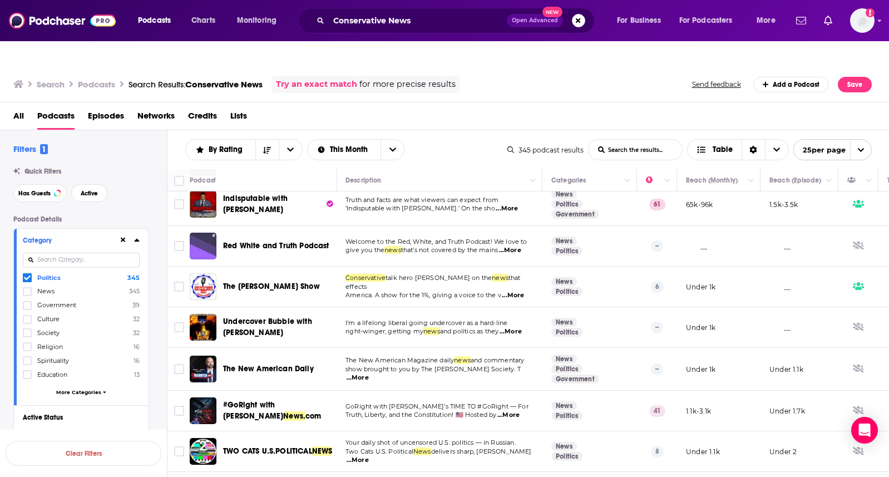
scroll to position [757, 1]
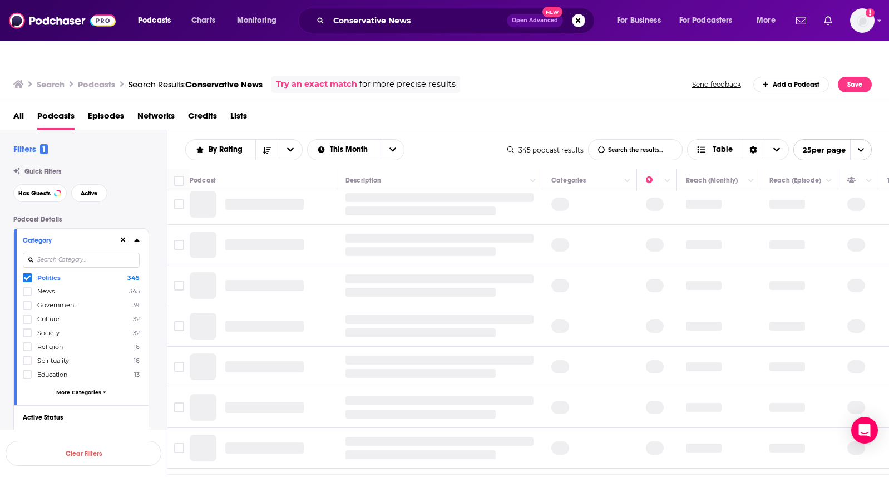
scroll to position [0, 1]
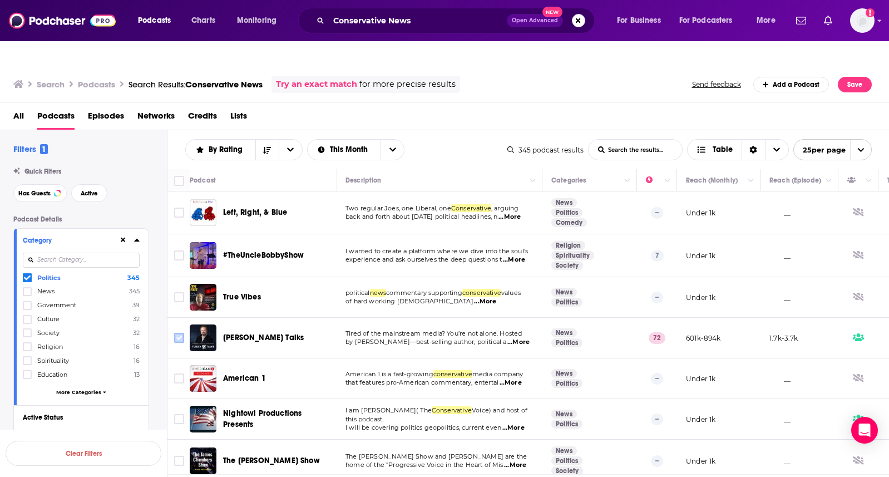
click at [181, 332] on input "Toggle select row" at bounding box center [179, 337] width 10 height 10
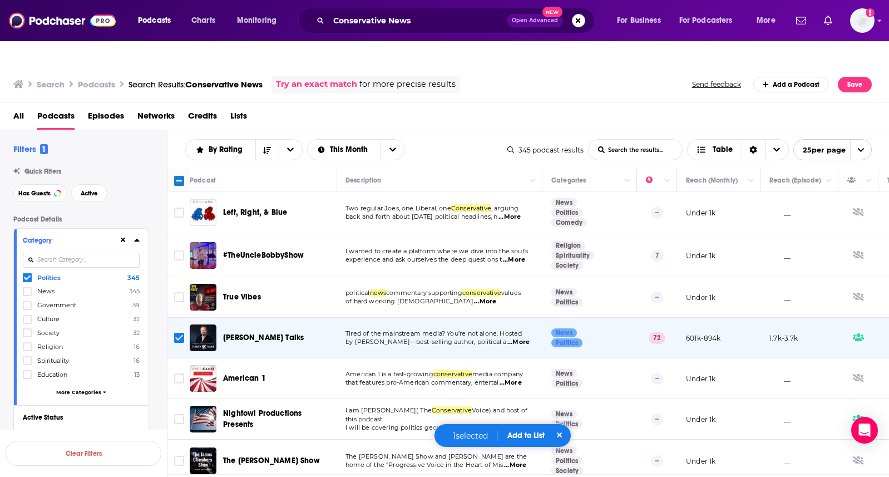
click at [526, 435] on button "Add to List" at bounding box center [525, 434] width 55 height 9
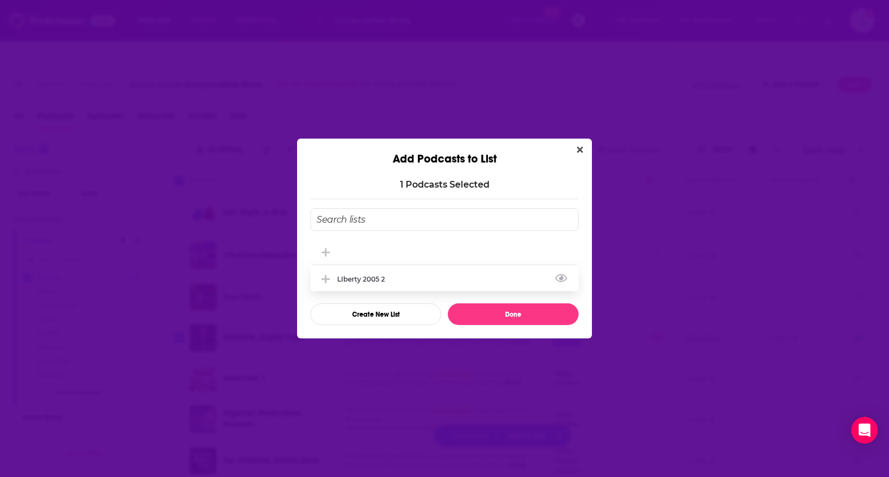
click at [376, 278] on div "LIberty 2005 2" at bounding box center [364, 279] width 54 height 8
click at [479, 316] on button "Done" at bounding box center [513, 314] width 131 height 22
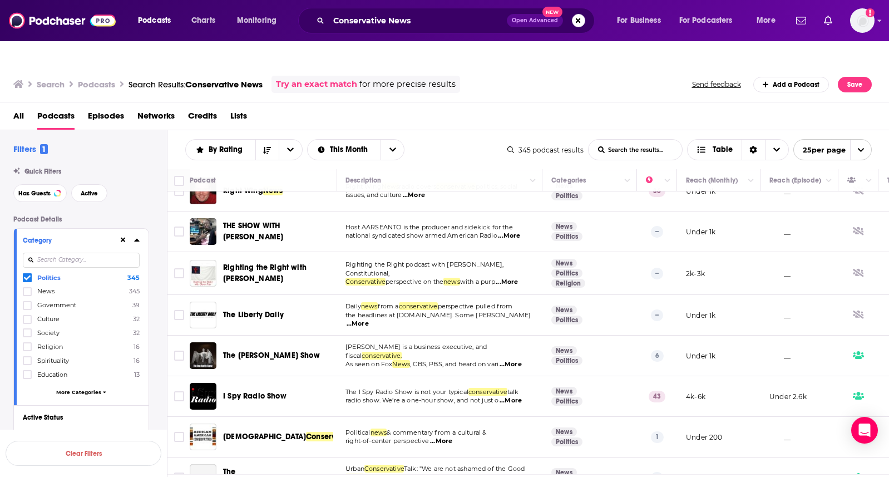
scroll to position [743, 1]
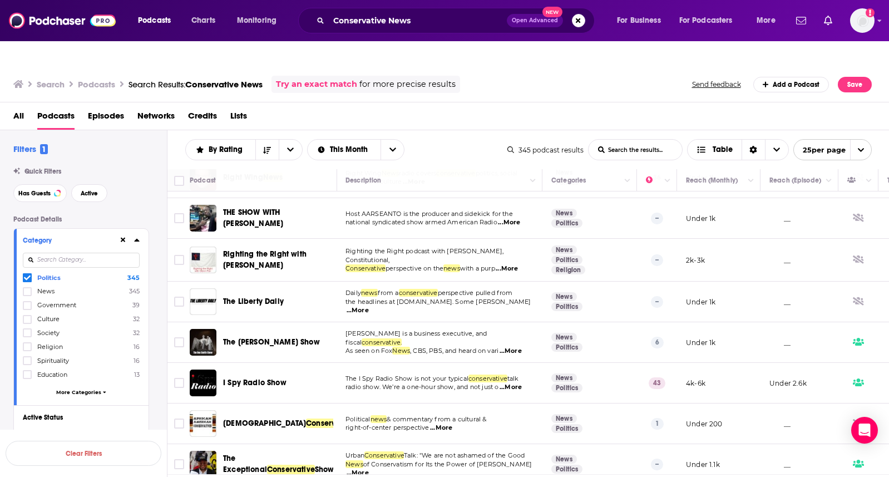
click at [598, 476] on link at bounding box center [599, 486] width 18 height 13
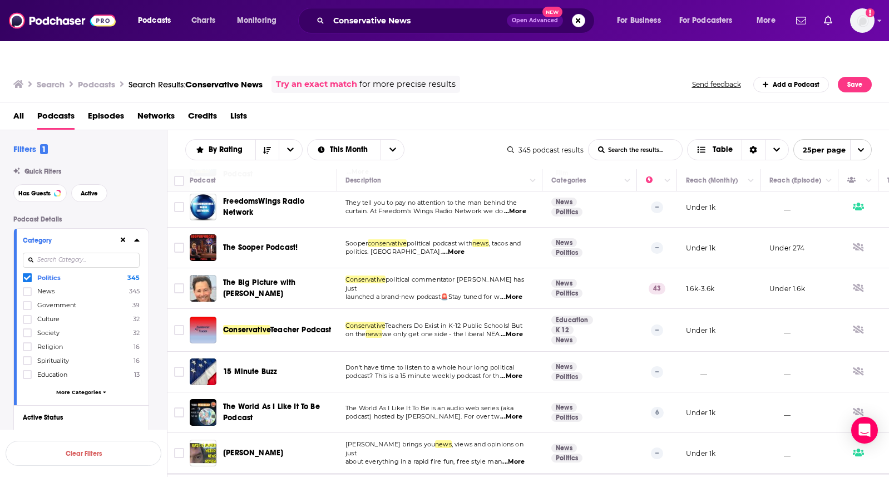
scroll to position [306, 1]
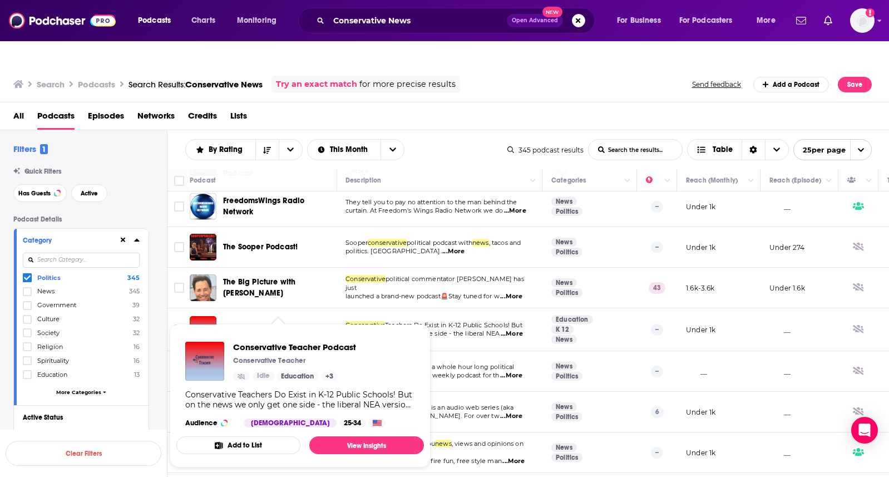
click at [279, 324] on span "Teacher Podcast" at bounding box center [300, 328] width 61 height 9
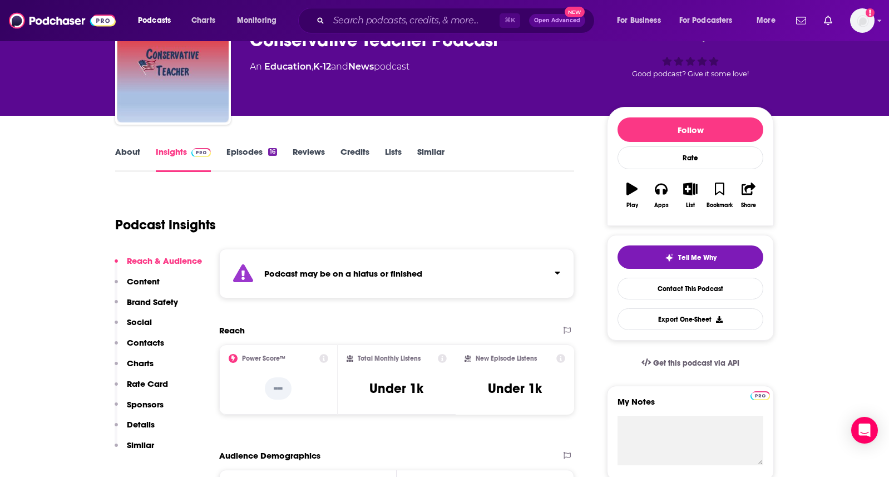
scroll to position [91, 0]
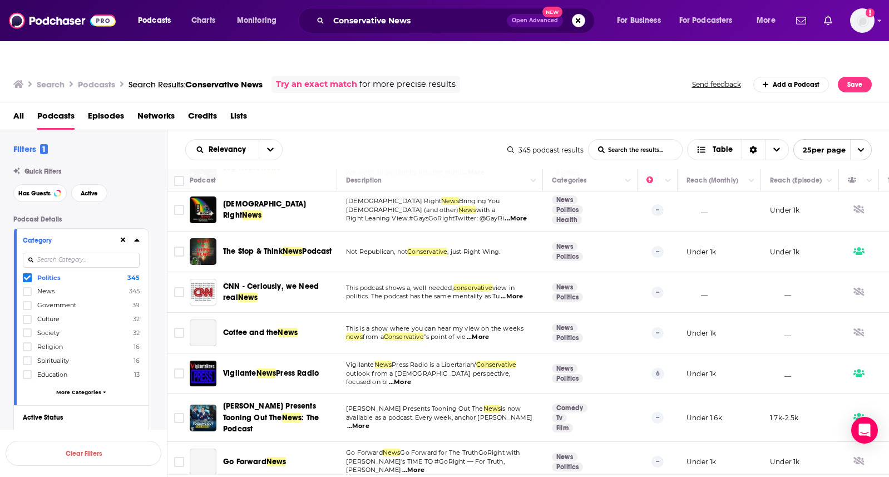
scroll to position [750, 0]
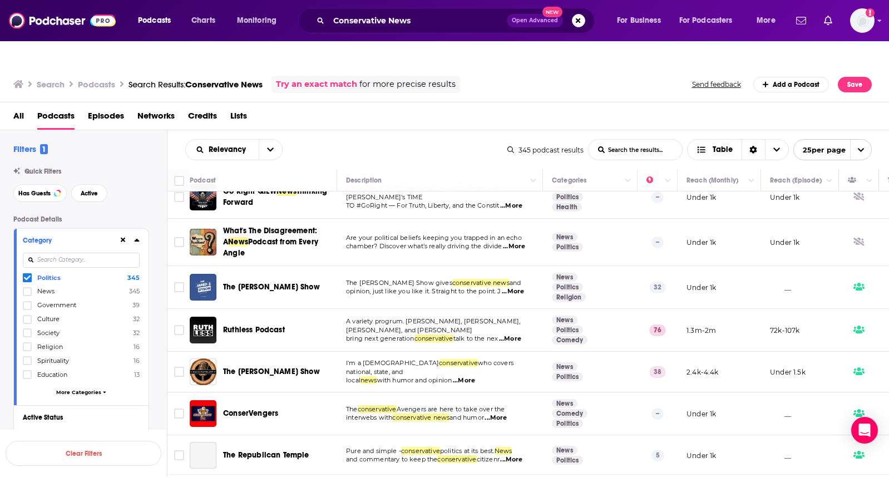
scroll to position [100, 0]
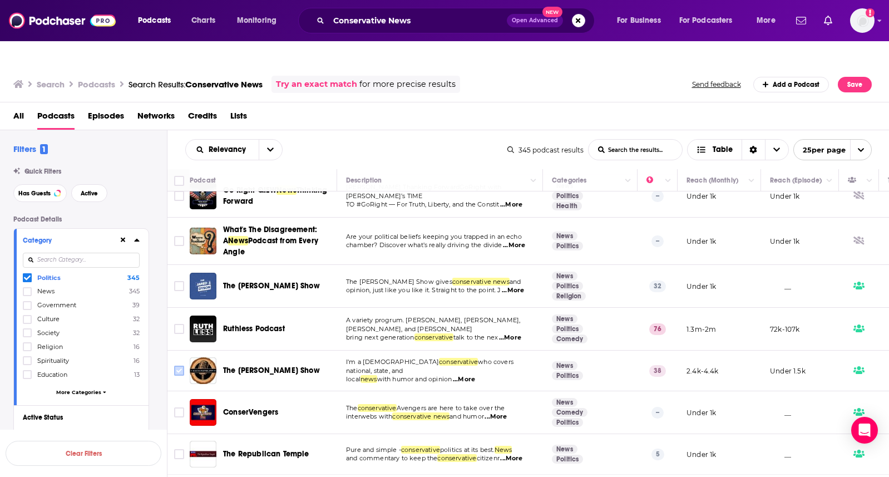
click at [180, 365] on input "Toggle select row" at bounding box center [179, 370] width 10 height 10
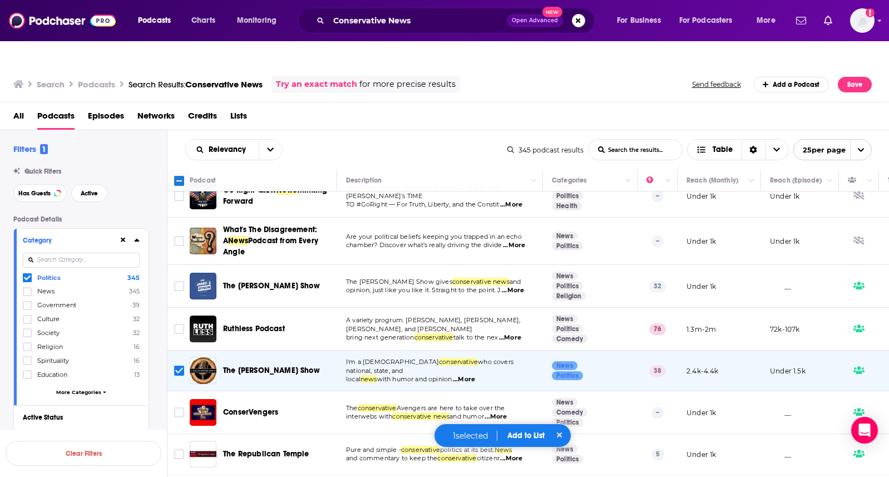
click at [514, 434] on button "Add to List" at bounding box center [525, 434] width 55 height 9
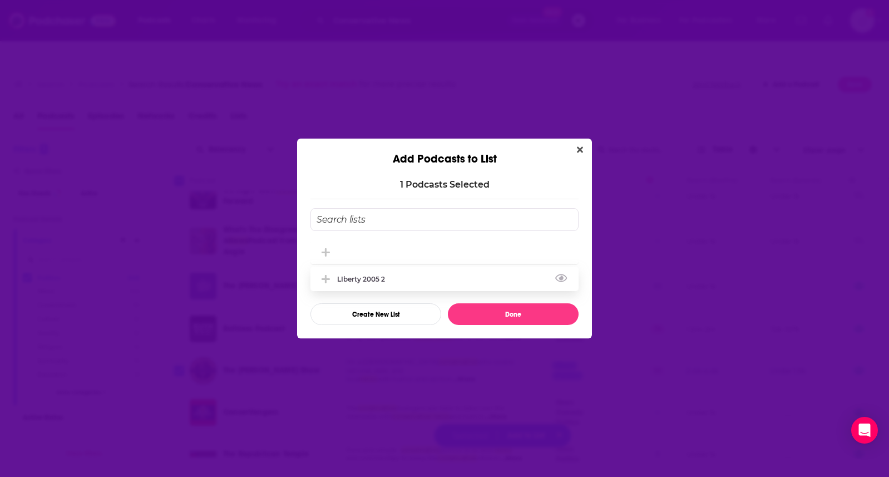
click at [401, 279] on div "LIberty 2005 2" at bounding box center [444, 278] width 268 height 24
click at [485, 315] on button "Done" at bounding box center [513, 314] width 131 height 22
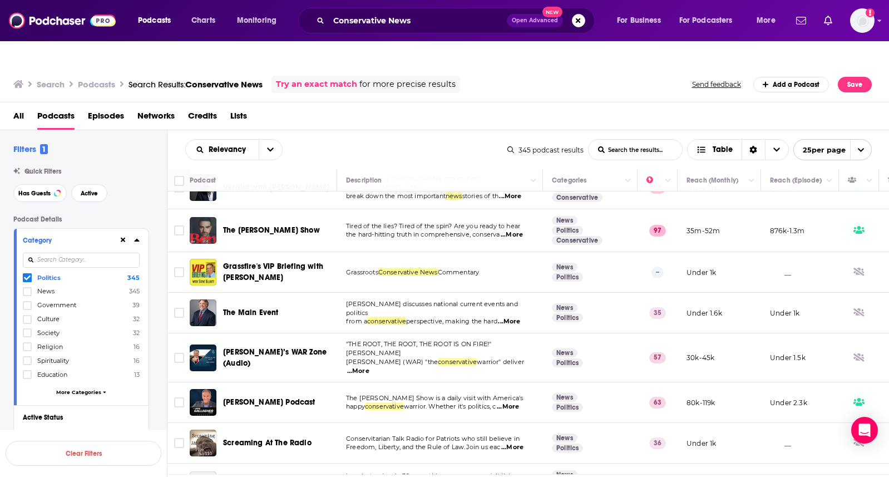
scroll to position [408, 3]
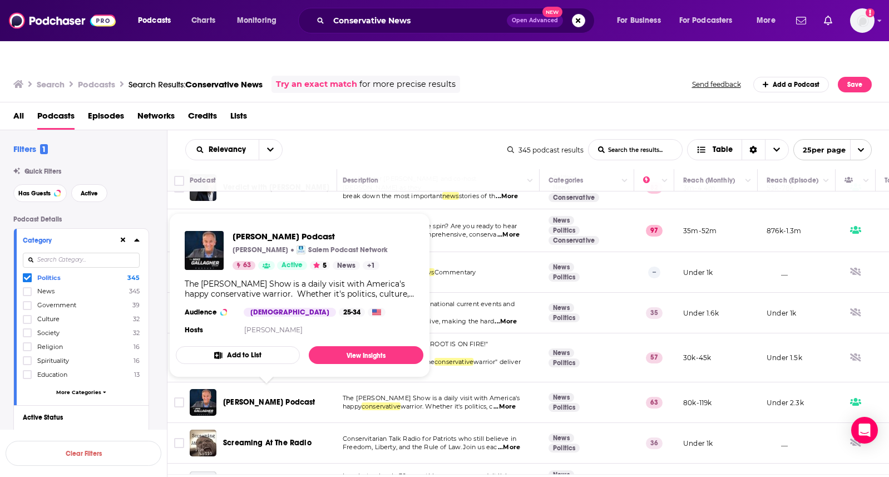
click at [307, 397] on span "[PERSON_NAME] Podcast" at bounding box center [269, 401] width 92 height 9
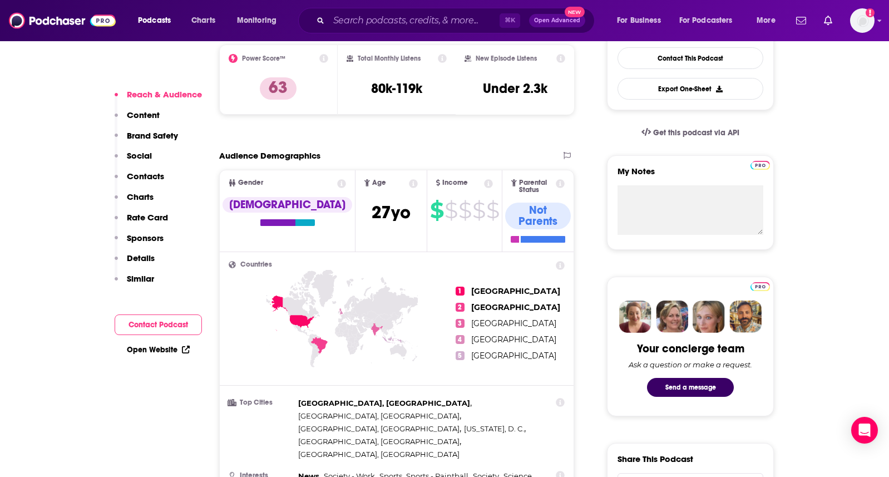
scroll to position [140, 0]
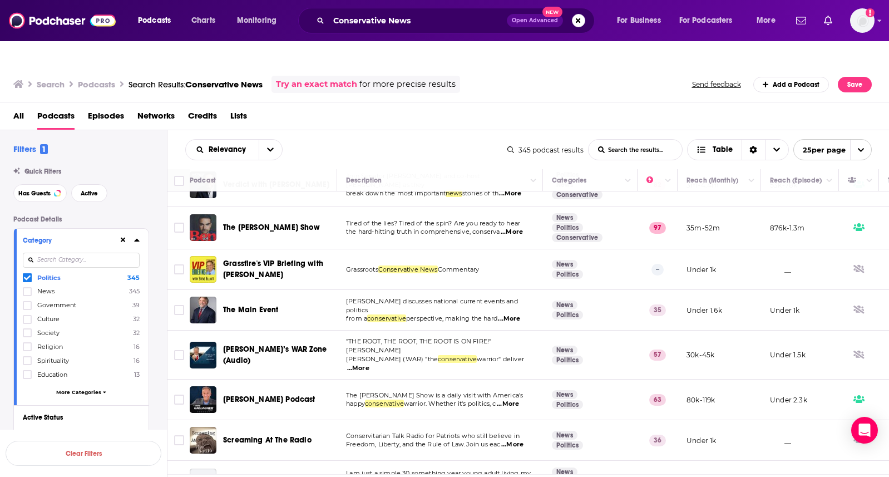
scroll to position [416, 0]
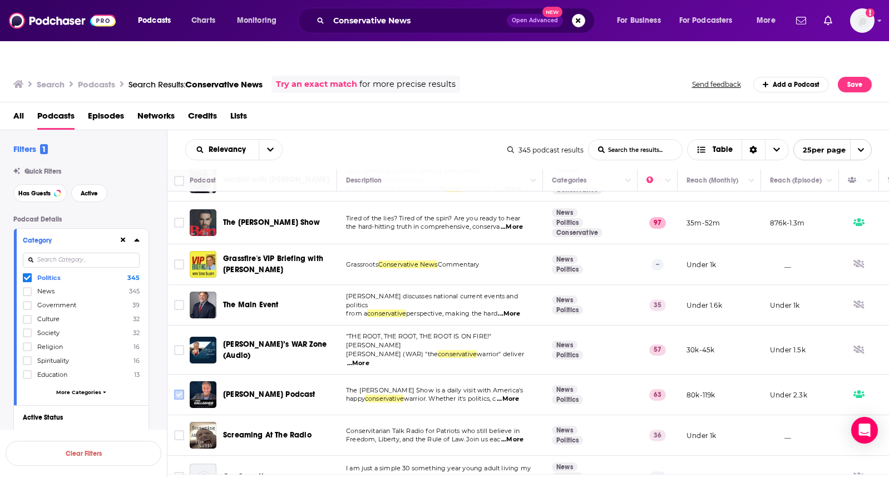
click at [180, 389] on input "Toggle select row" at bounding box center [179, 394] width 10 height 10
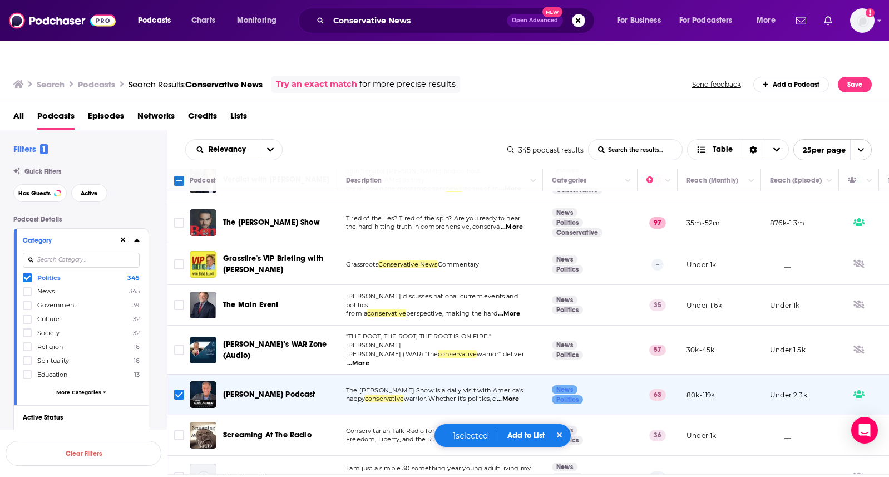
click at [531, 436] on button "Add to List" at bounding box center [525, 434] width 55 height 9
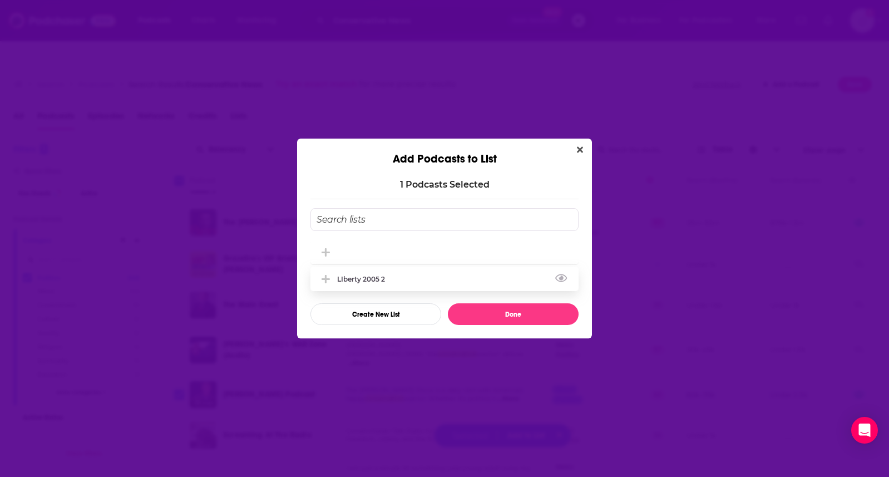
click at [374, 279] on div "LIberty 2005 2" at bounding box center [364, 279] width 54 height 8
click at [502, 317] on button "Done" at bounding box center [513, 314] width 131 height 22
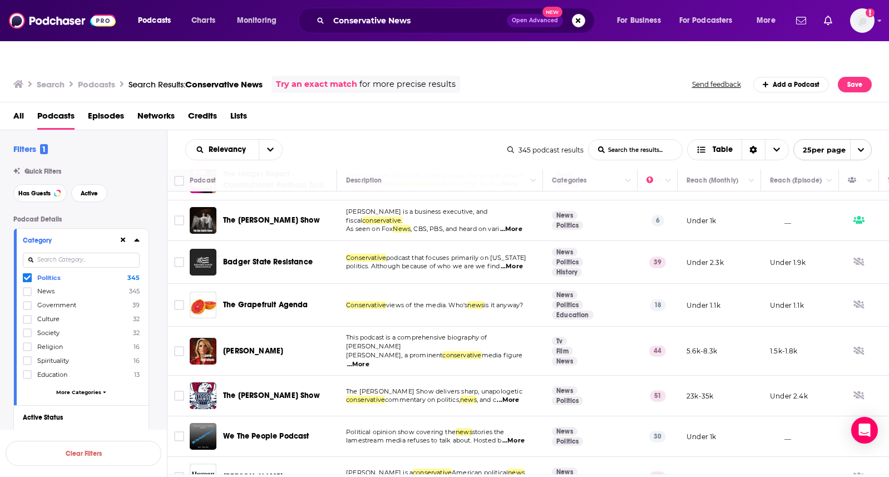
scroll to position [757, 0]
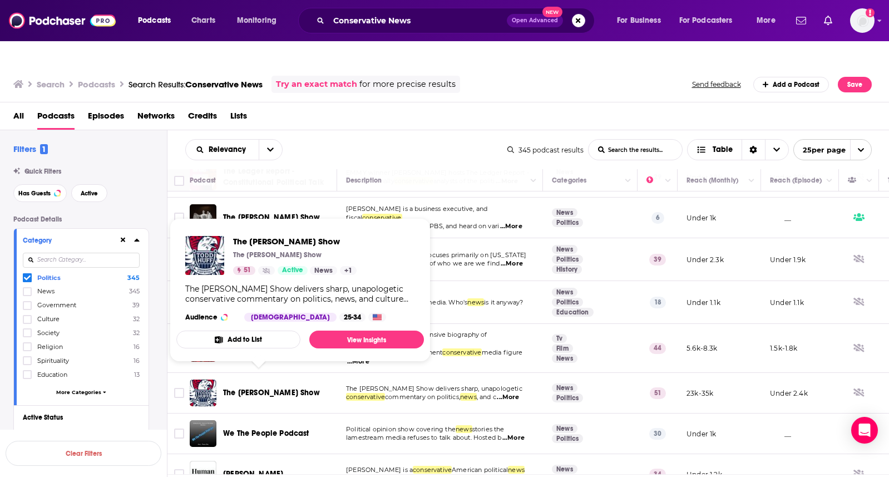
click at [283, 388] on span "The [PERSON_NAME] Show" at bounding box center [271, 392] width 97 height 9
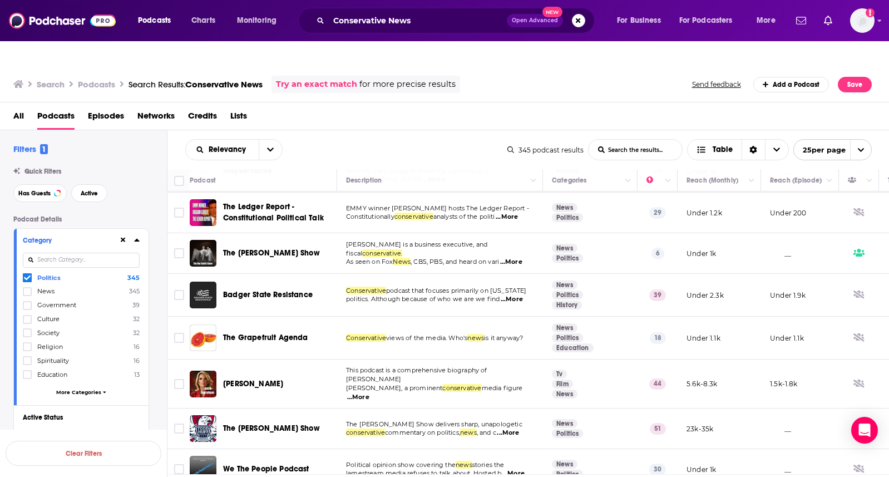
scroll to position [722, 0]
click at [178, 423] on input "Toggle select row" at bounding box center [179, 428] width 10 height 10
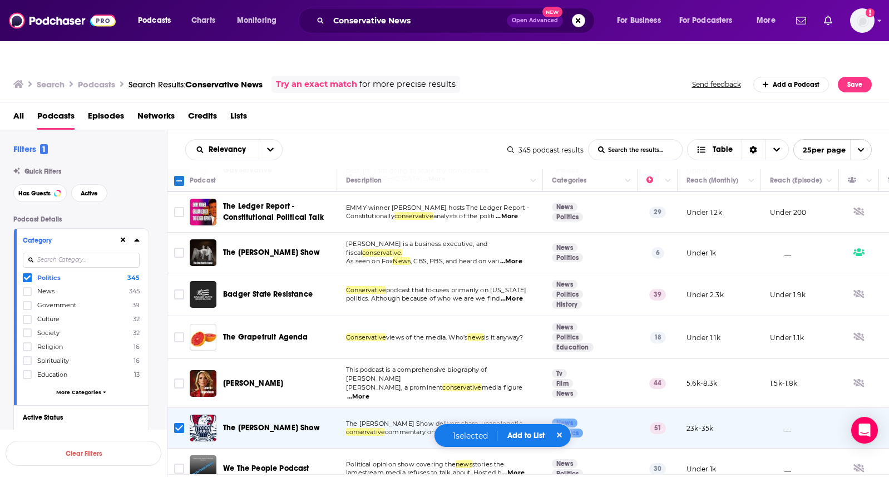
click at [517, 433] on button "Add to List" at bounding box center [525, 434] width 55 height 9
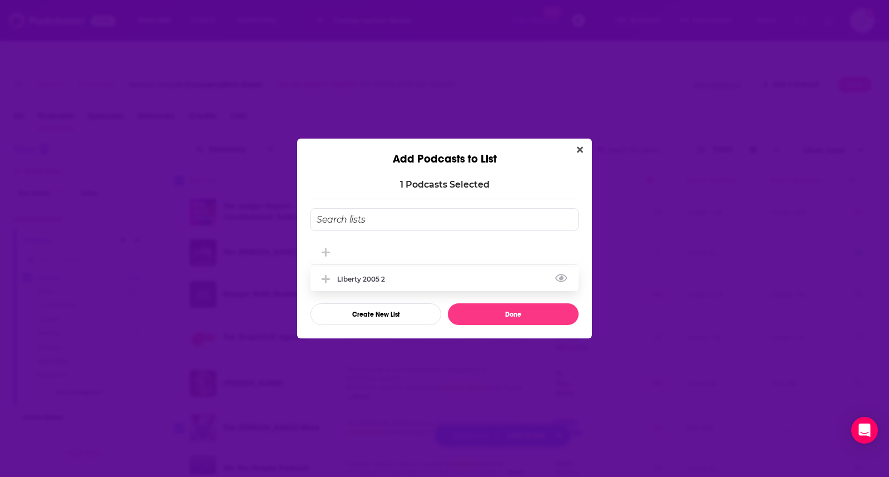
click at [377, 280] on div "LIberty 2005 2" at bounding box center [364, 279] width 54 height 8
click at [482, 319] on button "Done" at bounding box center [513, 314] width 131 height 22
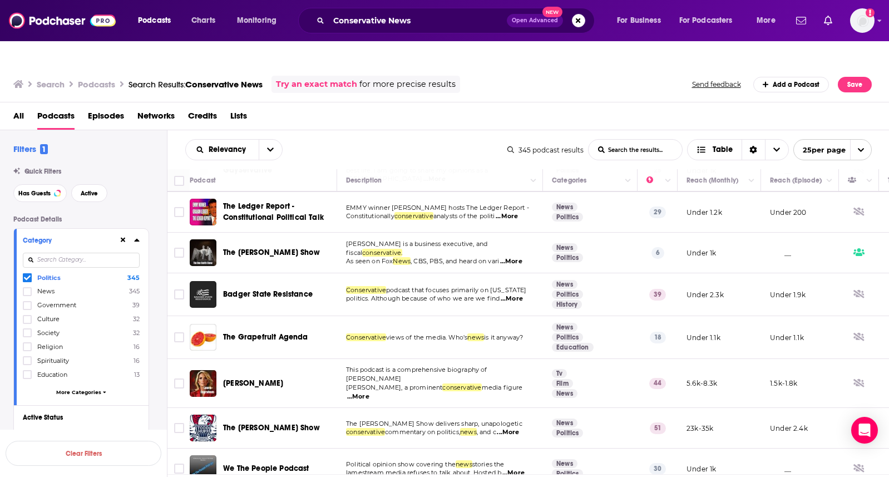
scroll to position [761, 0]
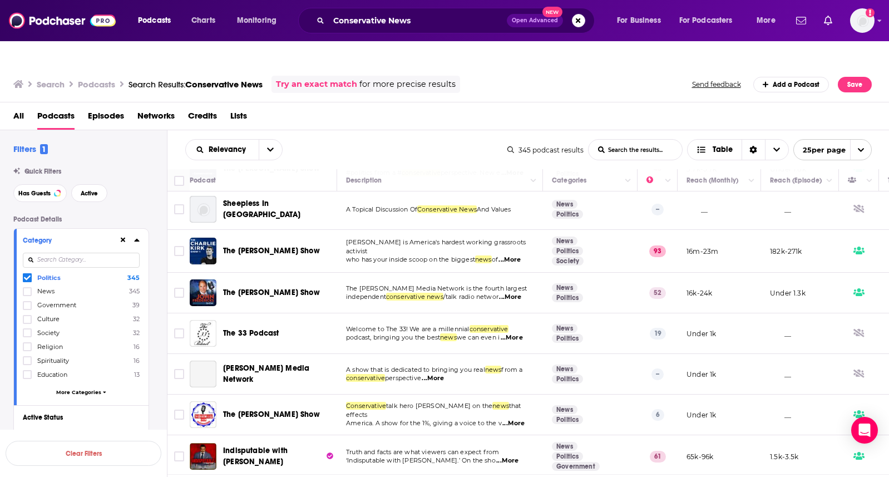
scroll to position [741, 0]
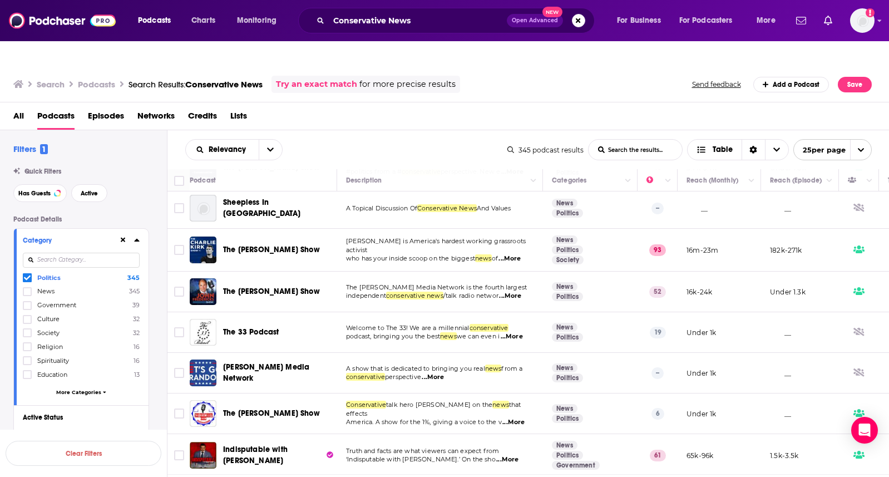
click at [597, 476] on link at bounding box center [599, 486] width 18 height 13
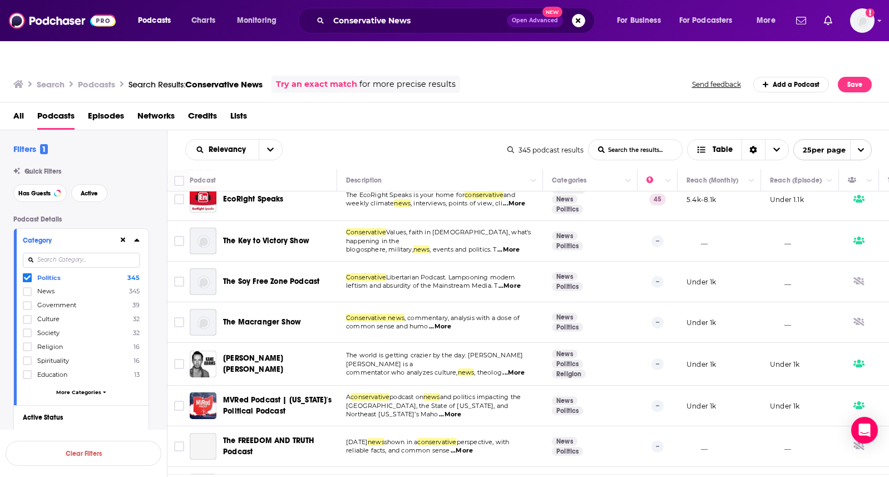
scroll to position [746, 0]
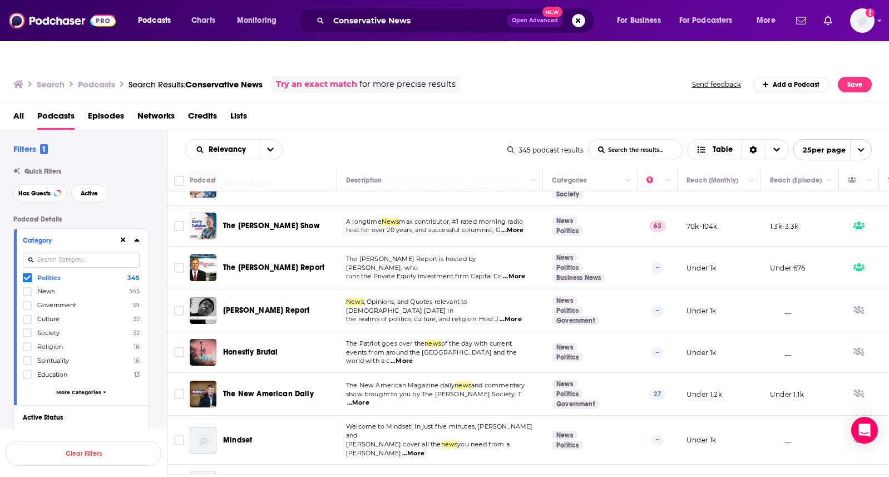
scroll to position [750, 0]
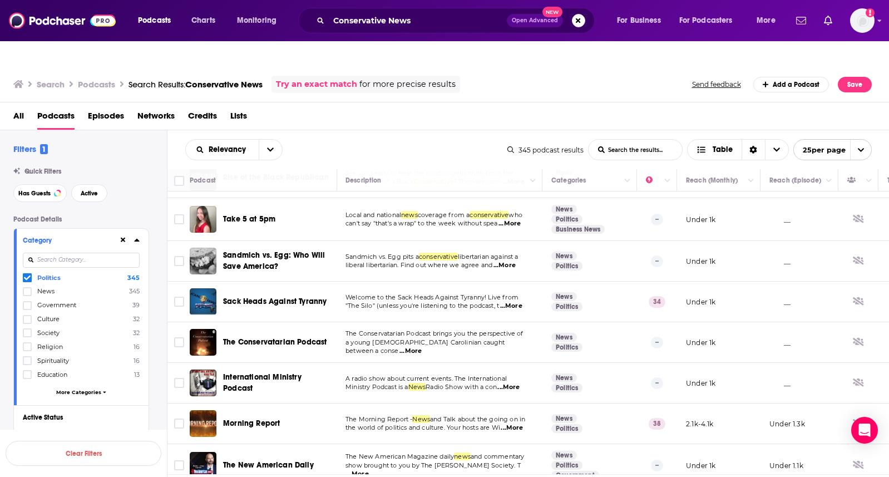
scroll to position [748, 1]
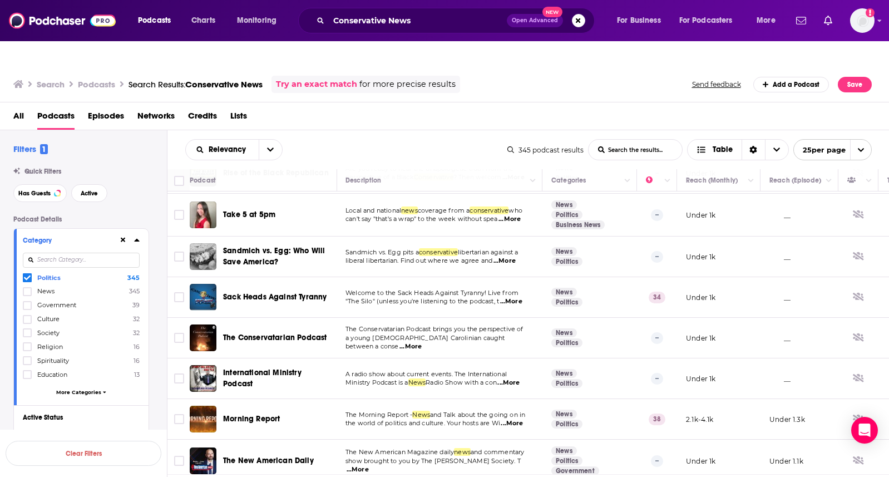
click at [594, 476] on link at bounding box center [599, 486] width 18 height 13
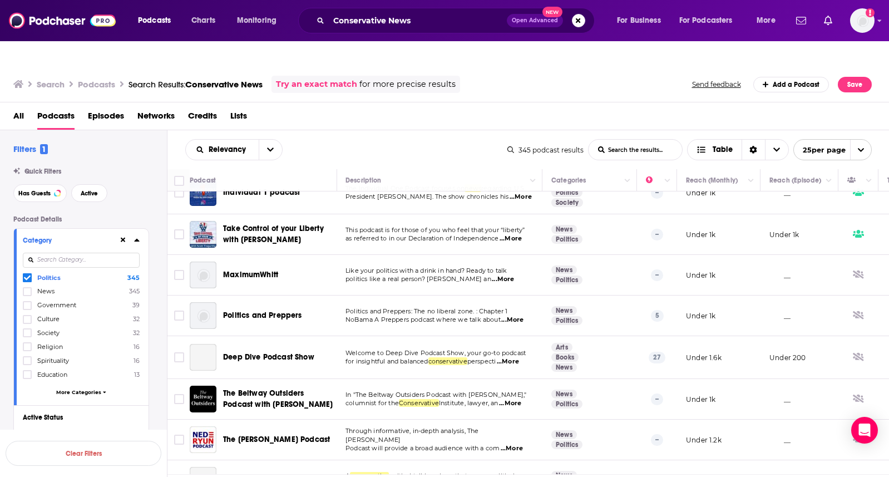
scroll to position [746, 1]
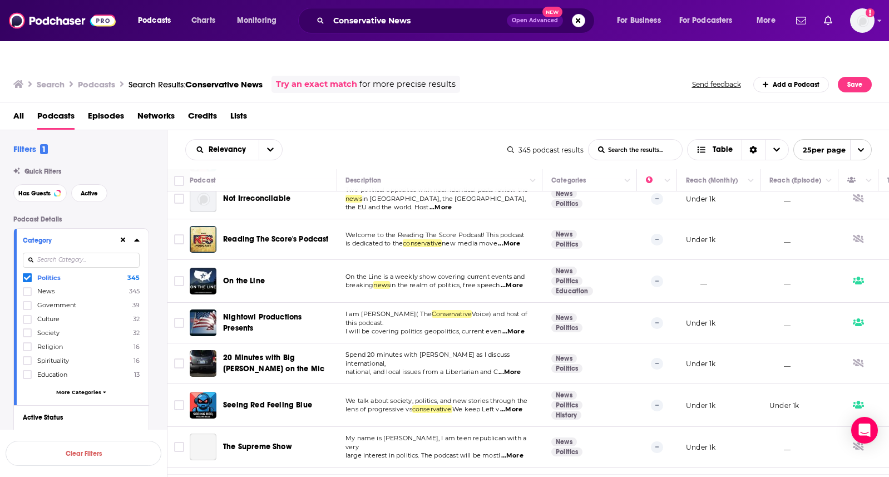
scroll to position [752, 1]
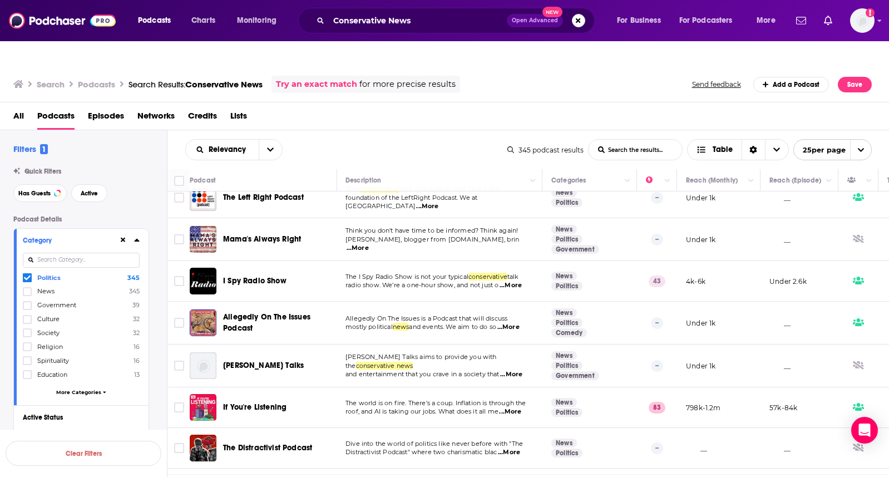
scroll to position [739, 1]
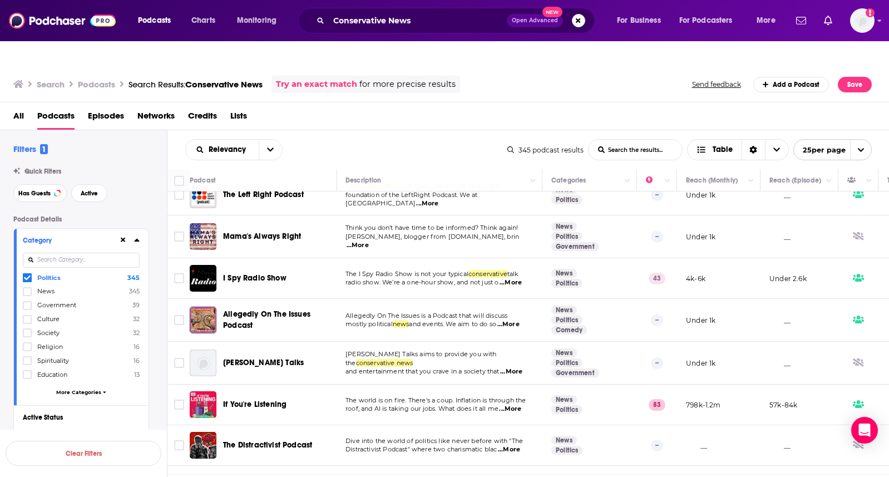
click at [492, 396] on span "The world is on fire. There's a coup. Inflation is through the" at bounding box center [435, 400] width 181 height 8
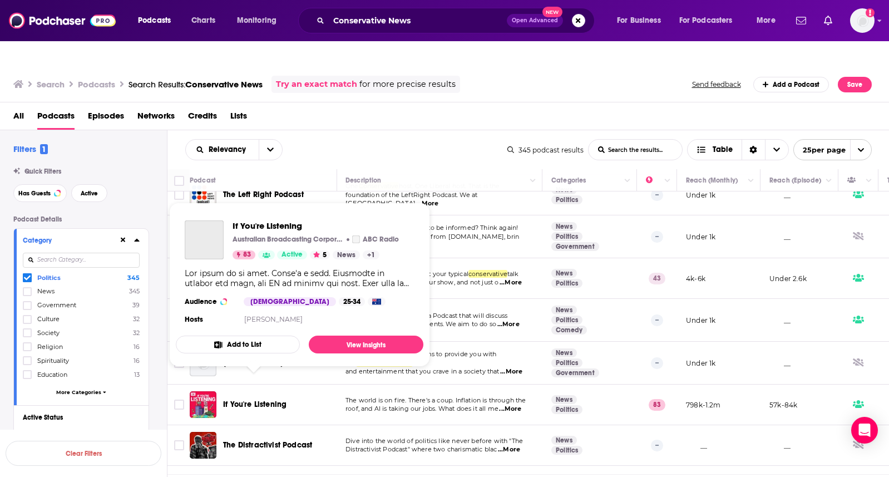
click at [277, 399] on span "If You're Listening" at bounding box center [254, 403] width 63 height 9
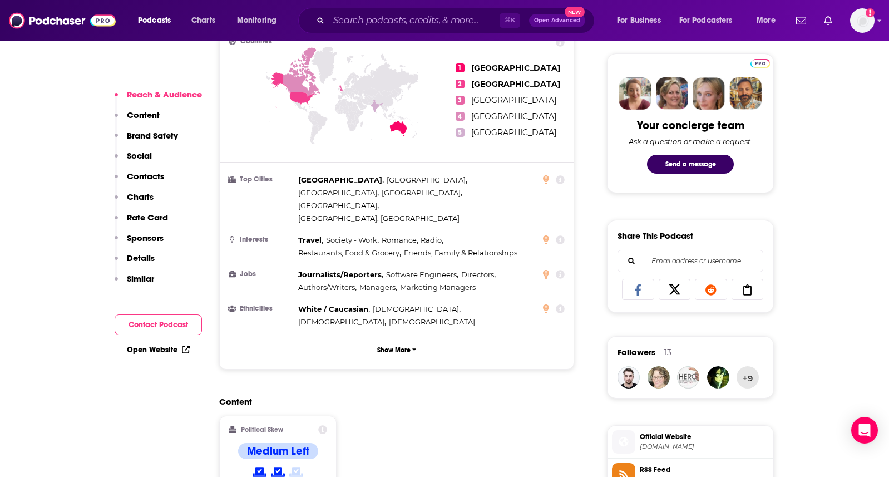
scroll to position [543, 0]
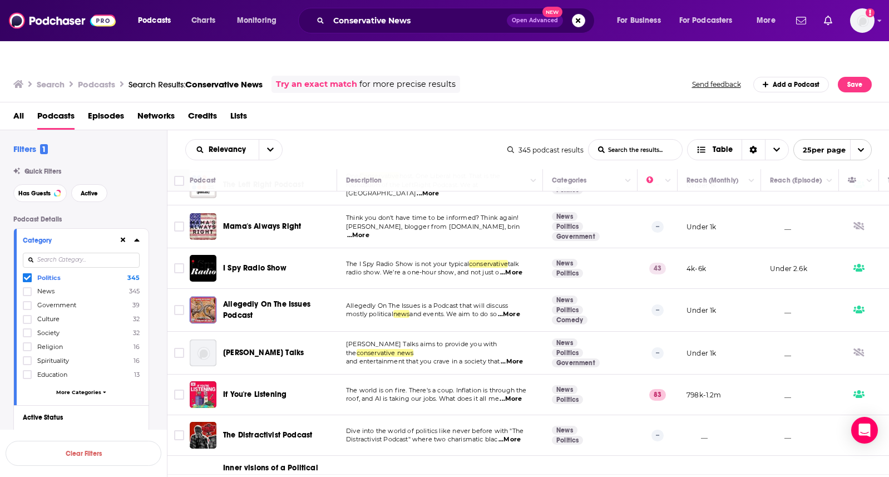
scroll to position [755, 0]
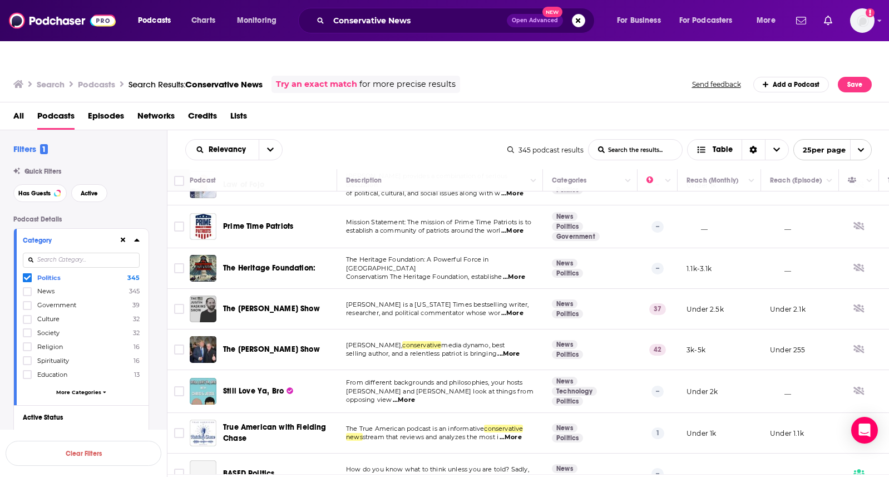
scroll to position [743, 0]
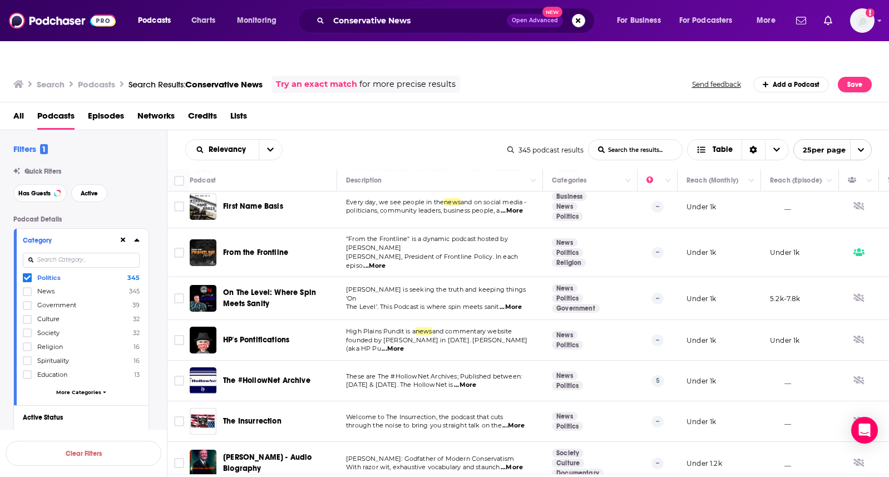
scroll to position [759, 0]
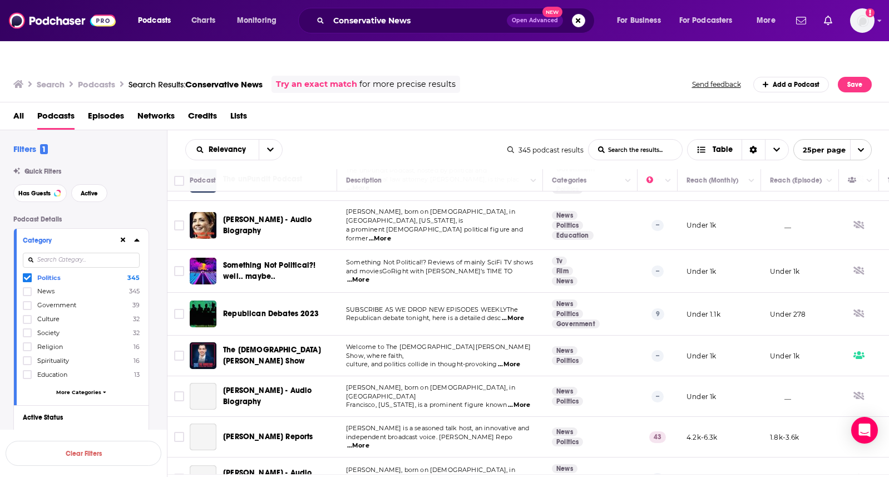
scroll to position [547, 0]
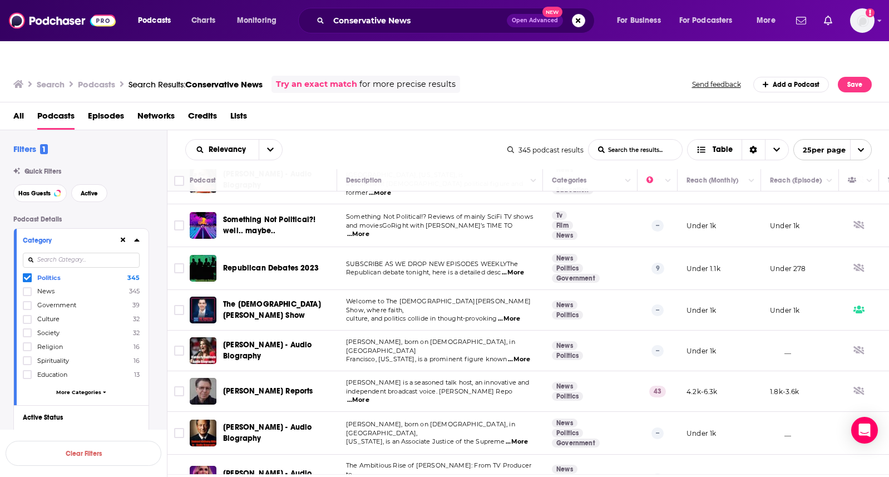
click at [31, 273] on span at bounding box center [27, 277] width 9 height 9
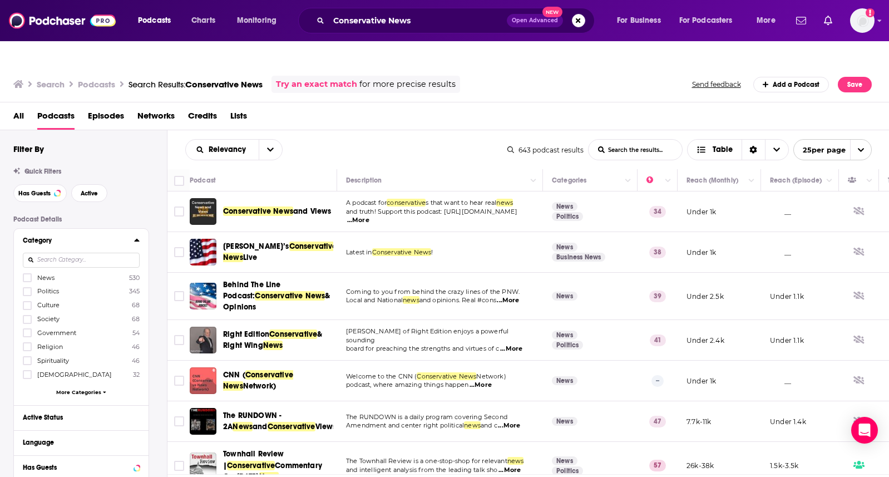
click at [85, 389] on span "More Categories" at bounding box center [78, 392] width 45 height 6
click at [28, 274] on icon at bounding box center [27, 277] width 7 height 7
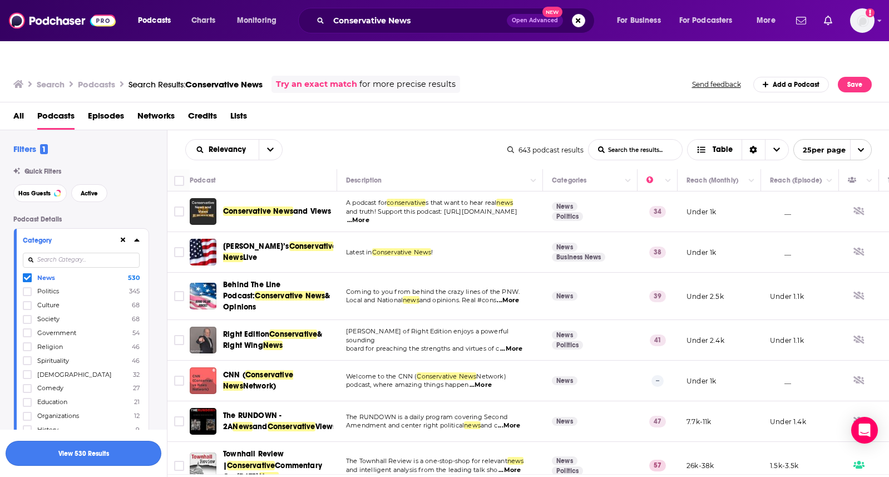
click at [121, 451] on button "View 530 Results" at bounding box center [84, 452] width 156 height 25
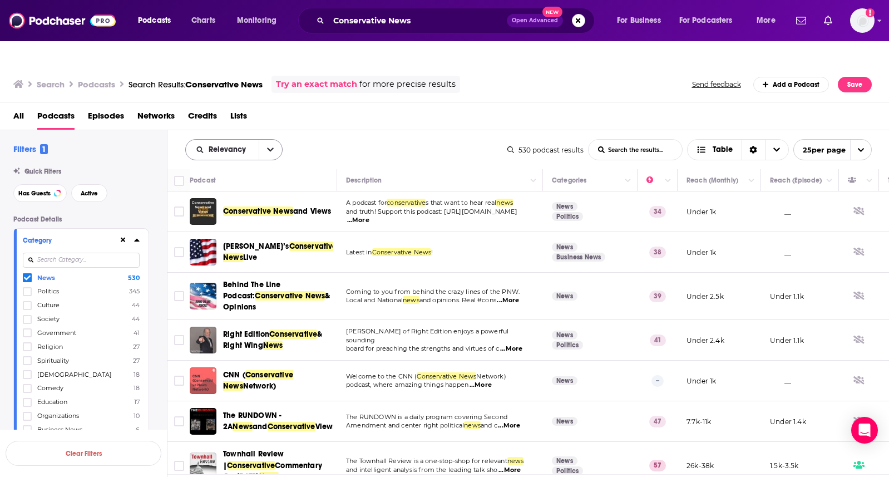
click at [270, 146] on icon "open menu" at bounding box center [270, 150] width 7 height 8
click at [247, 241] on span "Power Score" at bounding box center [241, 244] width 66 height 6
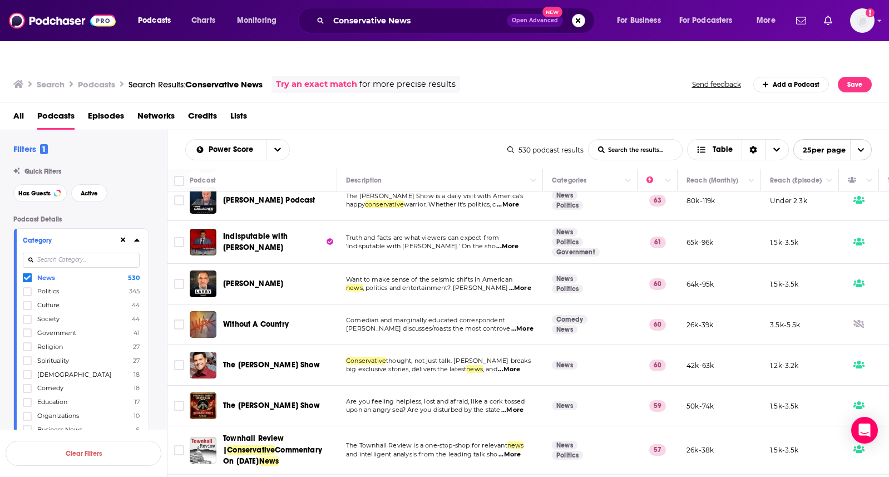
scroll to position [519, 0]
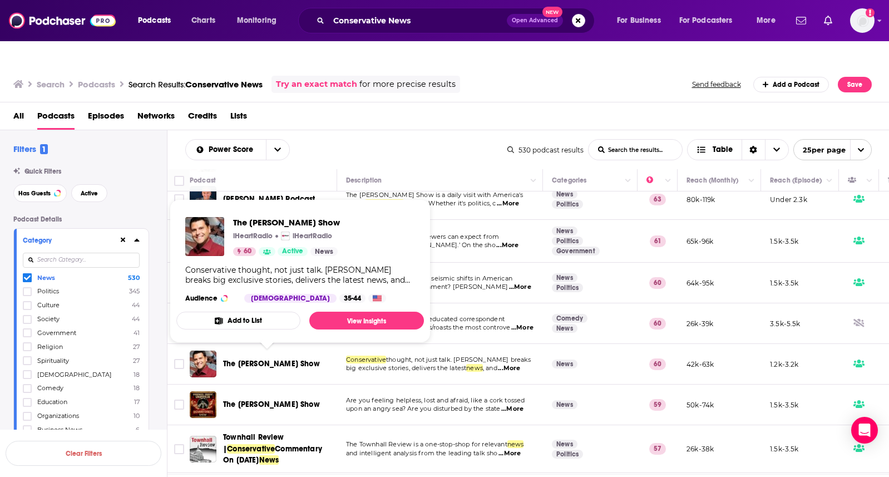
click at [300, 359] on span "The [PERSON_NAME] Show" at bounding box center [271, 363] width 97 height 9
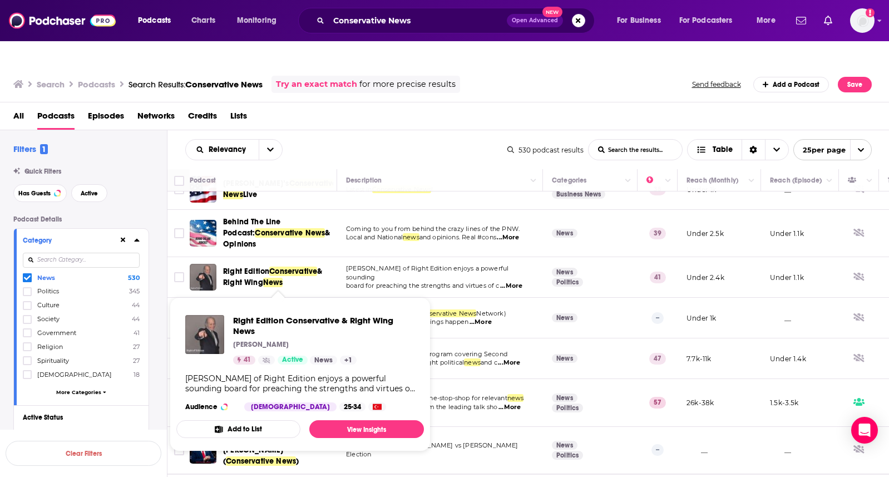
scroll to position [68, 0]
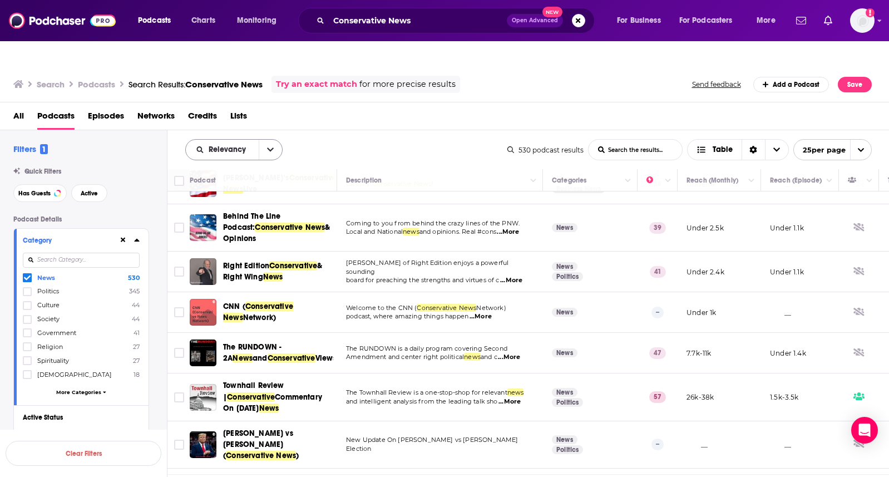
click at [267, 148] on icon "open menu" at bounding box center [270, 150] width 7 height 4
click at [245, 241] on span "Power Score" at bounding box center [241, 244] width 66 height 6
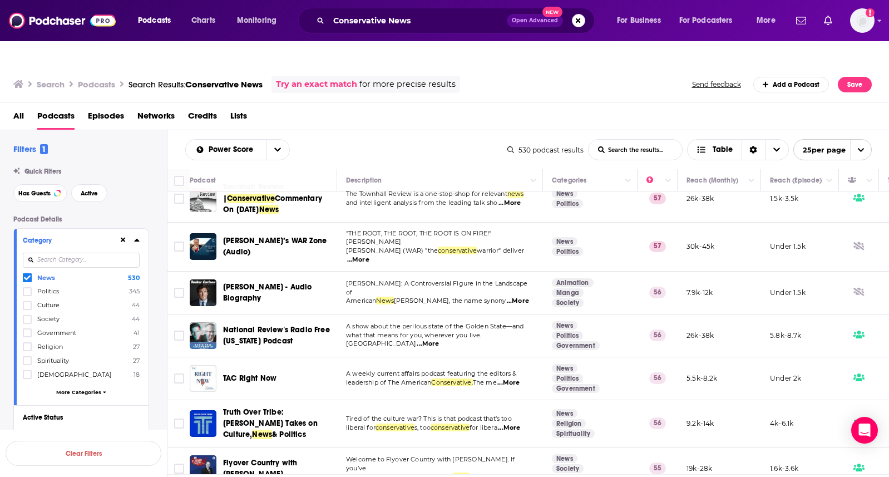
scroll to position [770, 0]
click at [180, 418] on input "Toggle select row" at bounding box center [179, 423] width 10 height 10
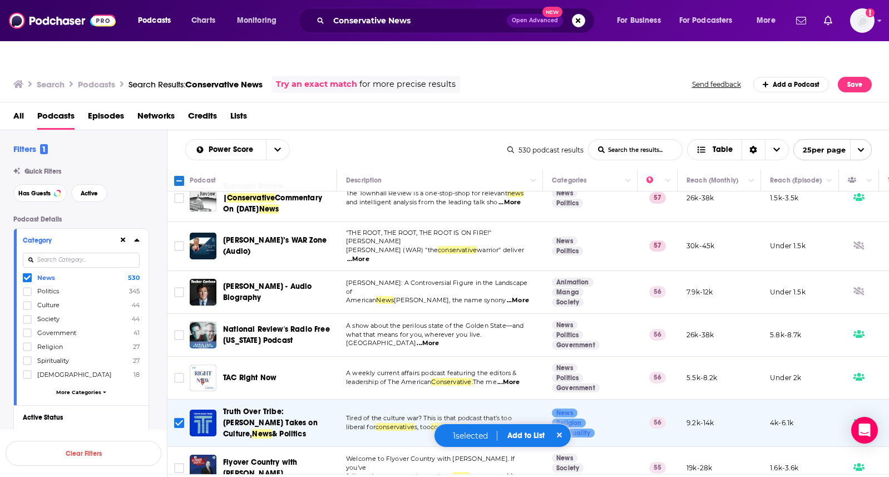
click at [532, 434] on button "Add to List" at bounding box center [525, 434] width 55 height 9
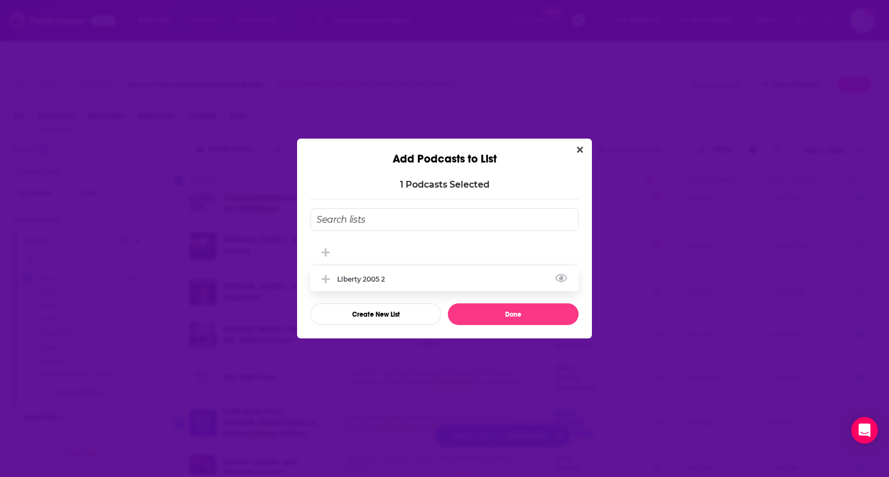
click at [389, 276] on div "LIberty 2005 2" at bounding box center [364, 279] width 54 height 8
click at [480, 313] on button "Done" at bounding box center [513, 314] width 131 height 22
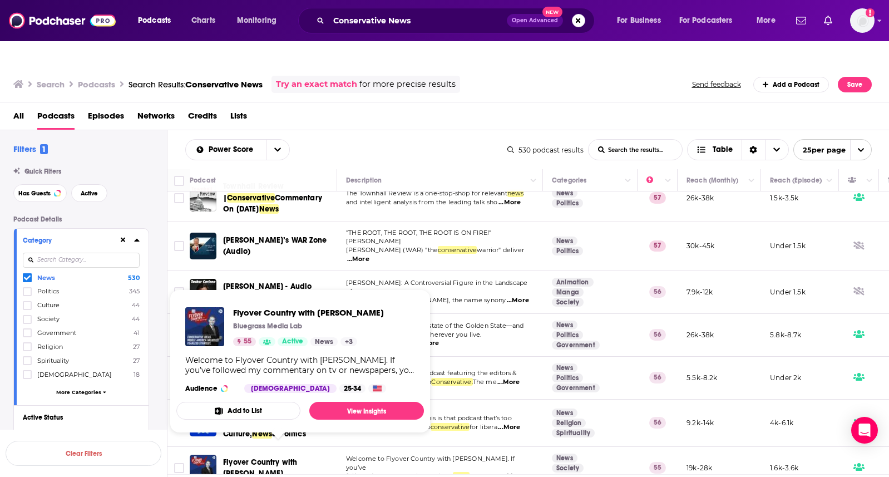
click at [276, 457] on span "Flyover Country with [PERSON_NAME]" at bounding box center [260, 467] width 74 height 21
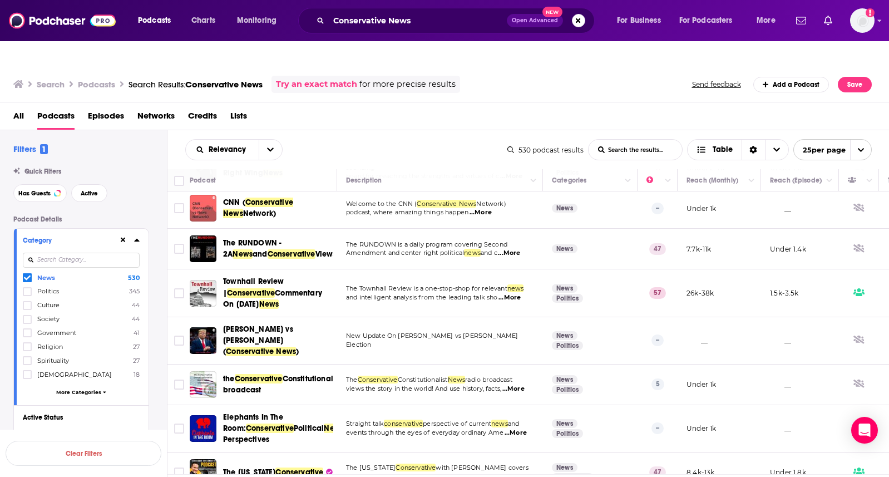
scroll to position [166, 0]
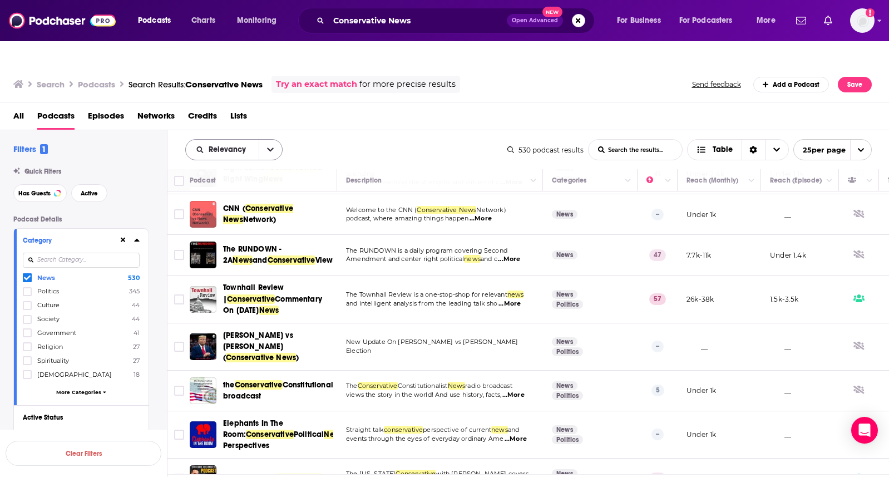
click at [268, 146] on icon "open menu" at bounding box center [270, 150] width 7 height 8
click at [251, 241] on span "Power Score" at bounding box center [241, 244] width 66 height 6
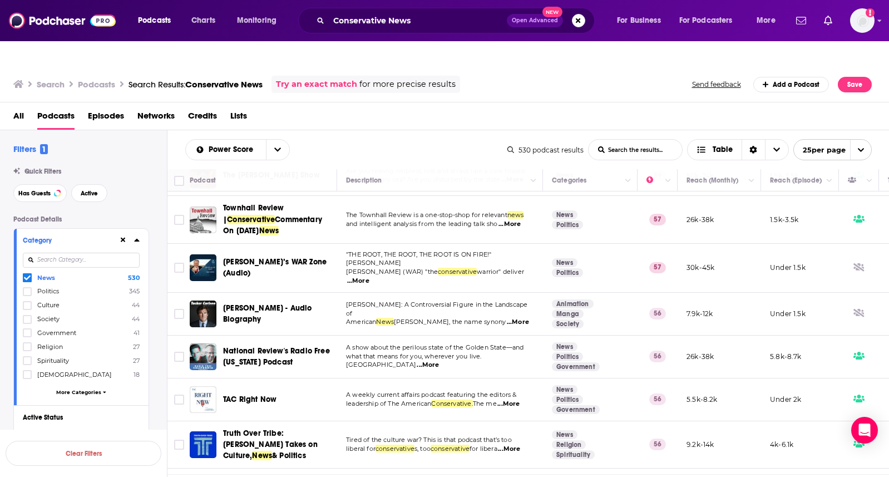
scroll to position [770, 0]
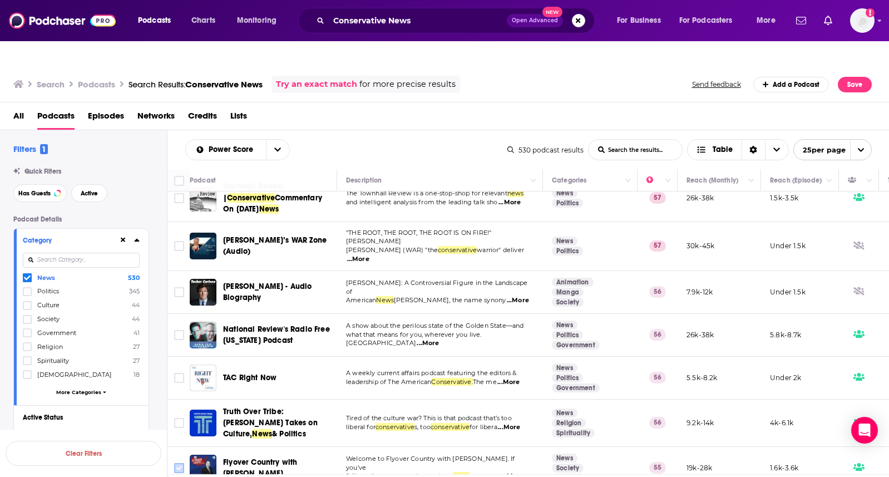
click at [181, 463] on input "Toggle select row" at bounding box center [179, 468] width 10 height 10
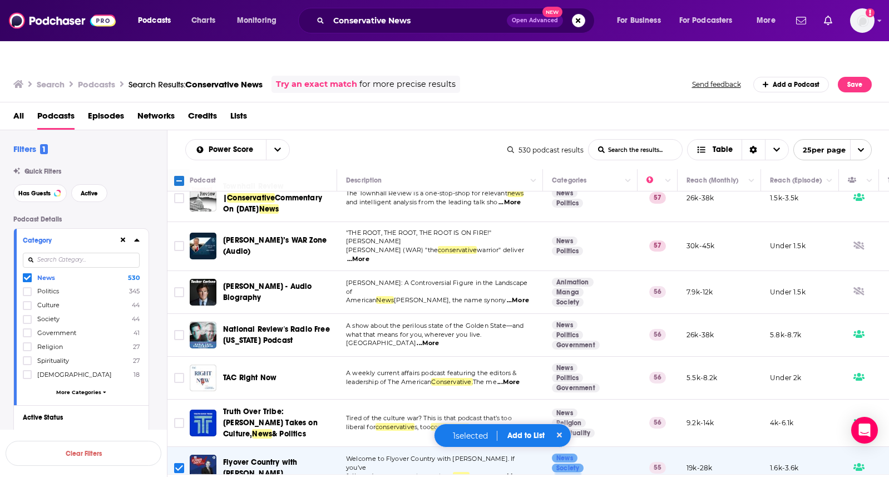
click at [527, 435] on button "Add to List" at bounding box center [525, 434] width 55 height 9
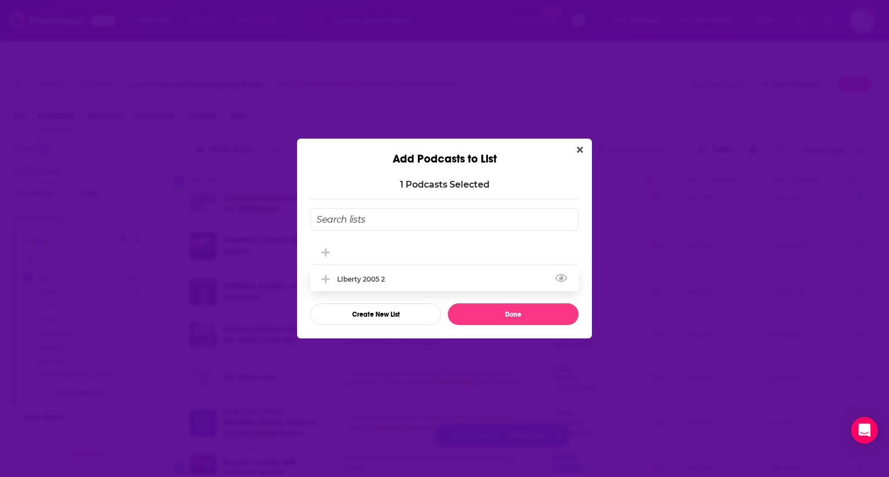
click at [385, 277] on div "LIberty 2005 2" at bounding box center [364, 279] width 54 height 8
click at [493, 310] on button "Done" at bounding box center [513, 314] width 131 height 22
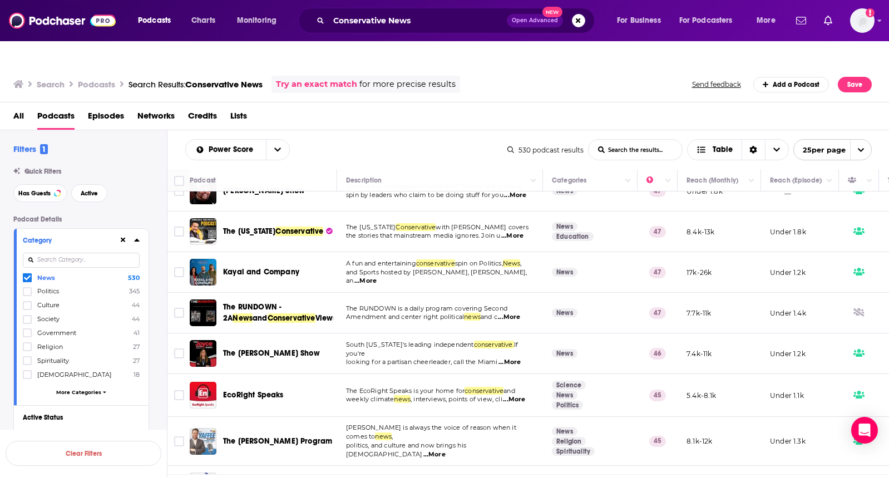
scroll to position [454, 0]
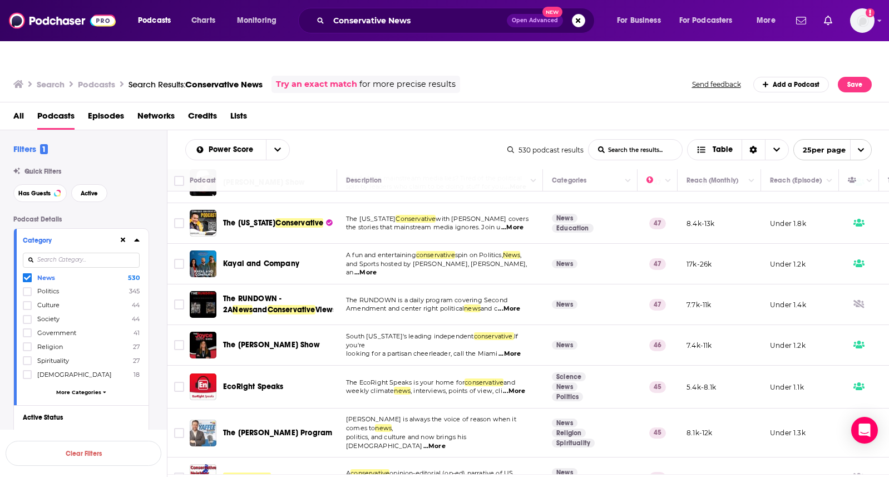
click at [598, 476] on link at bounding box center [599, 486] width 18 height 13
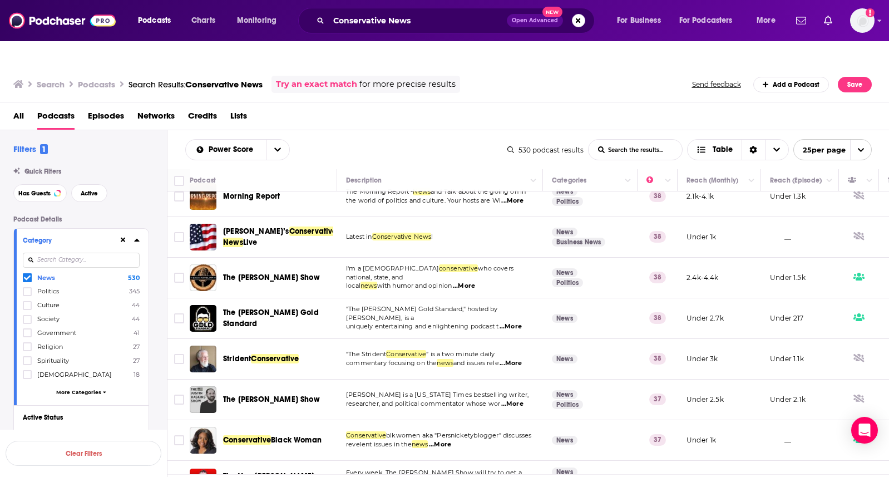
scroll to position [746, 0]
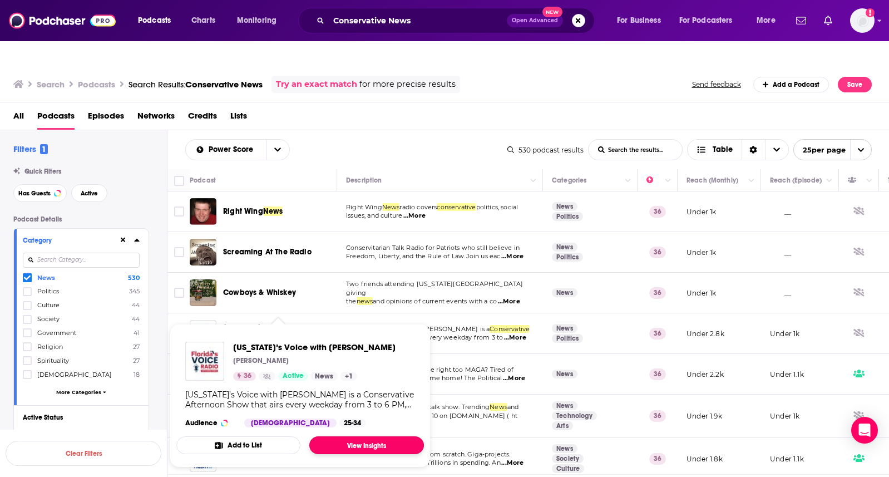
click at [366, 436] on link "View Insights" at bounding box center [366, 445] width 115 height 18
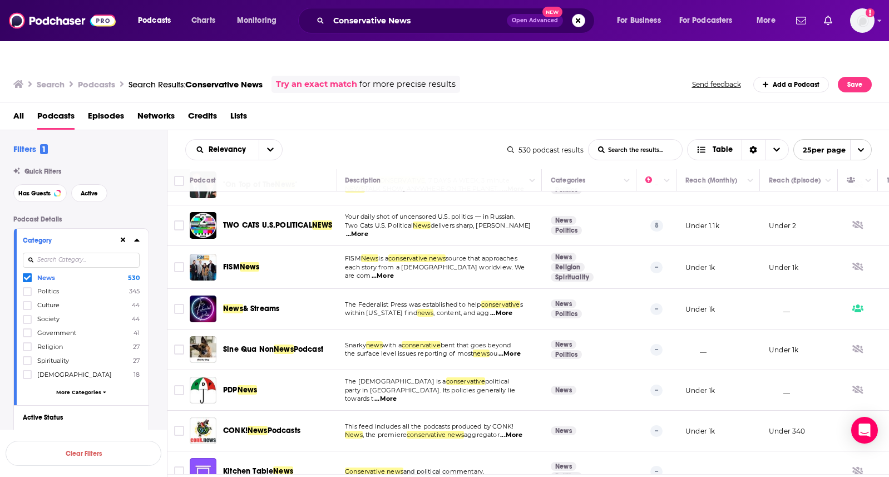
scroll to position [626, 1]
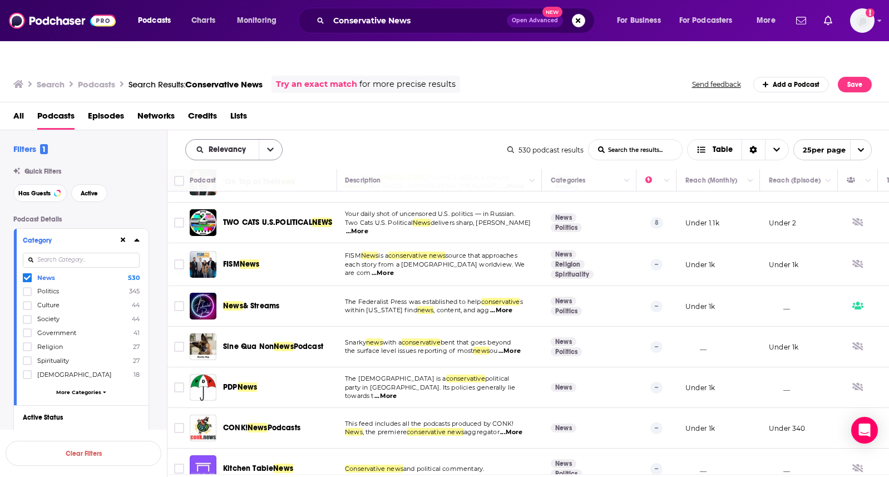
click at [265, 140] on button "open menu" at bounding box center [270, 150] width 23 height 20
click at [239, 241] on span "Power Score" at bounding box center [241, 244] width 66 height 6
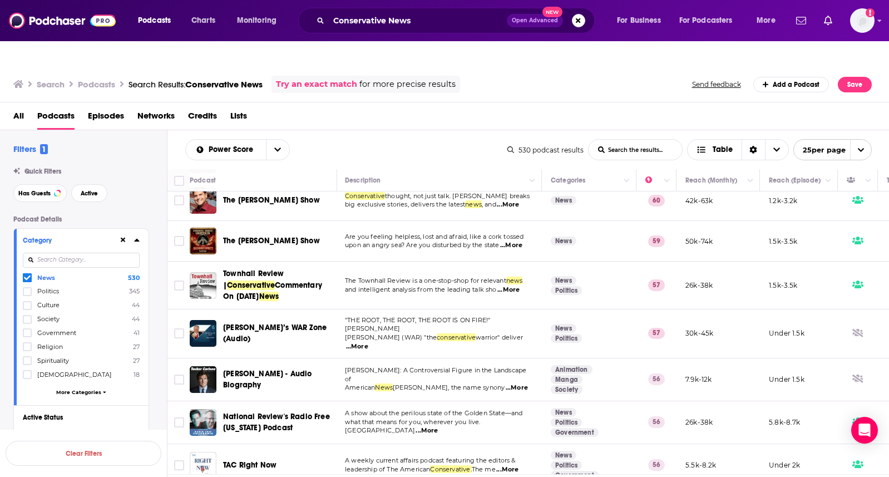
scroll to position [770, 1]
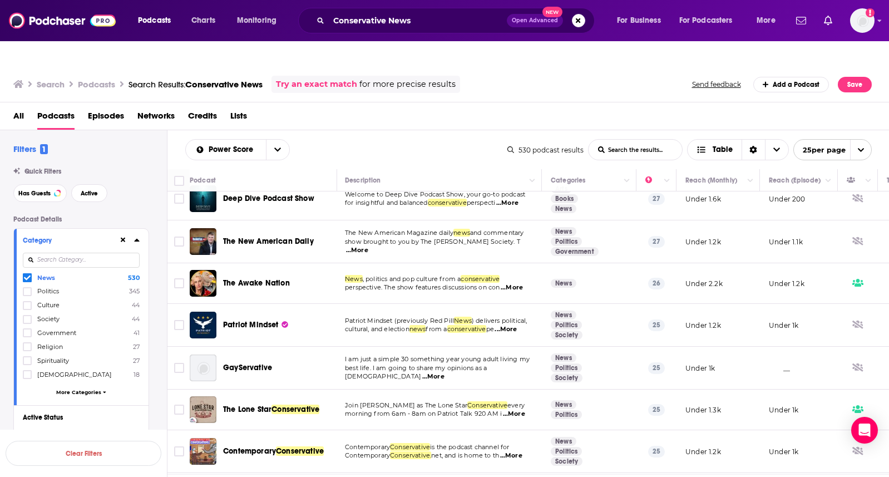
scroll to position [0, 1]
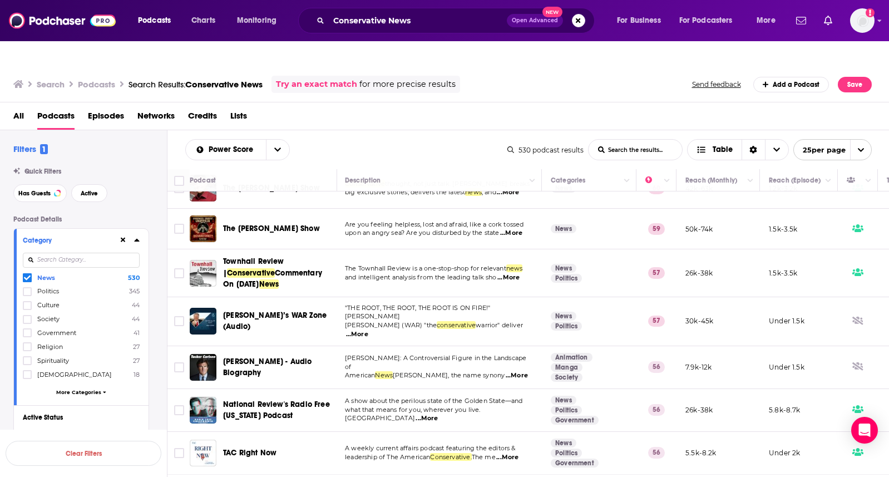
scroll to position [718, 1]
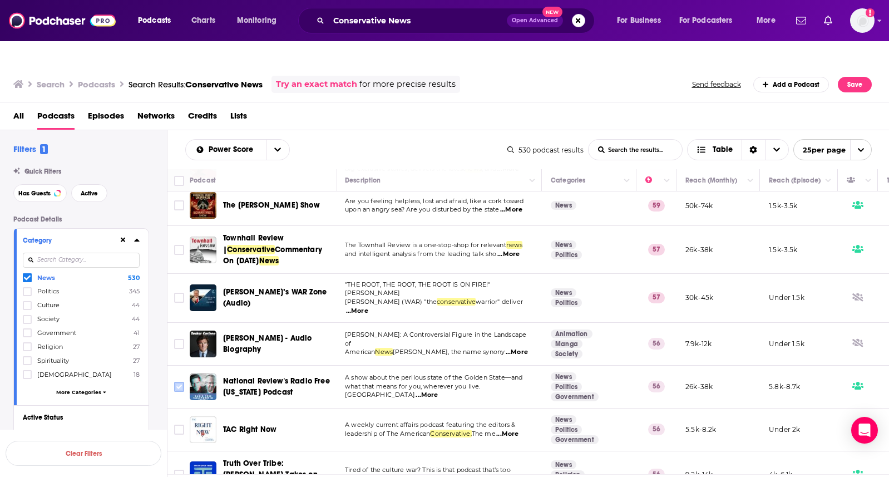
click at [180, 381] on input "Toggle select row" at bounding box center [179, 386] width 10 height 10
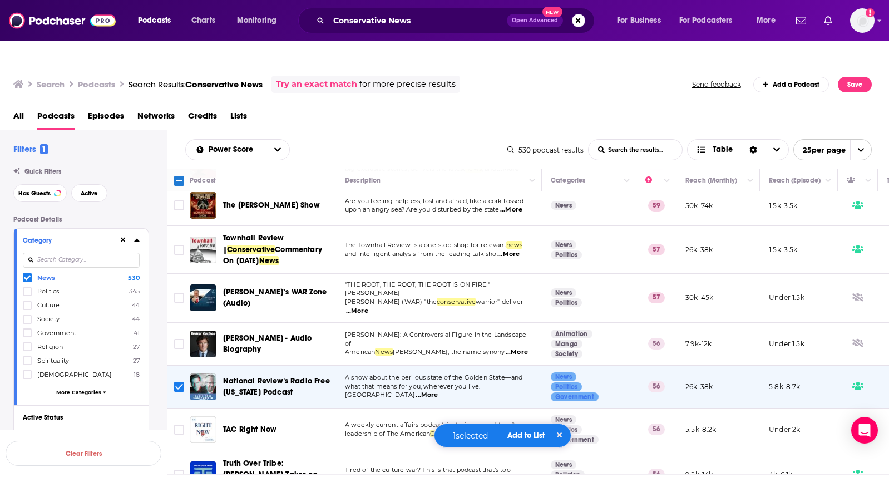
click at [558, 435] on icon at bounding box center [560, 435] width 6 height 8
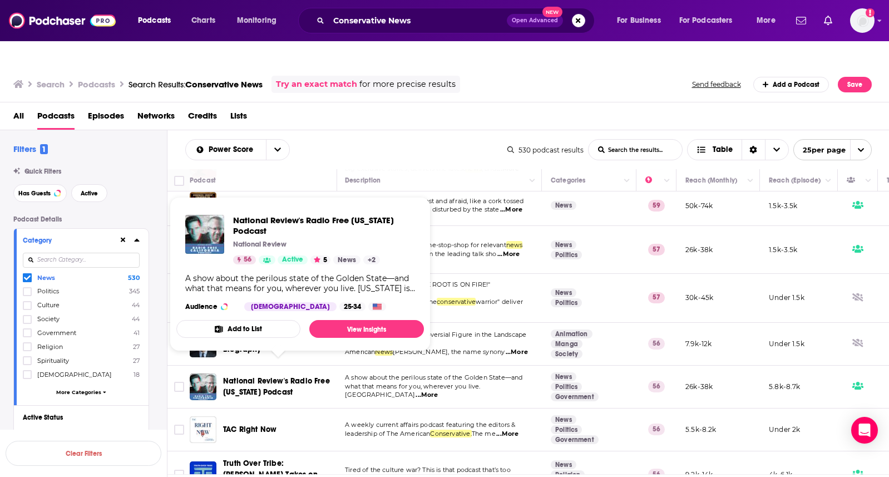
click at [281, 376] on span "National Review's Radio Free [US_STATE] Podcast" at bounding box center [276, 386] width 107 height 21
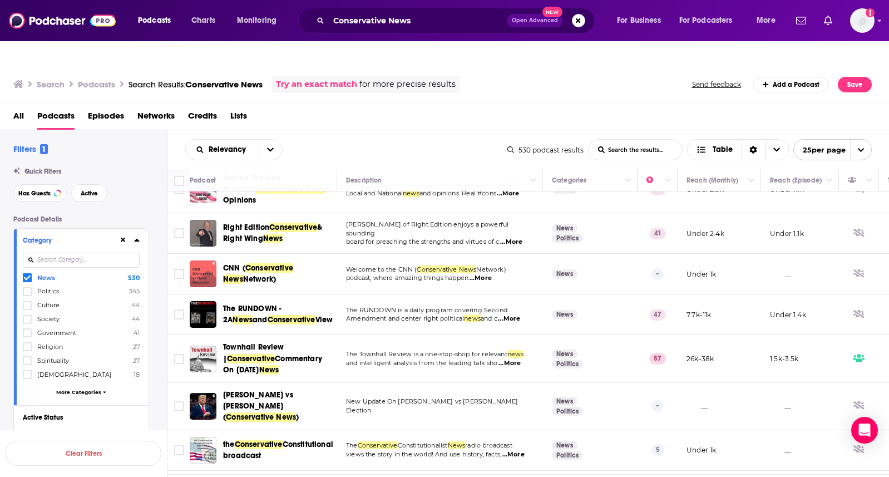
scroll to position [86, 0]
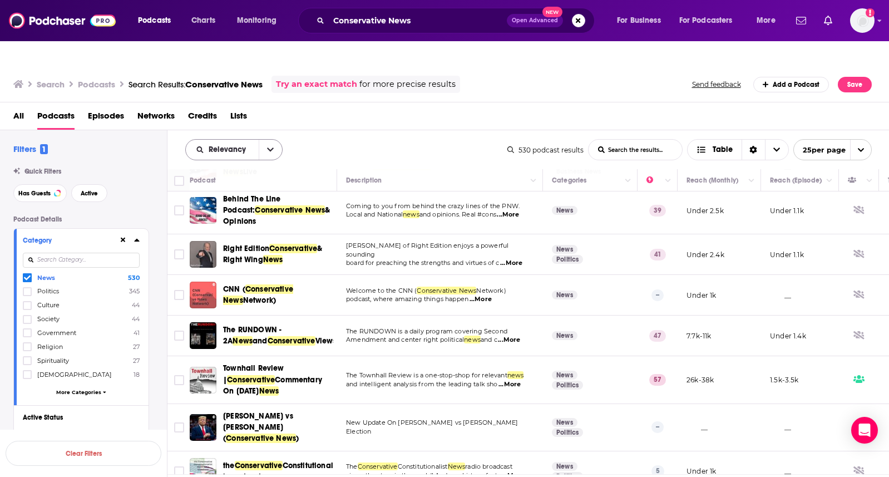
click at [269, 146] on icon "open menu" at bounding box center [270, 150] width 7 height 8
click at [244, 241] on span "Power Score" at bounding box center [241, 244] width 66 height 6
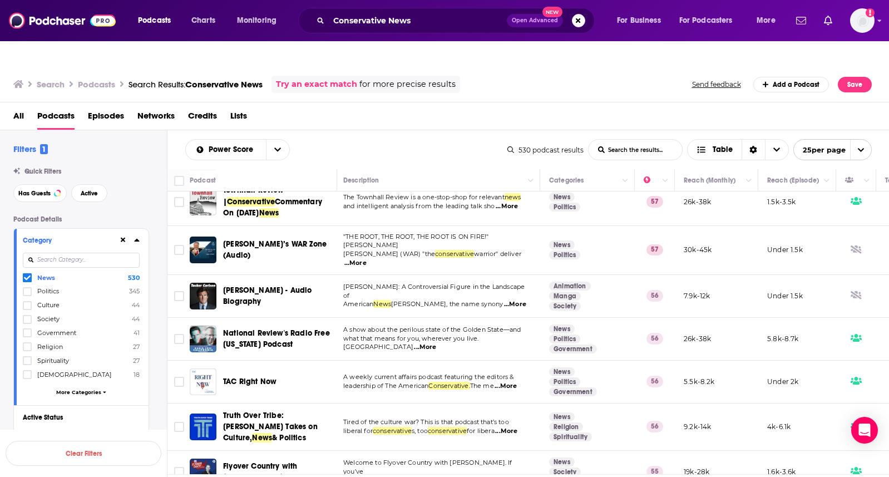
scroll to position [765, 3]
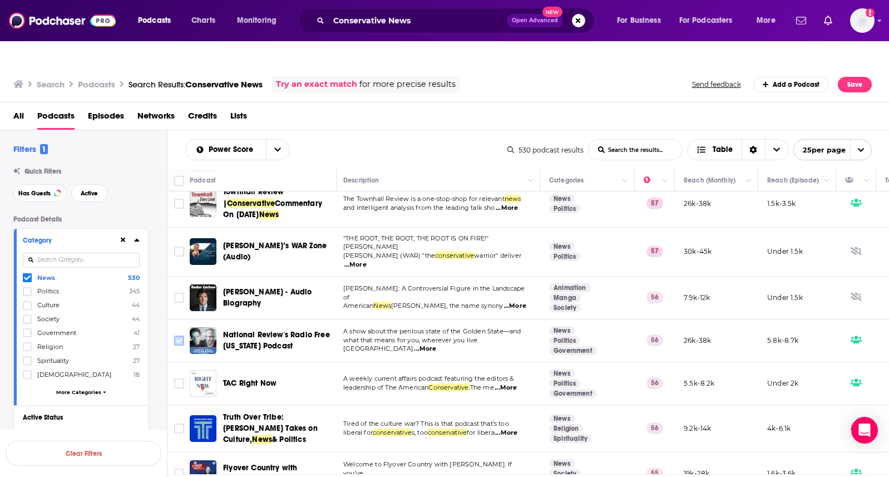
click at [179, 335] on input "Toggle select row" at bounding box center [179, 340] width 10 height 10
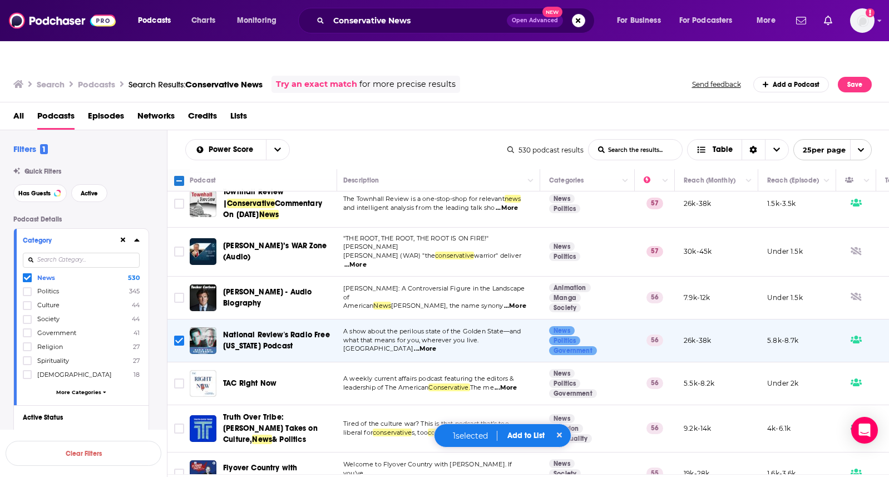
click at [513, 434] on button "Add to List" at bounding box center [525, 434] width 55 height 9
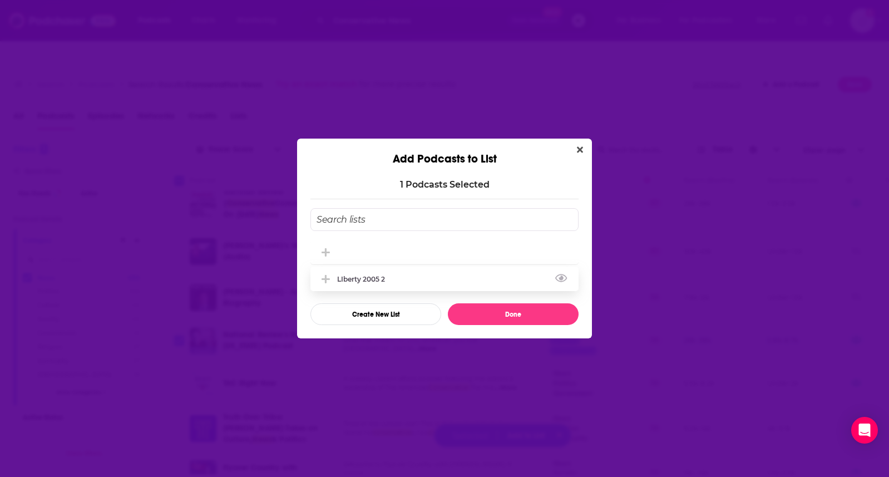
click at [386, 276] on div "LIberty 2005 2" at bounding box center [364, 279] width 54 height 8
click at [506, 316] on button "Done" at bounding box center [513, 314] width 131 height 22
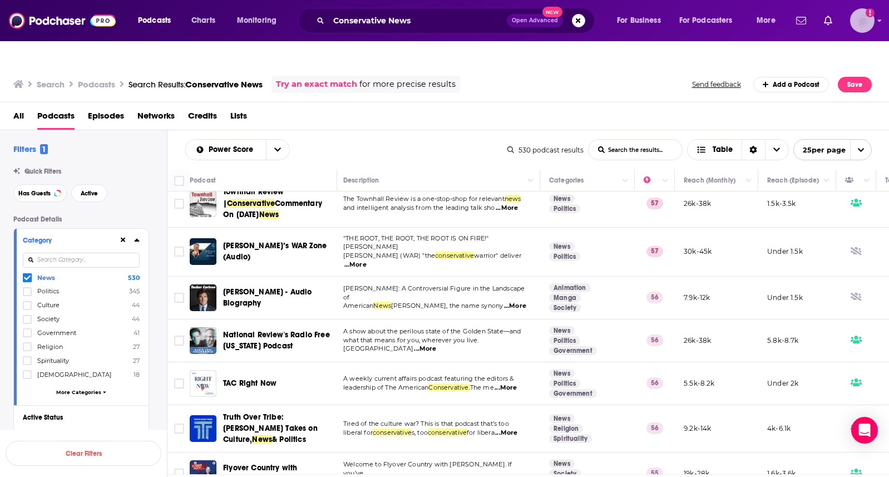
click at [861, 19] on img "Logged in as FirstLiberty" at bounding box center [862, 20] width 24 height 24
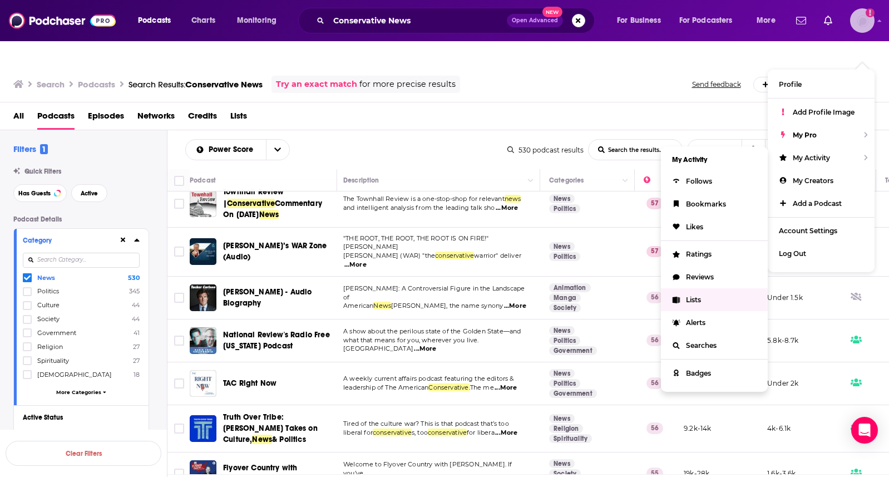
click at [701, 295] on span "Lists" at bounding box center [693, 299] width 15 height 8
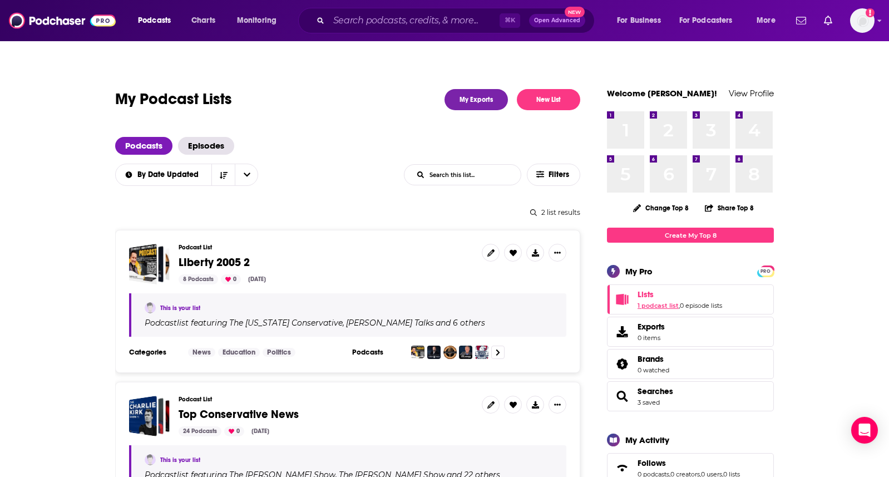
click at [669, 301] on link "1 podcast list" at bounding box center [657, 305] width 41 height 8
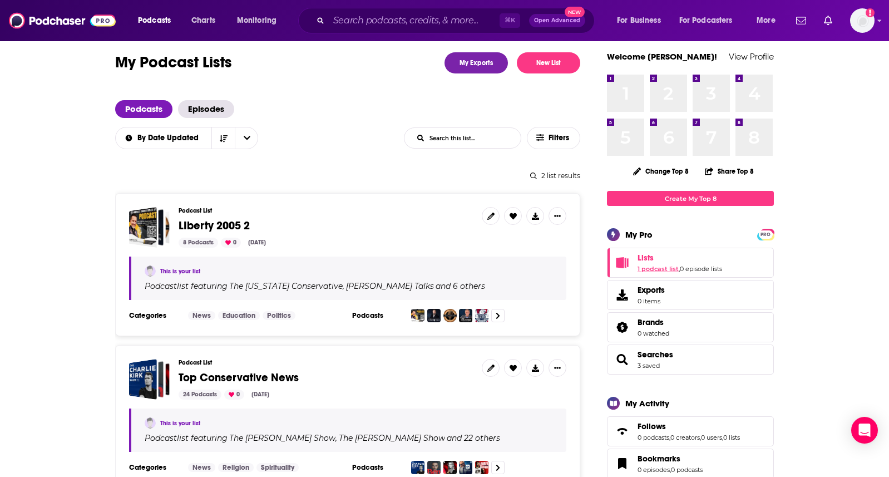
scroll to position [2, 0]
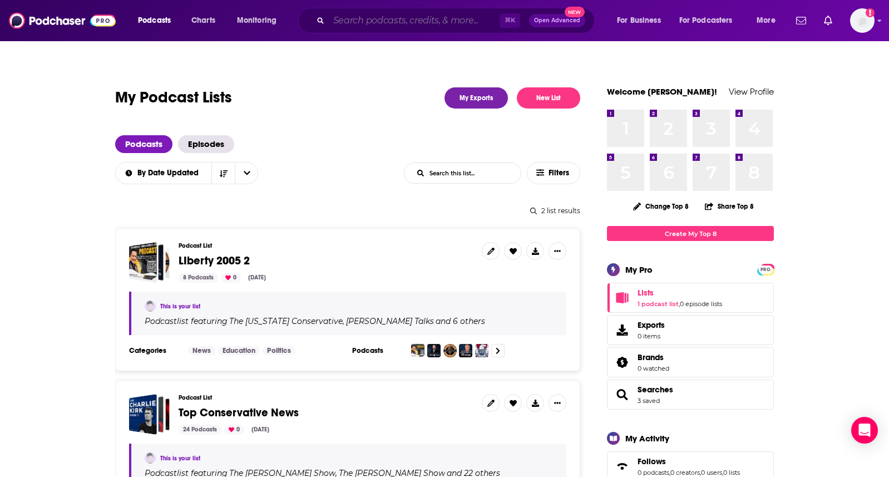
click at [378, 20] on input "Search podcasts, credits, & more..." at bounding box center [414, 21] width 171 height 18
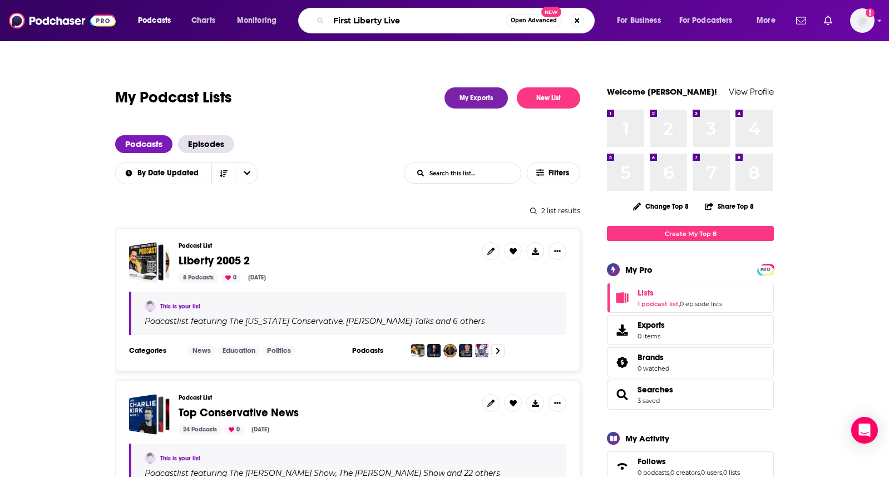
type input "First Liberty Live!"
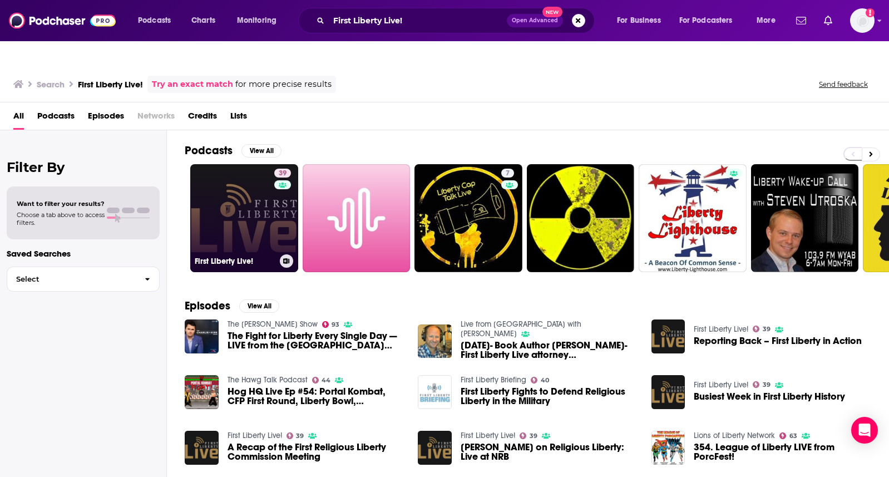
click at [263, 198] on link "39 First Liberty Live!" at bounding box center [244, 218] width 108 height 108
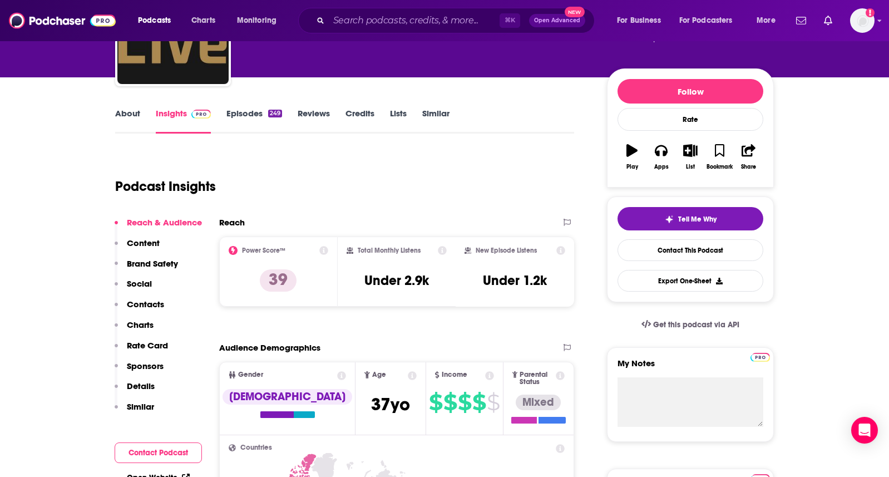
scroll to position [126, 0]
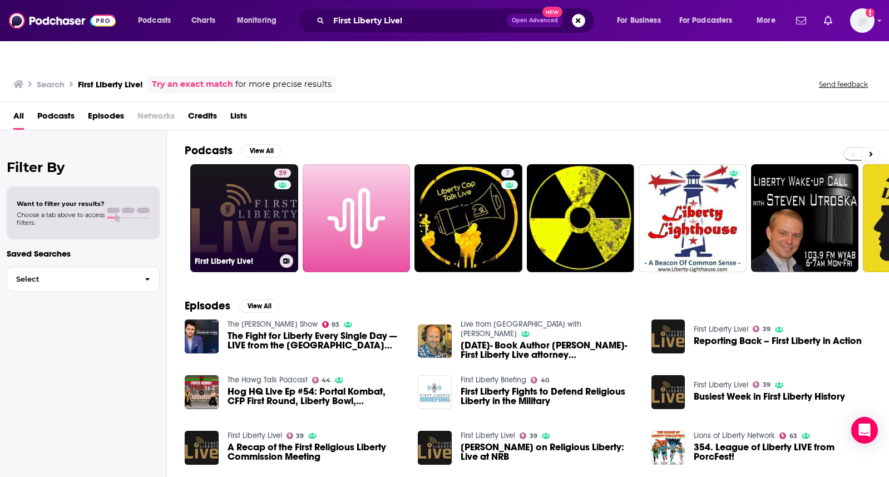
click at [230, 215] on link "39 First Liberty Live!" at bounding box center [244, 218] width 108 height 108
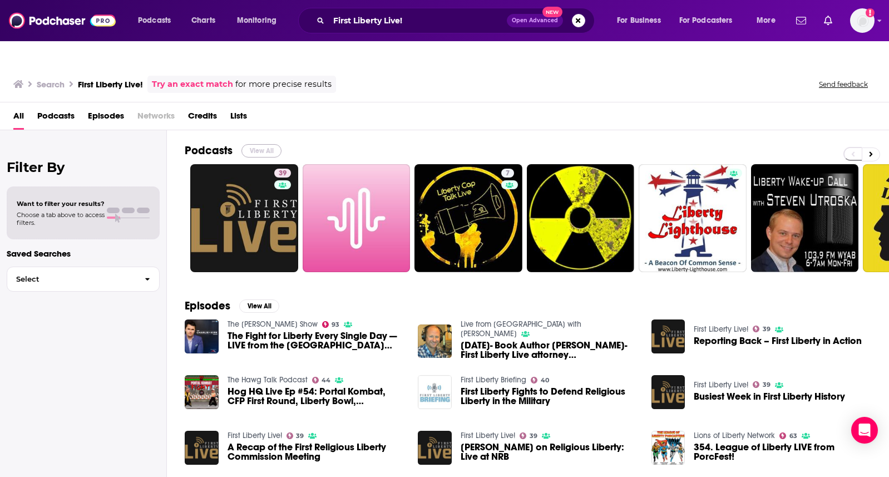
click at [259, 144] on button "View All" at bounding box center [261, 150] width 40 height 13
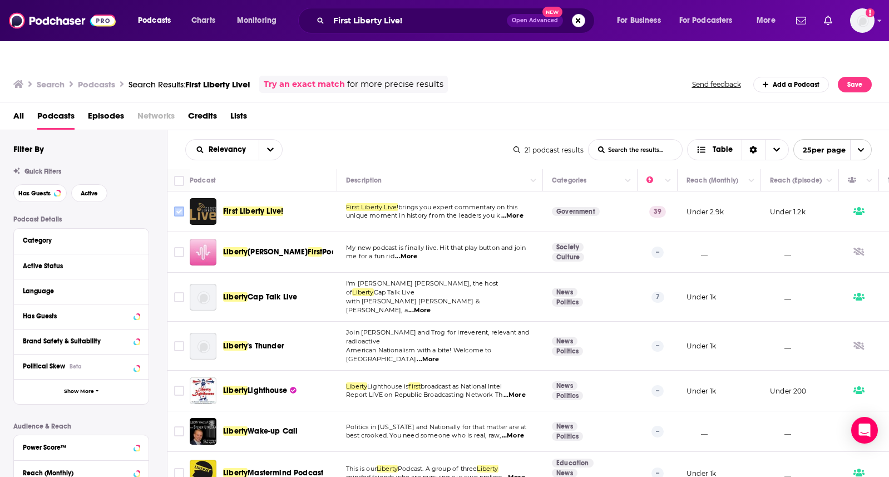
click at [177, 206] on input "Toggle select row" at bounding box center [179, 211] width 10 height 10
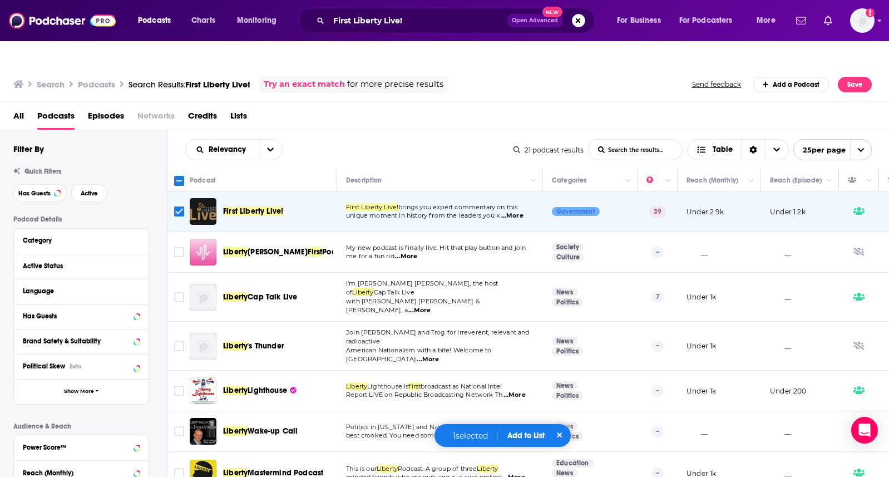
click at [522, 435] on button "Add to List" at bounding box center [525, 434] width 55 height 9
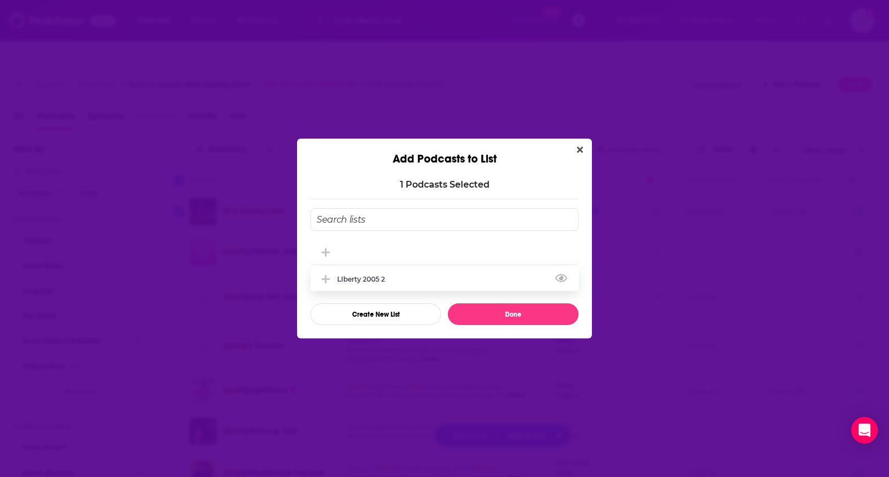
click at [404, 275] on div "LIberty 2005 2" at bounding box center [444, 278] width 268 height 24
click at [491, 315] on button "Done" at bounding box center [513, 314] width 131 height 22
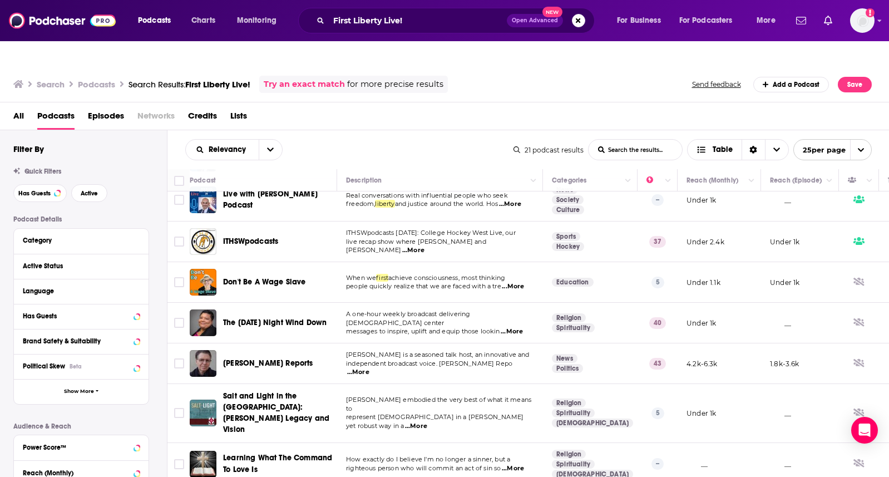
scroll to position [400, 0]
click at [269, 146] on icon "open menu" at bounding box center [270, 150] width 7 height 8
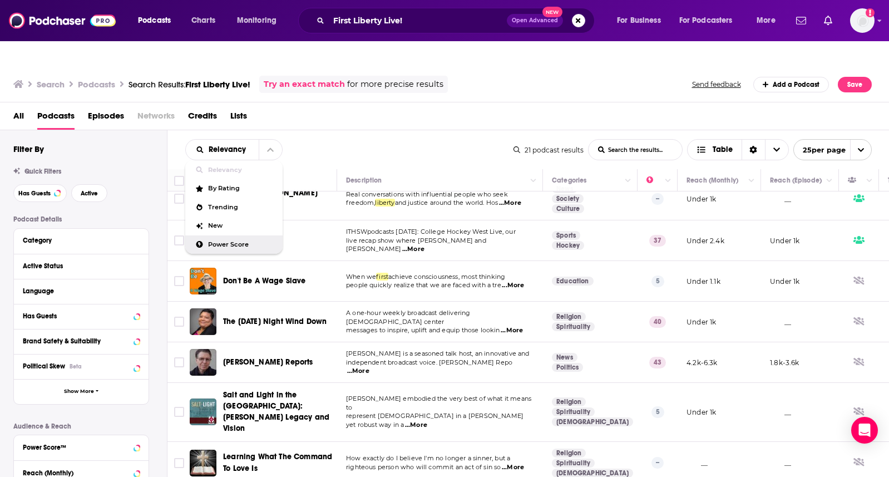
click at [249, 241] on span "Power Score" at bounding box center [241, 244] width 66 height 6
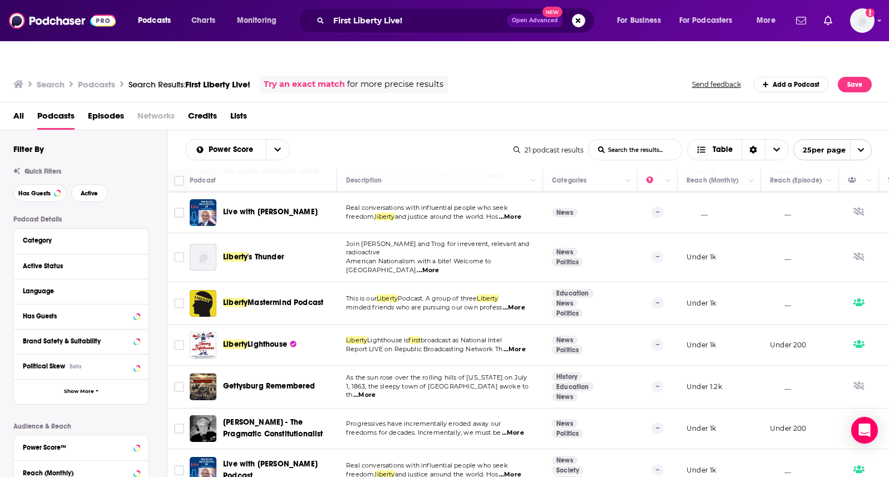
scroll to position [40, 0]
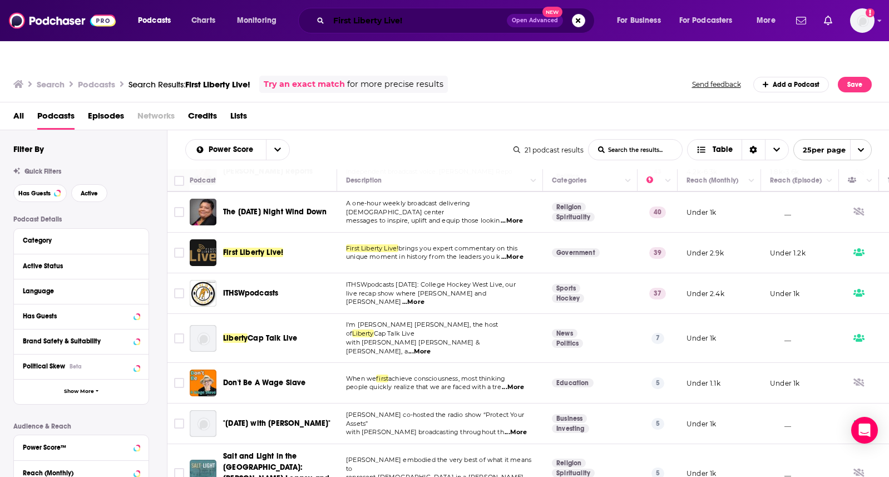
click at [413, 21] on input "First Liberty Live!" at bounding box center [418, 21] width 178 height 18
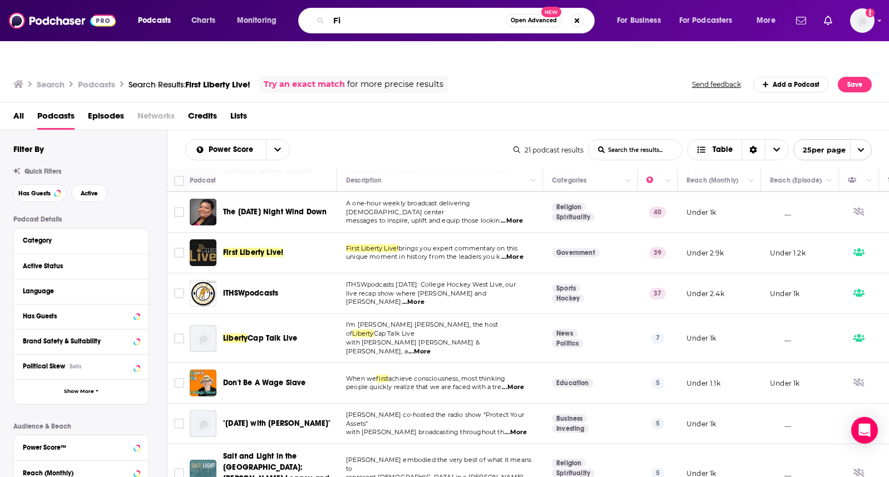
type input "F"
type input "[PERSON_NAME]"
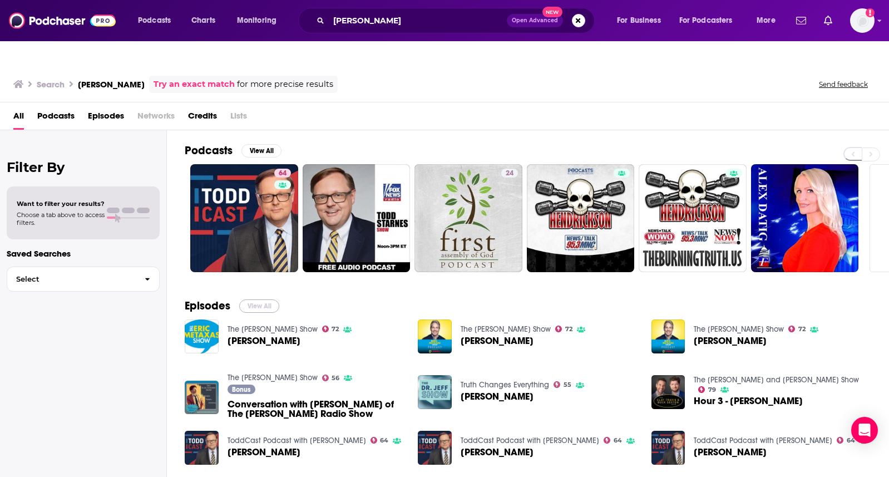
click at [266, 299] on button "View All" at bounding box center [259, 305] width 40 height 13
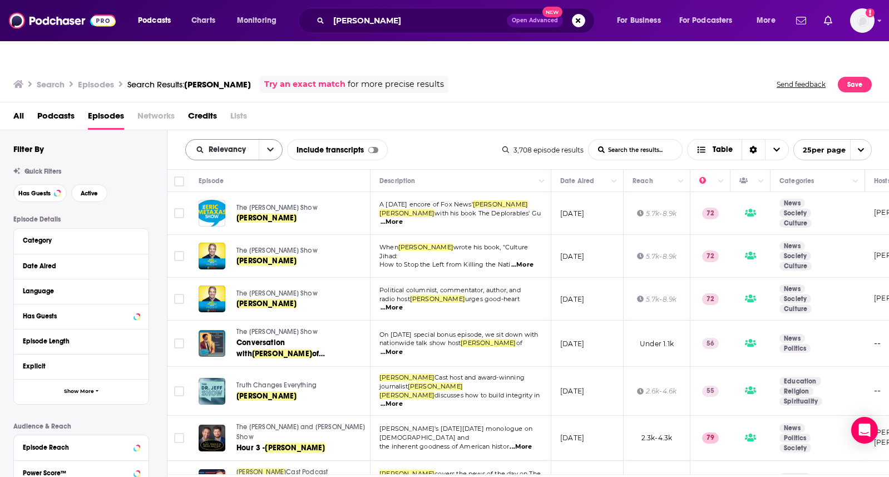
click at [268, 146] on icon "open menu" at bounding box center [270, 150] width 7 height 8
click at [242, 241] on span "Power Score" at bounding box center [241, 244] width 66 height 6
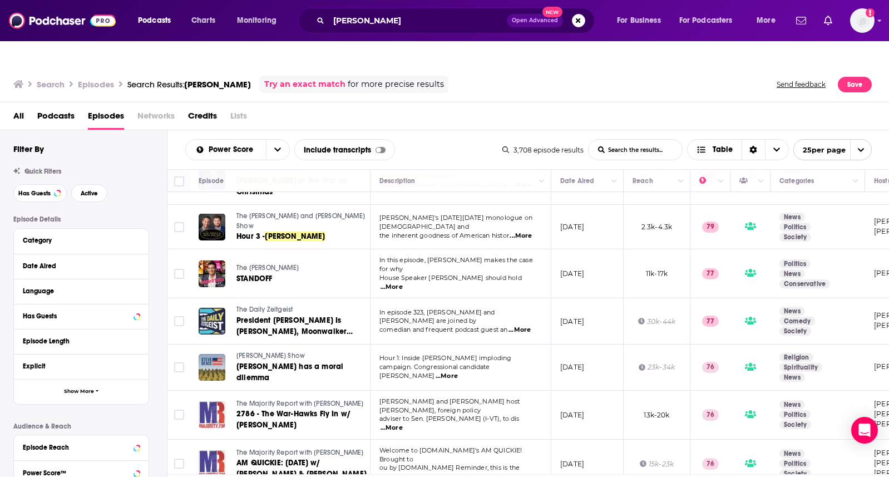
scroll to position [148, 0]
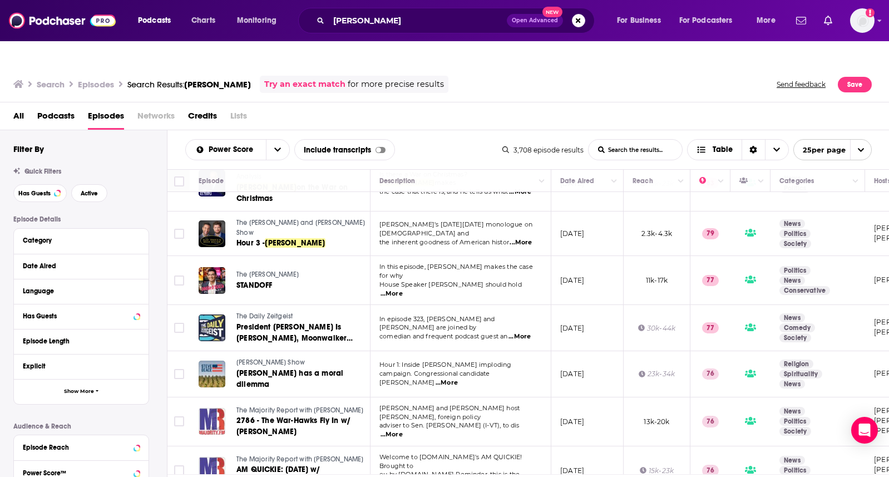
click at [52, 107] on span "Podcasts" at bounding box center [55, 118] width 37 height 23
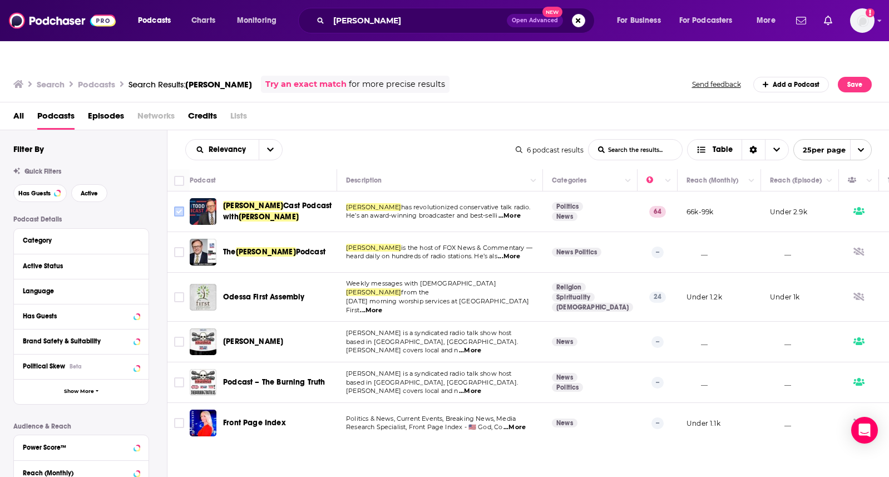
click at [180, 206] on input "Toggle select row" at bounding box center [179, 211] width 10 height 10
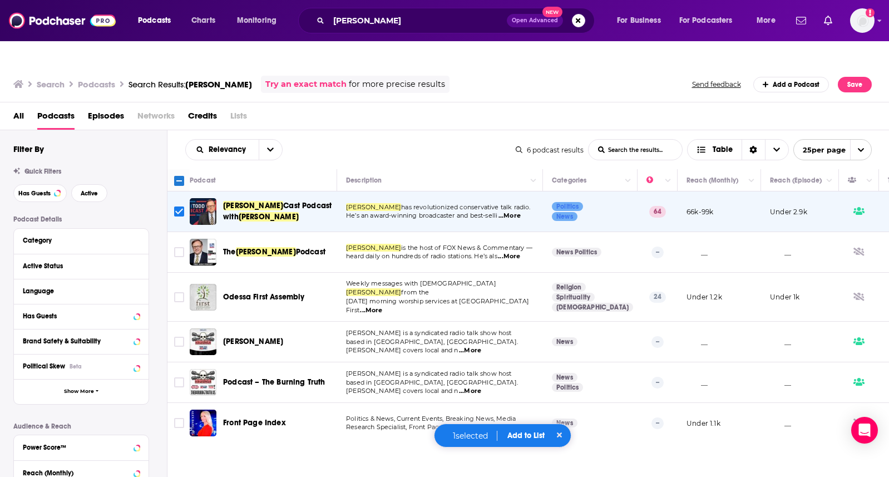
click at [529, 435] on button "Add to List" at bounding box center [525, 434] width 55 height 9
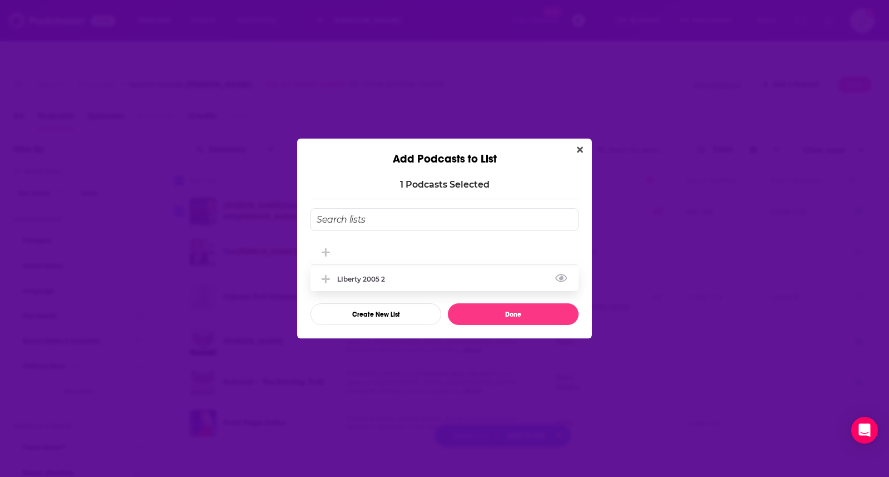
click at [327, 278] on icon "Add Podcast To List" at bounding box center [325, 279] width 8 height 8
click at [483, 311] on button "Done" at bounding box center [513, 314] width 131 height 22
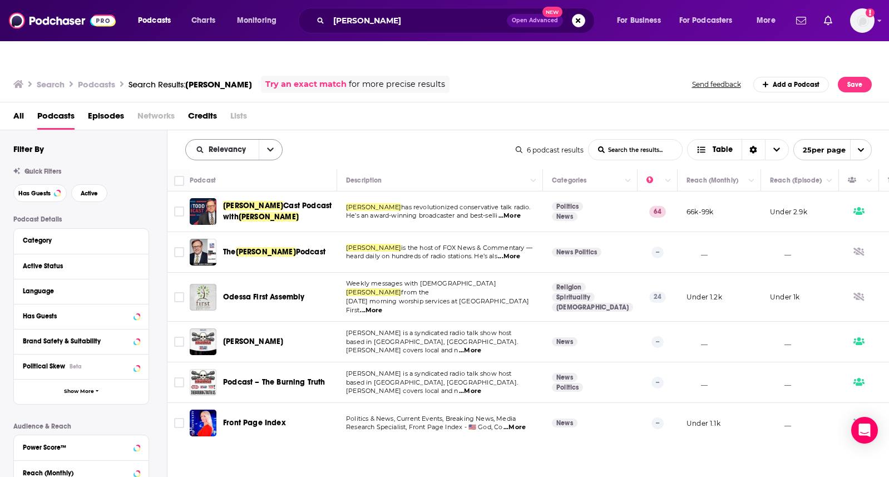
click at [265, 140] on button "open menu" at bounding box center [270, 150] width 23 height 20
click at [246, 241] on span "Power Score" at bounding box center [241, 244] width 66 height 6
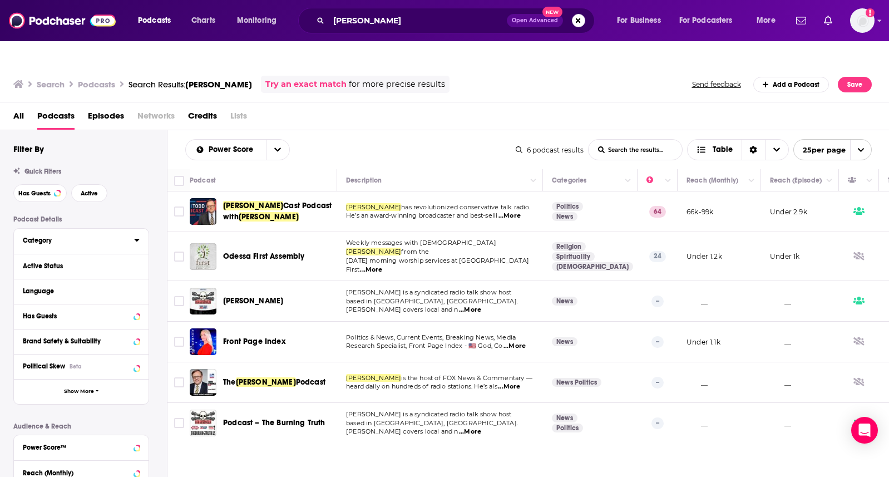
click at [46, 236] on div "Category" at bounding box center [75, 240] width 104 height 8
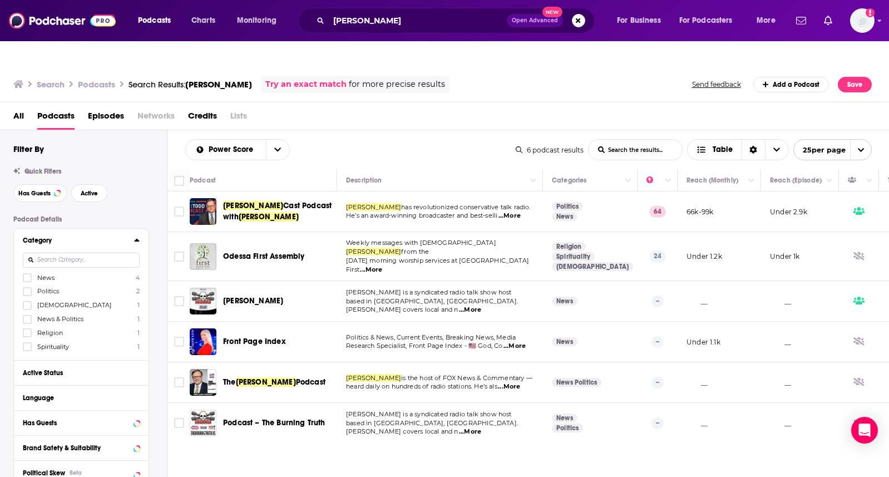
click at [58, 329] on span "Religion" at bounding box center [50, 333] width 26 height 8
click at [27, 336] on input "multiSelectOption-religion-4" at bounding box center [27, 336] width 0 height 0
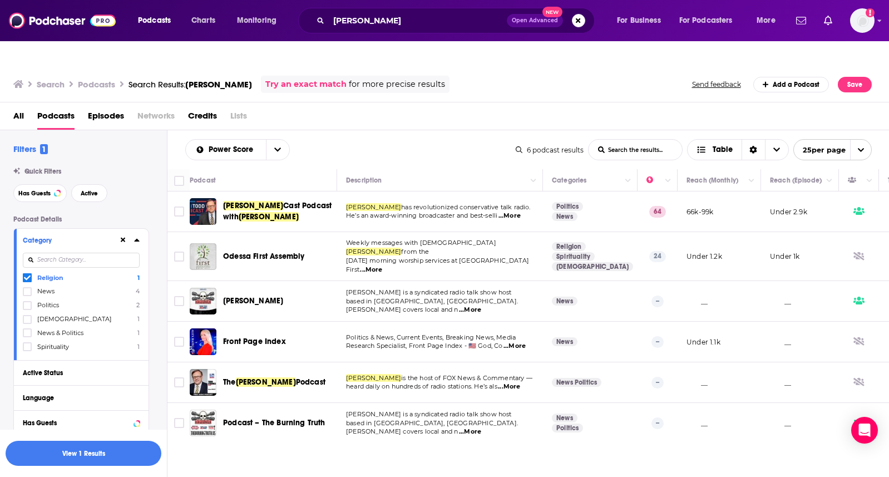
click at [59, 315] on span "[DEMOGRAPHIC_DATA]" at bounding box center [74, 319] width 75 height 8
click at [27, 322] on input "multiSelectOption-christianity-3" at bounding box center [27, 322] width 0 height 0
click at [24, 288] on icon at bounding box center [27, 291] width 7 height 7
click at [27, 274] on icon at bounding box center [27, 277] width 7 height 7
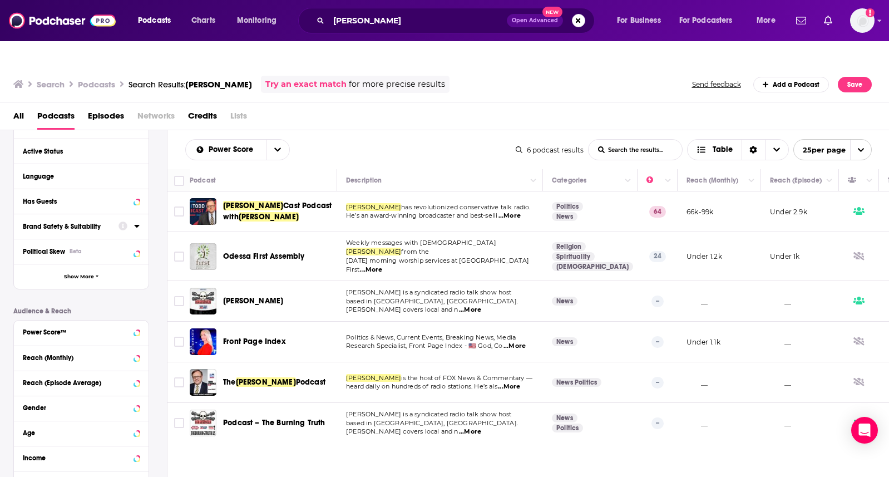
scroll to position [302, 0]
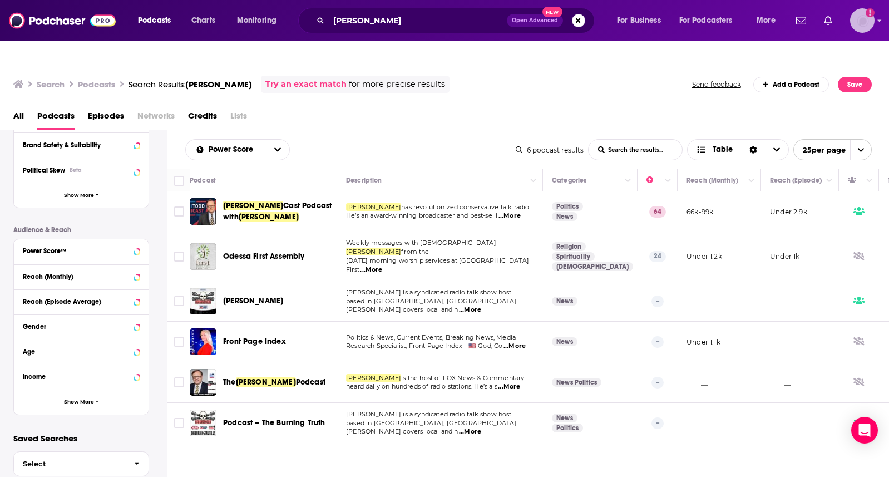
click at [858, 21] on img "Logged in as FirstLiberty" at bounding box center [862, 20] width 24 height 24
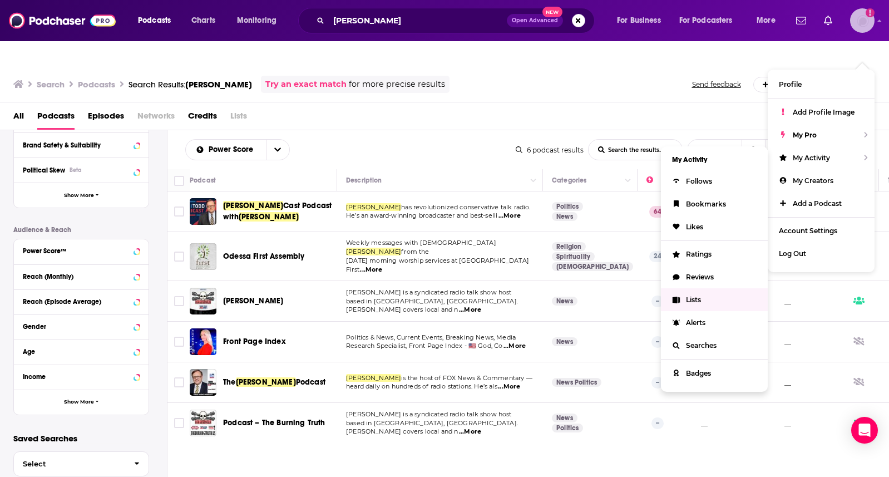
click at [697, 295] on span "Lists" at bounding box center [693, 299] width 15 height 8
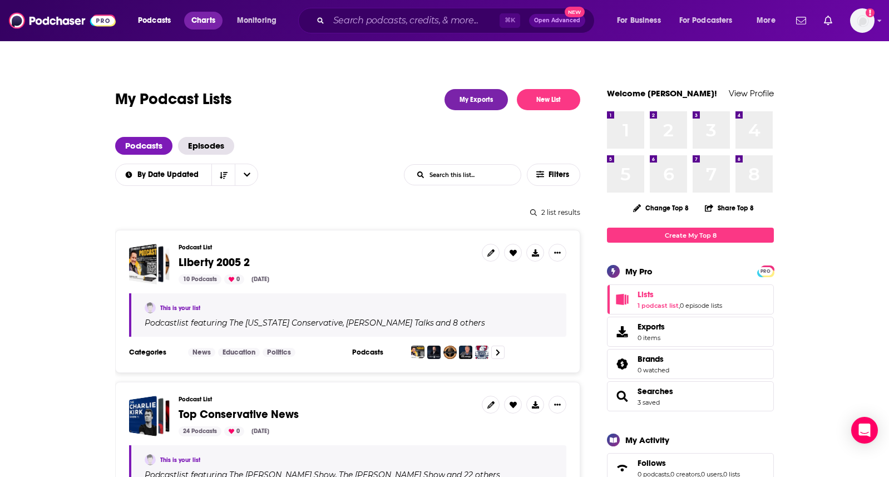
click at [209, 20] on span "Charts" at bounding box center [203, 21] width 24 height 16
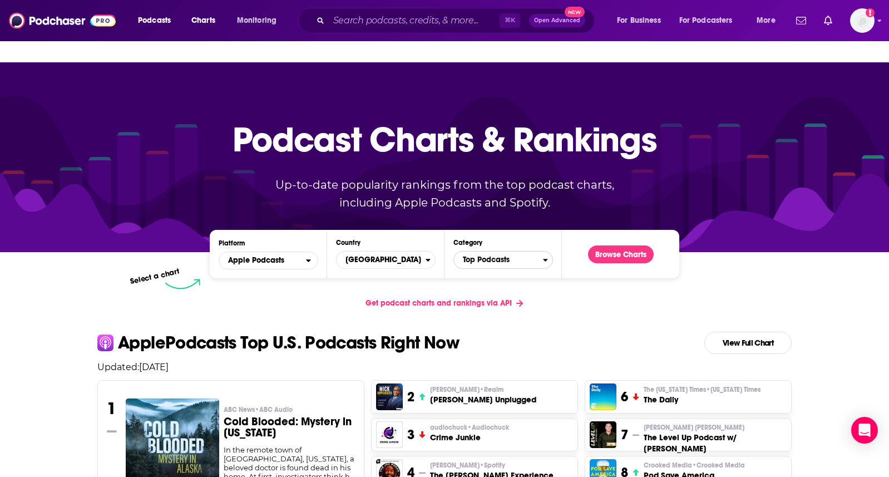
click at [543, 256] on icon "Categories" at bounding box center [545, 260] width 5 height 8
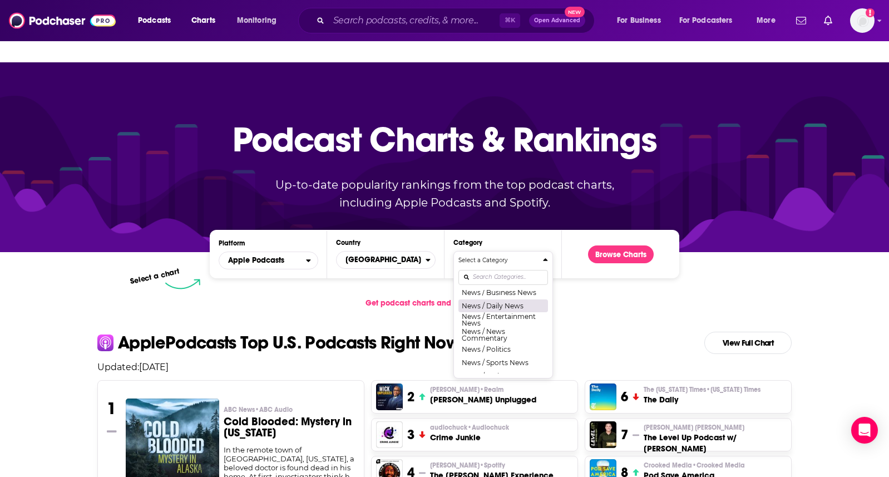
scroll to position [782, 0]
click at [508, 338] on button "News / Politics" at bounding box center [503, 344] width 90 height 13
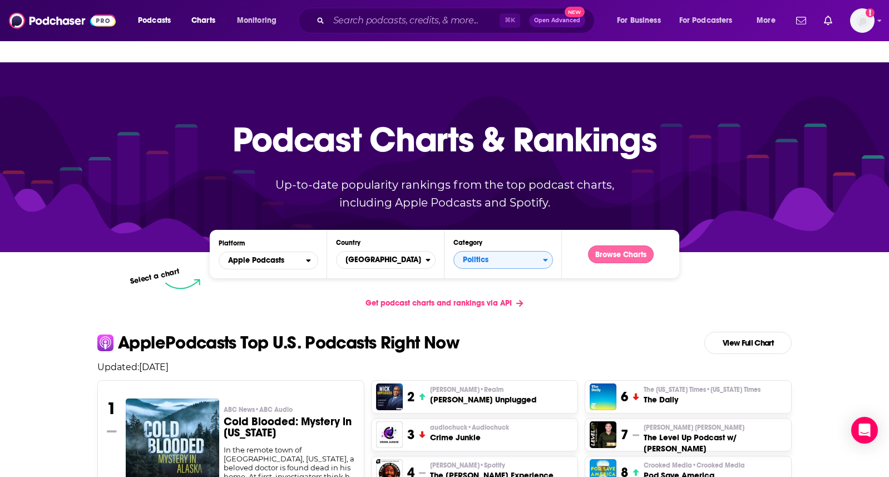
click at [614, 245] on button "Browse Charts" at bounding box center [621, 254] width 66 height 18
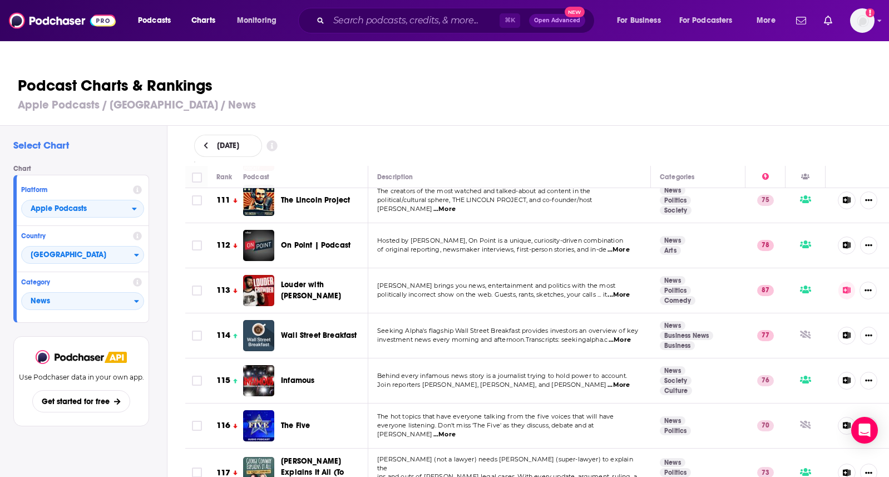
scroll to position [5034, 0]
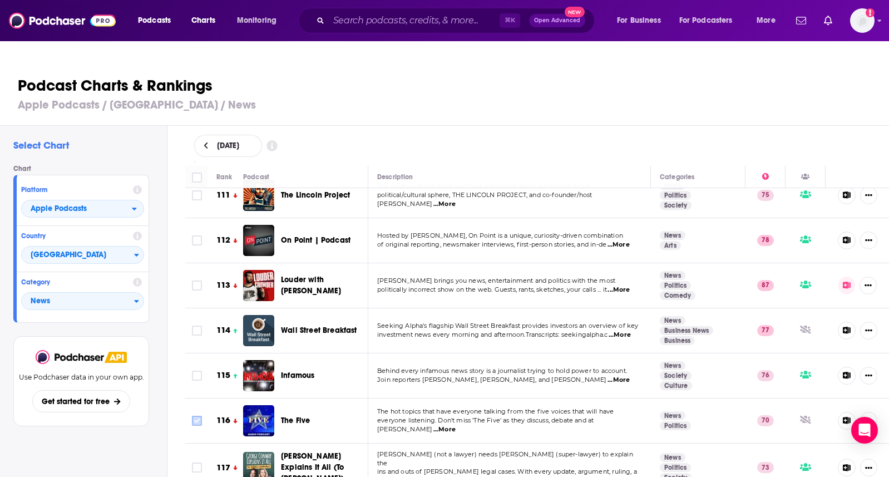
click at [197, 415] on input "Toggle select row" at bounding box center [197, 420] width 10 height 10
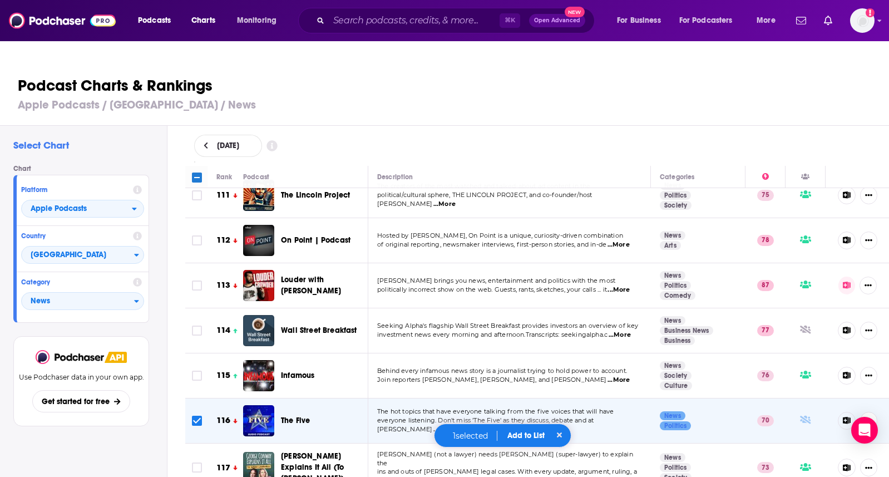
click at [528, 434] on button "Add to List" at bounding box center [525, 434] width 55 height 9
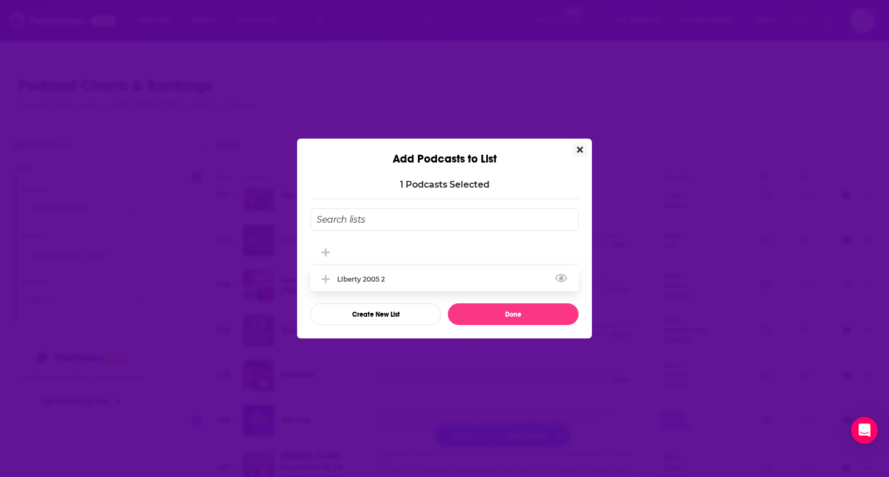
click at [369, 280] on div "LIberty 2005 2" at bounding box center [364, 279] width 54 height 8
click at [482, 310] on button "Done" at bounding box center [513, 314] width 131 height 22
checkbox input "false"
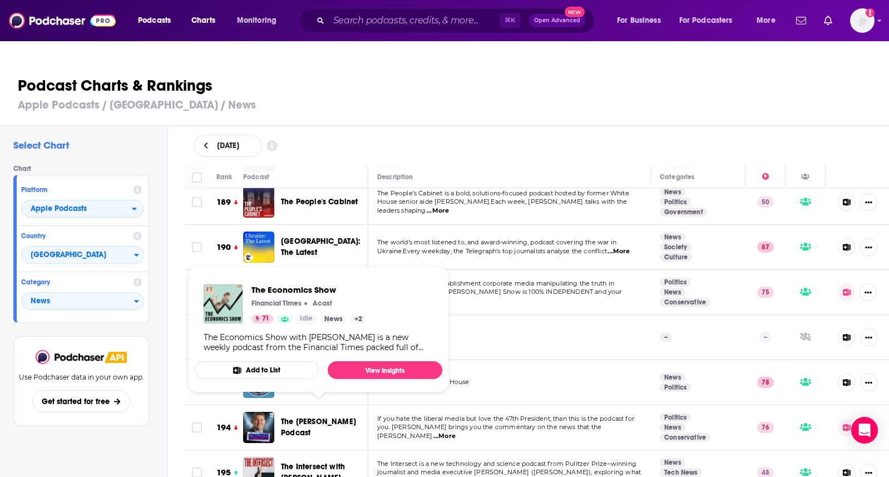
scroll to position [8600, 0]
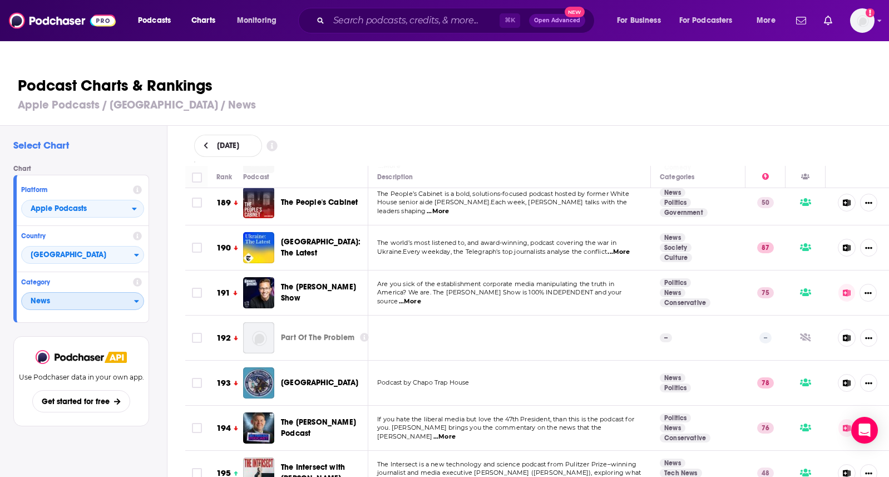
click at [137, 297] on icon "Categories" at bounding box center [136, 301] width 5 height 8
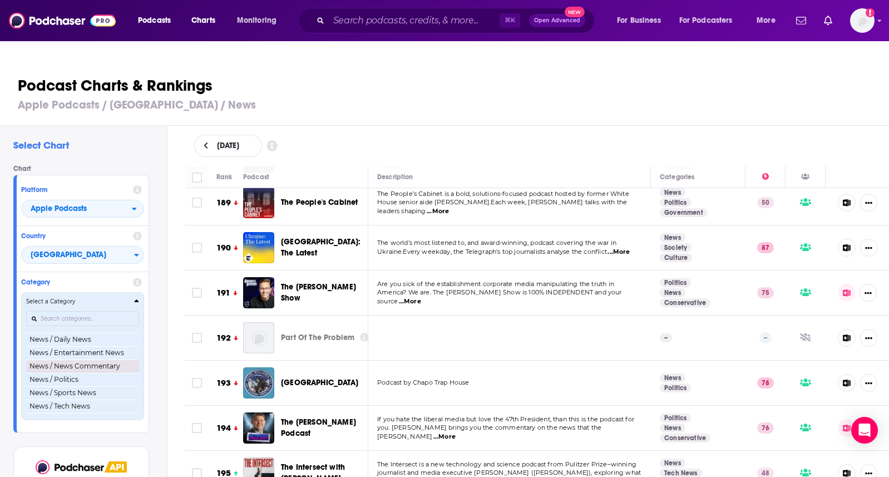
scroll to position [763, 0]
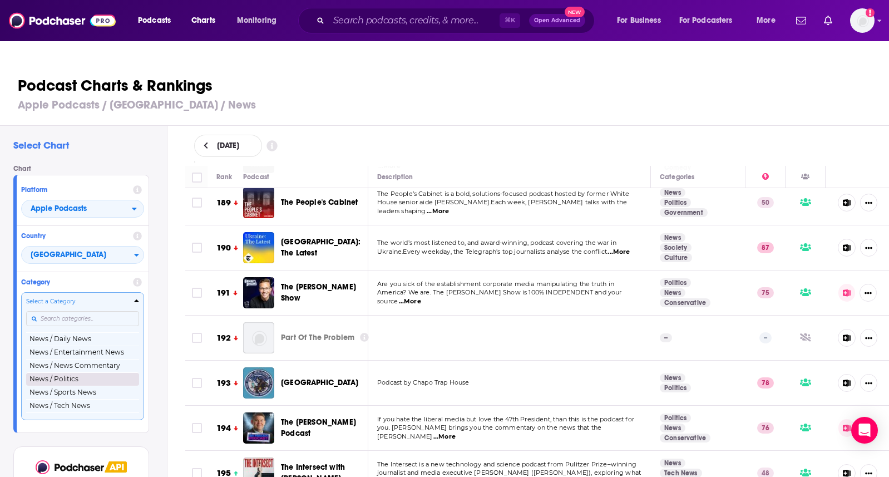
click at [73, 372] on button "News / Politics" at bounding box center [82, 378] width 113 height 13
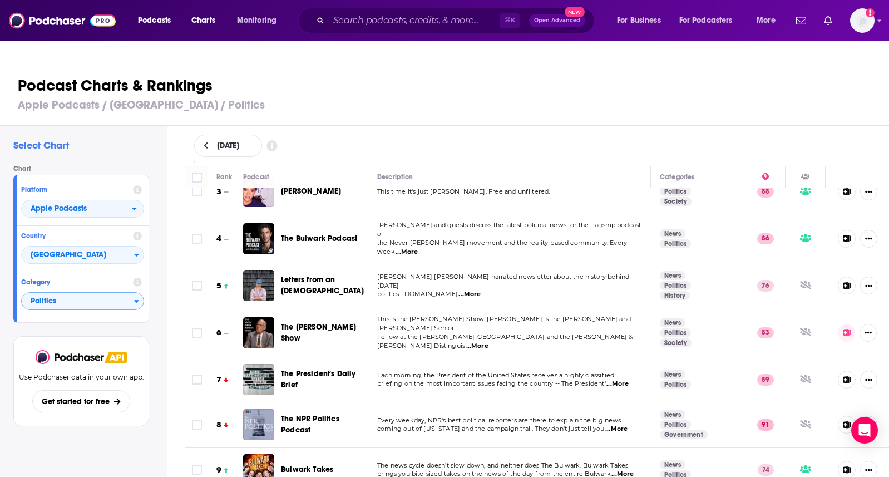
scroll to position [116, 0]
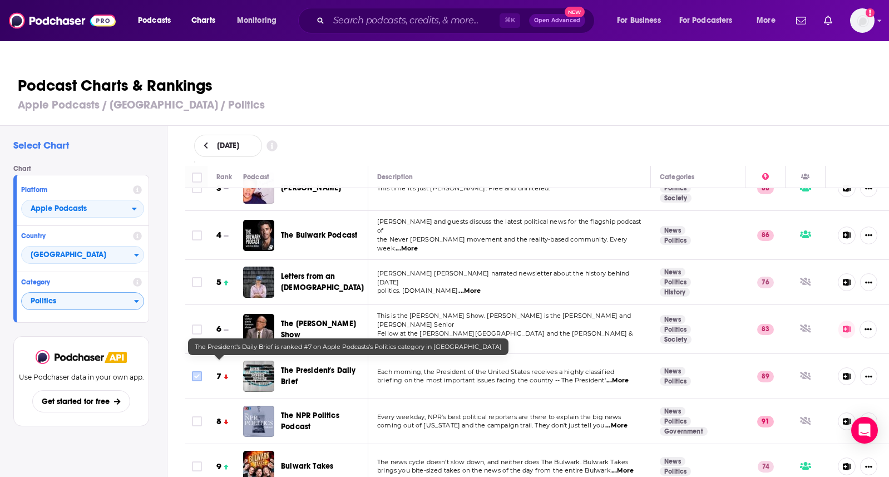
click at [195, 371] on input "Toggle select row" at bounding box center [197, 376] width 10 height 10
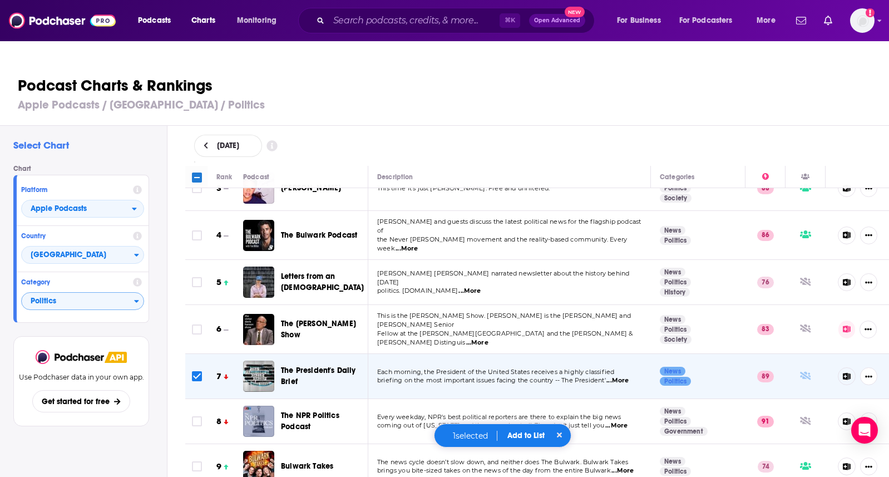
click at [518, 434] on button "Add to List" at bounding box center [525, 434] width 55 height 9
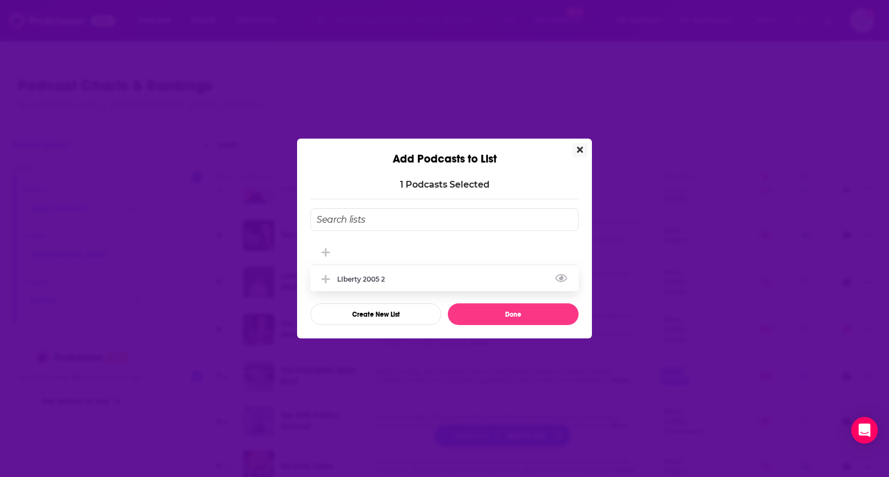
click at [372, 285] on div "LIberty 2005 2" at bounding box center [444, 278] width 268 height 24
click at [480, 316] on button "Done" at bounding box center [513, 314] width 131 height 22
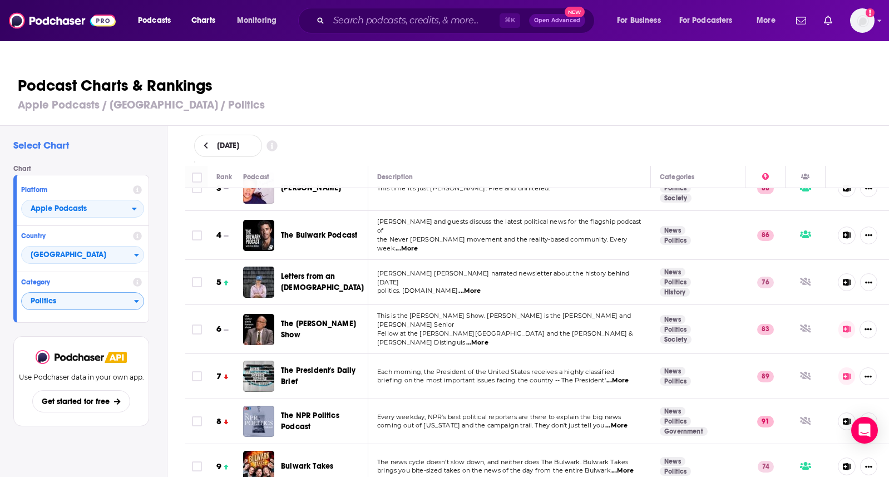
checkbox input "false"
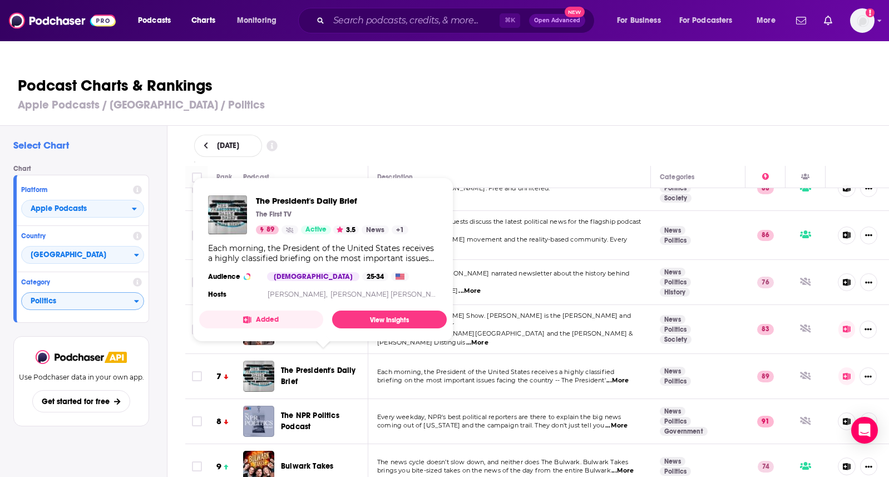
click at [331, 365] on span "The President's Daily Brief" at bounding box center [318, 375] width 75 height 21
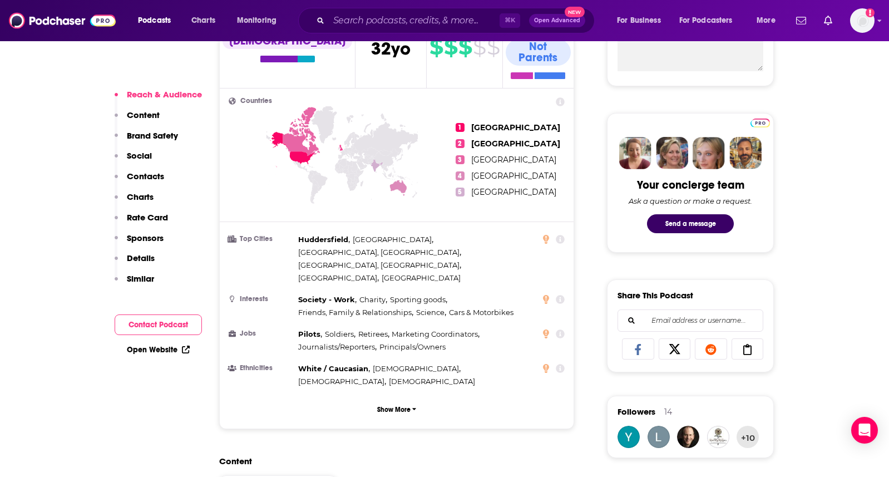
scroll to position [320, 0]
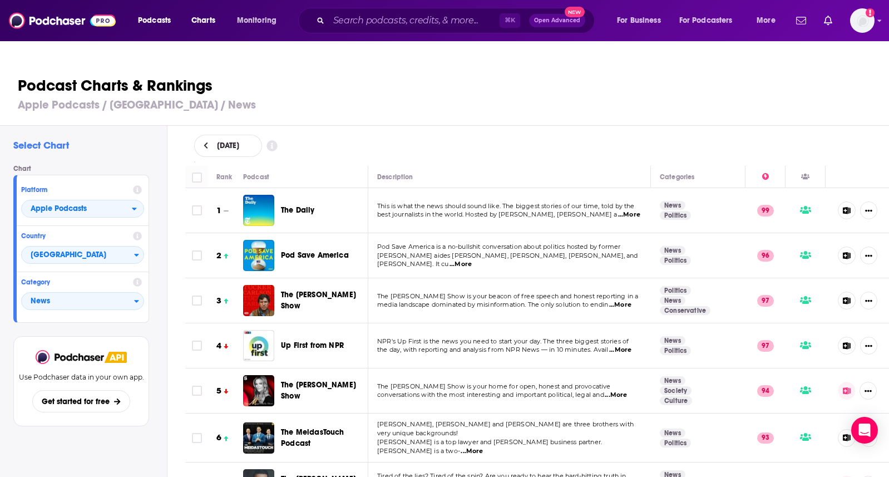
scroll to position [12, 0]
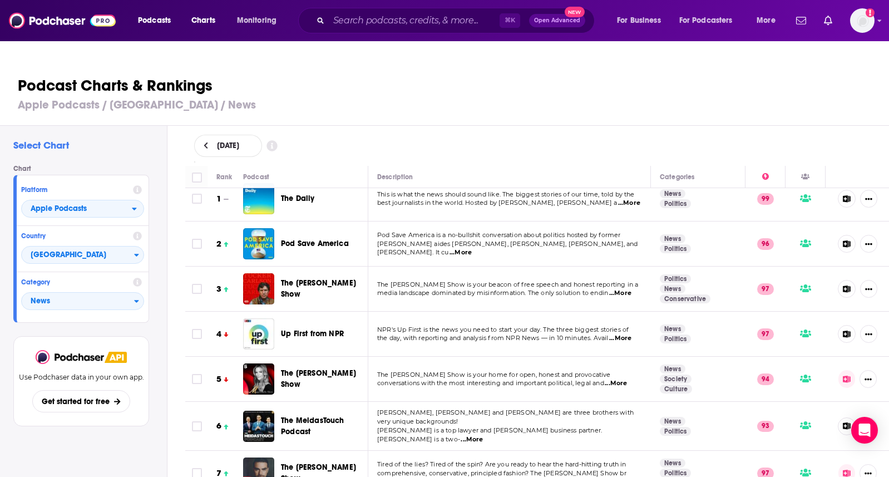
click at [331, 368] on span "The [PERSON_NAME] Show" at bounding box center [318, 378] width 75 height 21
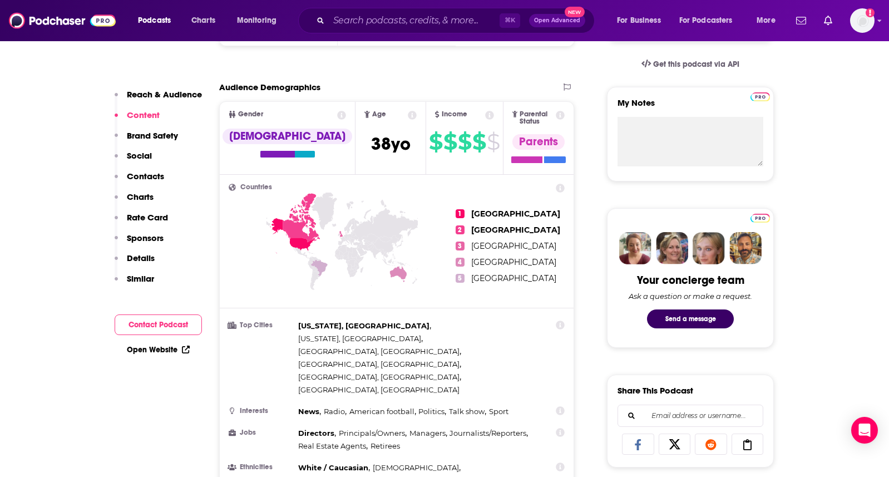
scroll to position [343, 0]
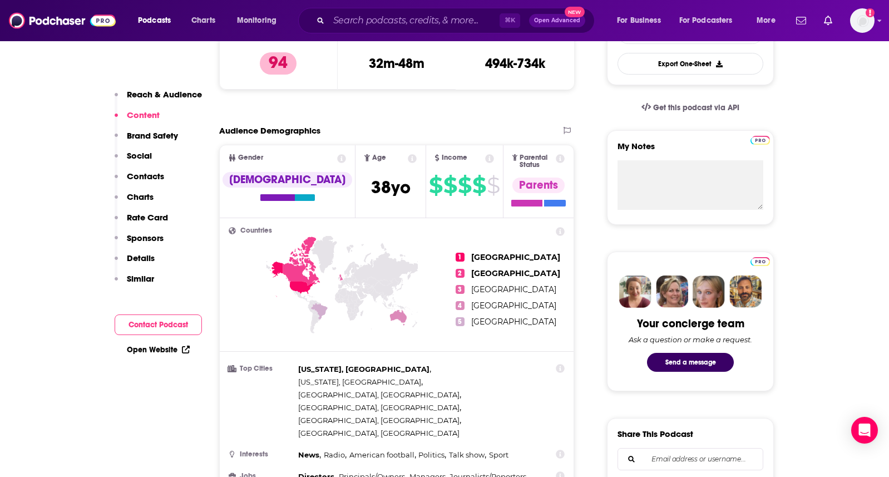
click at [159, 215] on p "Rate Card" at bounding box center [147, 217] width 41 height 11
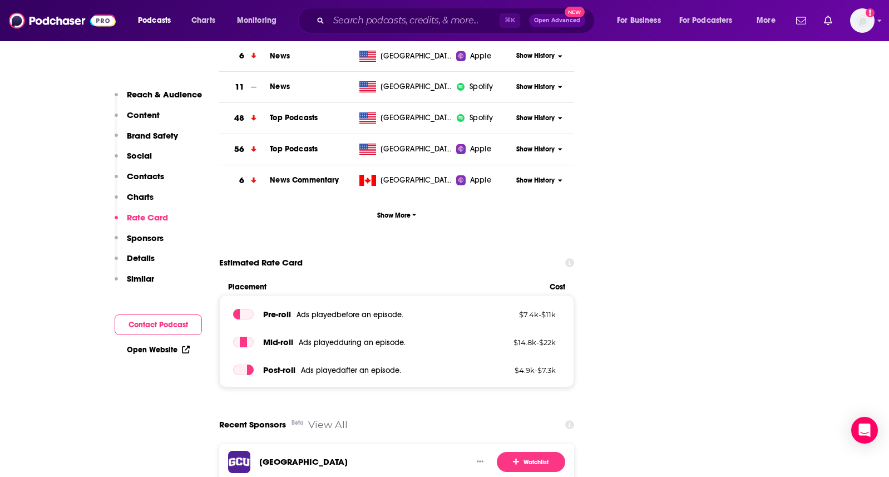
scroll to position [1881, 0]
